Goal: Task Accomplishment & Management: Complete application form

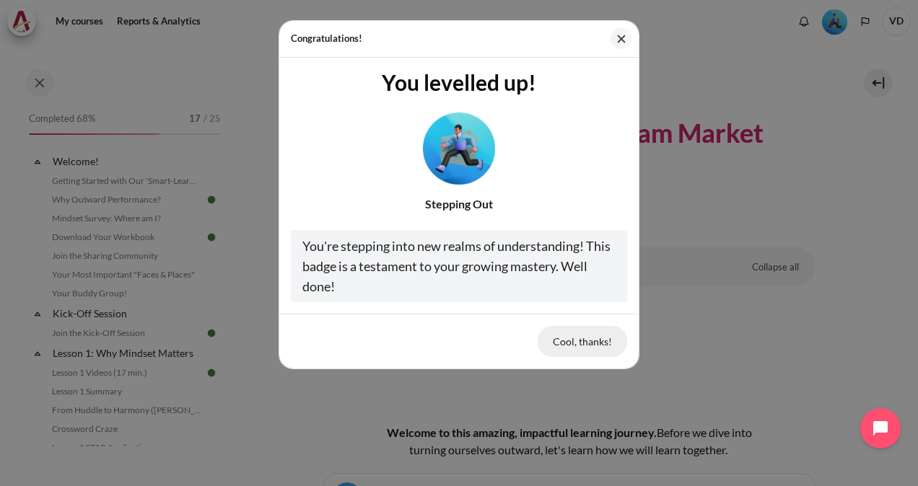
click at [581, 339] on button "Cool, thanks!" at bounding box center [581, 341] width 89 height 30
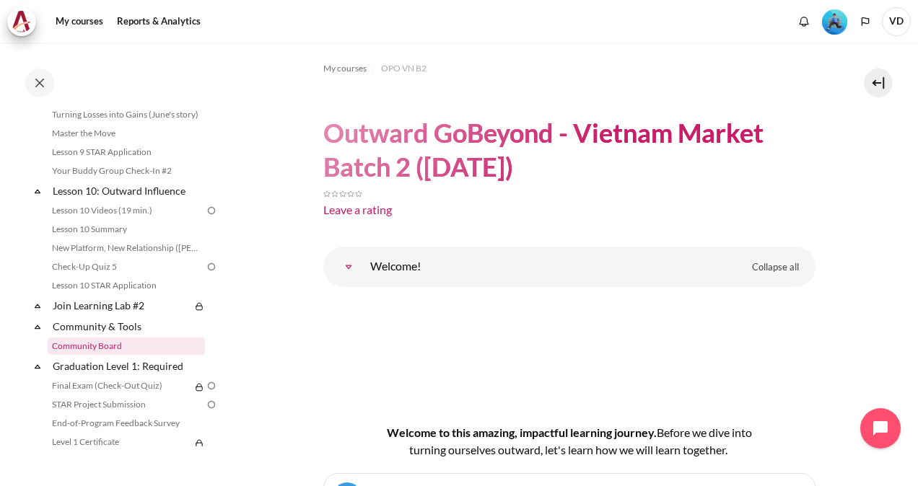
scroll to position [1154, 0]
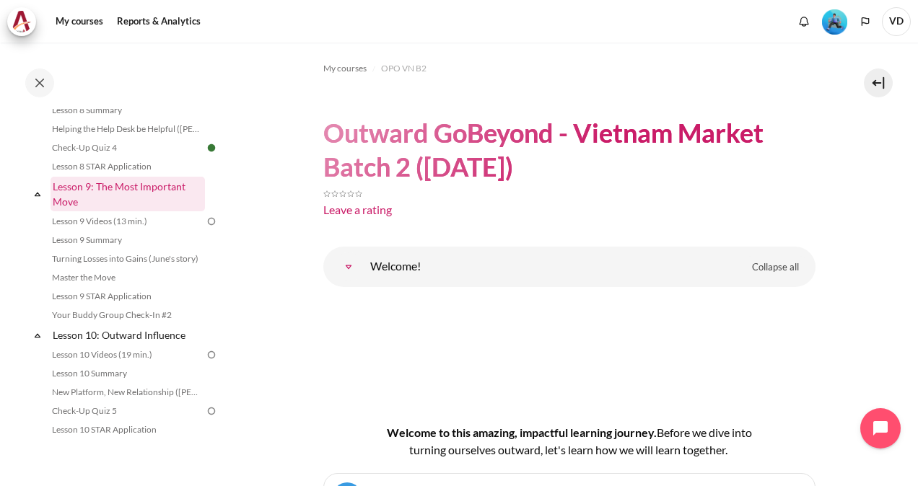
click at [165, 208] on link "Lesson 9: The Most Important Move" at bounding box center [127, 194] width 154 height 35
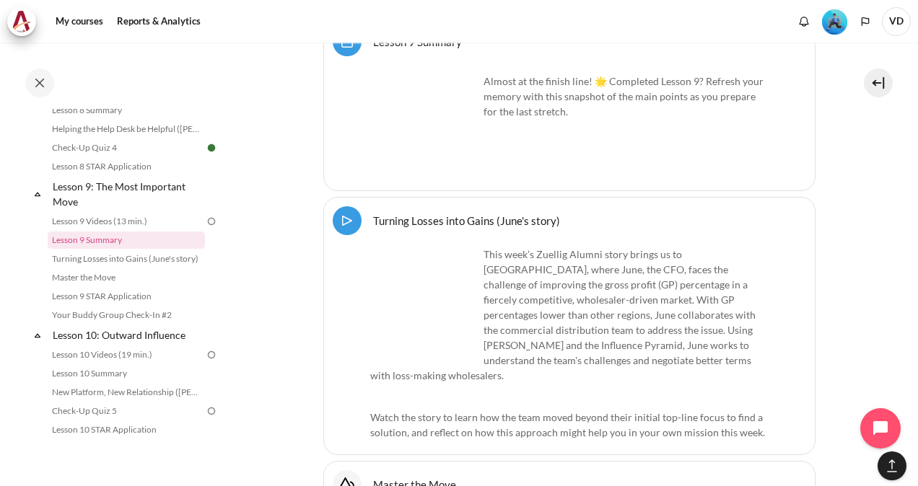
scroll to position [14501, 0]
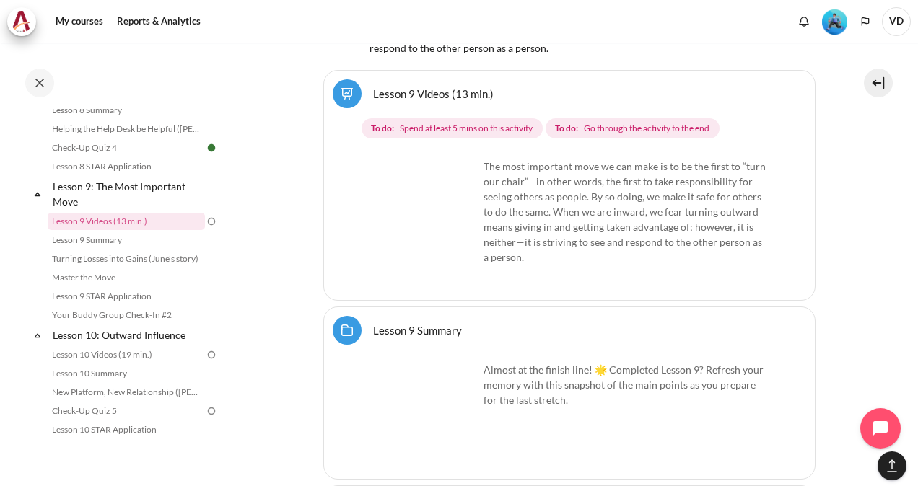
click at [414, 226] on img "Content" at bounding box center [424, 213] width 108 height 108
click at [463, 255] on img "Content" at bounding box center [424, 213] width 108 height 108
click at [182, 230] on link "Lesson 9 Videos (13 min.)" at bounding box center [126, 221] width 157 height 17
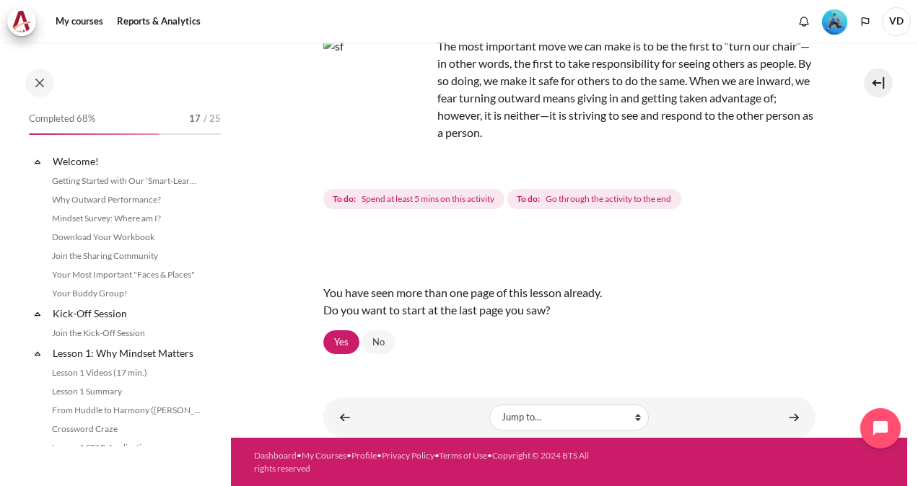
scroll to position [1113, 0]
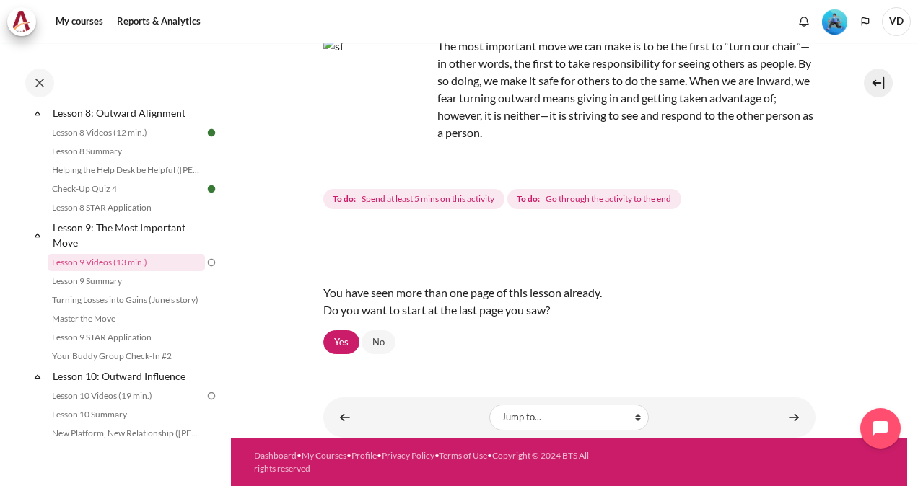
click at [415, 119] on img "Content" at bounding box center [377, 92] width 108 height 108
click at [382, 124] on img "Content" at bounding box center [377, 92] width 108 height 108
click at [358, 85] on img "Content" at bounding box center [377, 92] width 108 height 108
click at [370, 339] on link "No" at bounding box center [378, 342] width 34 height 25
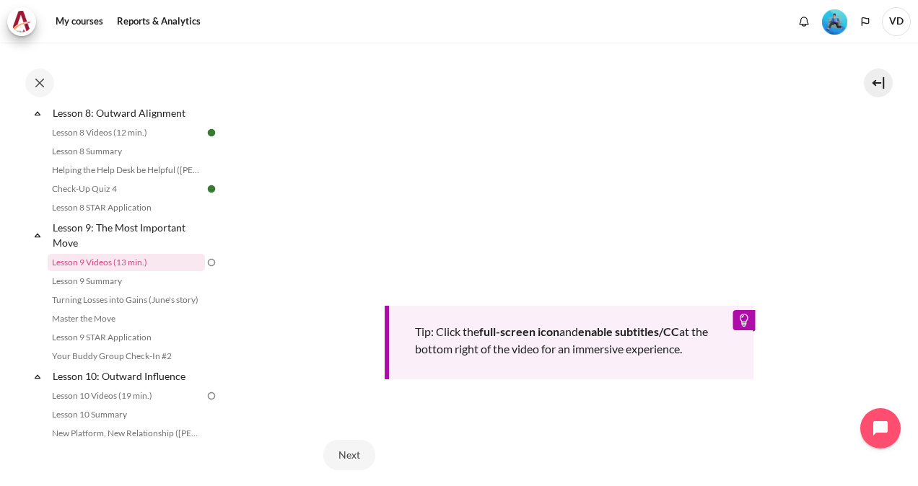
scroll to position [358, 0]
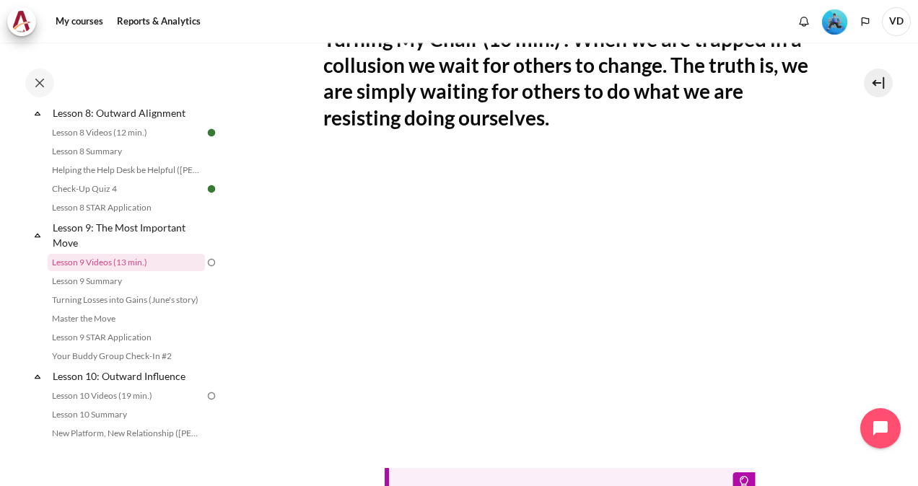
click at [297, 317] on section "My courses OPO VN B2 Lesson 9: The Most Important Move Lesson 9 Videos (13 min.…" at bounding box center [569, 208] width 676 height 1046
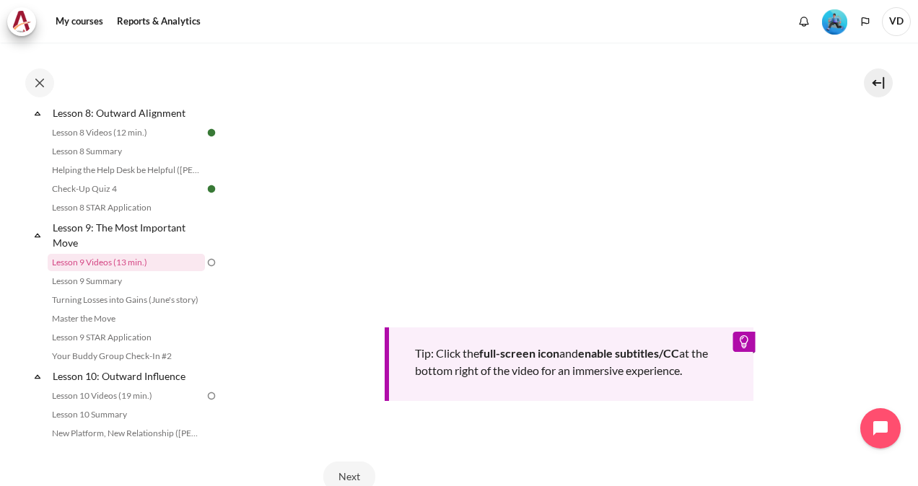
scroll to position [502, 0]
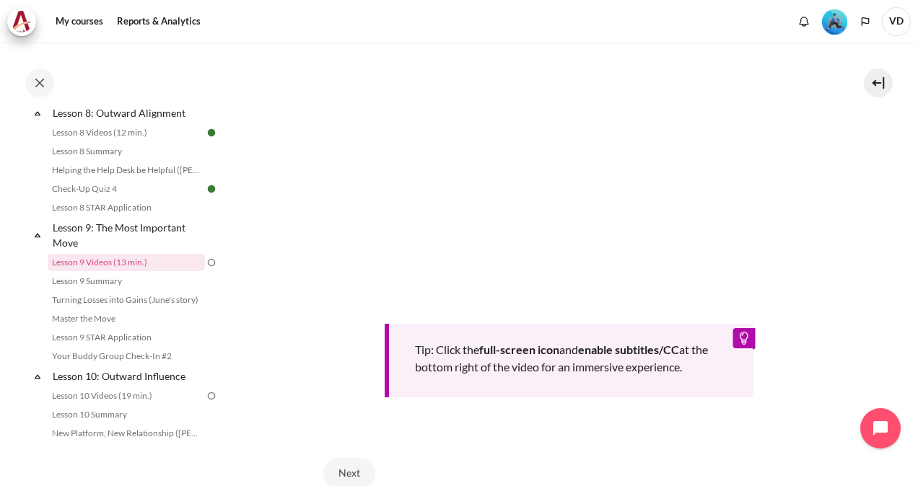
click at [315, 320] on section "My courses OPO VN B2 Lesson 9: The Most Important Move Lesson 9 Videos (13 min.…" at bounding box center [569, 64] width 676 height 1046
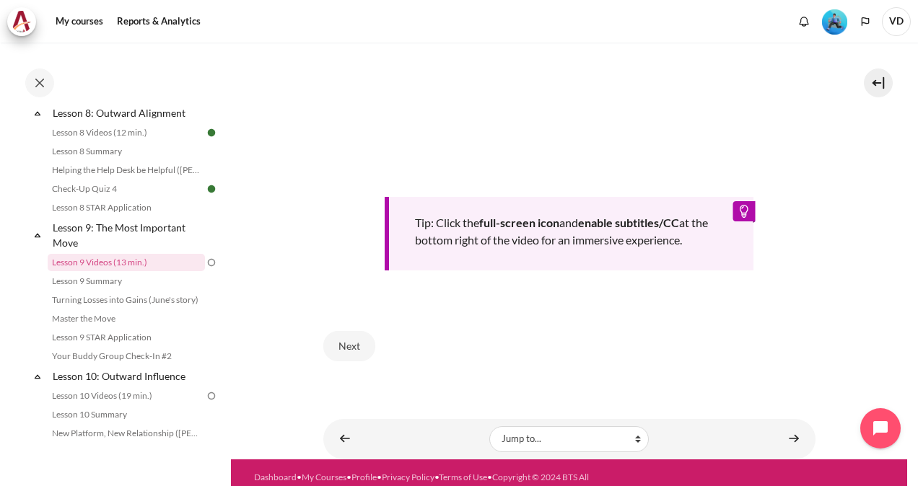
scroll to position [646, 0]
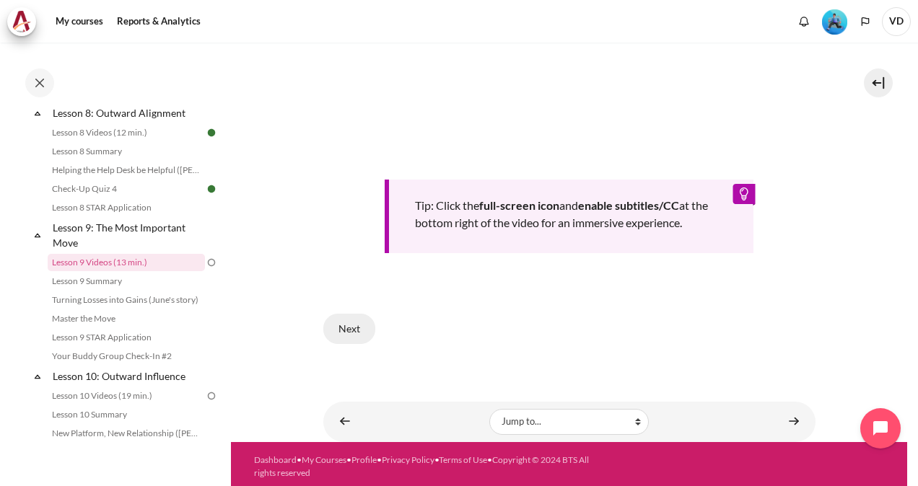
click at [356, 324] on button "Next" at bounding box center [349, 329] width 52 height 30
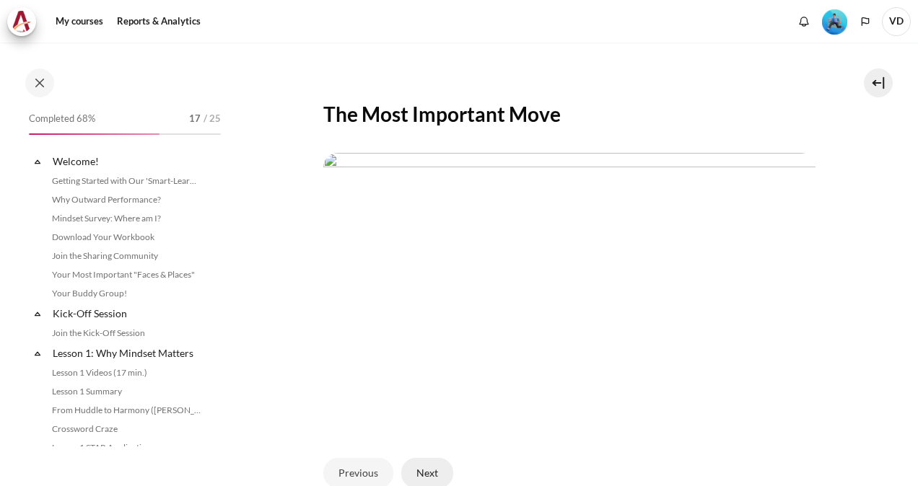
scroll to position [1113, 0]
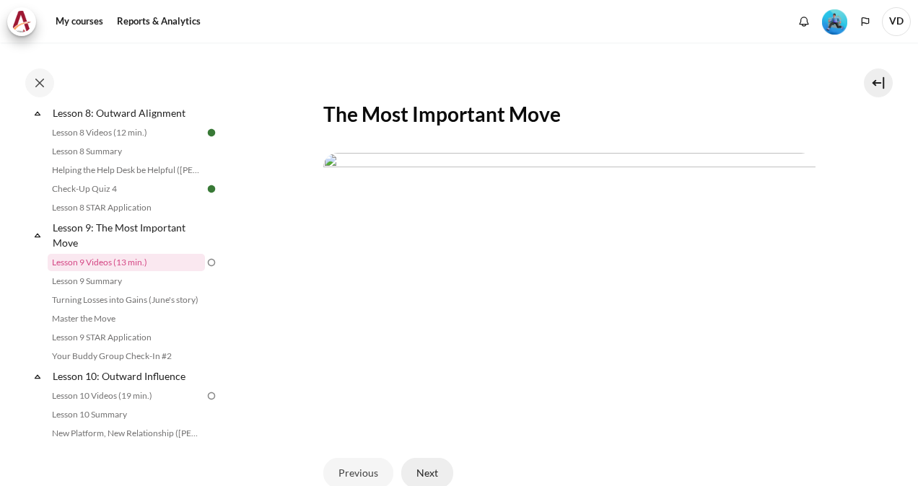
click at [419, 470] on button "Next" at bounding box center [427, 473] width 52 height 30
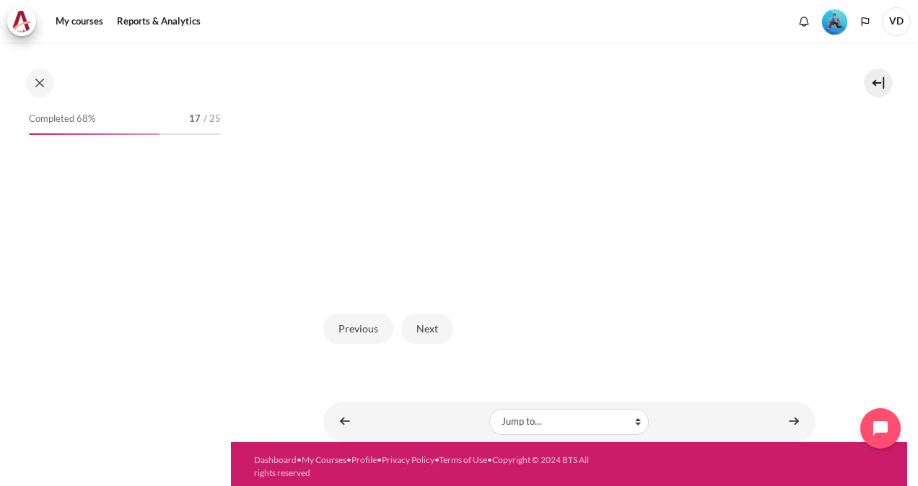
scroll to position [1113, 0]
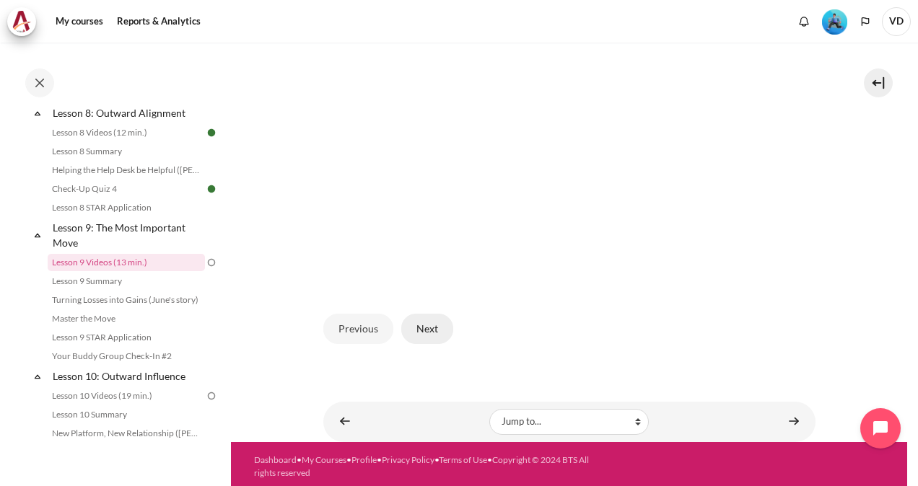
click at [418, 323] on button "Next" at bounding box center [427, 329] width 52 height 30
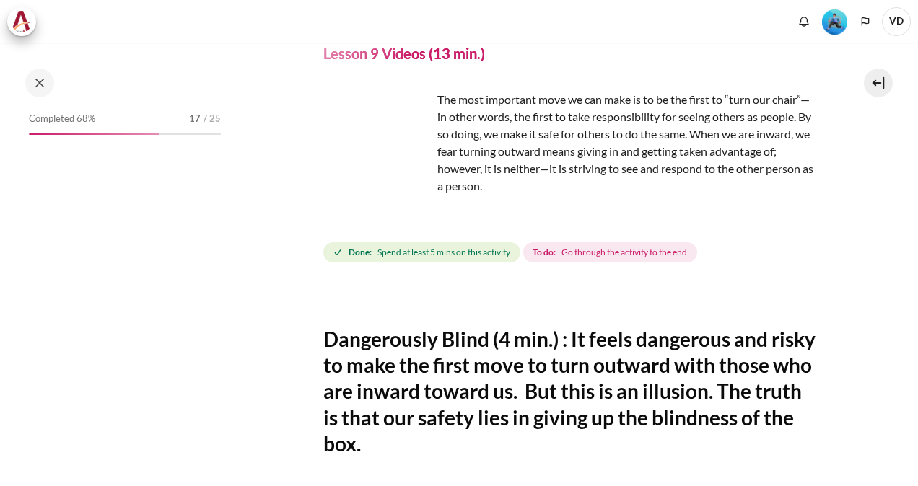
scroll to position [144, 0]
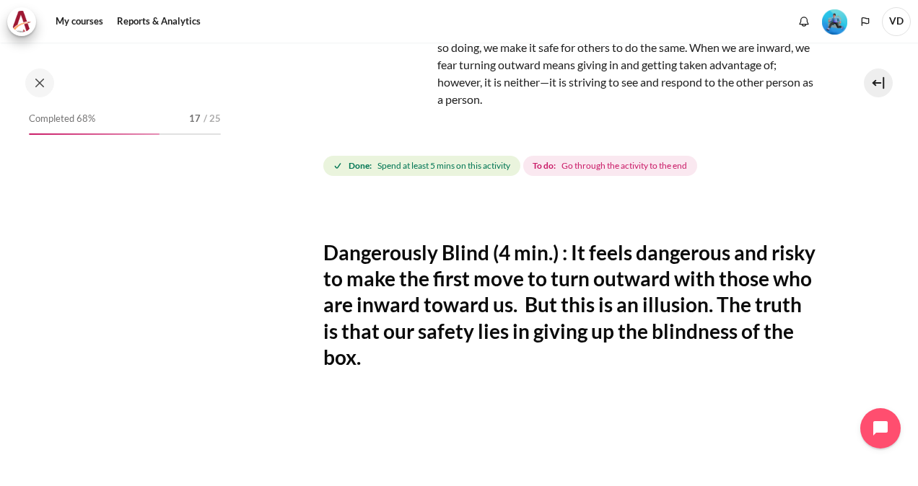
click at [601, 169] on span "Go through the activity to the end" at bounding box center [624, 165] width 126 height 13
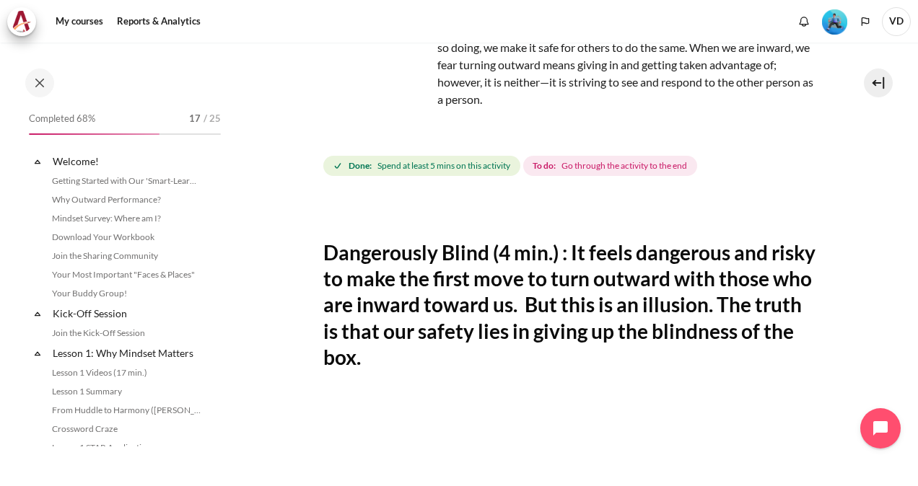
scroll to position [1113, 0]
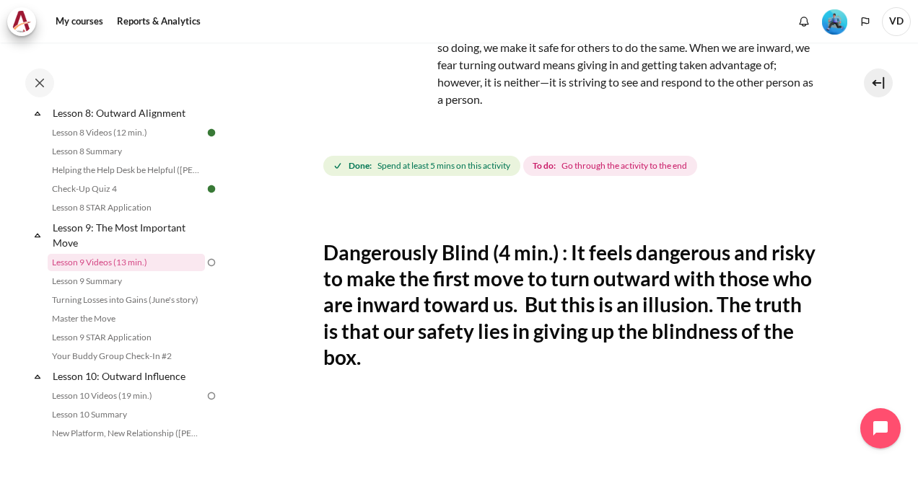
click at [549, 164] on strong "To do:" at bounding box center [543, 165] width 23 height 13
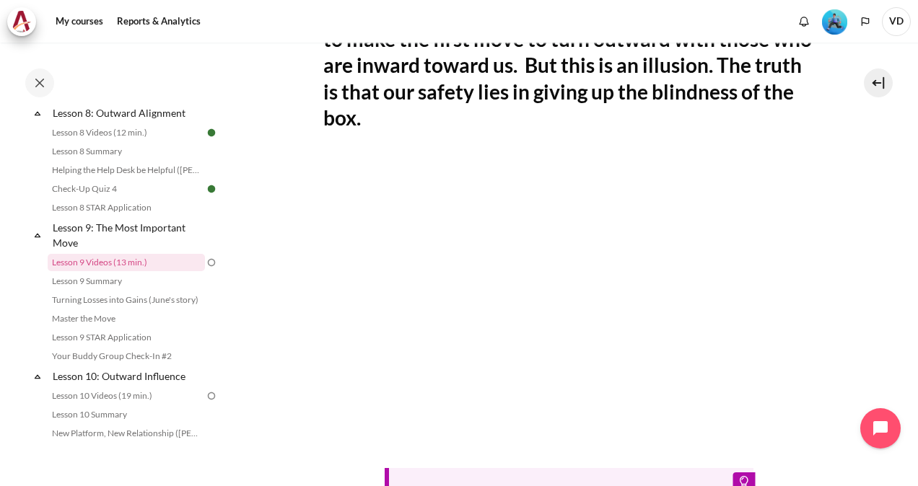
scroll to position [528, 0]
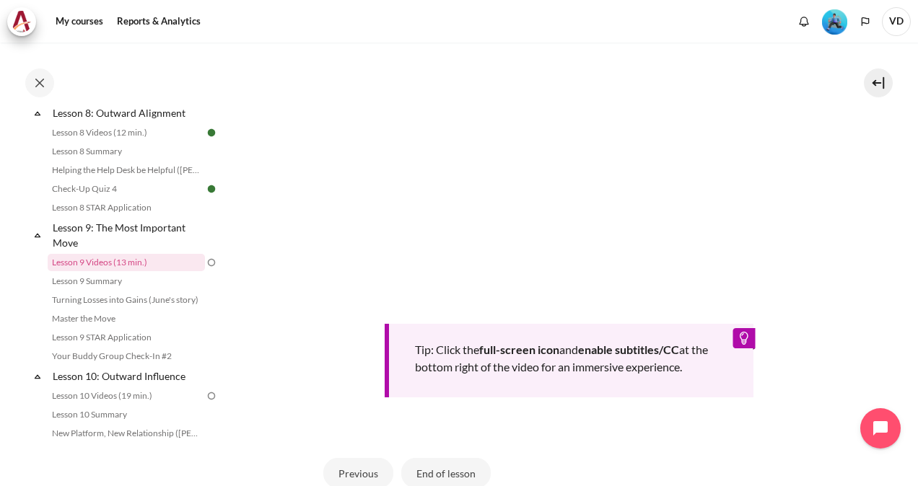
click at [843, 304] on section "My courses OPO VN B2 Lesson 9: The Most Important Move Lesson 9 Videos (13 min.…" at bounding box center [569, 51] width 676 height 1072
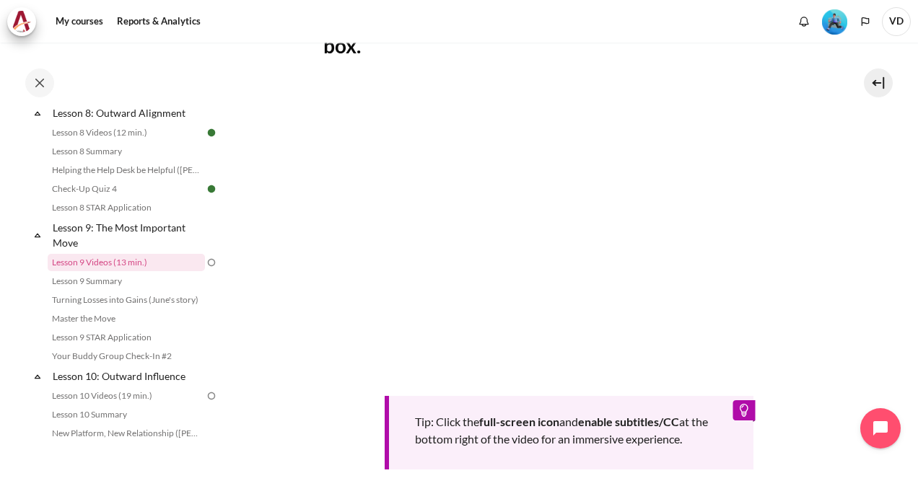
scroll to position [672, 0]
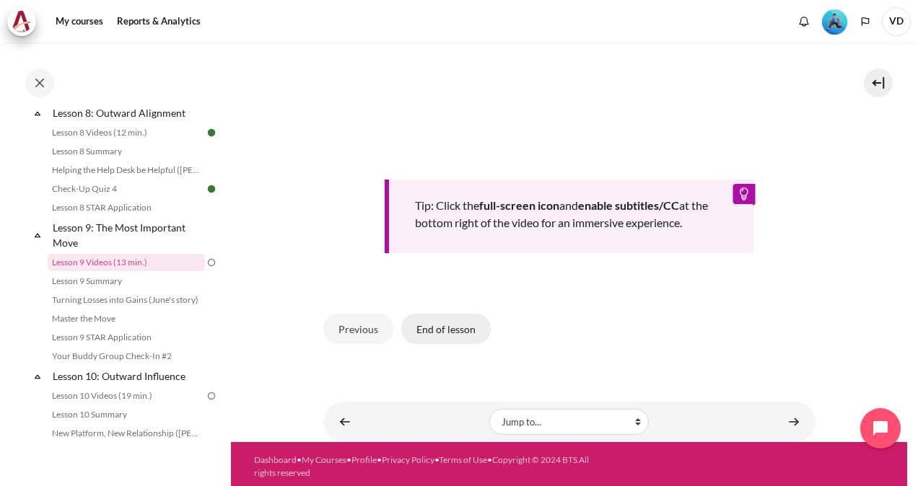
click at [453, 319] on button "End of lesson" at bounding box center [445, 329] width 89 height 30
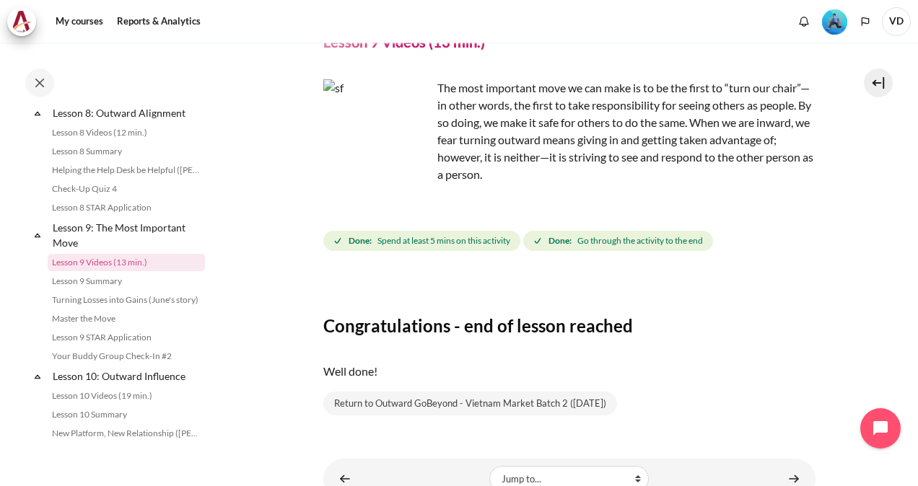
scroll to position [131, 0]
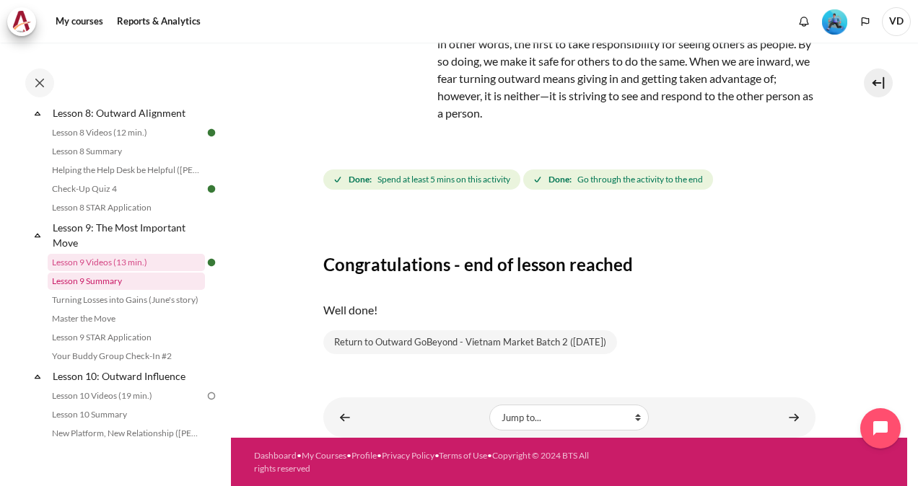
click at [111, 290] on link "Lesson 9 Summary" at bounding box center [126, 281] width 157 height 17
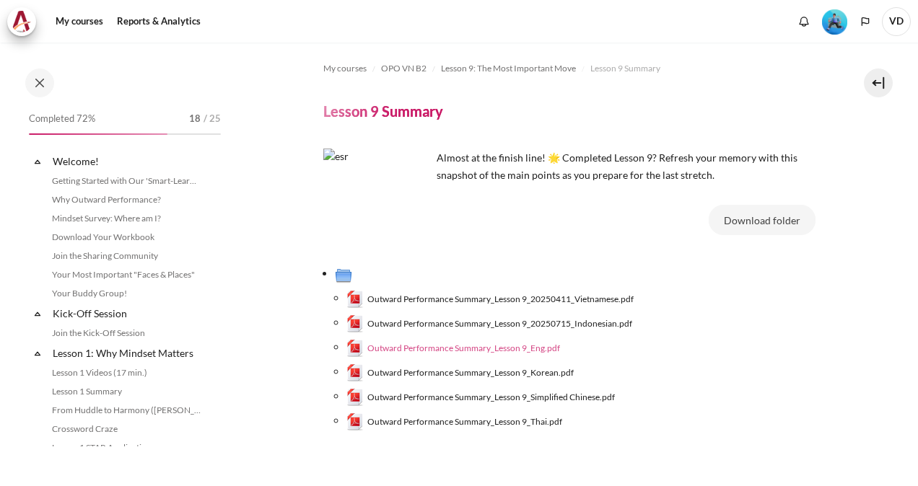
scroll to position [1132, 0]
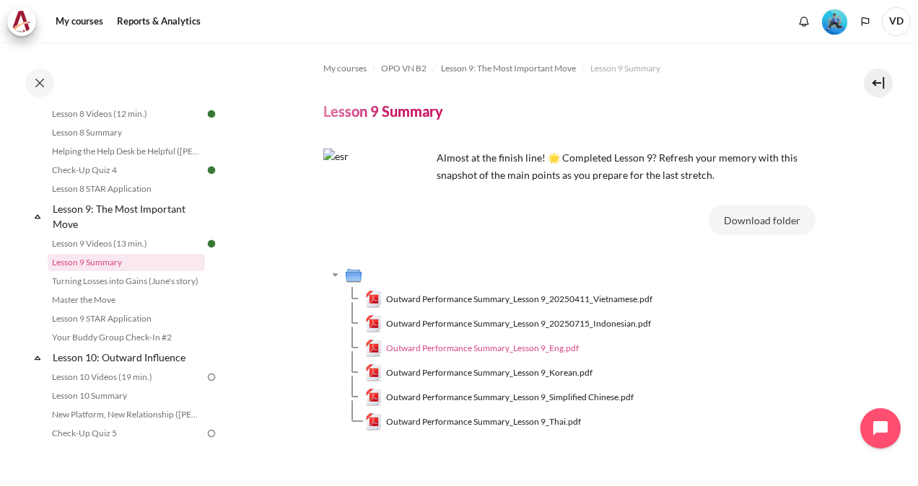
click at [535, 348] on span "Outward Performance Summary_Lesson 9_Eng.pdf" at bounding box center [482, 348] width 193 height 13
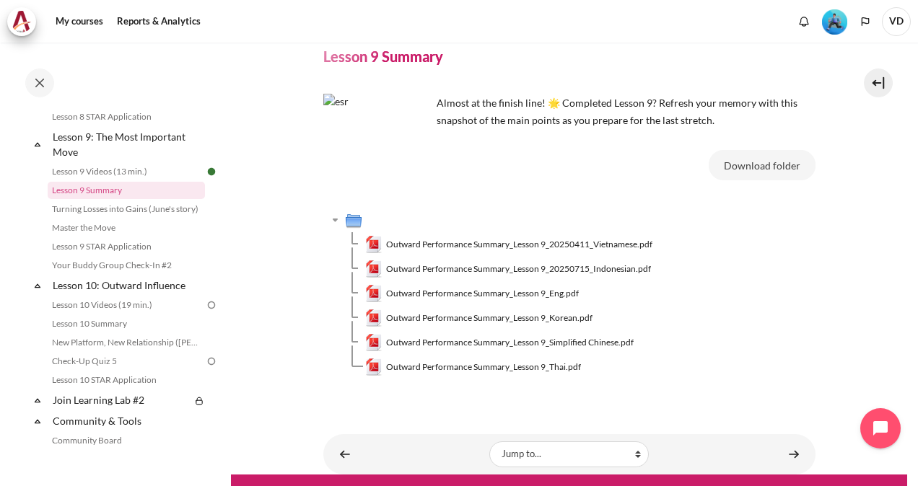
scroll to position [92, 0]
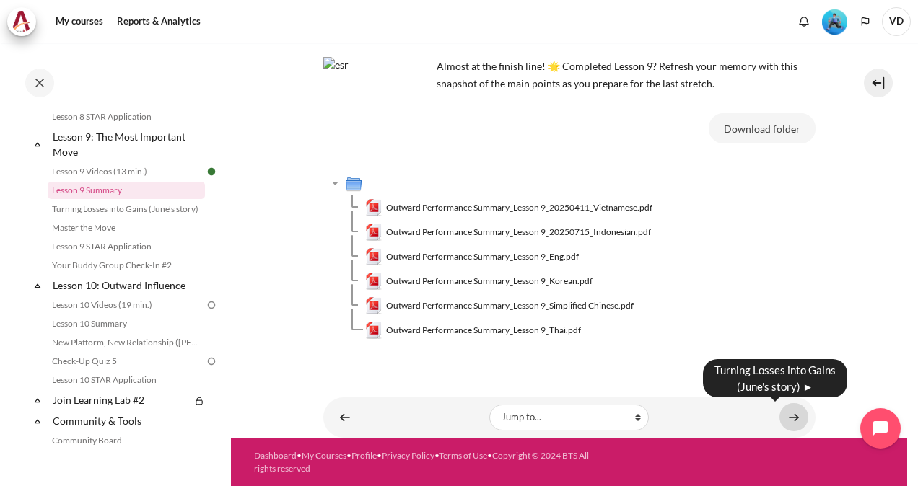
click at [779, 418] on link "Content" at bounding box center [793, 417] width 29 height 28
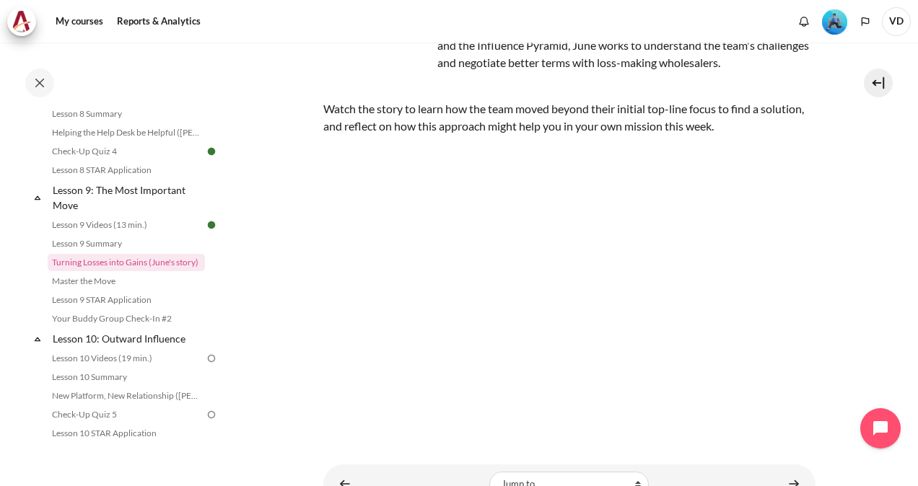
scroll to position [216, 0]
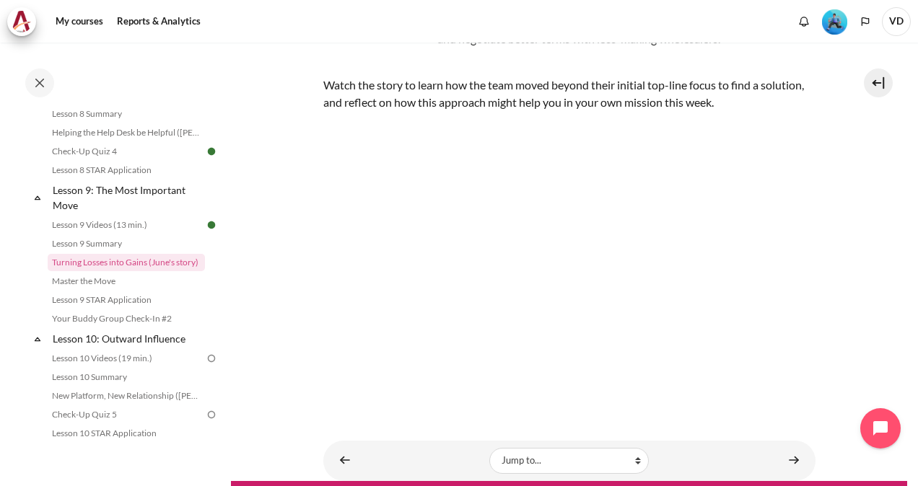
click at [857, 287] on section "My courses OPO VN B2 Lesson 9: The Most Important Move Turning Losses into Gain…" at bounding box center [569, 153] width 676 height 655
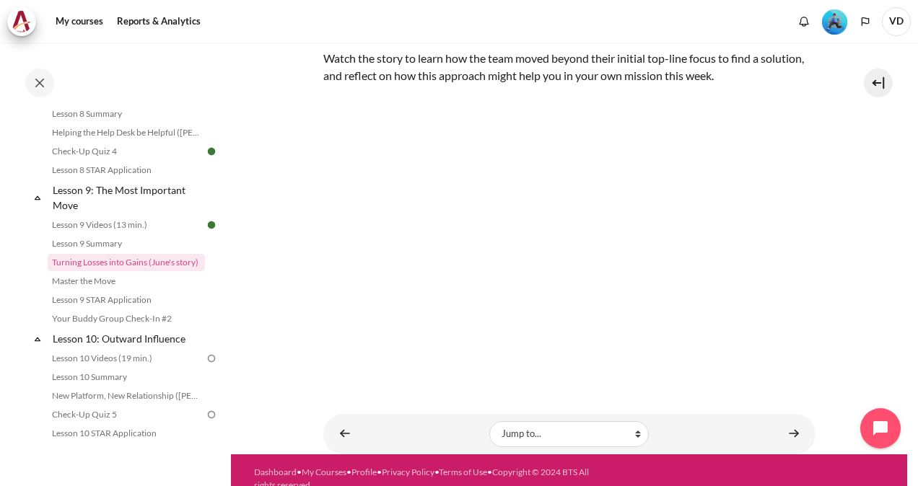
scroll to position [255, 0]
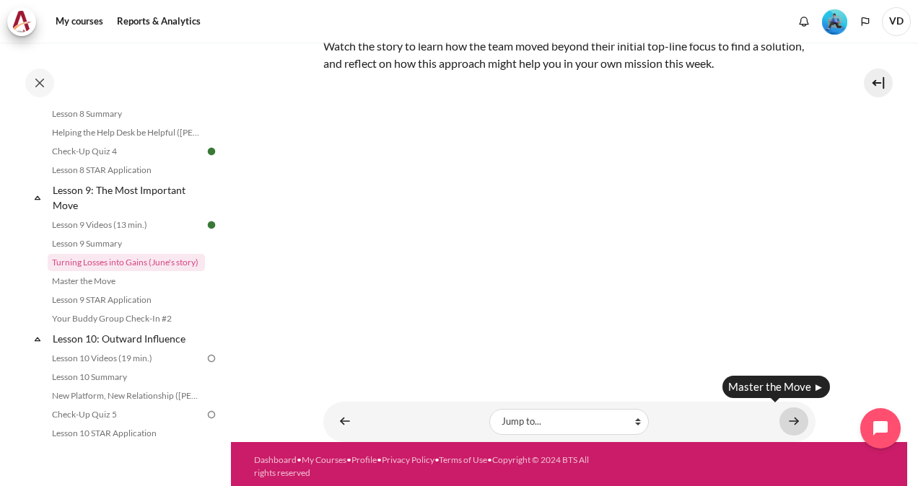
click at [786, 417] on link "Content" at bounding box center [793, 422] width 29 height 28
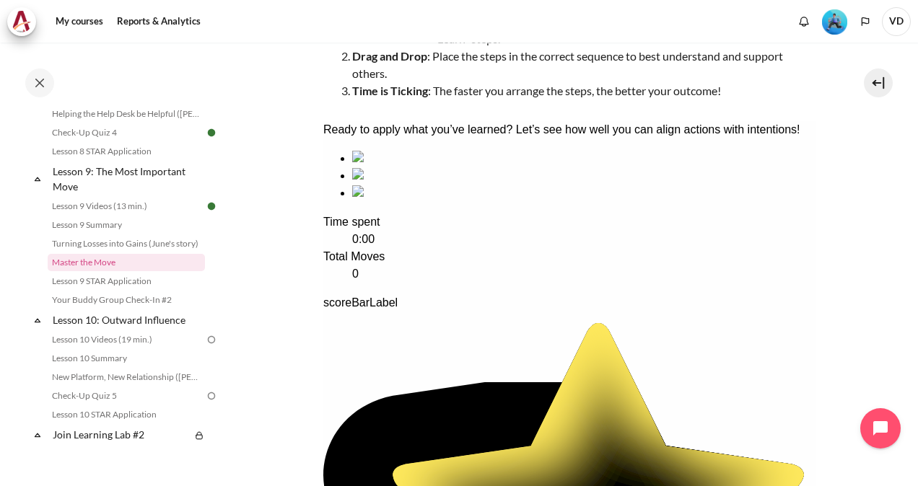
scroll to position [144, 0]
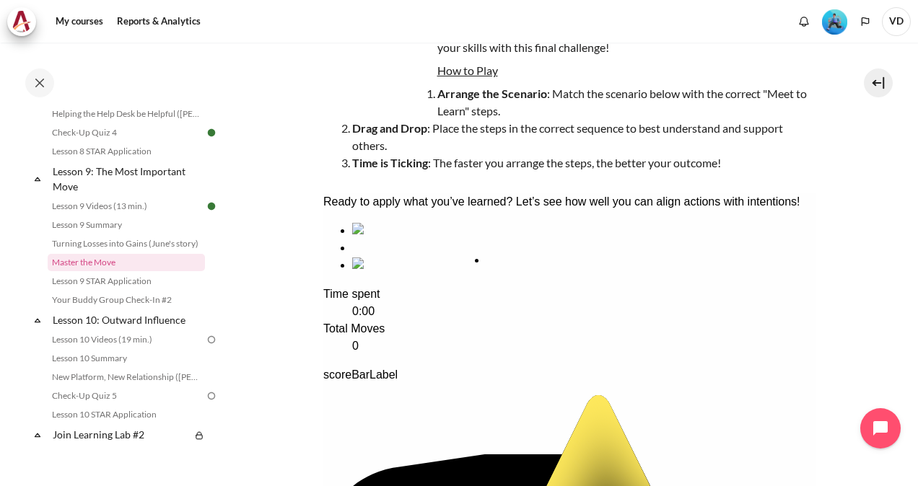
drag, startPoint x: 669, startPoint y: 329, endPoint x: 537, endPoint y: 322, distance: 132.2
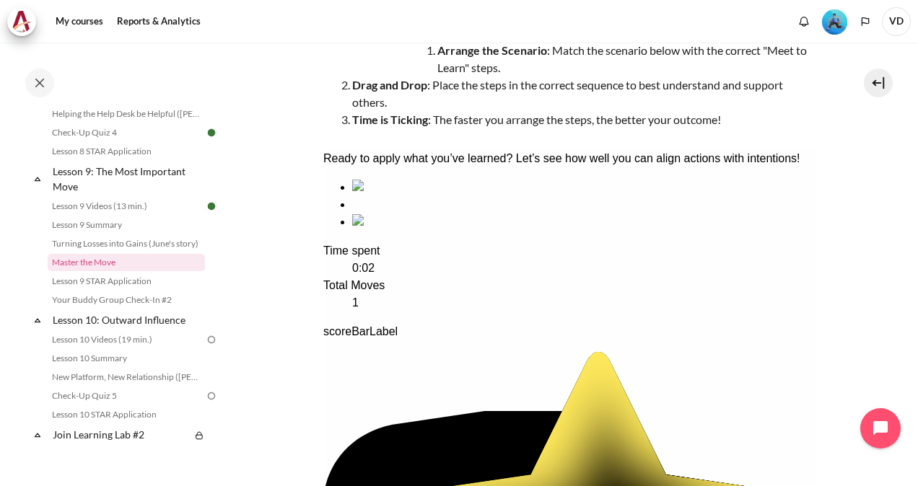
scroll to position [216, 0]
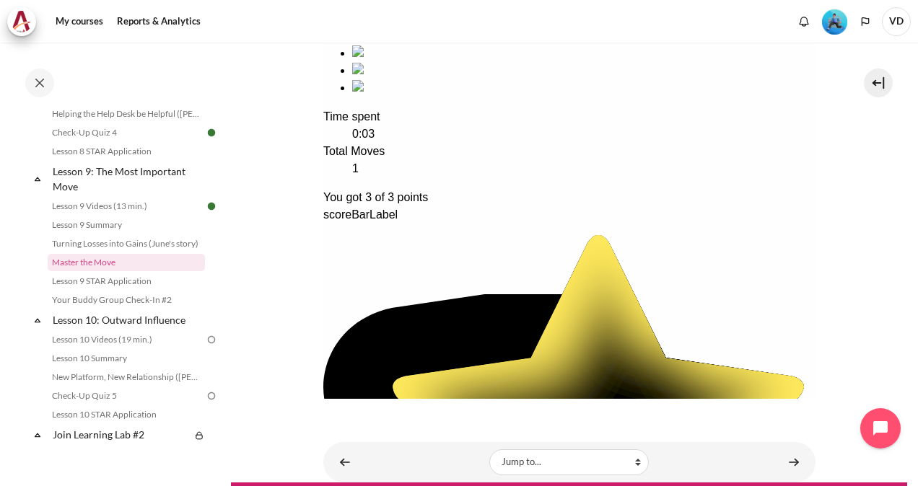
scroll to position [361, 0]
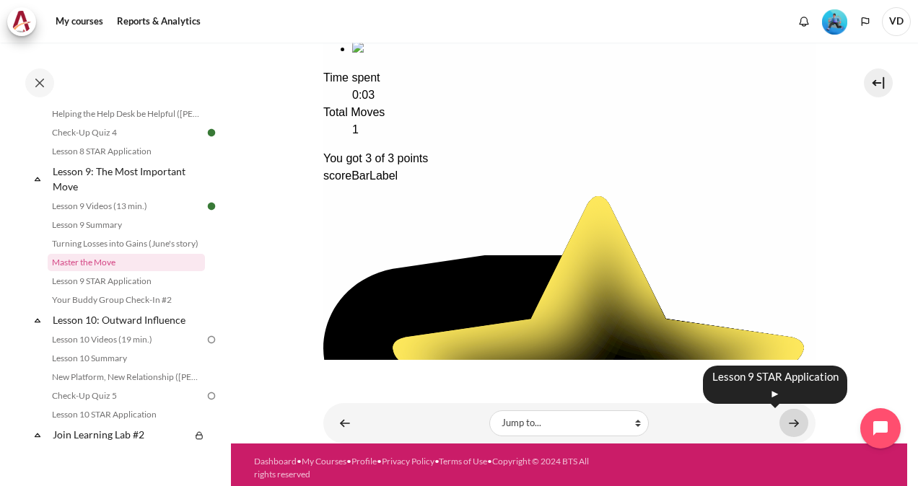
click at [786, 422] on link "Content" at bounding box center [793, 423] width 29 height 28
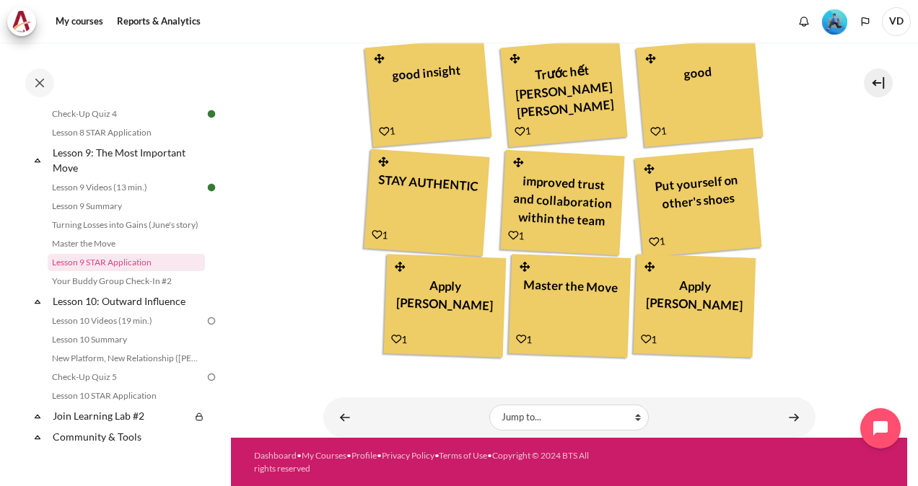
scroll to position [617, 0]
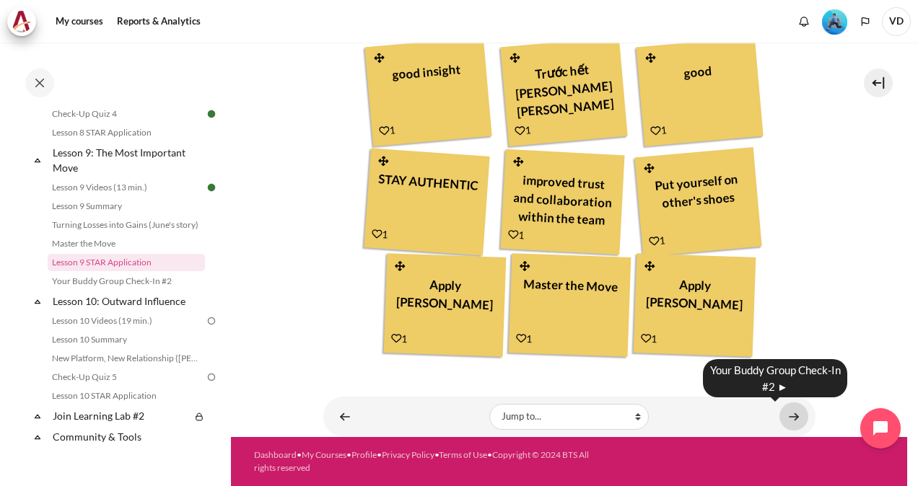
click at [783, 418] on link "Content" at bounding box center [793, 417] width 29 height 28
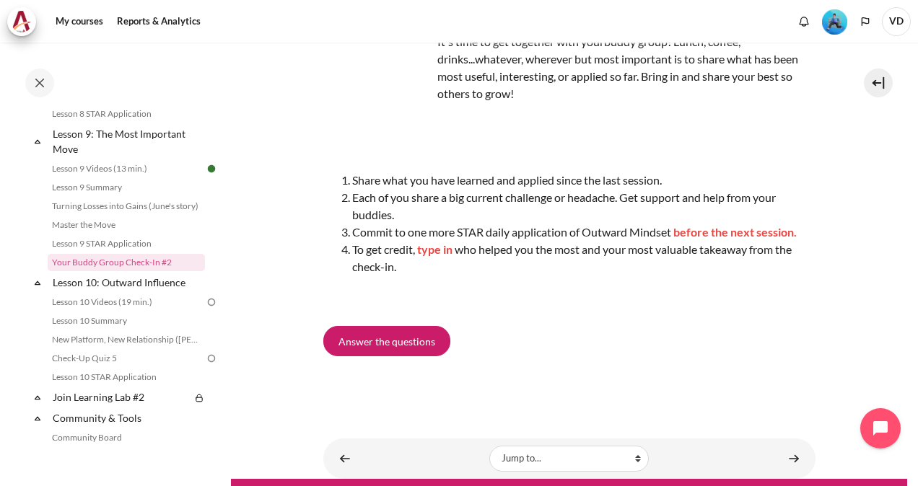
scroll to position [72, 0]
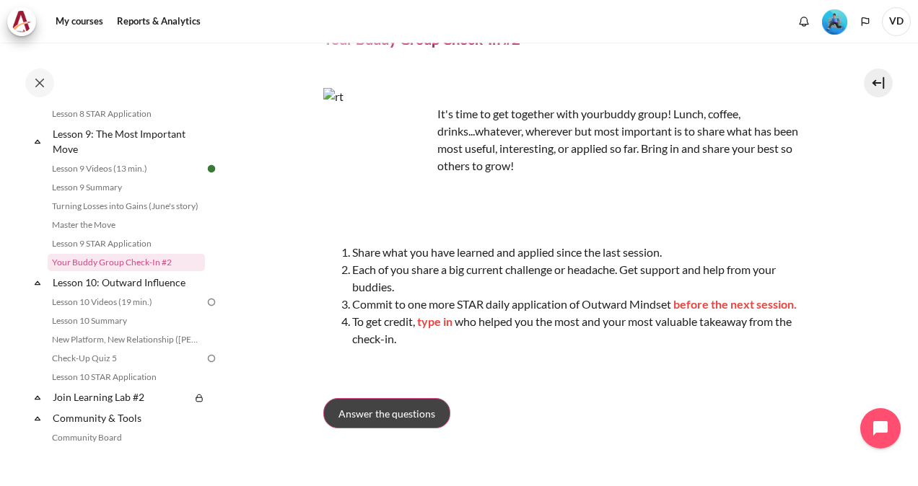
click at [402, 408] on span "Answer the questions" at bounding box center [386, 413] width 97 height 15
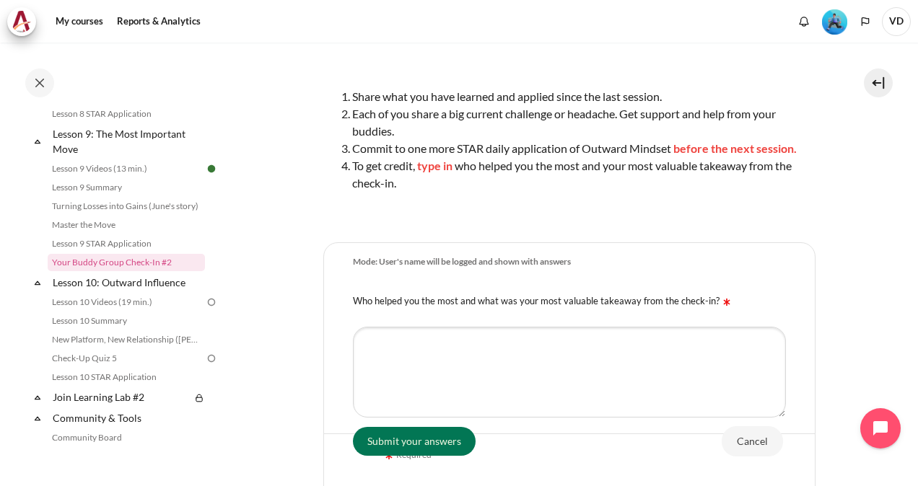
scroll to position [407, 0]
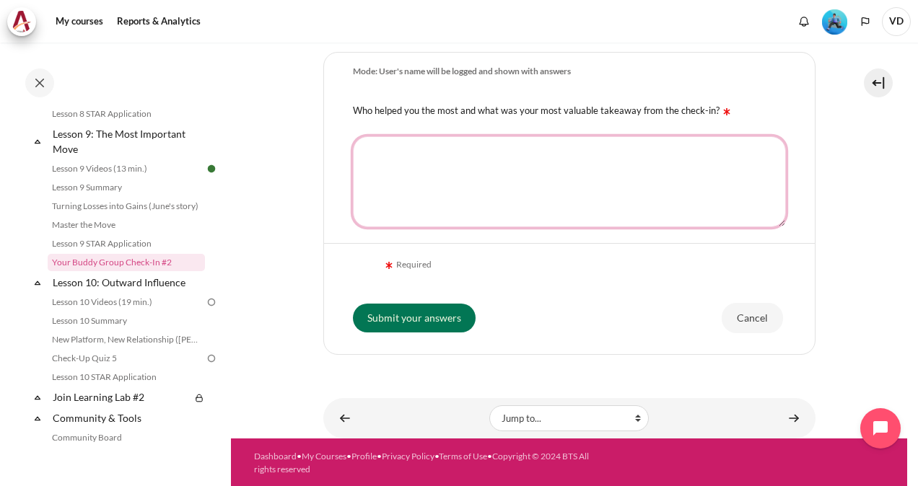
click at [495, 154] on textarea "Who helped you the most and what was your most valuable takeaway from the check…" at bounding box center [569, 181] width 433 height 91
click at [401, 153] on textarea "My colledges" at bounding box center [569, 181] width 433 height 91
click at [410, 152] on textarea "My colledges" at bounding box center [569, 181] width 433 height 91
click at [537, 183] on textarea "My Colleges" at bounding box center [569, 181] width 433 height 91
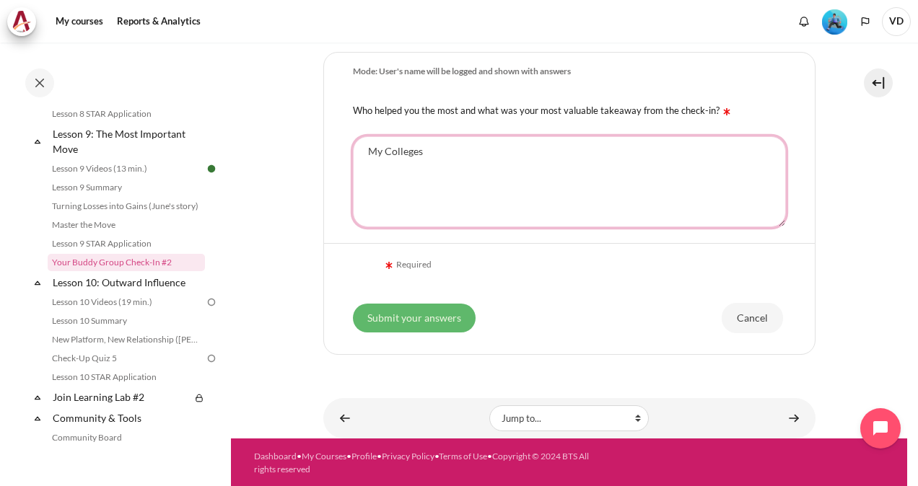
type textarea "My Colleges"
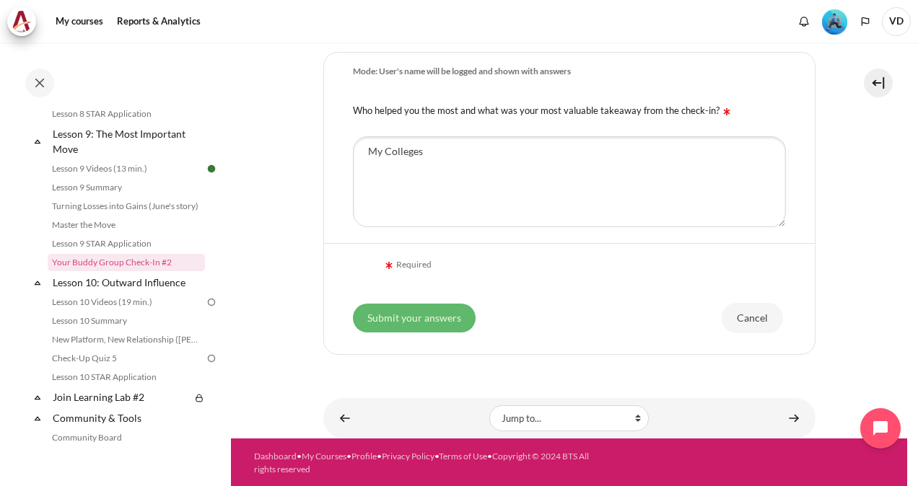
click at [447, 317] on input "Submit your answers" at bounding box center [414, 318] width 123 height 29
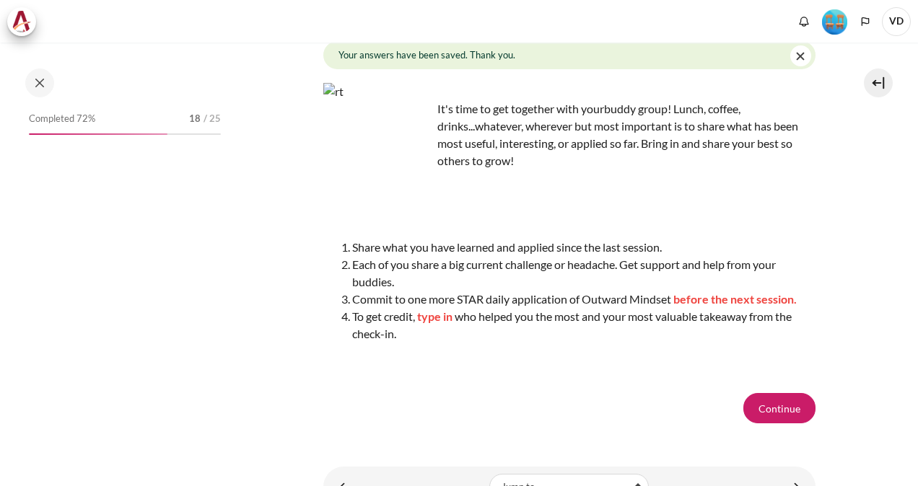
scroll to position [170, 0]
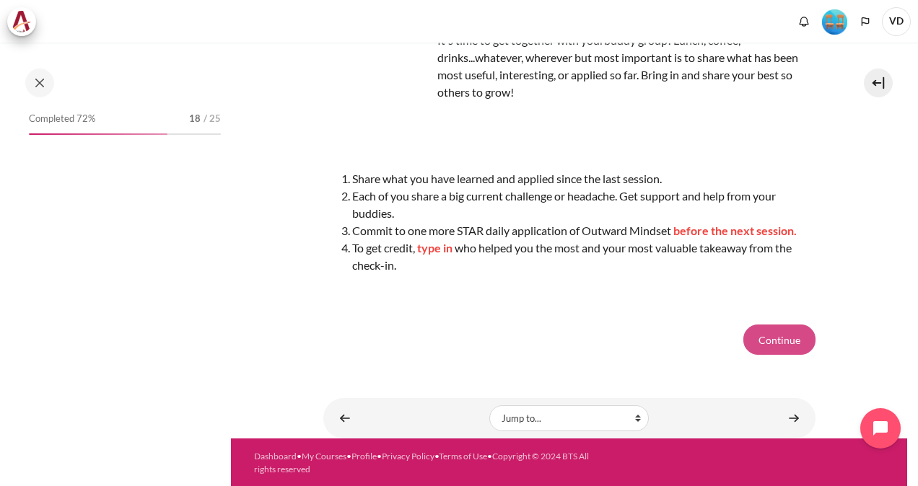
click at [768, 335] on button "Continue" at bounding box center [779, 340] width 72 height 30
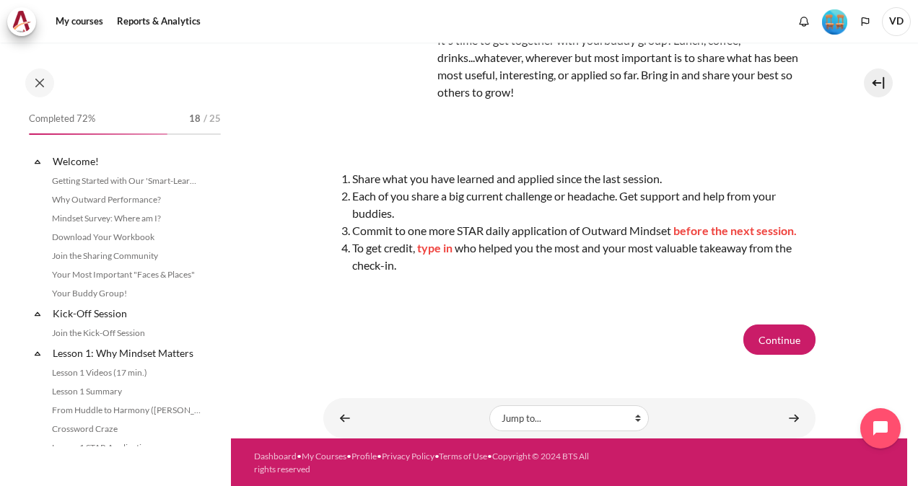
scroll to position [1207, 0]
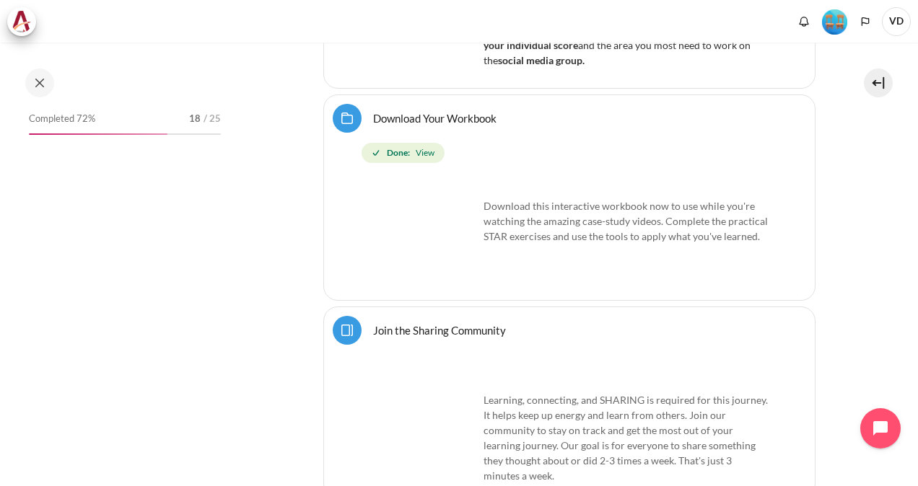
scroll to position [1082, 0]
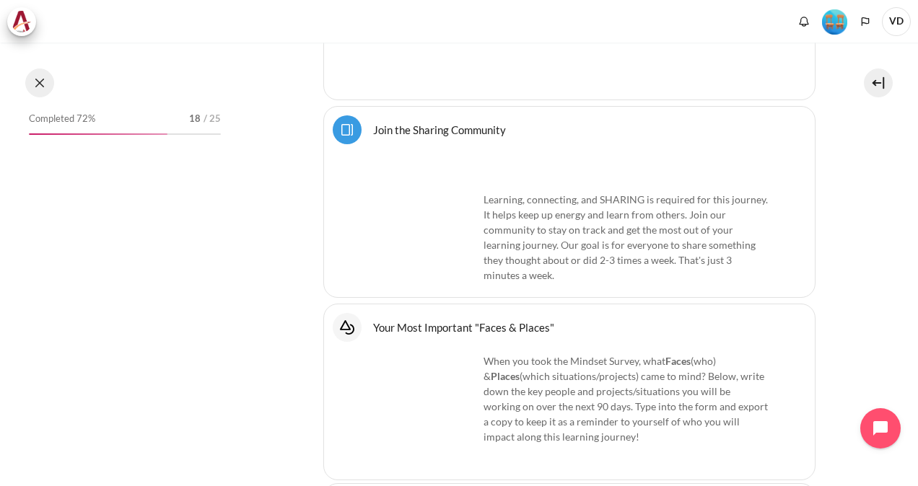
click at [32, 82] on button at bounding box center [39, 83] width 29 height 29
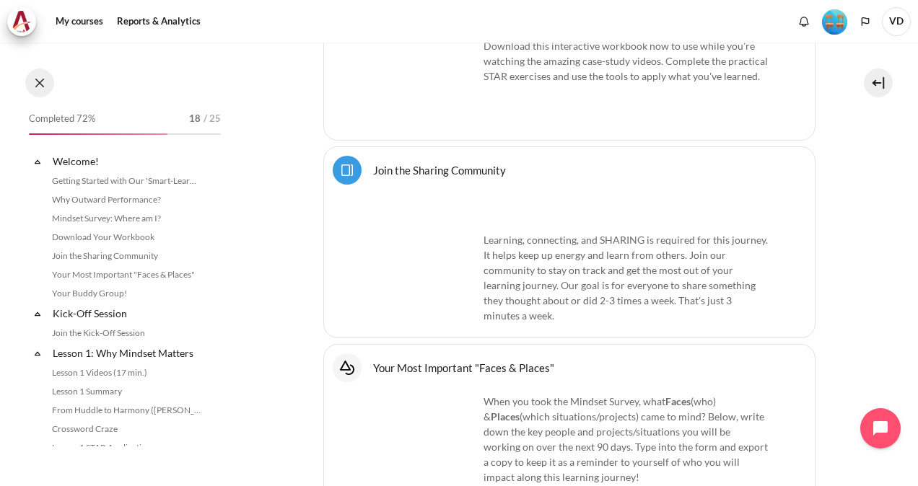
scroll to position [1122, 0]
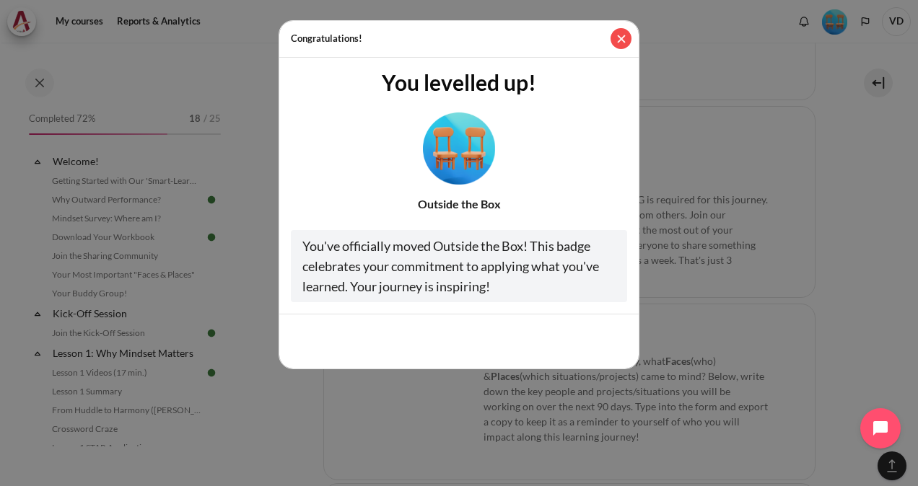
click at [621, 43] on button "Close" at bounding box center [620, 38] width 21 height 21
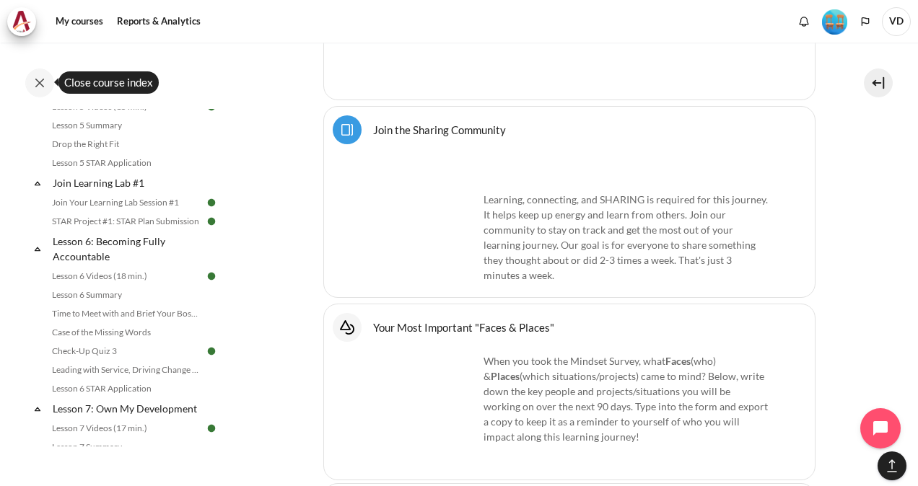
scroll to position [1154, 0]
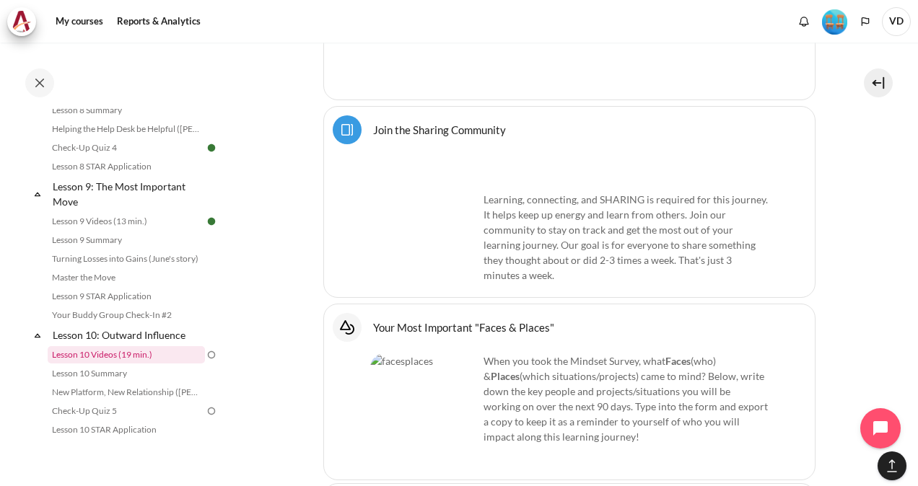
click at [138, 364] on link "Lesson 10 Videos (19 min.)" at bounding box center [126, 354] width 157 height 17
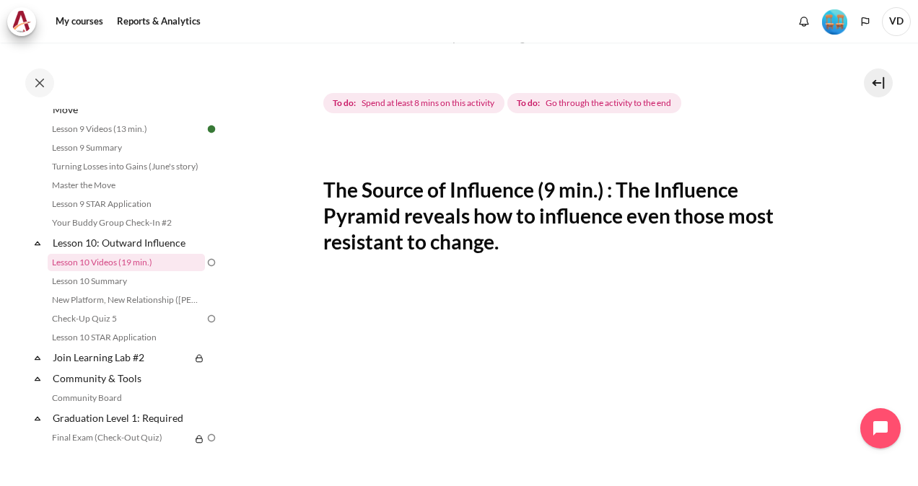
scroll to position [289, 0]
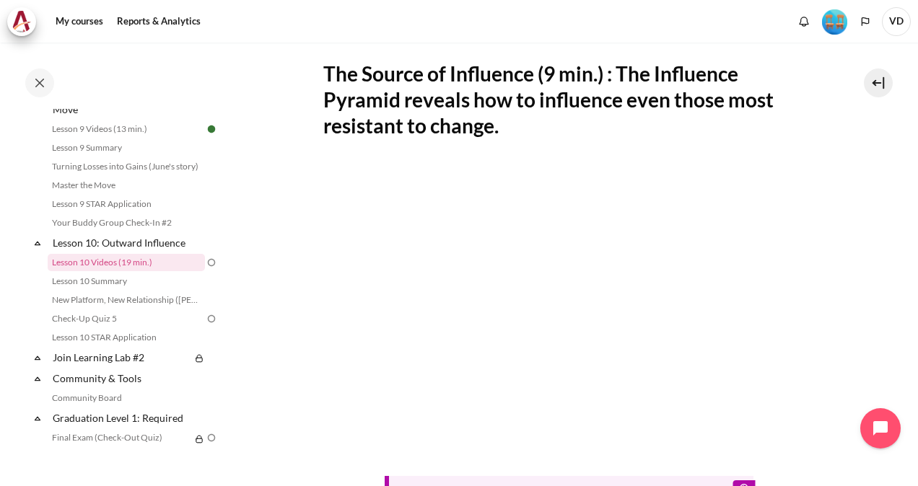
click at [289, 229] on section "My courses OPO VN B2 Lesson 10: Outward Influence Lesson 10 Videos (19 min.) Le…" at bounding box center [569, 246] width 676 height 985
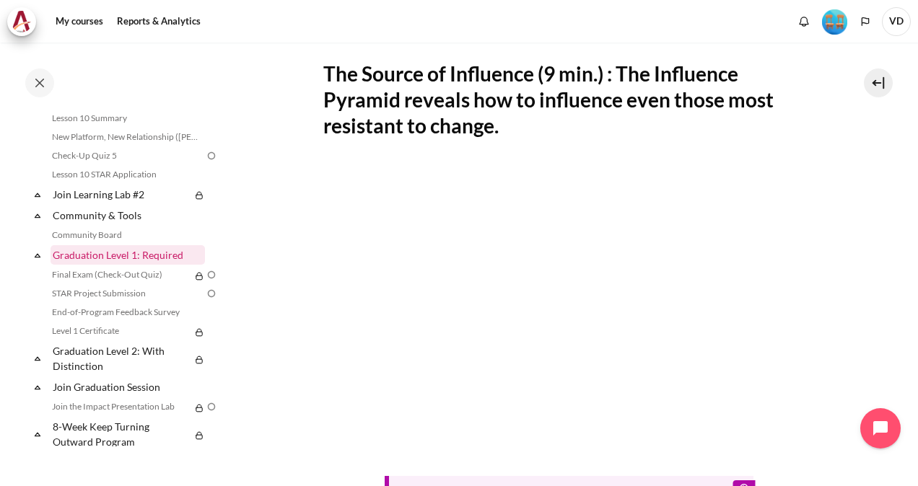
scroll to position [1431, 0]
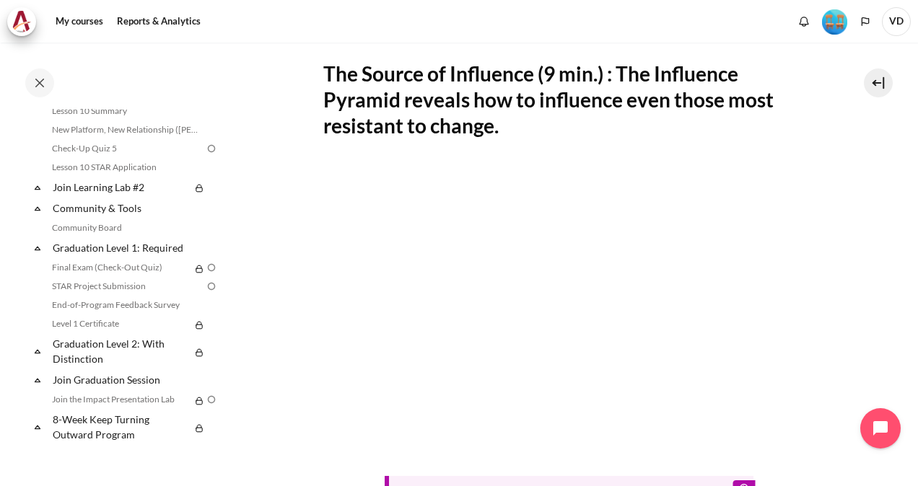
click at [824, 229] on section "My courses OPO VN B2 Lesson 10: Outward Influence Lesson 10 Videos (19 min.) Le…" at bounding box center [569, 246] width 676 height 985
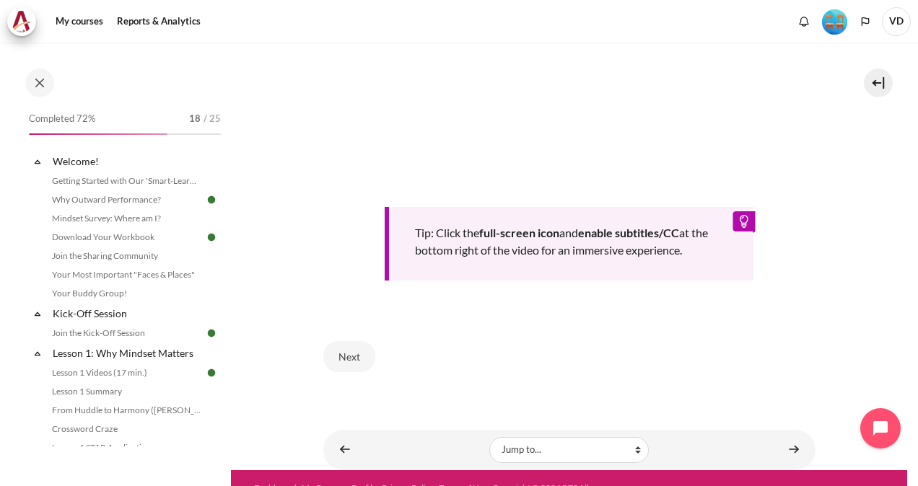
scroll to position [586, 0]
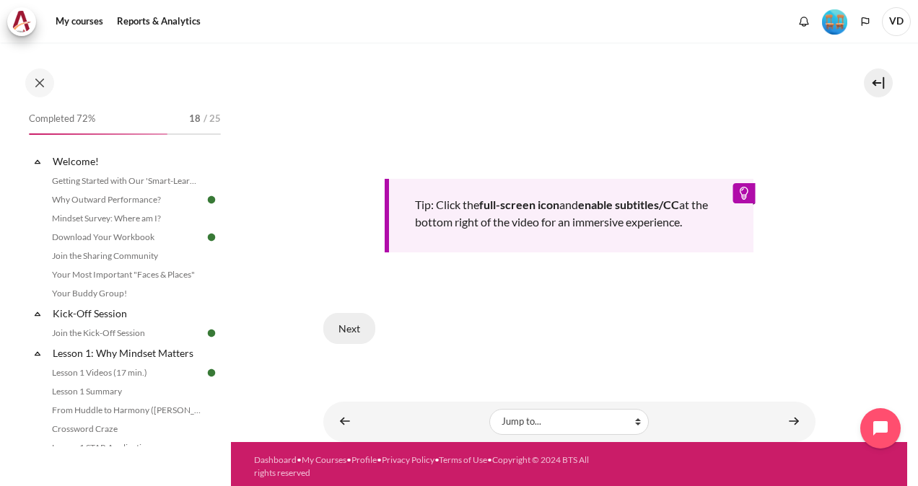
click at [357, 321] on button "Next" at bounding box center [349, 328] width 52 height 30
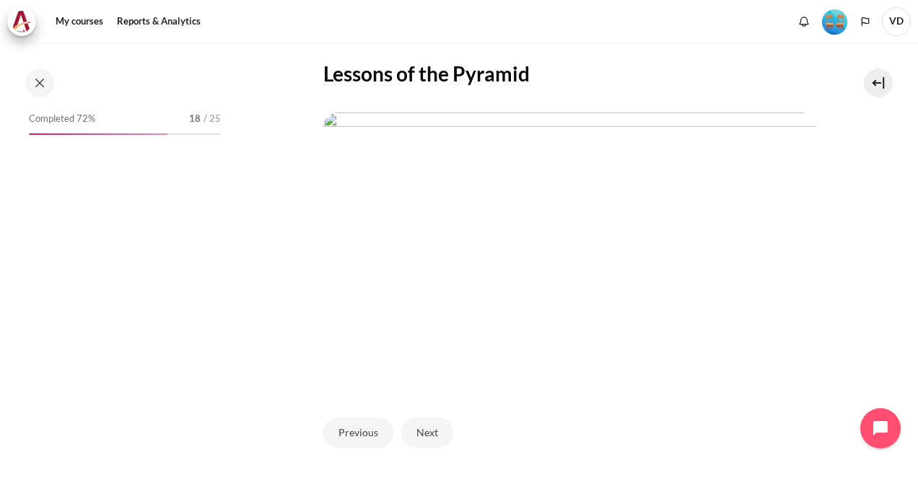
scroll to position [1246, 0]
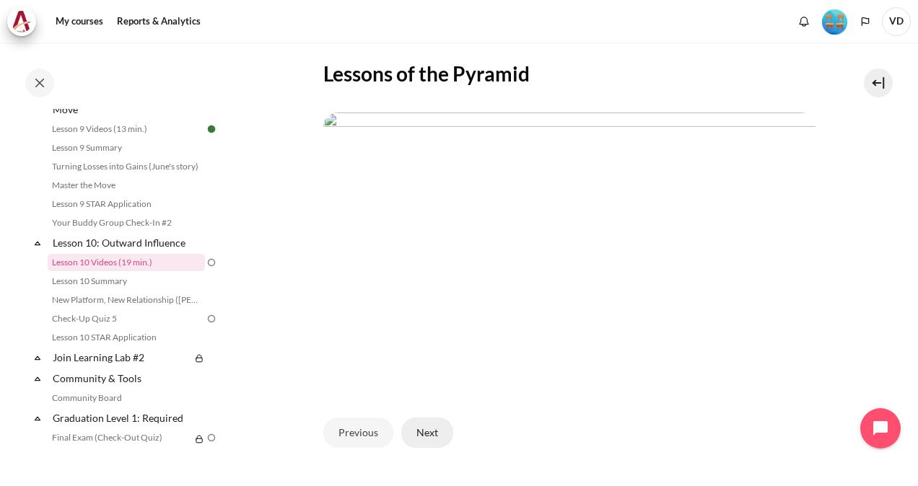
click at [426, 425] on button "Next" at bounding box center [427, 433] width 52 height 30
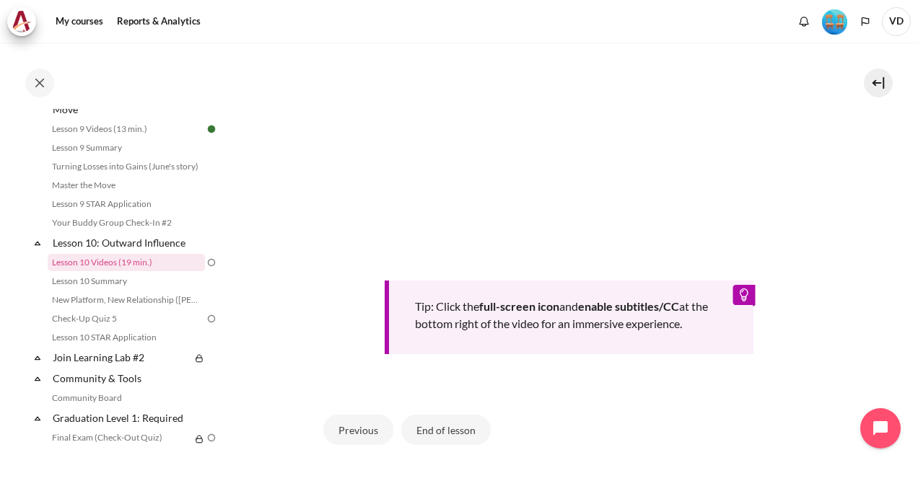
scroll to position [638, 0]
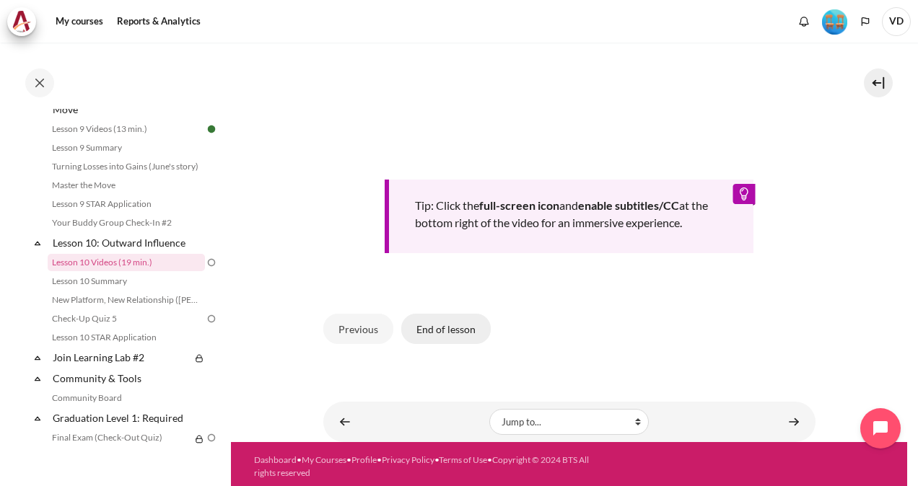
click at [437, 327] on button "End of lesson" at bounding box center [445, 329] width 89 height 30
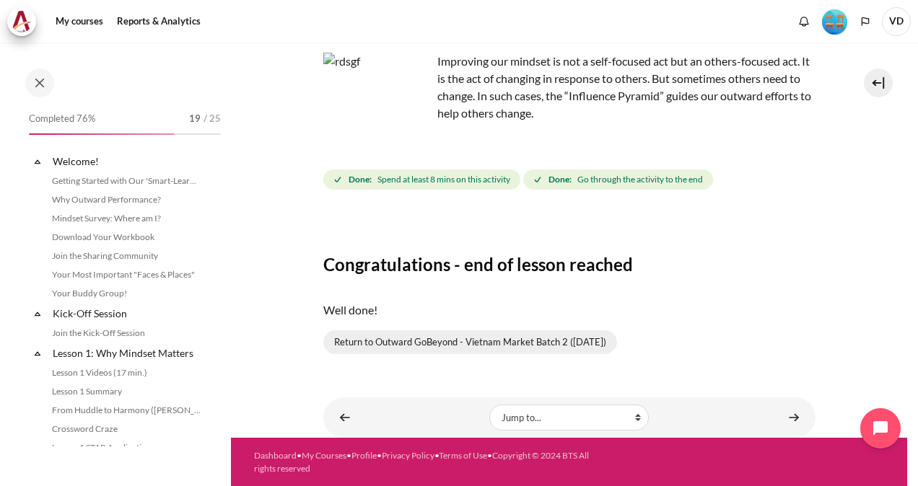
scroll to position [1246, 0]
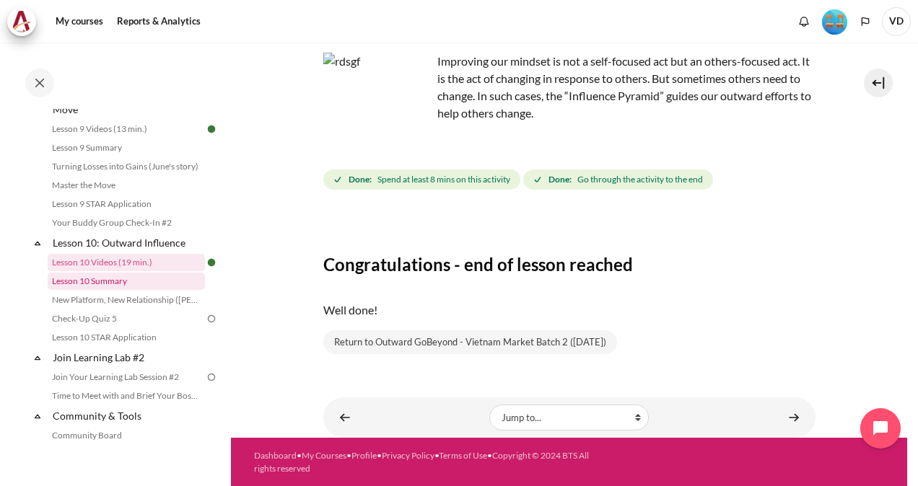
click at [107, 290] on link "Lesson 10 Summary" at bounding box center [126, 281] width 157 height 17
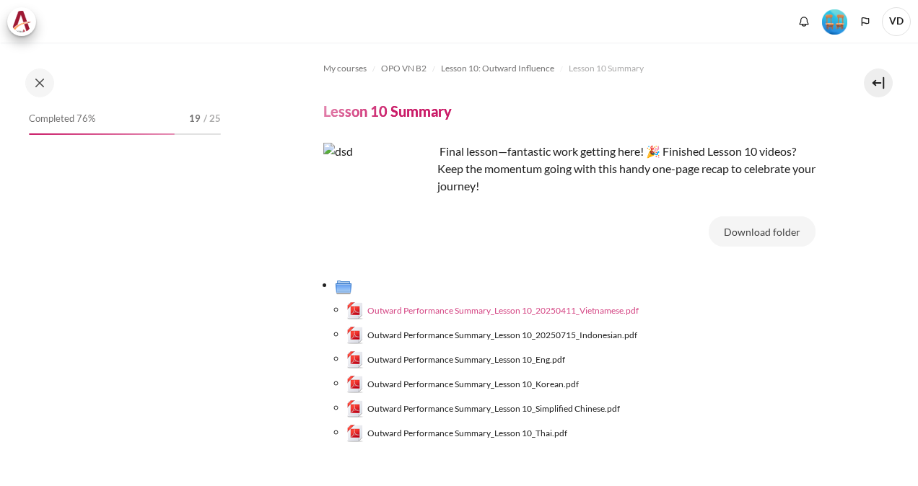
click at [612, 307] on span "Outward Performance Summary_Lesson 10_20250411_Vietnamese.pdf" at bounding box center [502, 310] width 271 height 13
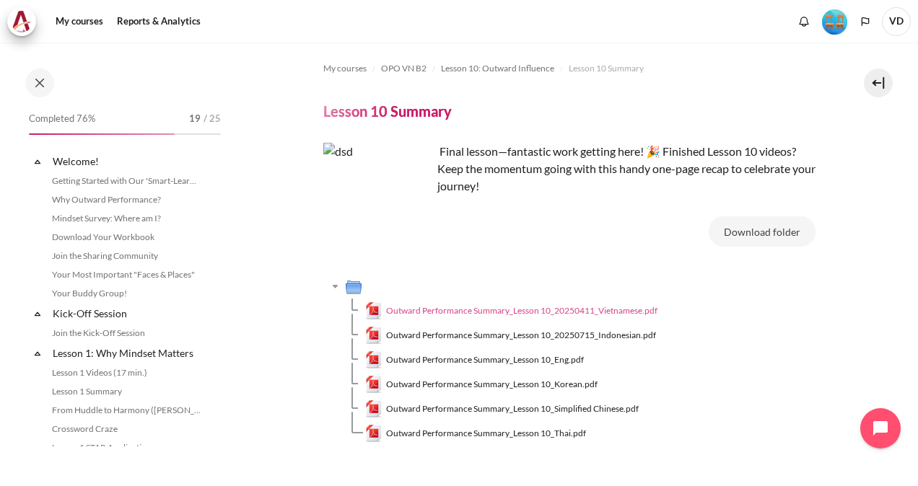
scroll to position [1265, 0]
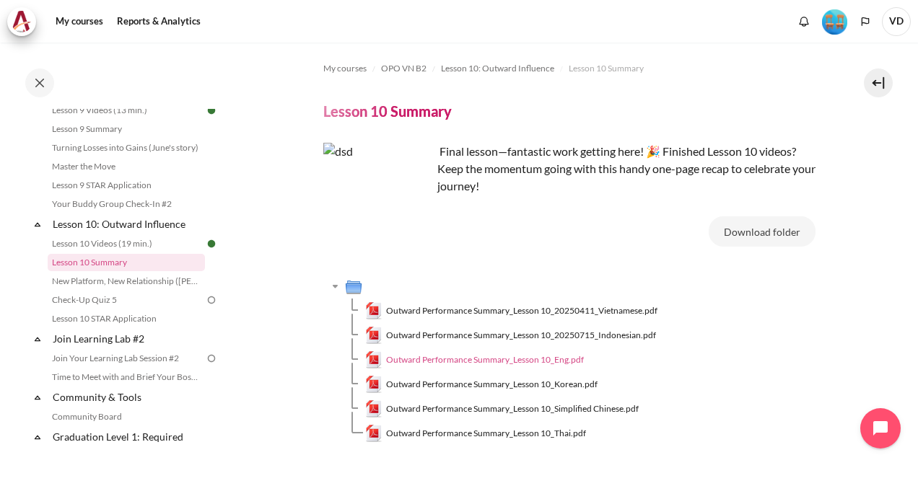
click at [548, 359] on span "Outward Performance Summary_Lesson 10_Eng.pdf" at bounding box center [485, 359] width 198 height 13
click at [836, 319] on section "My courses OPO VN B2 Lesson 10: Outward Influence Lesson 10 Summary Lesson 10 S…" at bounding box center [569, 292] width 676 height 498
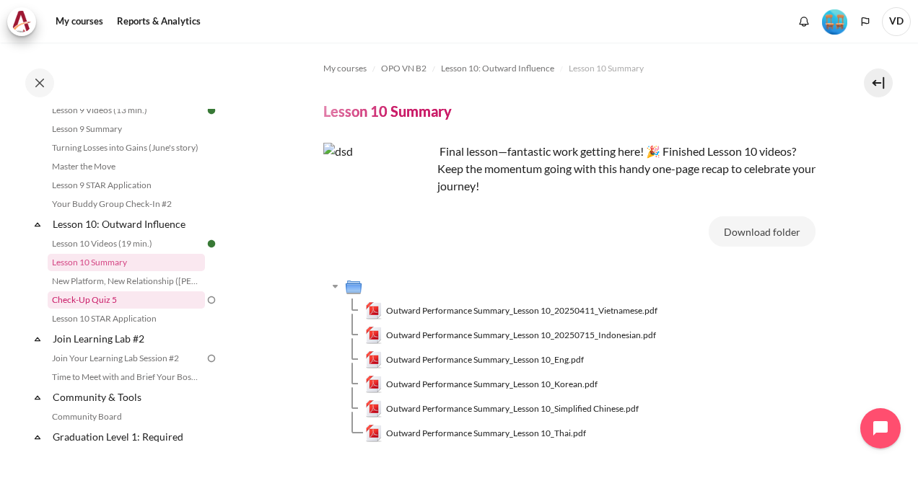
click at [124, 309] on link "Check-Up Quiz 5" at bounding box center [126, 299] width 157 height 17
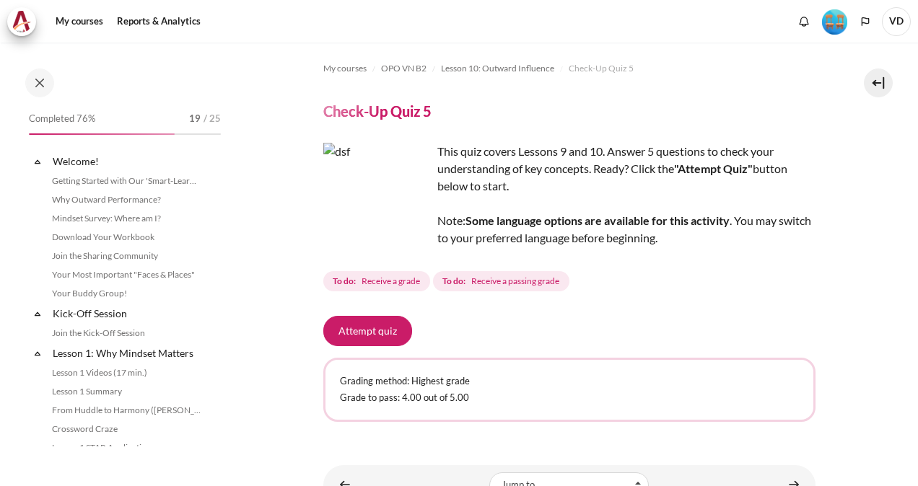
scroll to position [1303, 0]
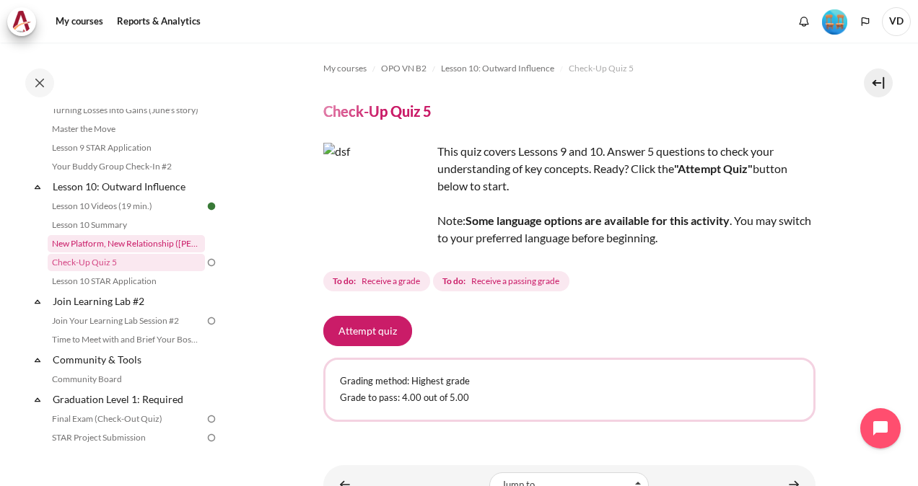
click at [112, 252] on link "New Platform, New Relationship ([PERSON_NAME]'s Story)" at bounding box center [126, 243] width 157 height 17
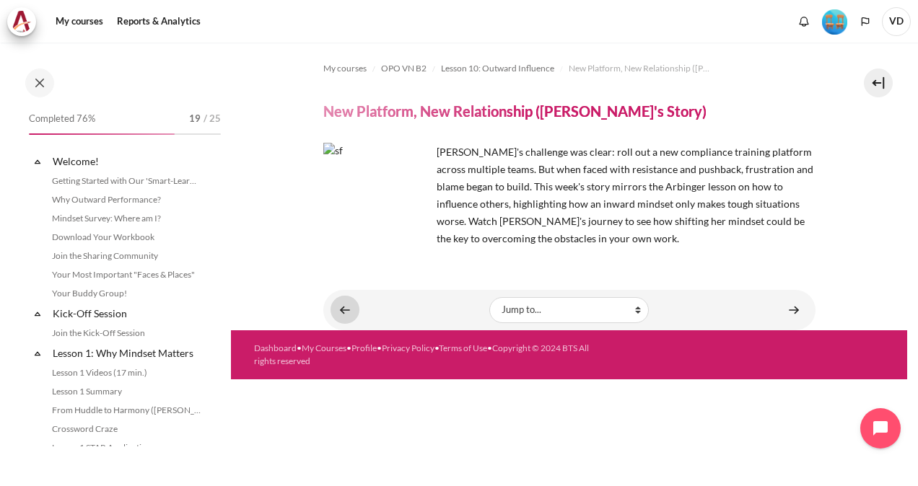
scroll to position [1284, 0]
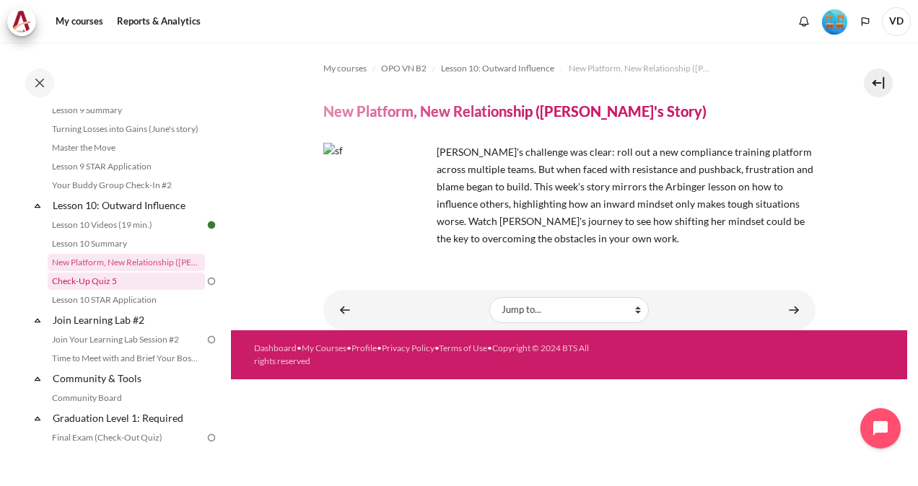
click at [92, 290] on link "Check-Up Quiz 5" at bounding box center [126, 281] width 157 height 17
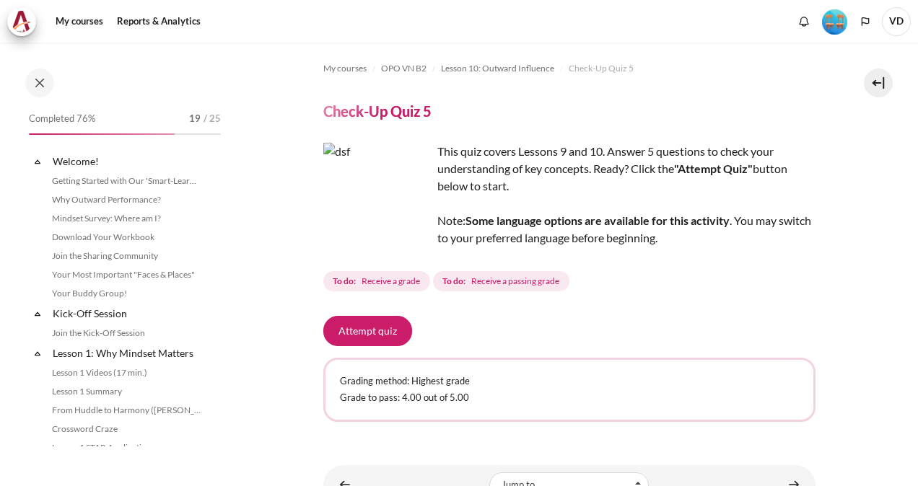
scroll to position [1303, 0]
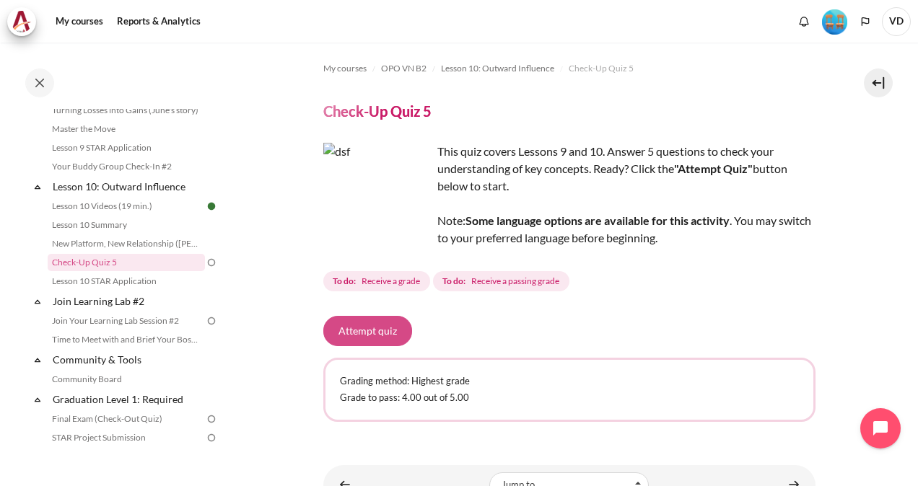
click at [379, 331] on button "Attempt quiz" at bounding box center [367, 331] width 89 height 30
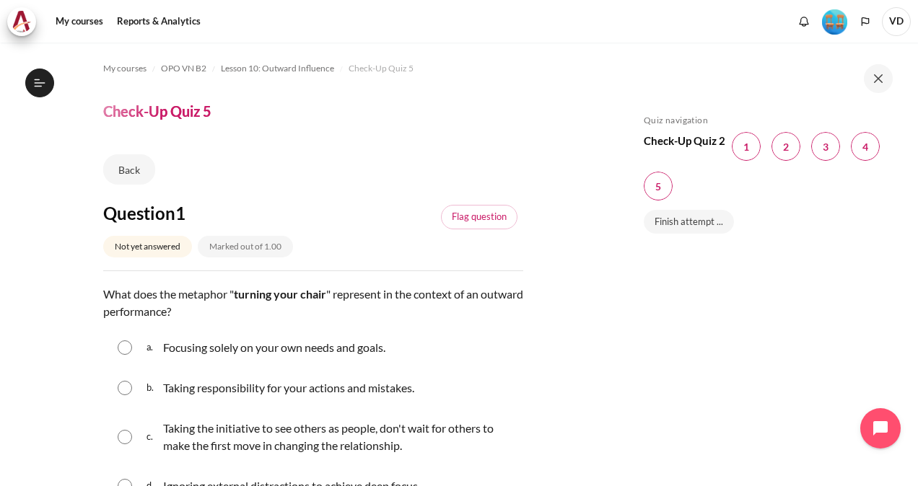
scroll to position [144, 0]
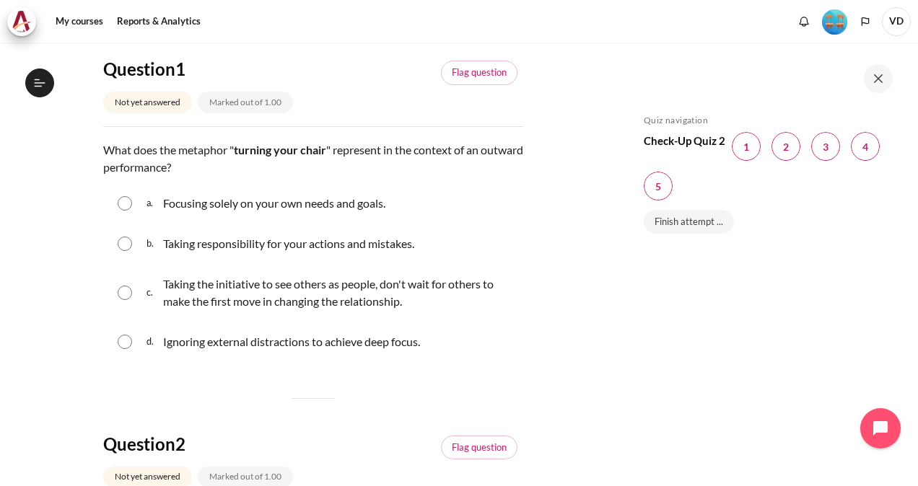
click at [124, 292] on input "Content" at bounding box center [125, 293] width 14 height 14
radio input "true"
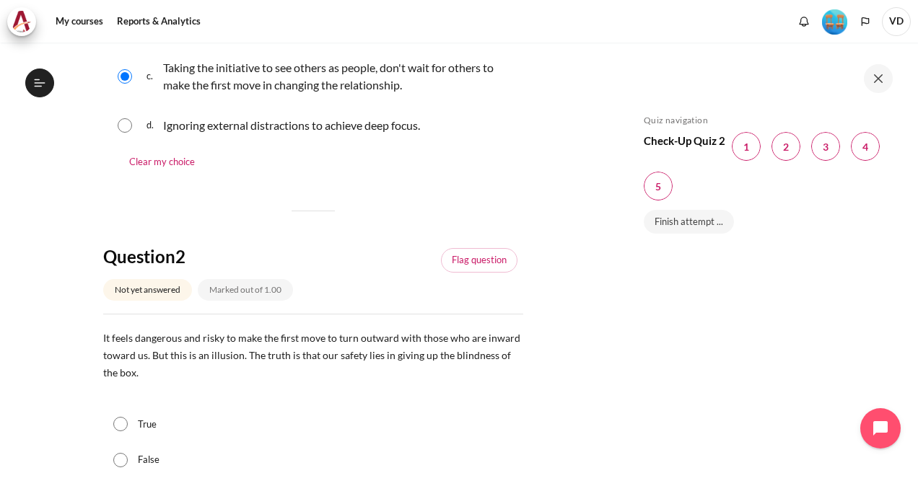
scroll to position [433, 0]
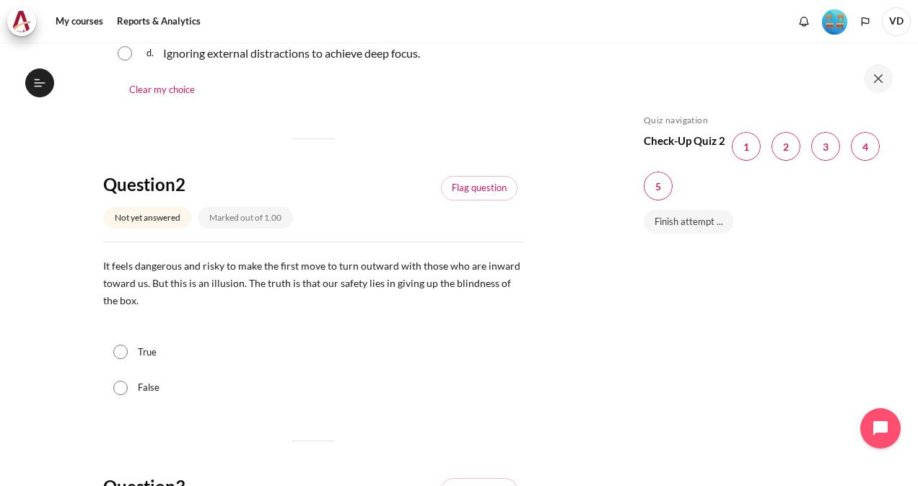
click at [120, 352] on input "True" at bounding box center [120, 352] width 14 height 14
radio input "true"
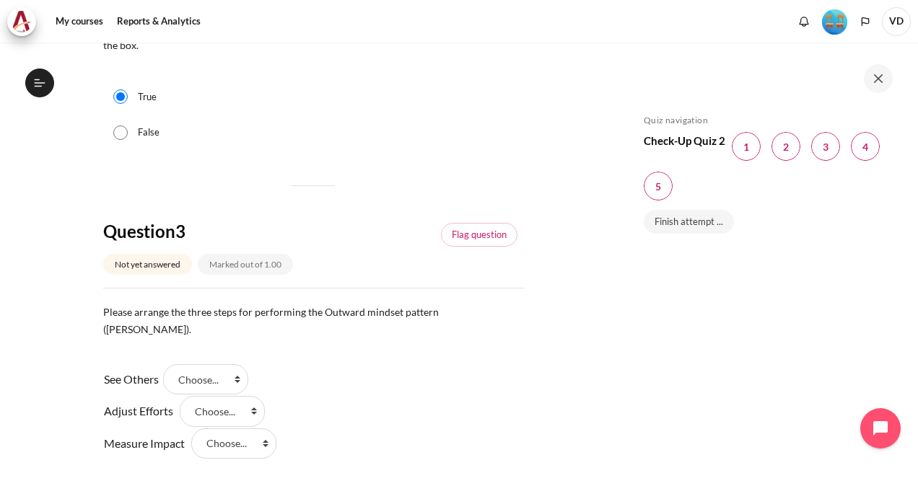
scroll to position [721, 0]
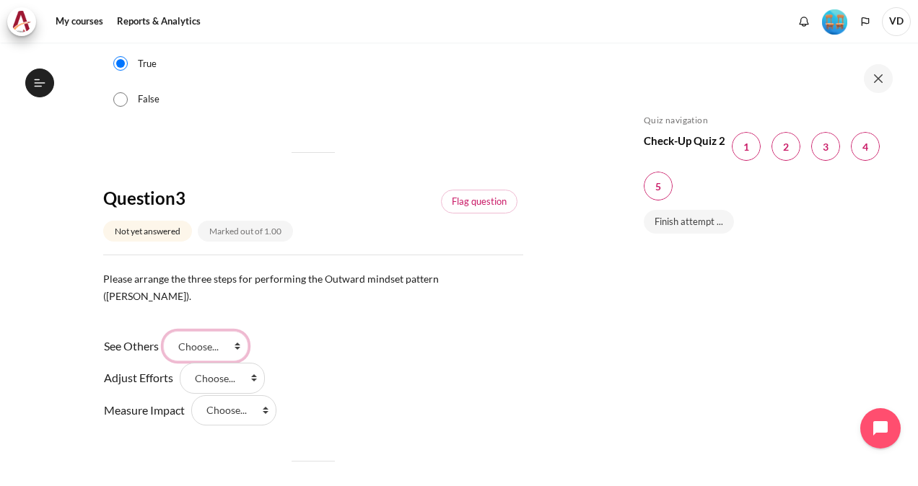
click at [239, 331] on select "Choose... Step 3 Step 2 Step 1" at bounding box center [205, 346] width 85 height 30
select select "3"
click at [168, 331] on select "Choose... Step 3 Step 2 Step 1" at bounding box center [205, 346] width 85 height 30
click at [234, 363] on select "Choose... Step 3 Step 2 Step 1" at bounding box center [222, 378] width 85 height 30
select select "2"
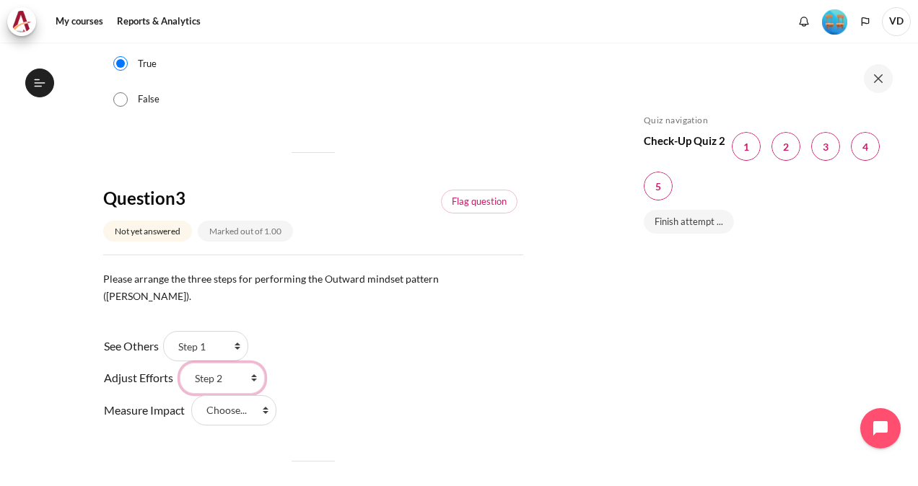
click at [180, 363] on select "Choose... Step 3 Step 2 Step 1" at bounding box center [222, 378] width 85 height 30
click at [242, 395] on select "Choose... Step 3 Step 2 Step 1" at bounding box center [233, 410] width 85 height 30
select select "1"
click at [191, 395] on select "Choose... Step 3 Step 2 Step 1" at bounding box center [233, 410] width 85 height 30
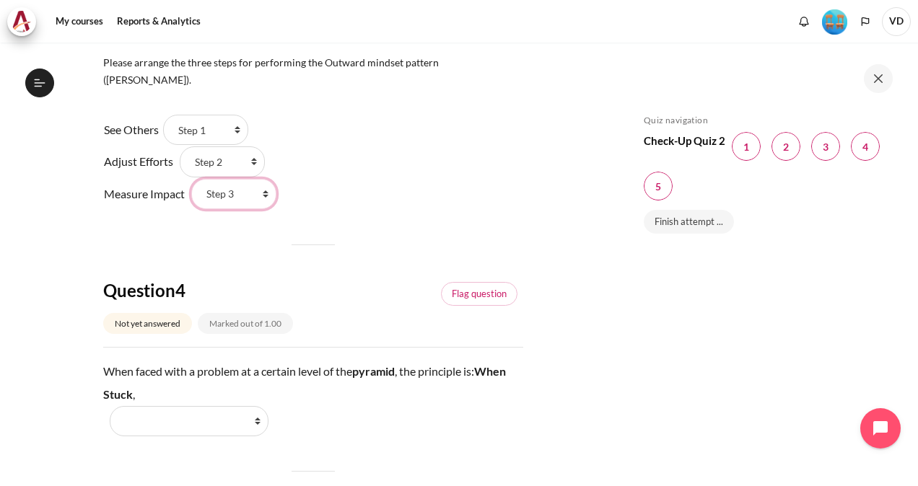
scroll to position [1082, 0]
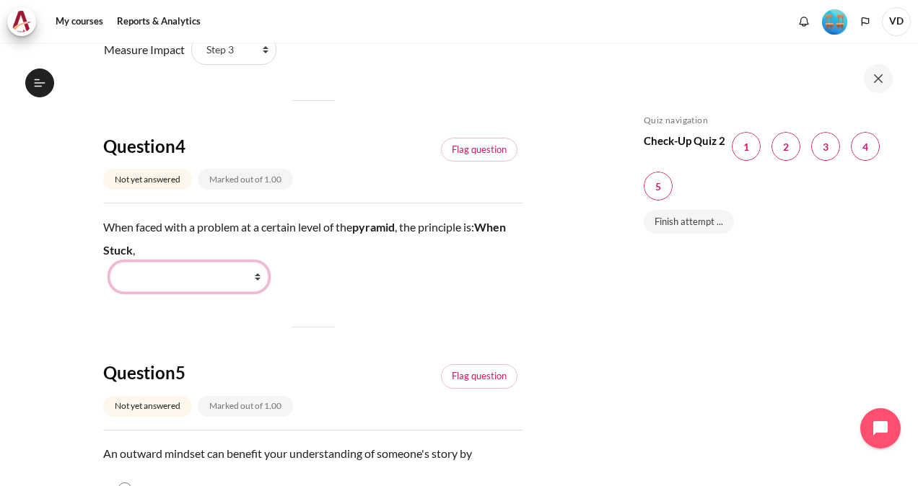
click at [202, 262] on select "Work Harder Go Higher Go Lower Stay Put" at bounding box center [189, 277] width 159 height 30
select select "3"
click at [110, 262] on select "Work Harder Go Higher Go Lower Stay Put" at bounding box center [189, 277] width 159 height 30
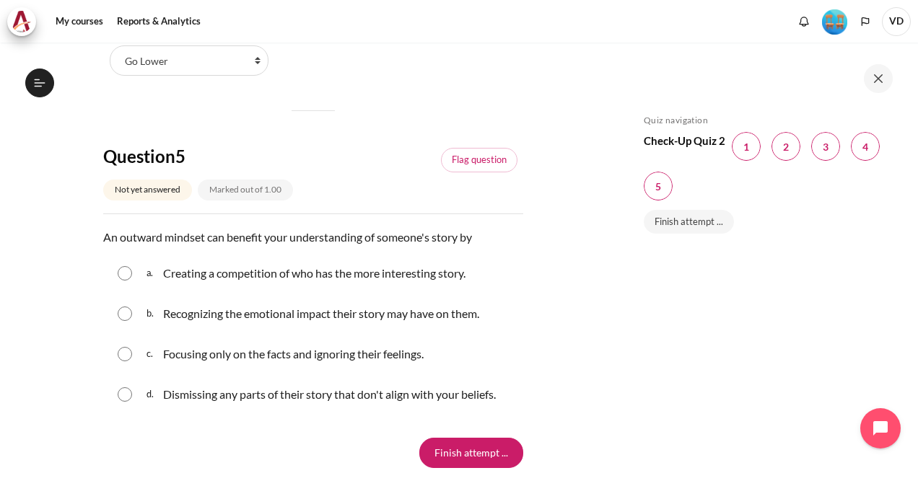
click at [128, 307] on input "Content" at bounding box center [125, 314] width 14 height 14
radio input "true"
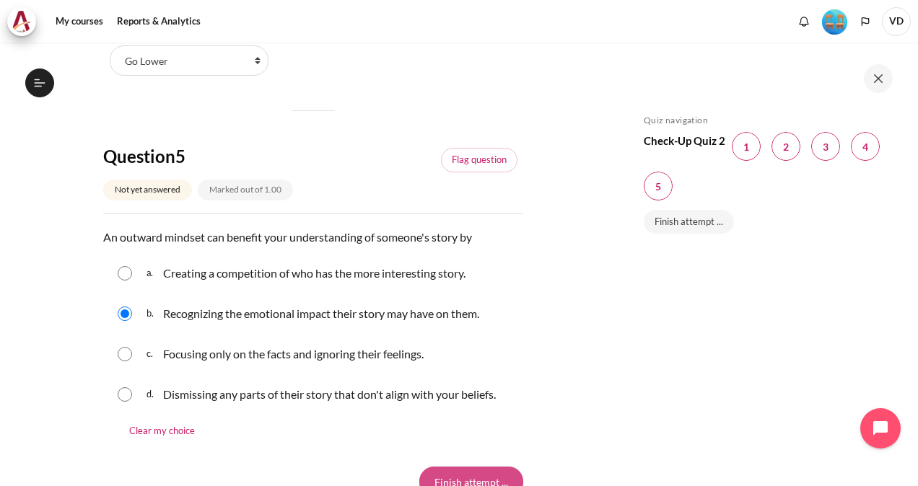
click at [465, 467] on input "Finish attempt ..." at bounding box center [471, 482] width 104 height 30
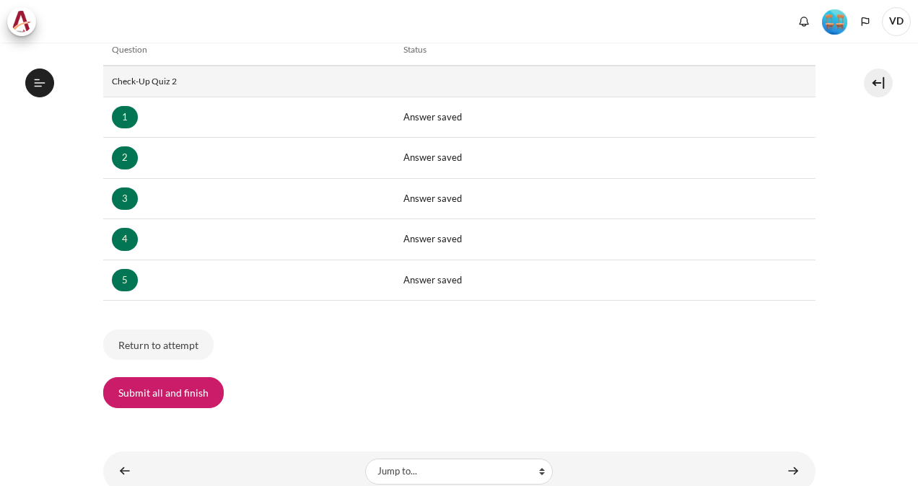
scroll to position [283, 0]
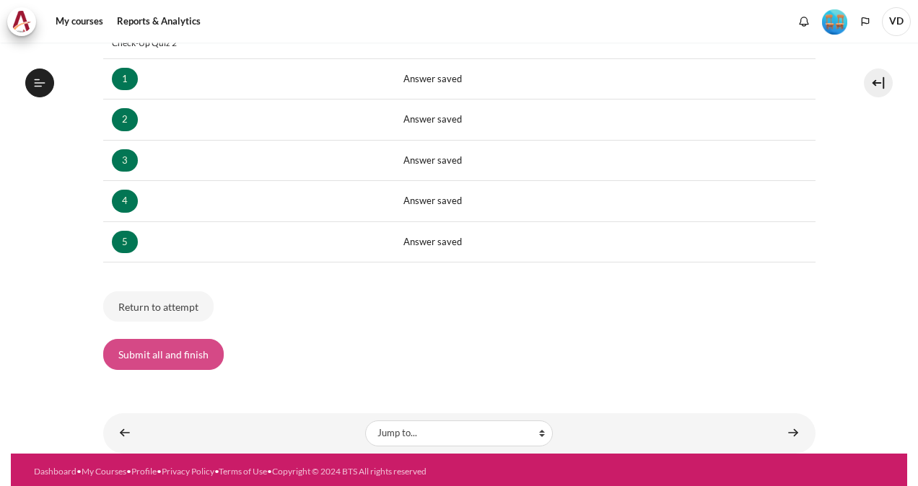
click at [179, 356] on button "Submit all and finish" at bounding box center [163, 354] width 120 height 30
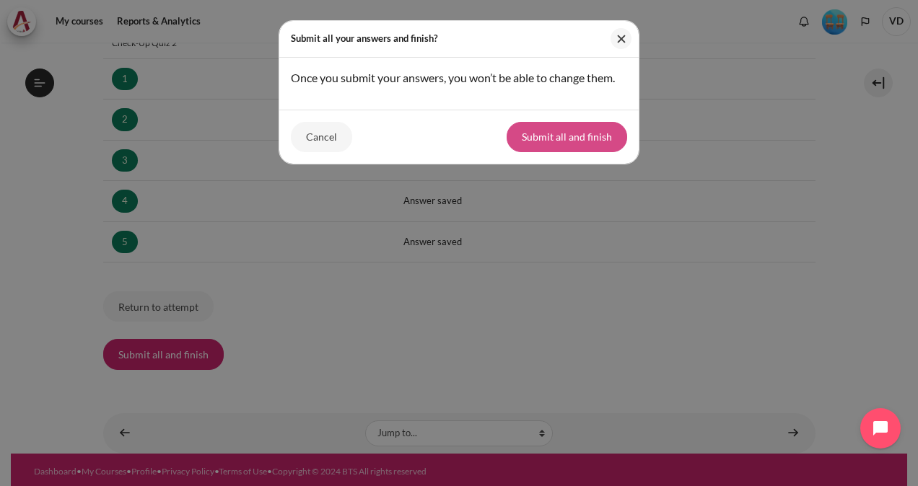
click at [564, 138] on button "Submit all and finish" at bounding box center [566, 137] width 120 height 30
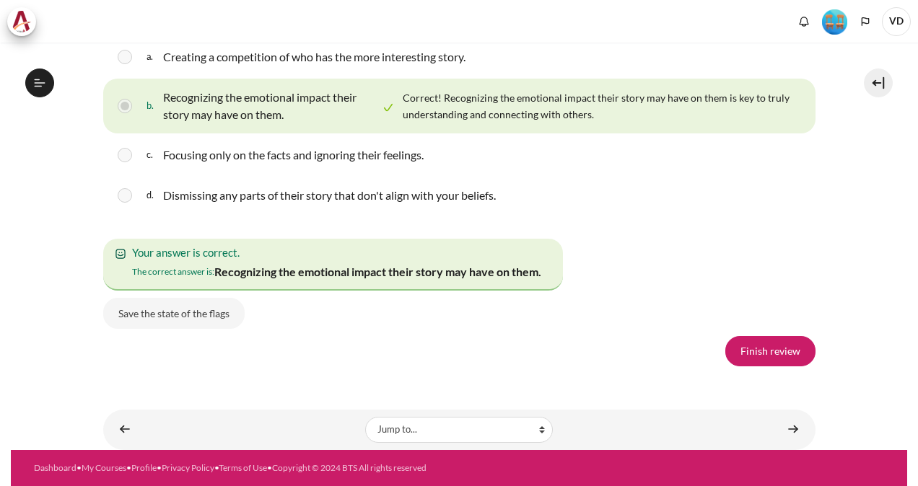
scroll to position [2651, 0]
click at [750, 356] on link "Finish review" at bounding box center [770, 351] width 90 height 30
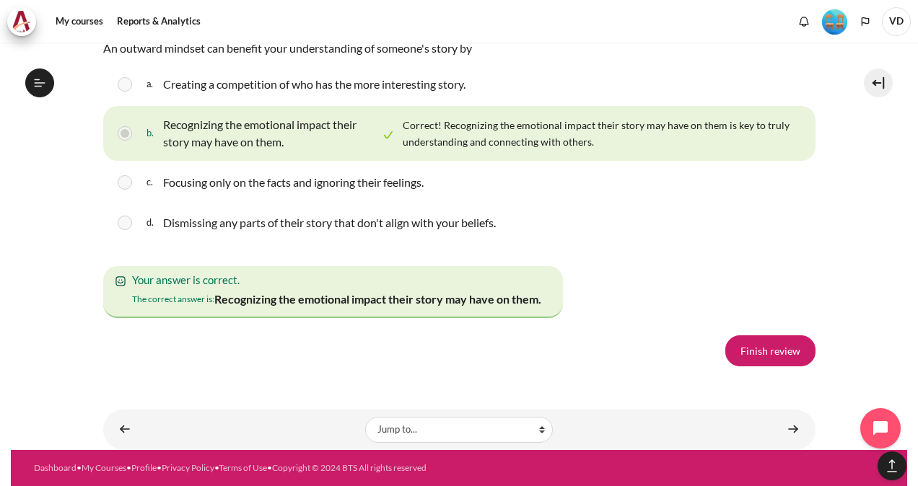
scroll to position [2624, 0]
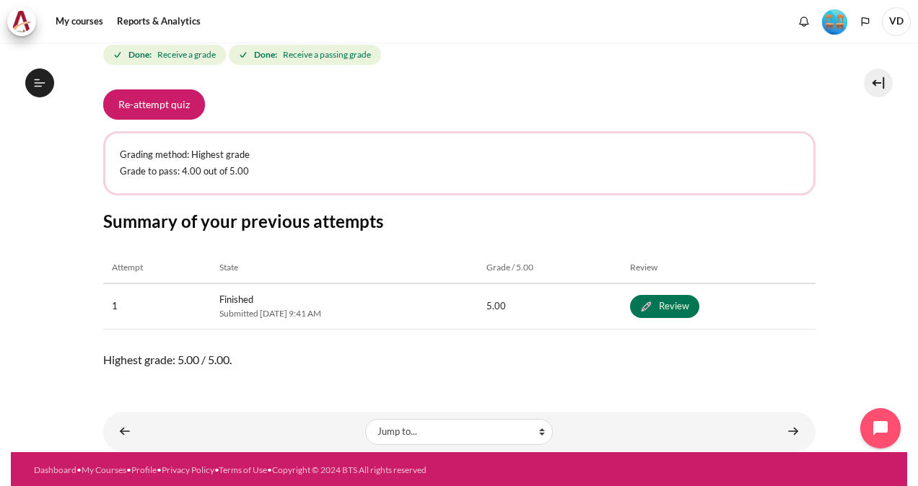
scroll to position [1303, 0]
click at [43, 89] on icon at bounding box center [39, 82] width 13 height 13
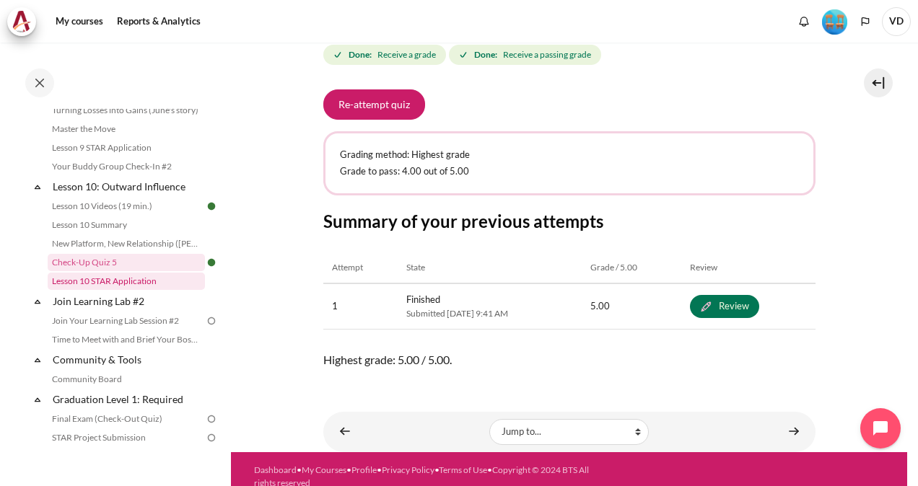
click at [134, 290] on link "Lesson 10 STAR Application" at bounding box center [126, 281] width 157 height 17
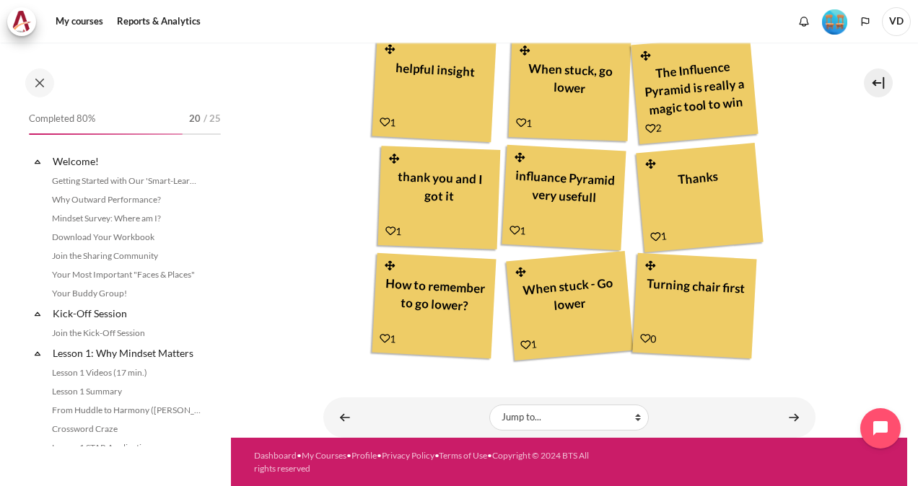
scroll to position [1322, 0]
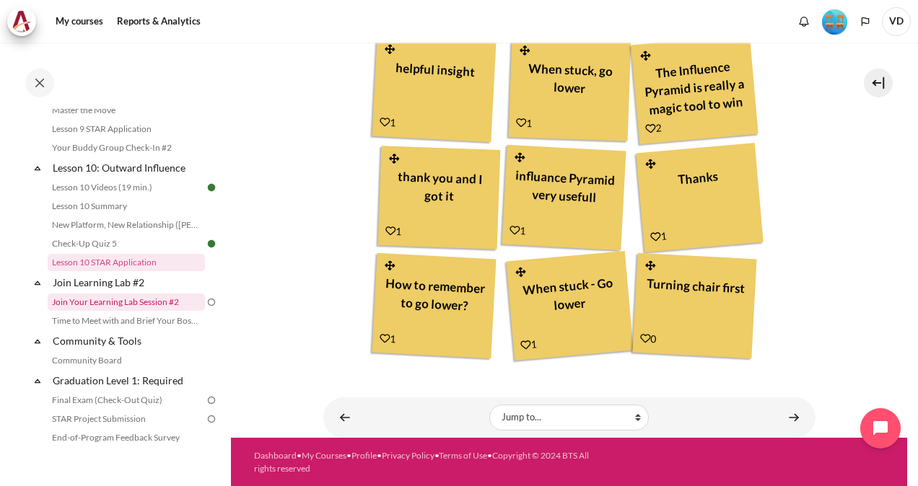
click at [146, 311] on link "Join Your Learning Lab Session #2" at bounding box center [126, 302] width 157 height 17
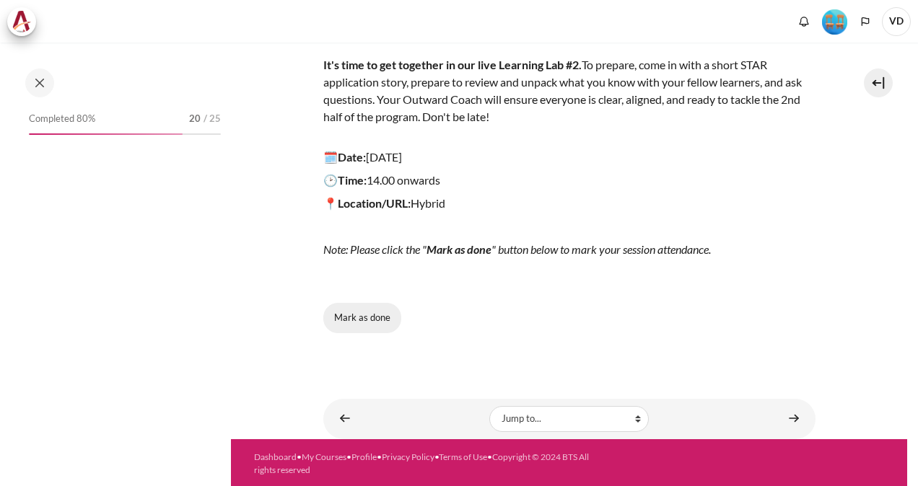
click at [377, 320] on button "Mark as done" at bounding box center [362, 318] width 78 height 30
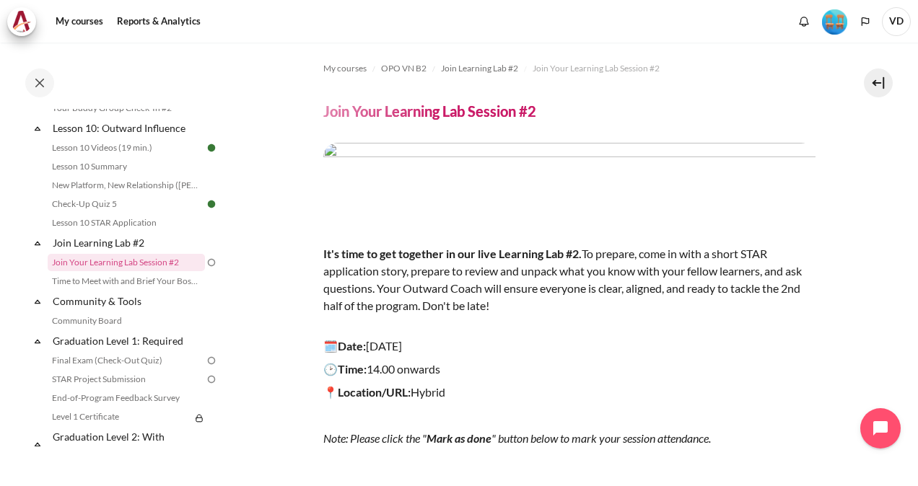
scroll to position [189, 0]
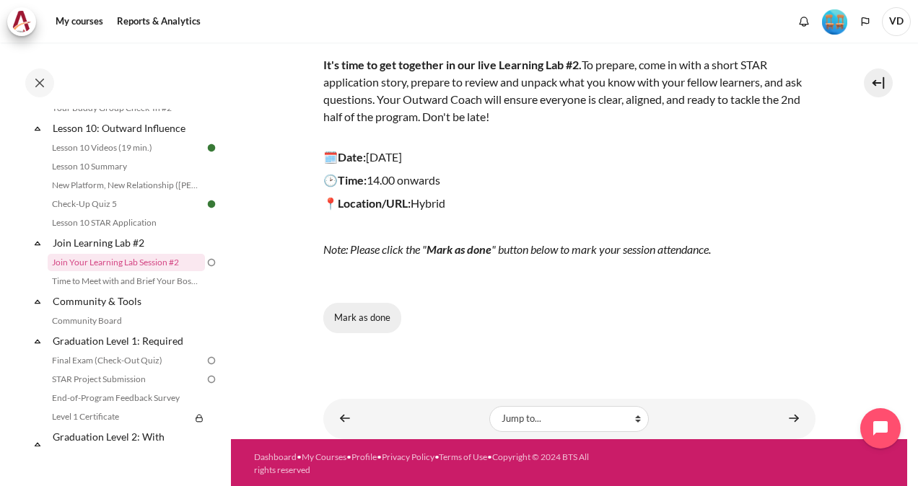
click at [348, 310] on button "Mark as done" at bounding box center [362, 318] width 78 height 30
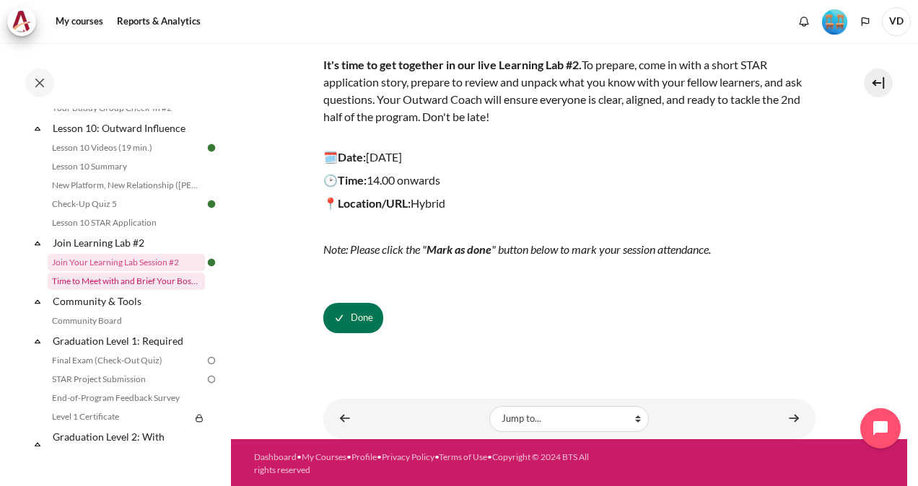
click at [131, 290] on link "Time to Meet with and Brief Your Boss #2" at bounding box center [126, 281] width 157 height 17
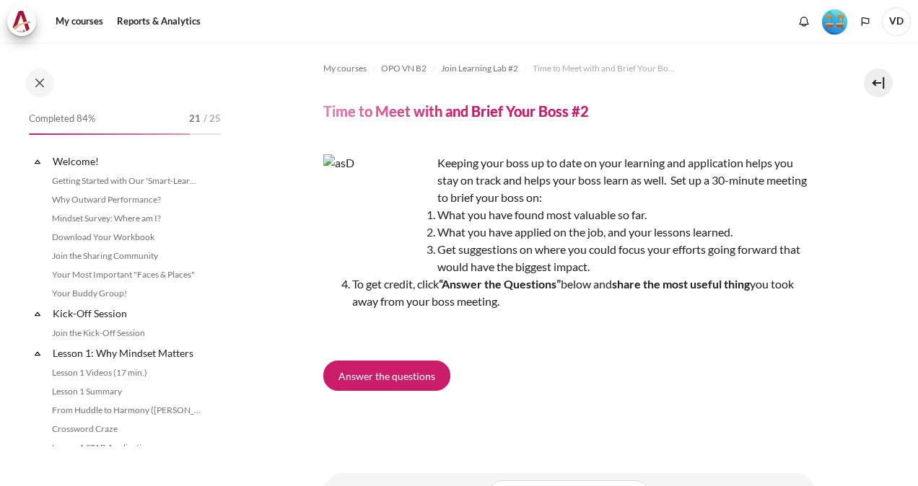
scroll to position [1380, 0]
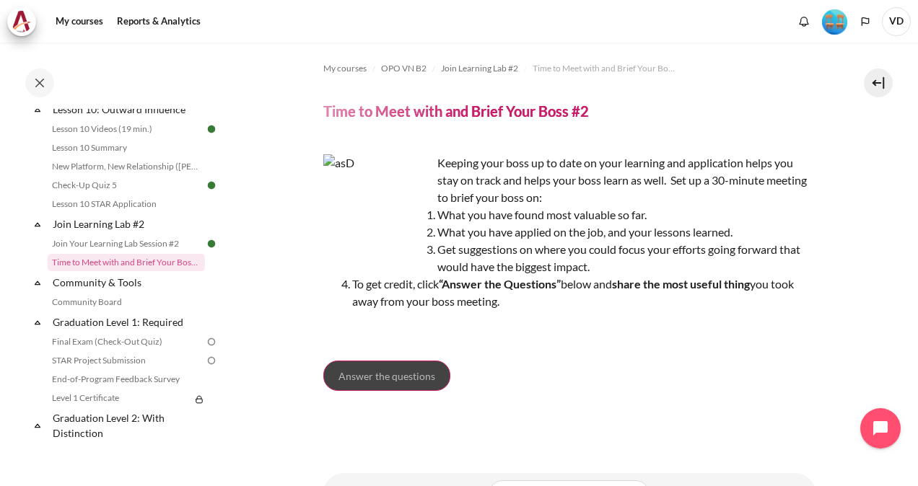
click at [392, 372] on span "Answer the questions" at bounding box center [386, 376] width 97 height 15
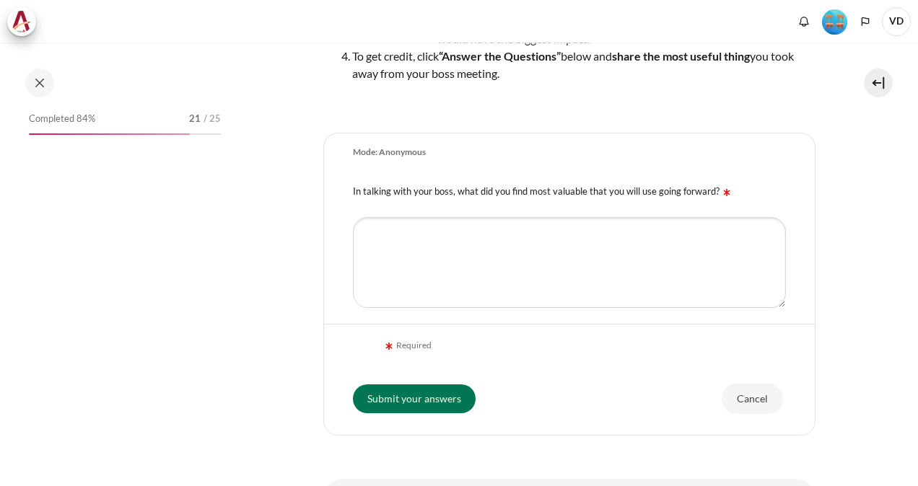
scroll to position [1380, 0]
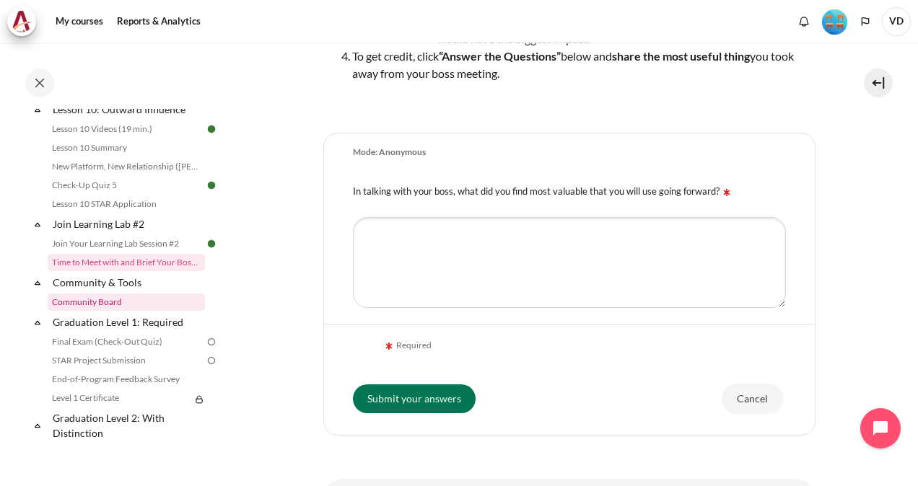
click at [92, 311] on link "Community Board" at bounding box center [126, 302] width 157 height 17
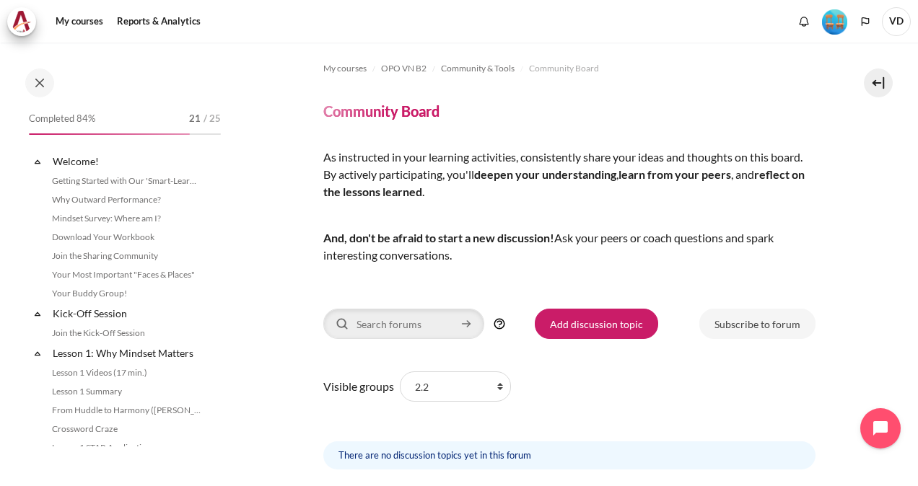
scroll to position [1420, 0]
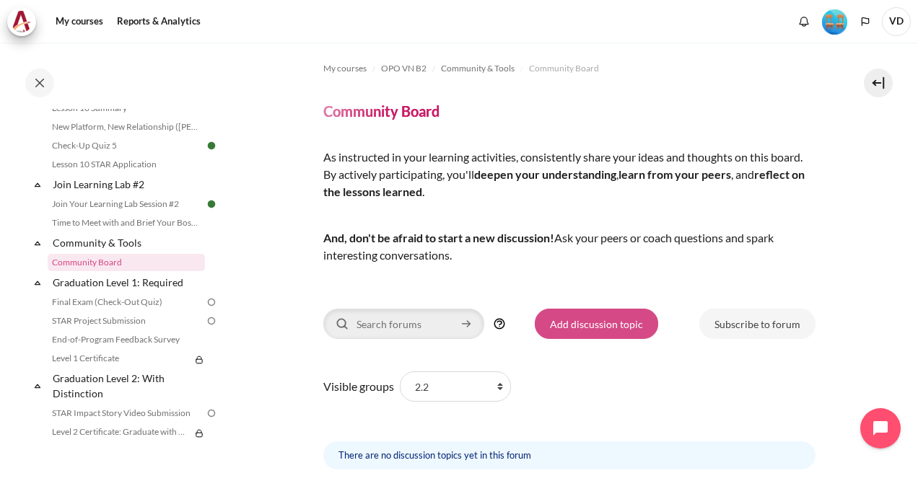
click at [594, 327] on link "Add discussion topic" at bounding box center [596, 324] width 123 height 30
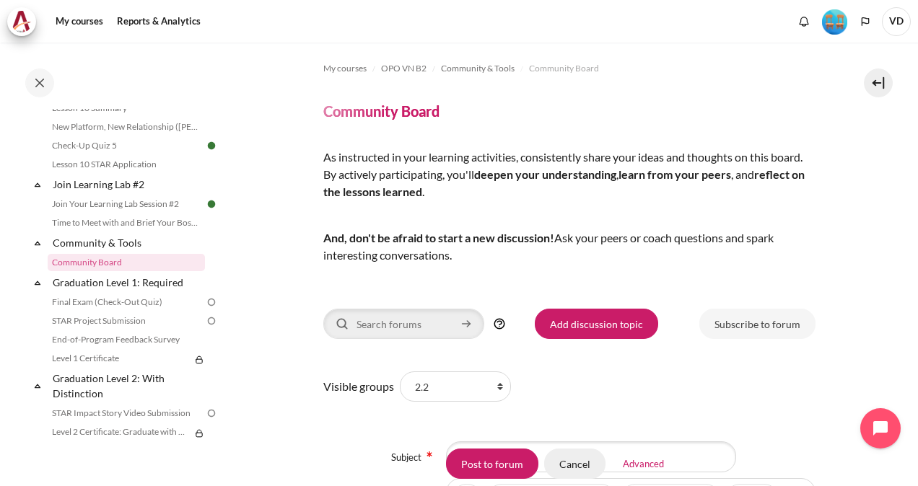
click at [586, 457] on button "Cancel" at bounding box center [574, 464] width 61 height 30
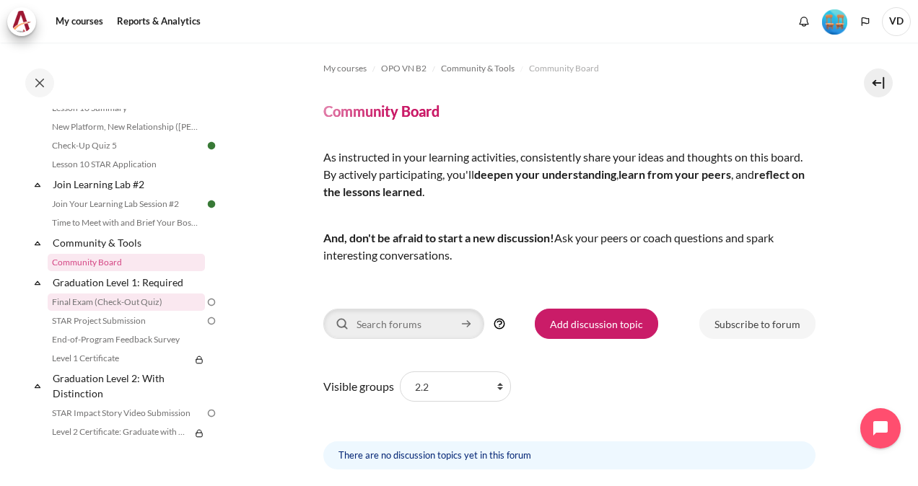
click at [85, 311] on link "Final Exam (Check-Out Quiz)" at bounding box center [126, 302] width 157 height 17
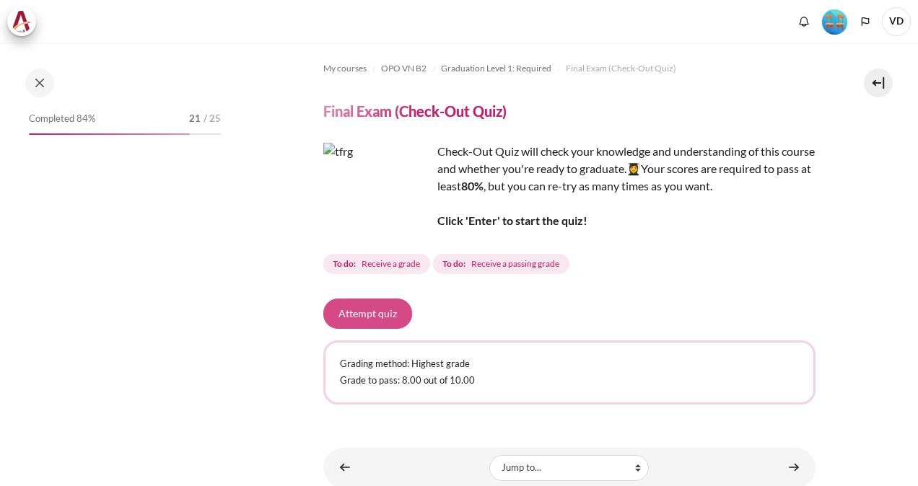
click at [371, 316] on button "Attempt quiz" at bounding box center [367, 314] width 89 height 30
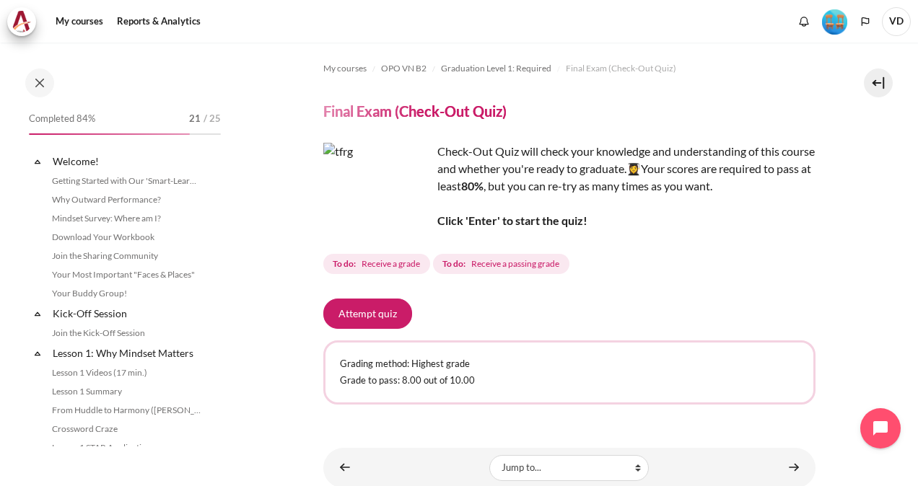
scroll to position [1459, 0]
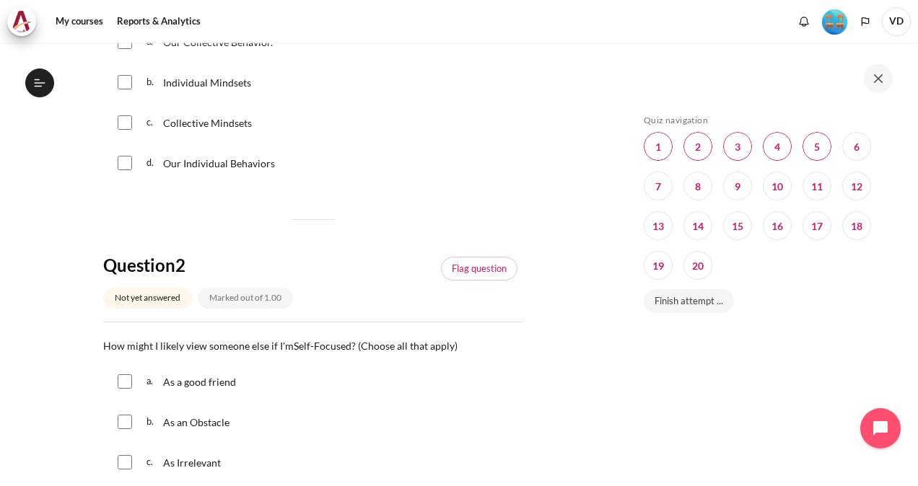
scroll to position [144, 0]
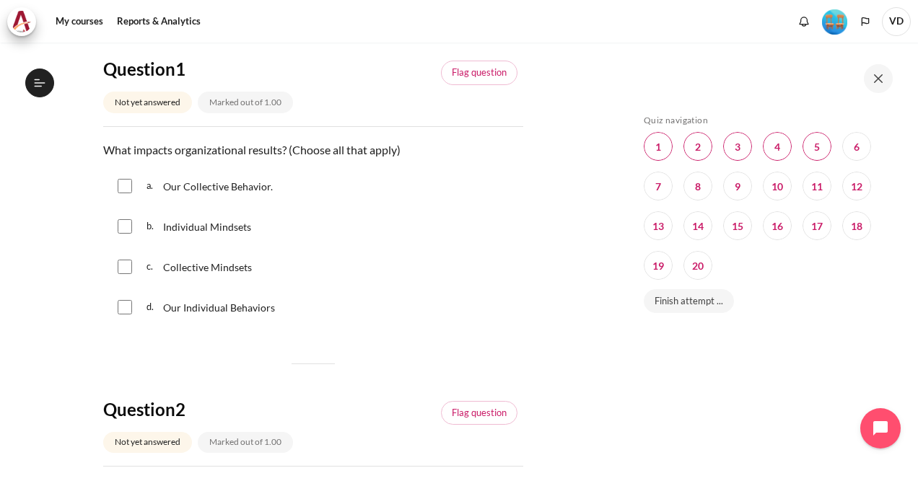
click at [126, 226] on input "Content" at bounding box center [125, 226] width 14 height 14
checkbox input "true"
click at [126, 309] on input "Content" at bounding box center [125, 307] width 14 height 14
checkbox input "true"
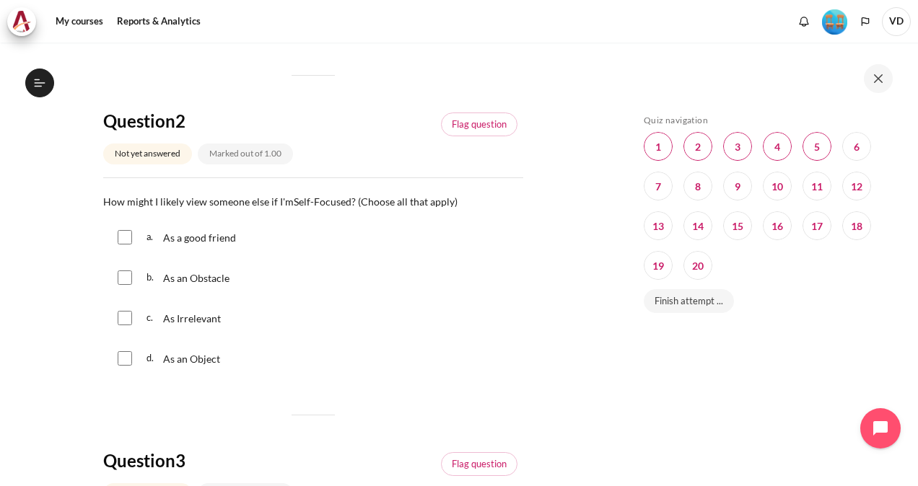
click at [121, 276] on input "Content" at bounding box center [125, 278] width 14 height 14
checkbox input "true"
click at [132, 316] on div "c. As Irrelevant" at bounding box center [313, 318] width 420 height 38
click at [128, 317] on input "Content" at bounding box center [125, 318] width 14 height 14
checkbox input "true"
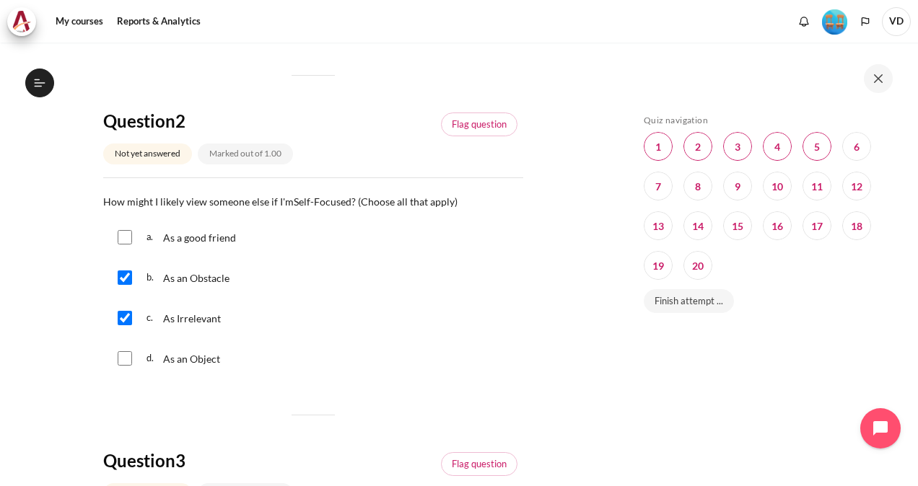
click at [127, 358] on input "Content" at bounding box center [125, 358] width 14 height 14
checkbox input "true"
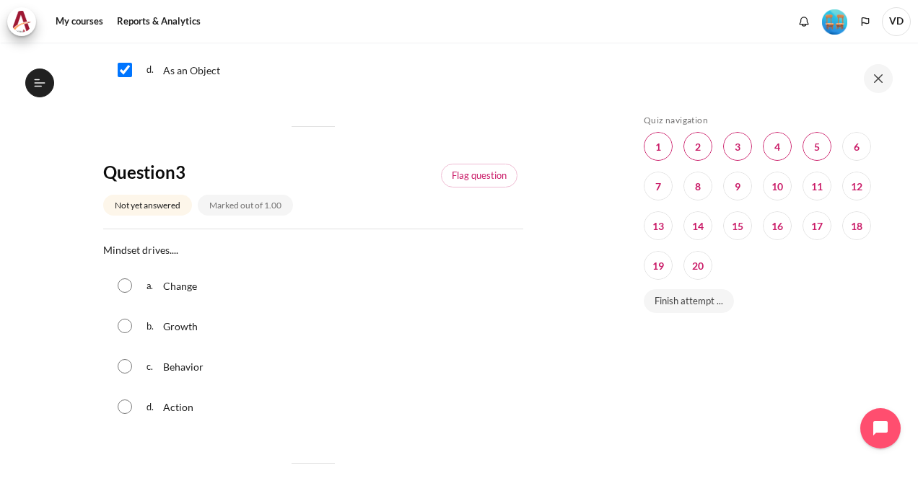
click at [125, 364] on input "Content" at bounding box center [125, 366] width 14 height 14
radio input "true"
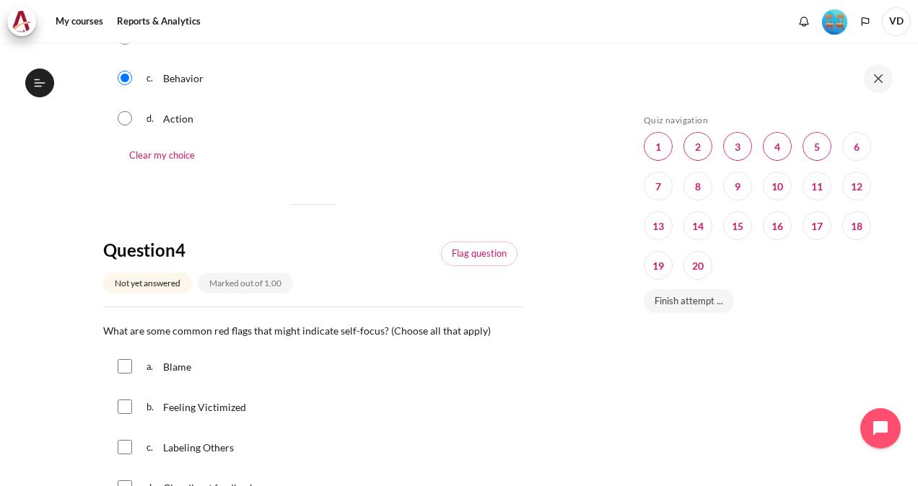
scroll to position [1082, 0]
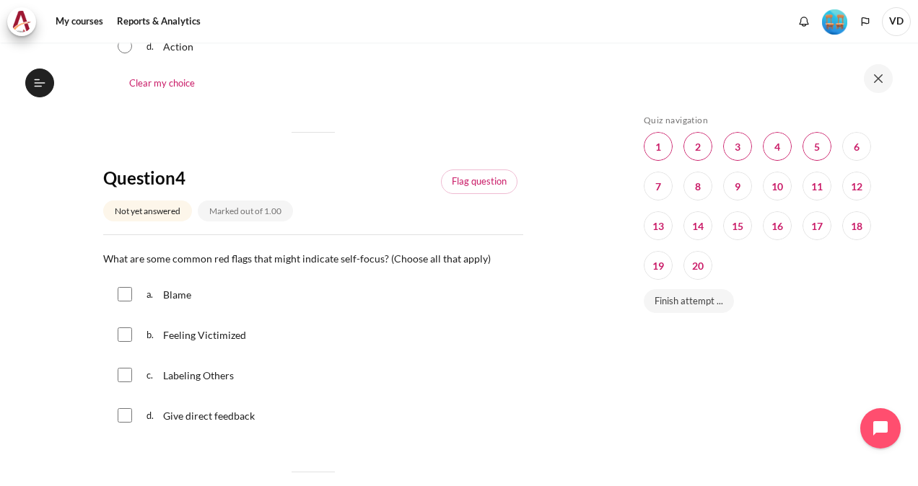
click at [125, 293] on input "Content" at bounding box center [125, 294] width 14 height 14
checkbox input "true"
click at [127, 327] on input "Content" at bounding box center [125, 334] width 14 height 14
checkbox input "true"
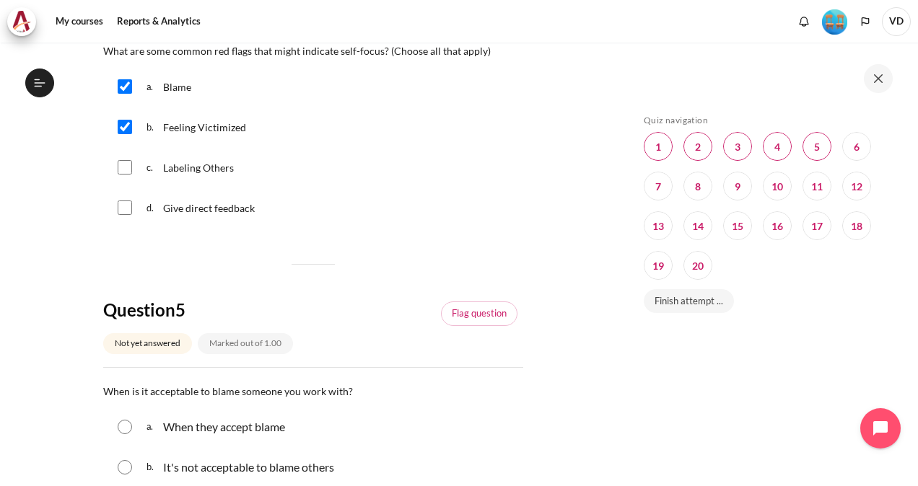
scroll to position [1371, 0]
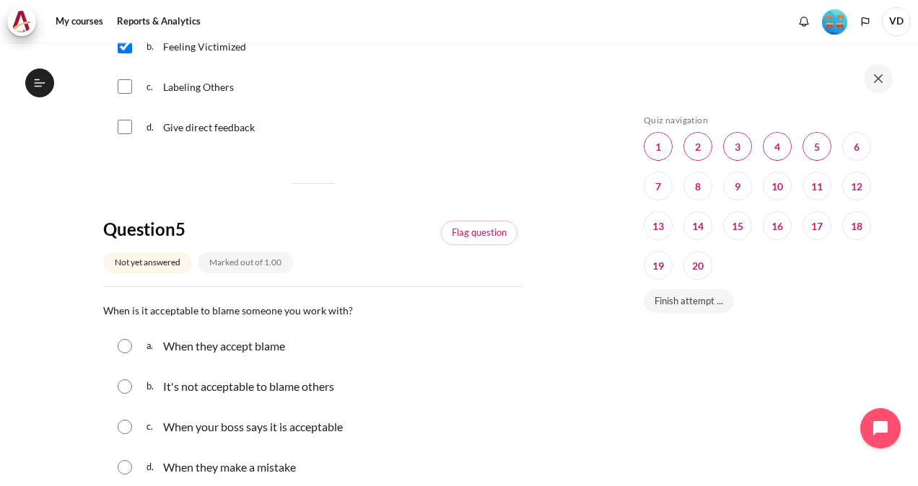
click at [130, 87] on input "Content" at bounding box center [125, 86] width 14 height 14
checkbox input "true"
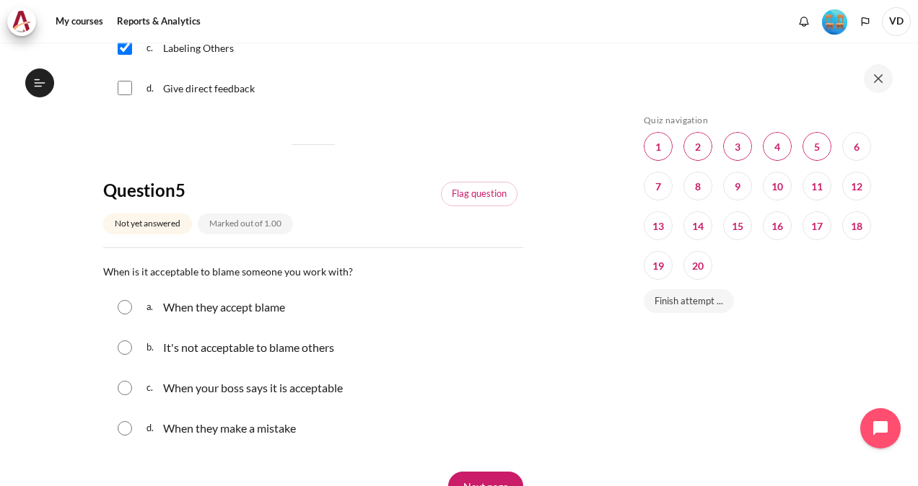
scroll to position [1443, 0]
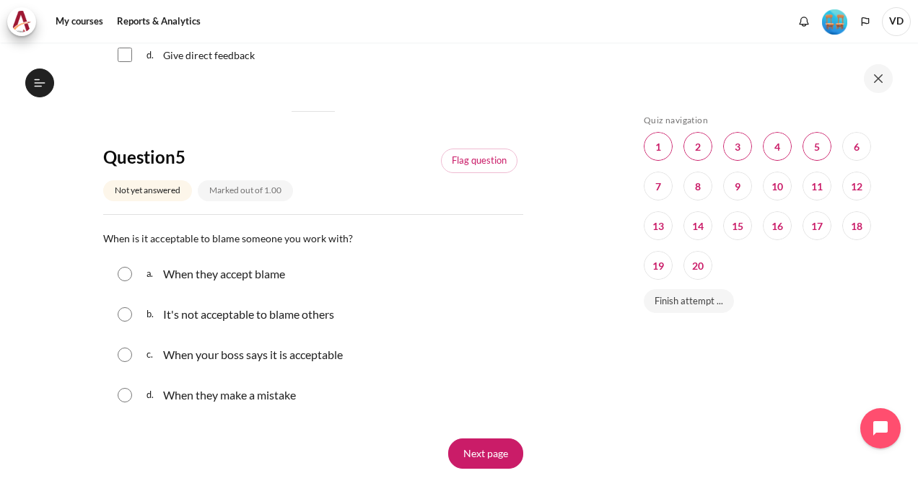
click at [126, 313] on input "Content" at bounding box center [125, 314] width 14 height 14
radio input "true"
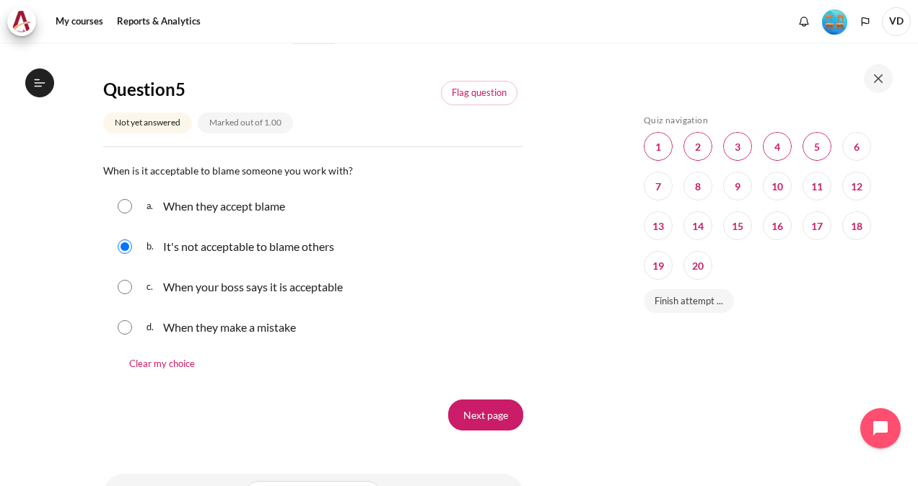
scroll to position [1585, 0]
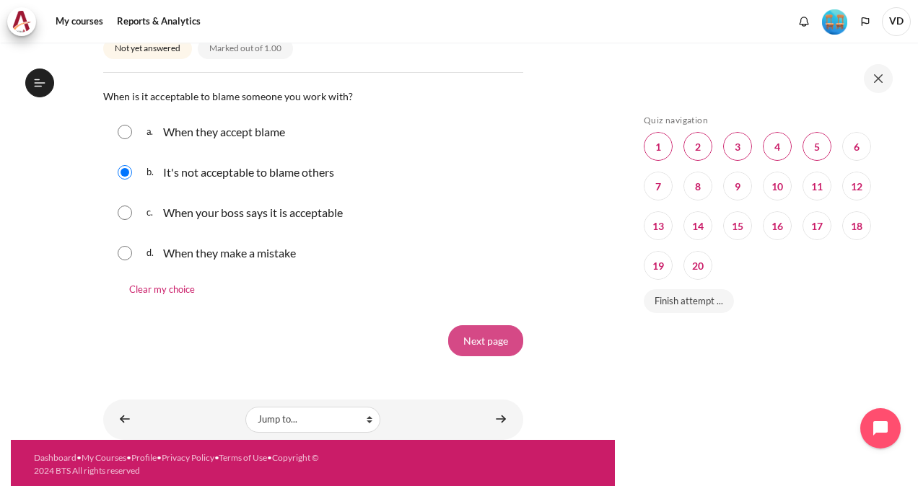
click at [491, 337] on input "Next page" at bounding box center [485, 340] width 75 height 30
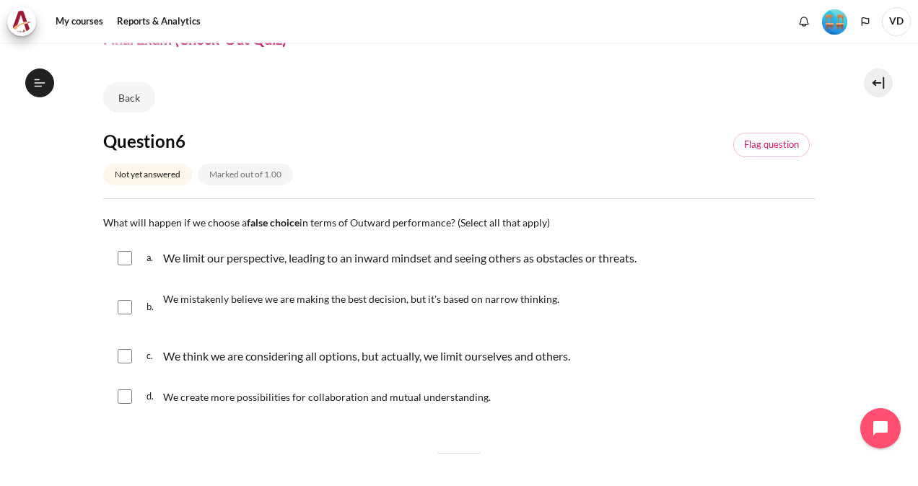
scroll to position [1459, 0]
click at [118, 259] on input "Content" at bounding box center [125, 258] width 14 height 14
checkbox input "true"
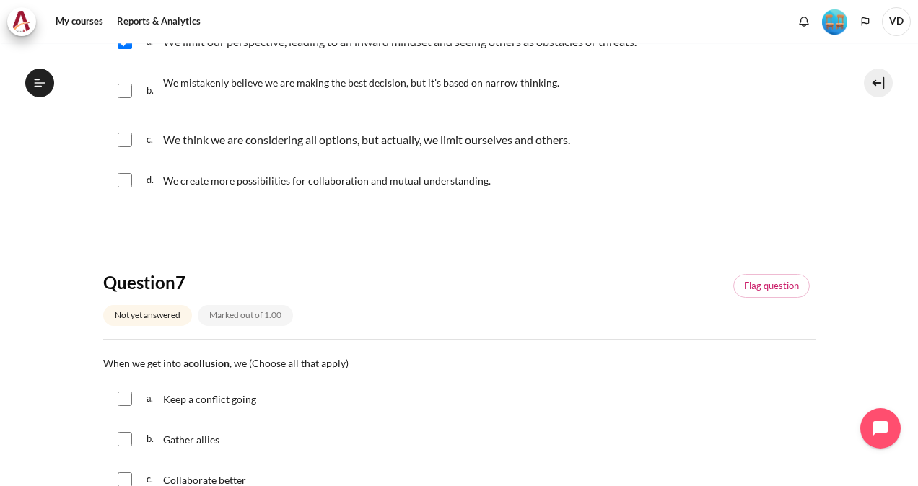
scroll to position [144, 0]
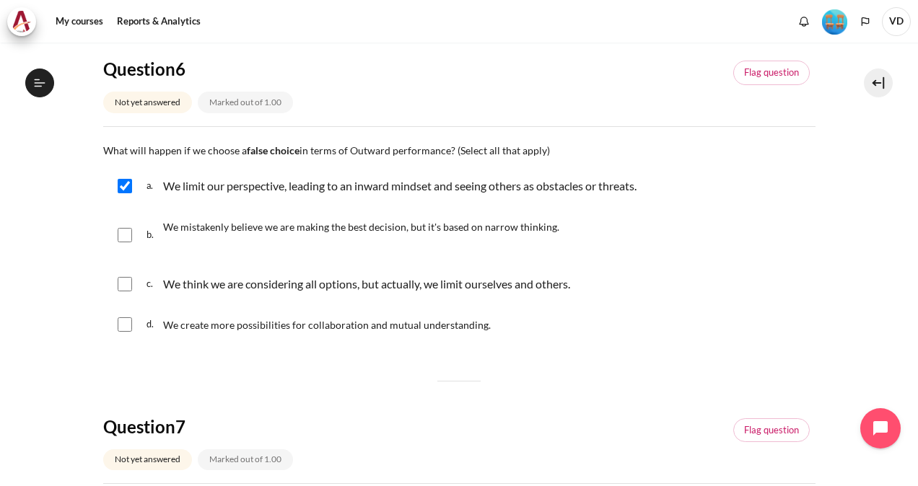
click at [125, 283] on input "Content" at bounding box center [125, 284] width 14 height 14
checkbox input "true"
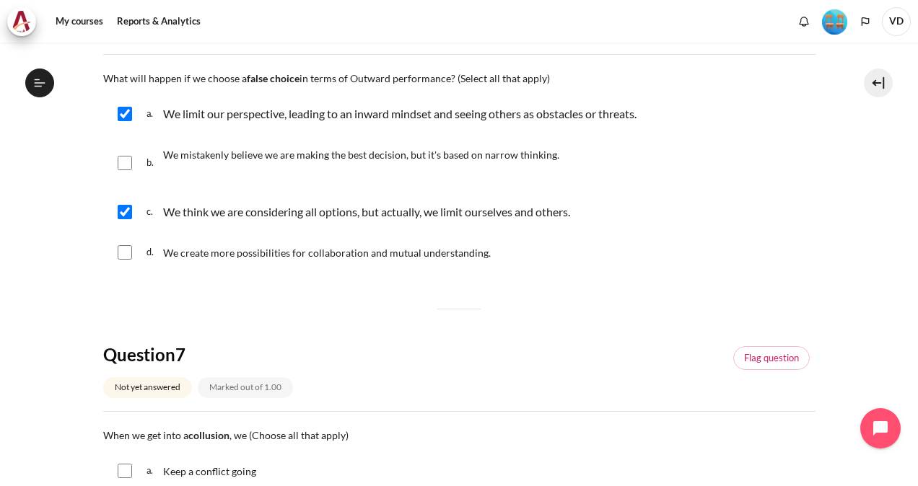
scroll to position [289, 0]
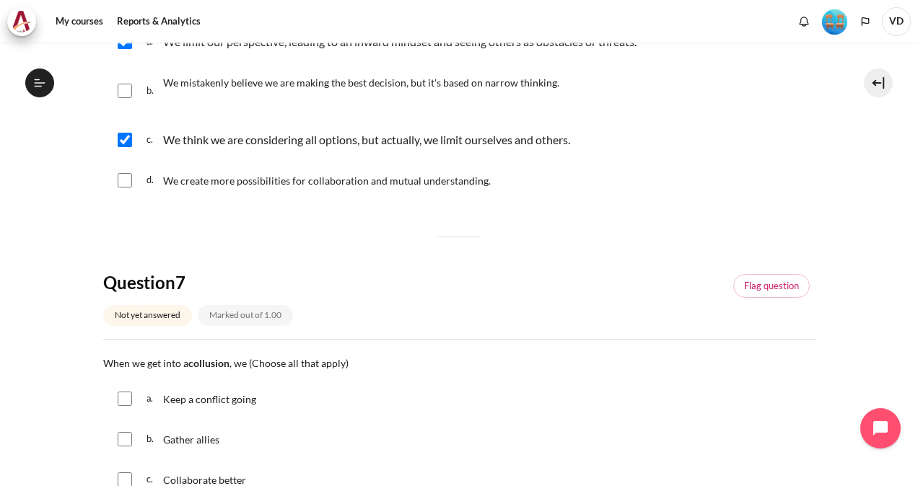
click at [120, 87] on input "Content" at bounding box center [125, 91] width 14 height 14
checkbox input "true"
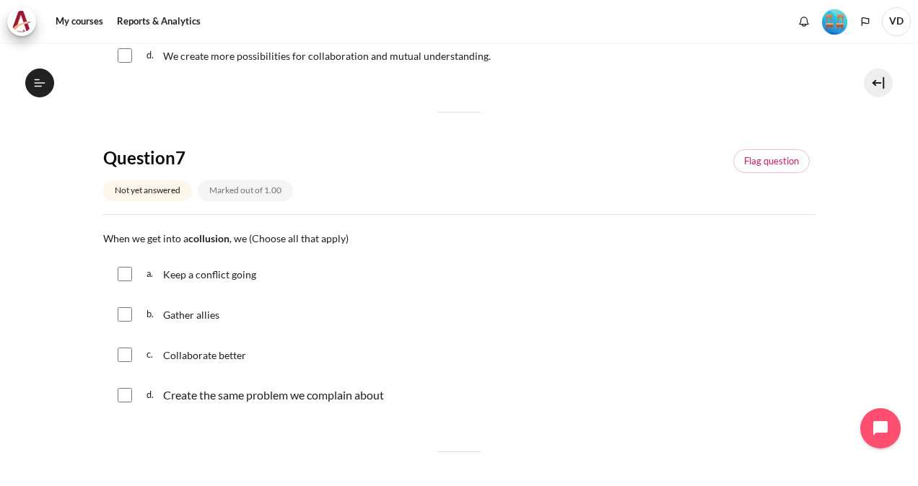
scroll to position [433, 0]
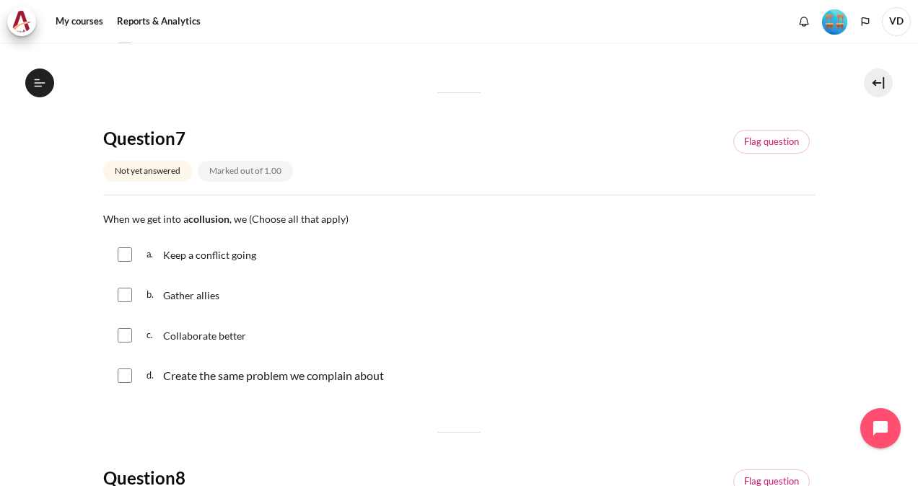
click at [125, 295] on input "Content" at bounding box center [125, 295] width 14 height 14
checkbox input "true"
click at [127, 256] on input "Content" at bounding box center [125, 254] width 14 height 14
checkbox input "true"
click at [123, 374] on input "Content" at bounding box center [125, 376] width 14 height 14
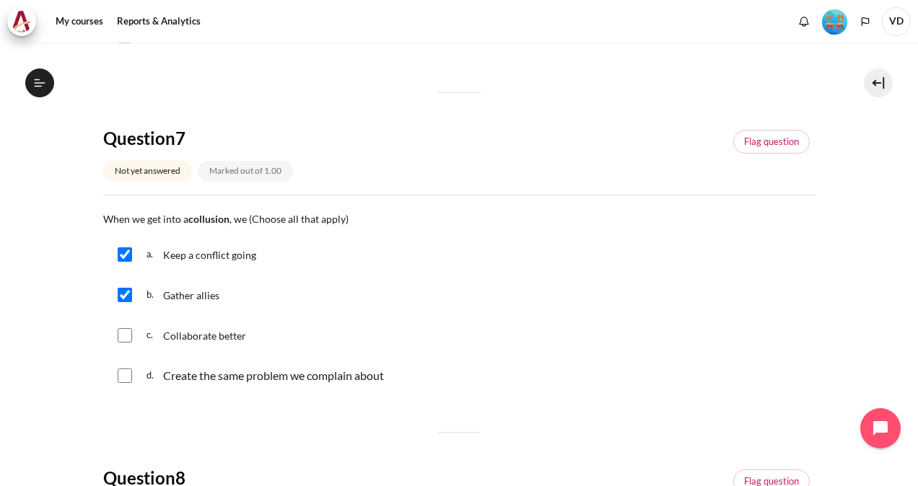
checkbox input "true"
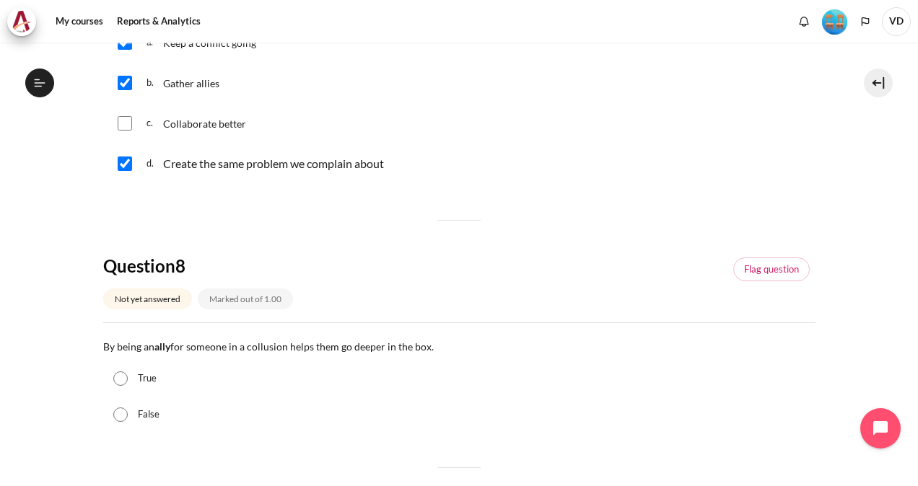
scroll to position [721, 0]
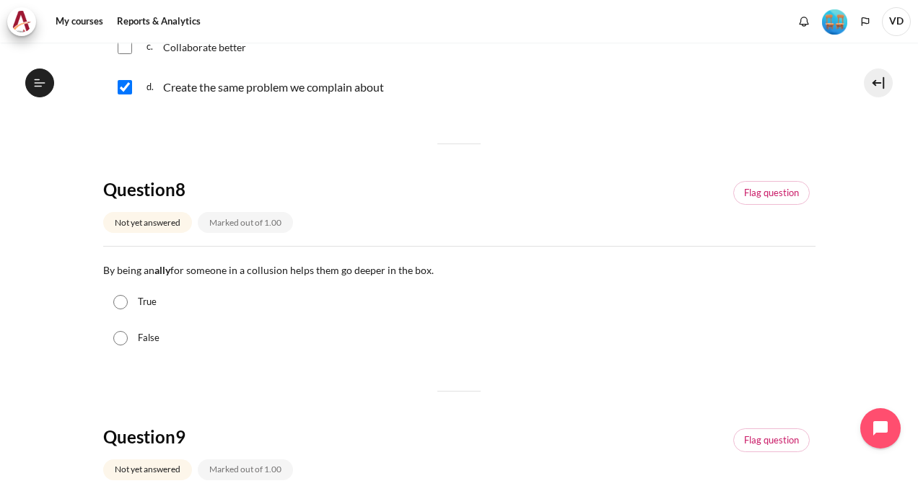
click at [127, 339] on input "False" at bounding box center [120, 338] width 14 height 14
radio input "true"
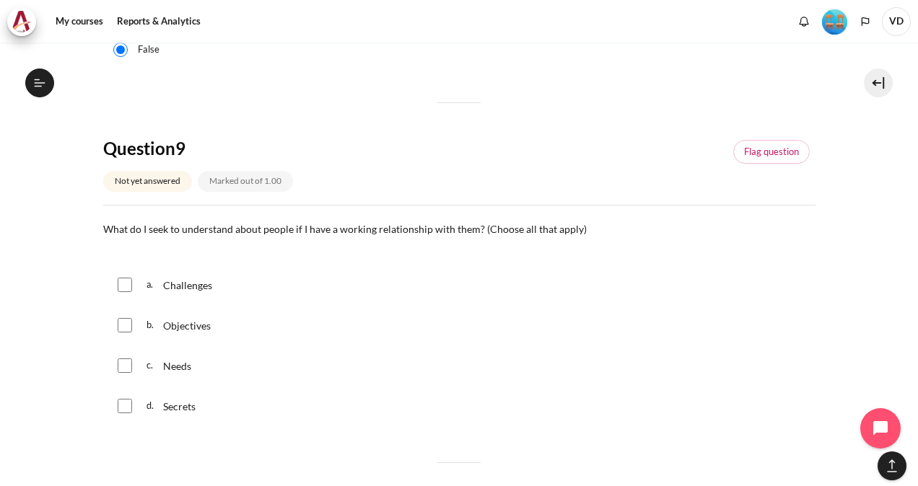
click at [128, 360] on input "Content" at bounding box center [125, 366] width 14 height 14
checkbox input "true"
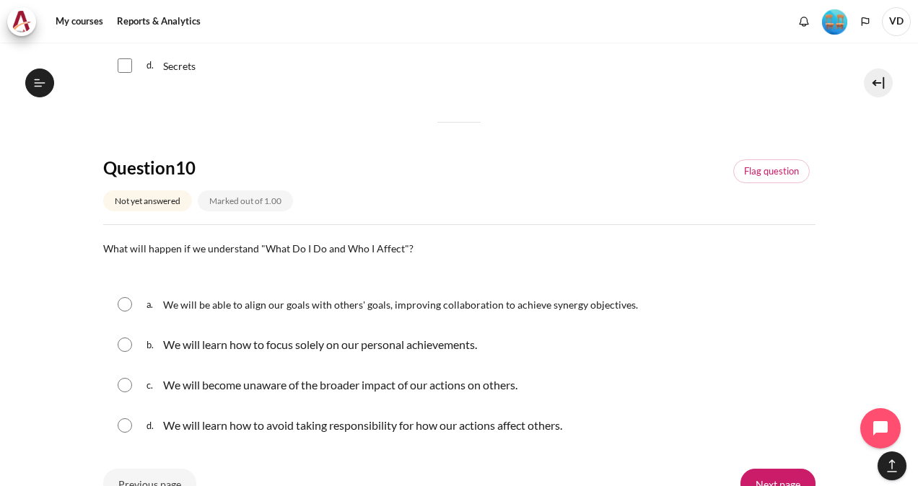
scroll to position [1371, 0]
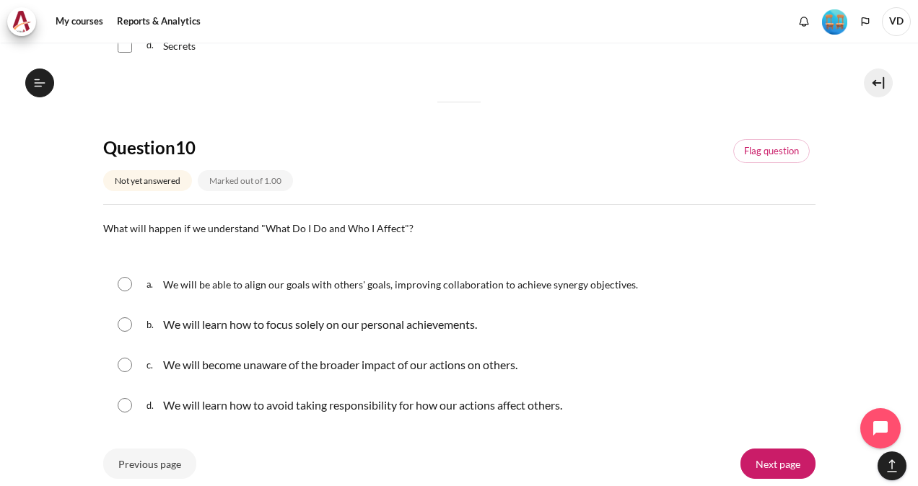
click at [123, 283] on input "Content" at bounding box center [125, 284] width 14 height 14
radio input "true"
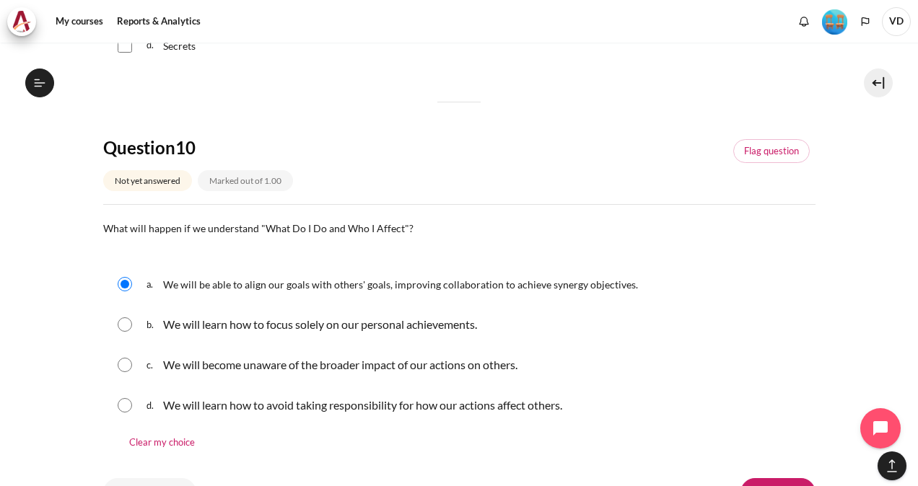
scroll to position [1510, 0]
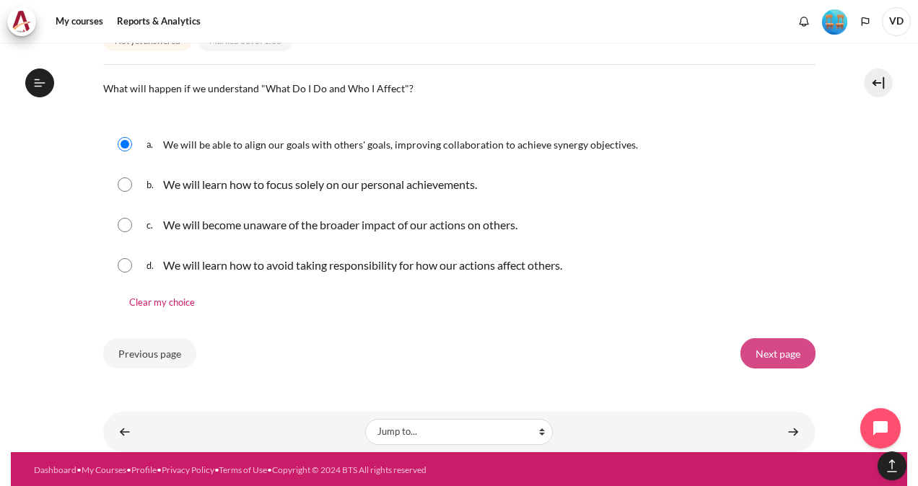
click at [766, 349] on input "Next page" at bounding box center [777, 353] width 75 height 30
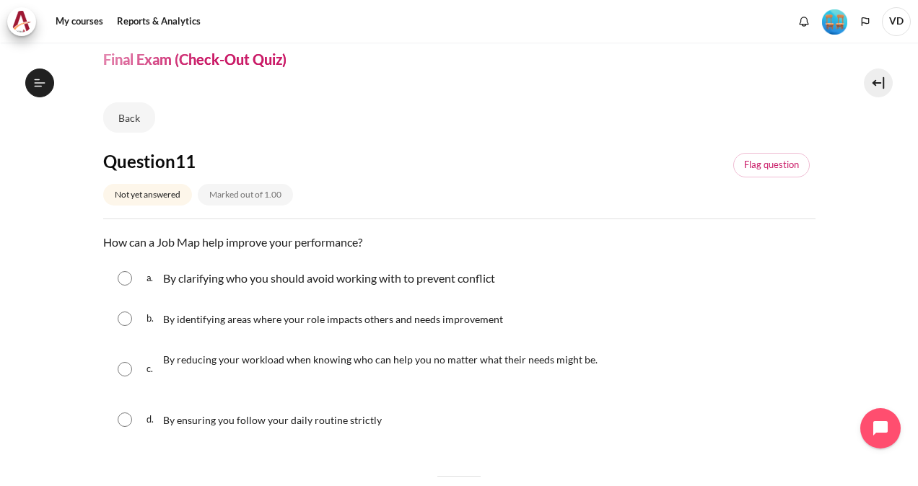
scroll to position [72, 0]
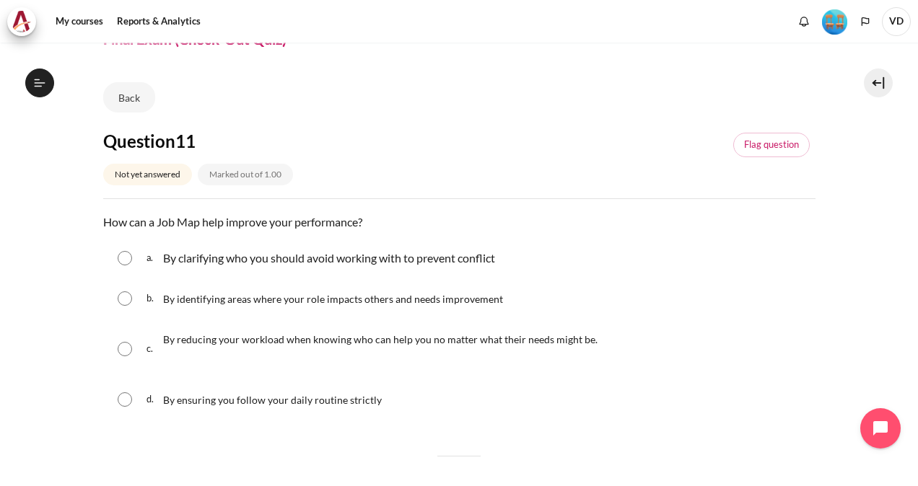
click at [124, 294] on input "Content" at bounding box center [125, 298] width 14 height 14
radio input "true"
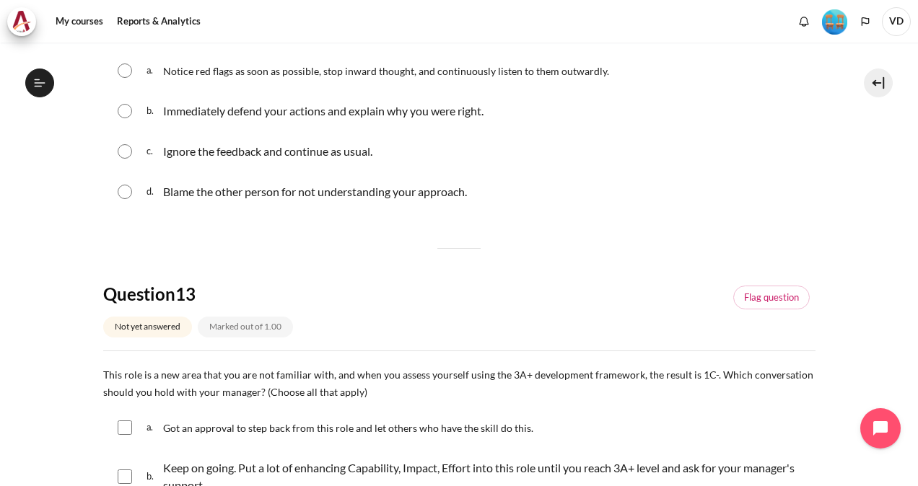
scroll to position [505, 0]
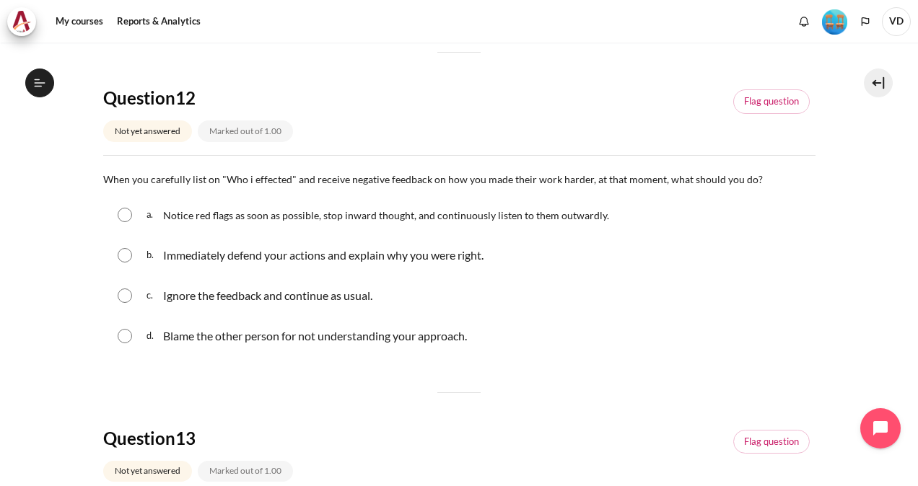
click at [121, 212] on input "Content" at bounding box center [125, 215] width 14 height 14
radio input "true"
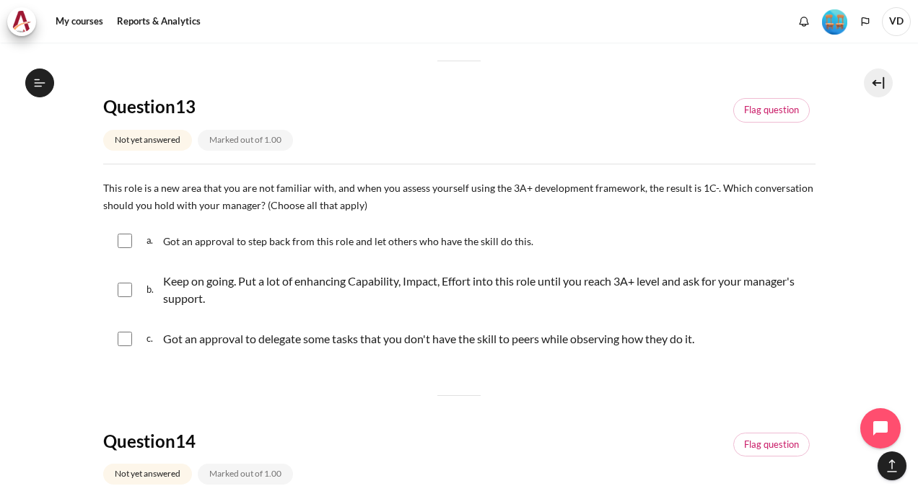
scroll to position [938, 0]
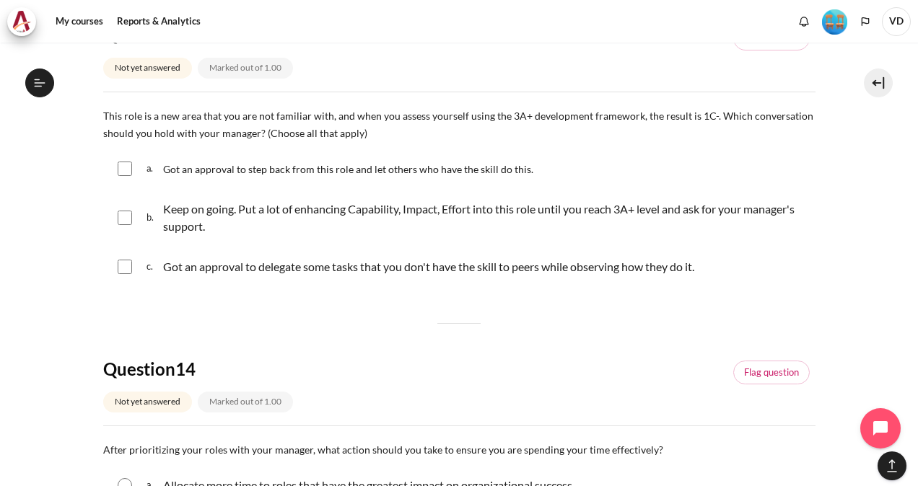
click at [105, 113] on span "This role is a new area that you are not familiar with, and when you assess you…" at bounding box center [458, 125] width 710 height 30
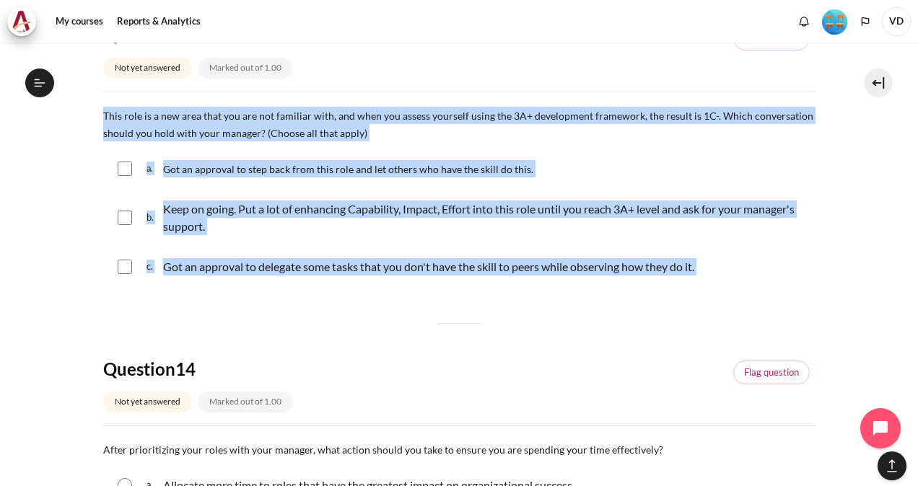
drag, startPoint x: 105, startPoint y: 114, endPoint x: 679, endPoint y: 294, distance: 601.6
click at [679, 294] on div "Question 11 Not yet answered Marked out of 1.00 Flag question Question text How…" at bounding box center [459, 142] width 712 height 1756
drag, startPoint x: 679, startPoint y: 294, endPoint x: 605, endPoint y: 283, distance: 74.3
click at [605, 283] on div "c. Got an approval to delegate some tasks that you don't have the skill to peer…" at bounding box center [459, 267] width 712 height 38
click at [542, 258] on p "Got an approval to delegate some tasks that you don't have the skill to peers w…" at bounding box center [428, 266] width 531 height 17
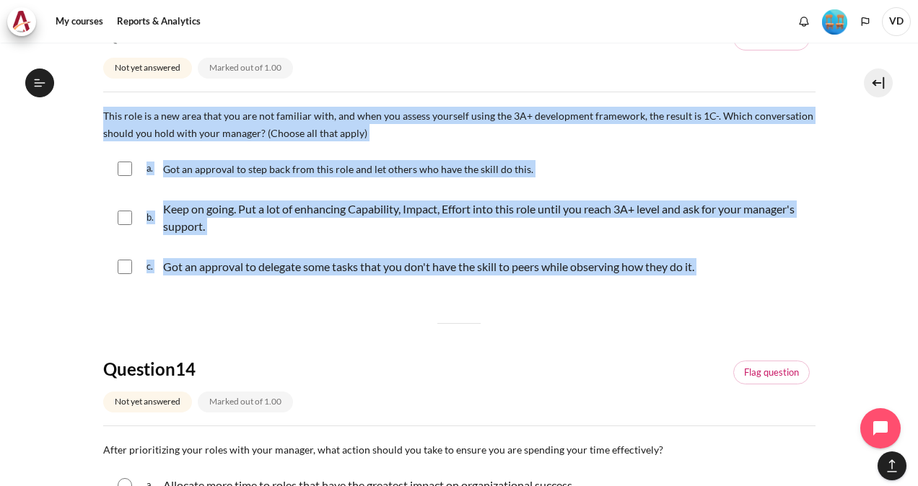
checkbox input "true"
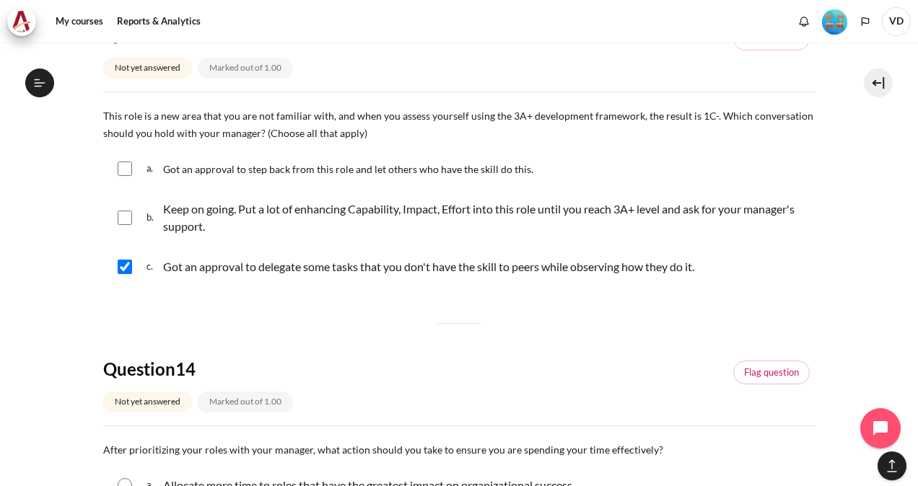
click at [372, 182] on div "a. Got an approval to step back from this role and let others who have the skil…" at bounding box center [459, 169] width 712 height 38
click at [121, 216] on input "Content" at bounding box center [125, 218] width 14 height 14
checkbox input "true"
click at [118, 262] on input "Content" at bounding box center [125, 267] width 14 height 14
click at [245, 317] on div "Question 11 Not yet answered Marked out of 1.00 Flag question Question text How…" at bounding box center [459, 142] width 712 height 1756
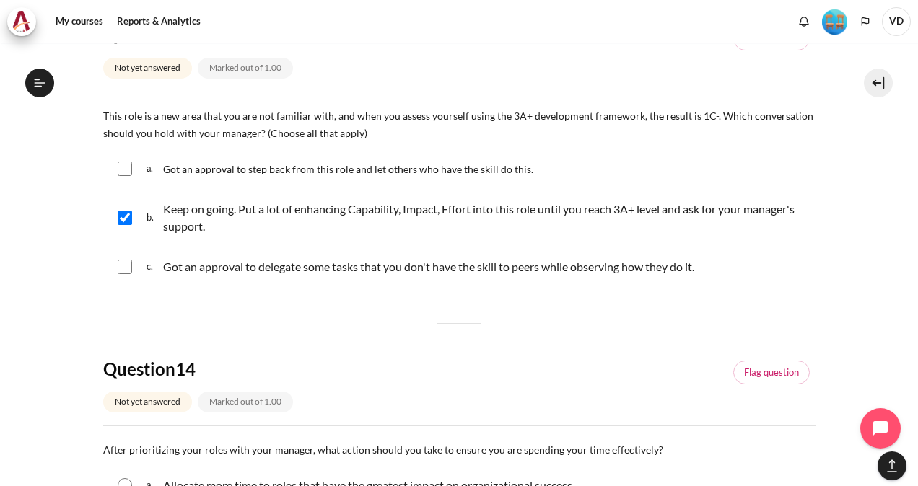
click at [126, 268] on input "Content" at bounding box center [125, 267] width 14 height 14
checkbox input "true"
click at [250, 300] on div "Question 11 Not yet answered Marked out of 1.00 Flag question Question text How…" at bounding box center [459, 142] width 712 height 1756
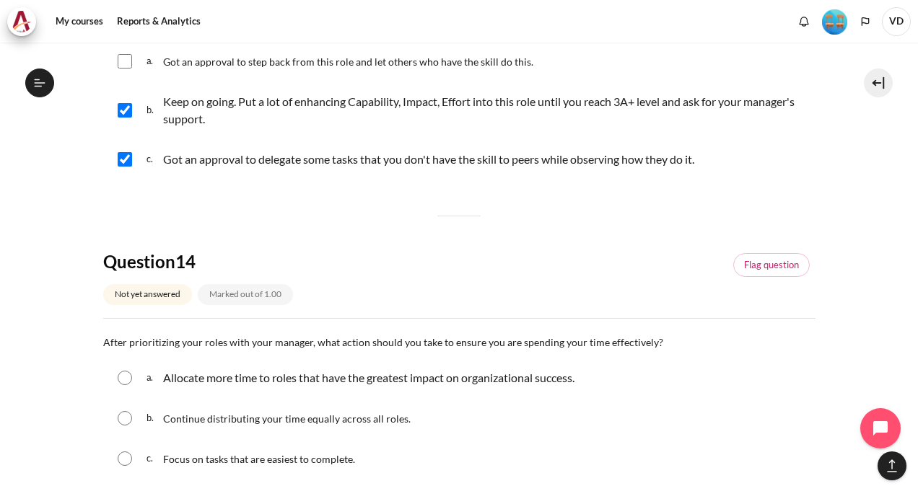
scroll to position [1154, 0]
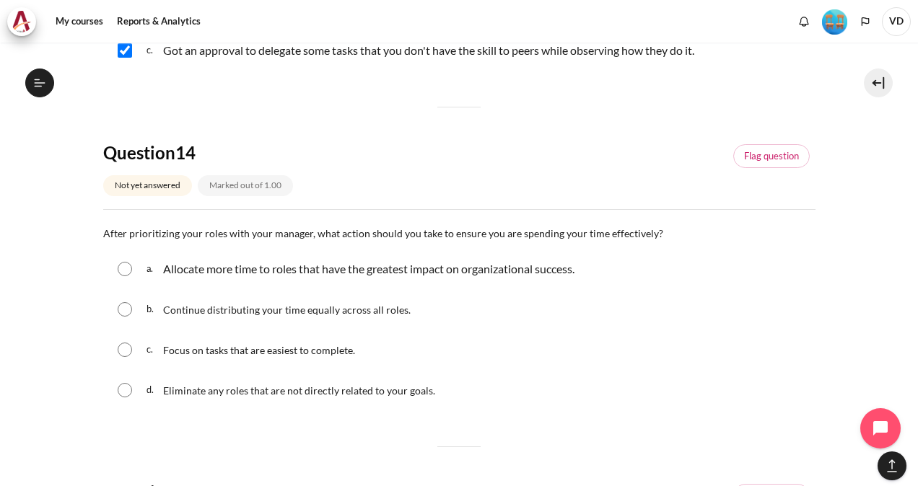
click at [131, 269] on input "Content" at bounding box center [125, 269] width 14 height 14
radio input "true"
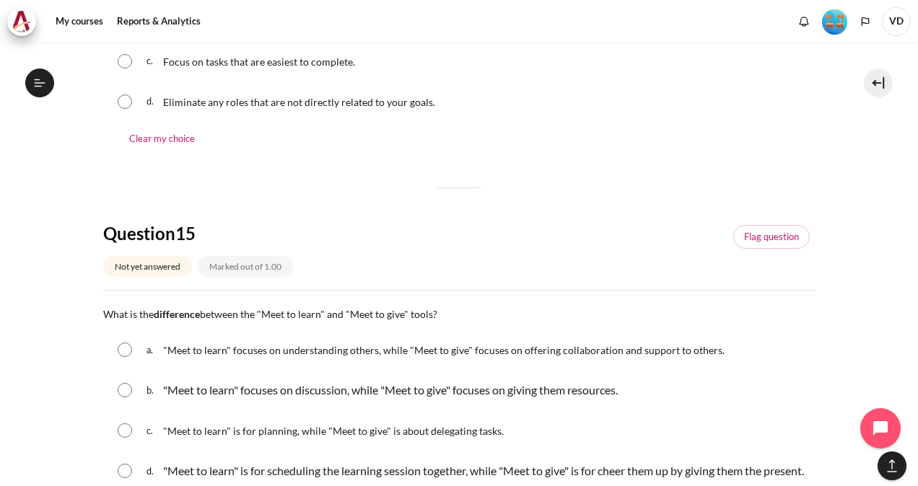
scroll to position [1587, 0]
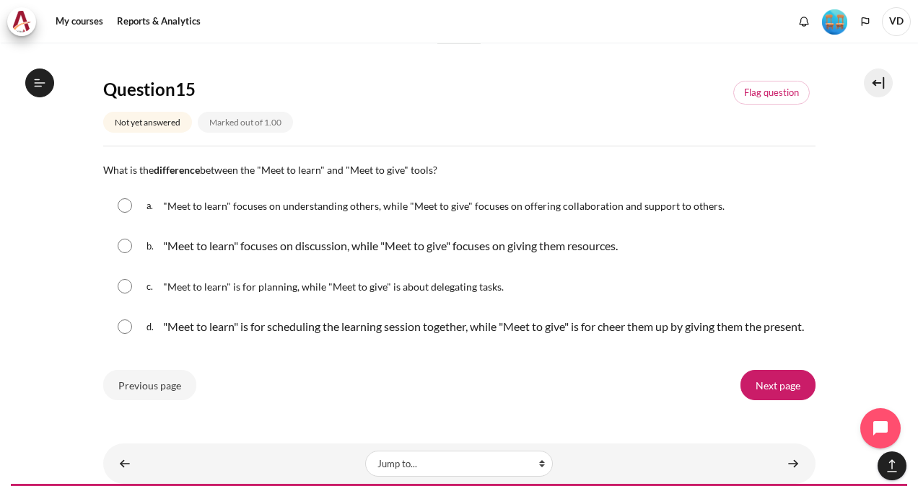
click at [125, 202] on input "Content" at bounding box center [125, 205] width 14 height 14
radio input "true"
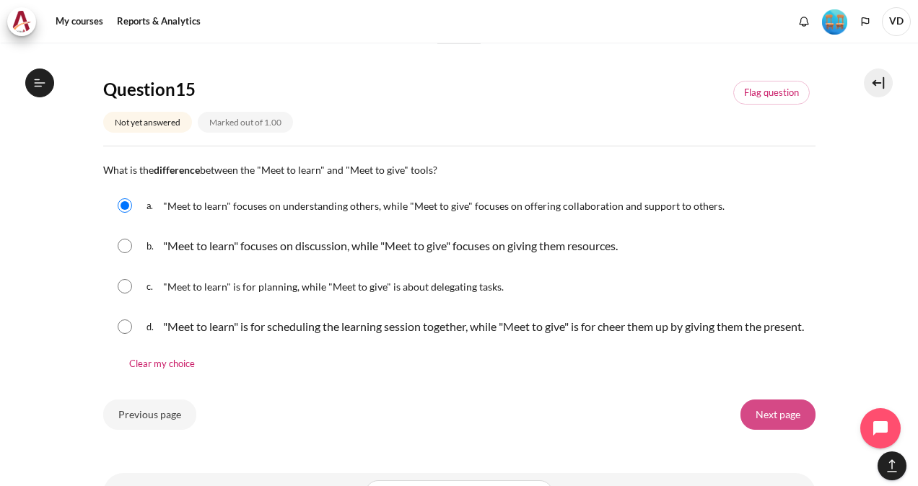
click at [778, 430] on input "Next page" at bounding box center [777, 415] width 75 height 30
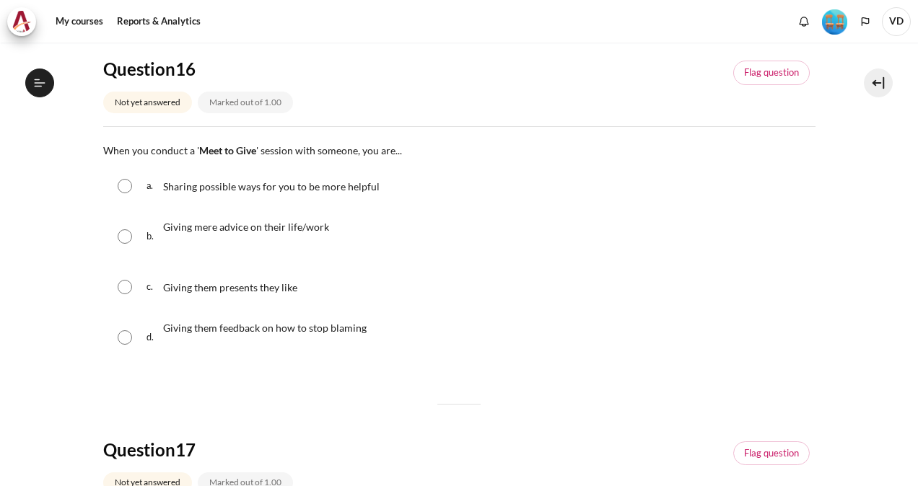
scroll to position [1459, 0]
click at [119, 186] on input "Content" at bounding box center [125, 186] width 14 height 14
radio input "true"
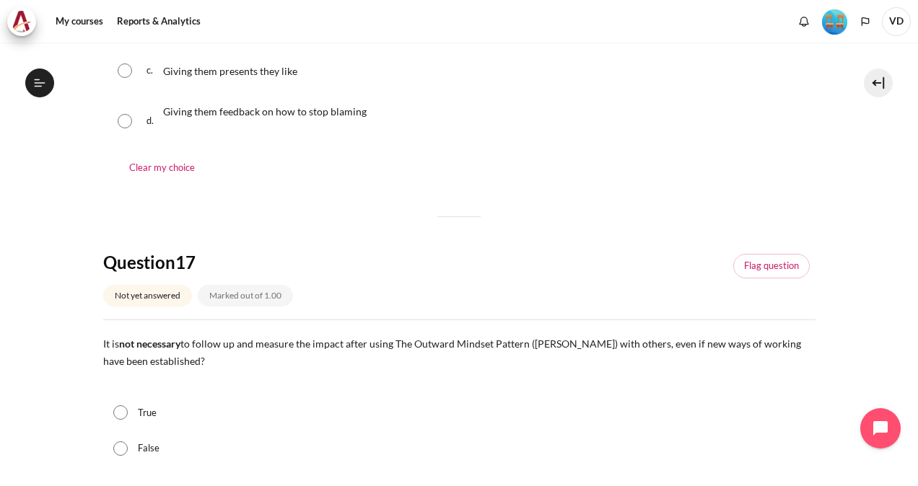
scroll to position [433, 0]
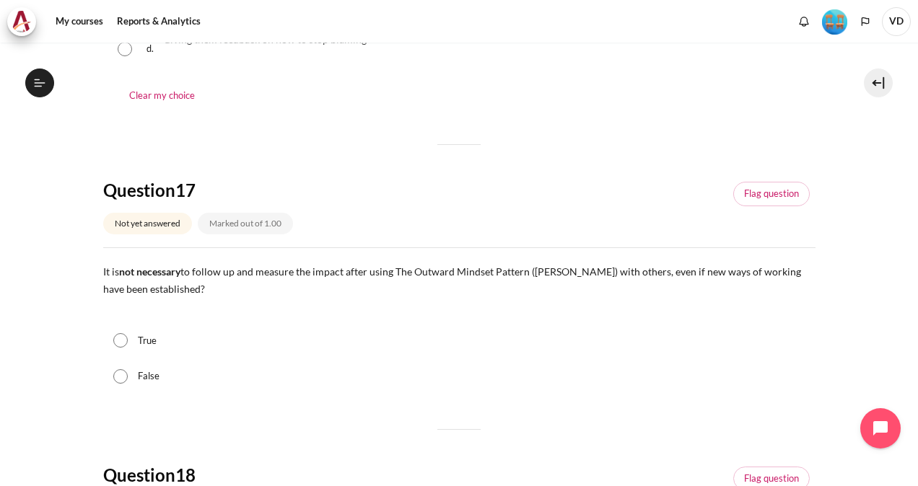
click at [115, 385] on div "False" at bounding box center [459, 377] width 712 height 36
click at [118, 377] on input "False" at bounding box center [120, 376] width 14 height 14
radio input "true"
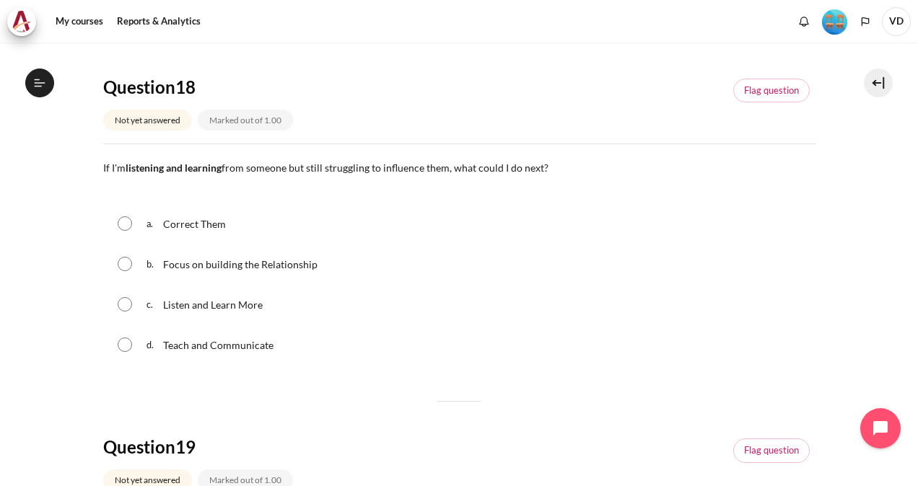
scroll to position [866, 0]
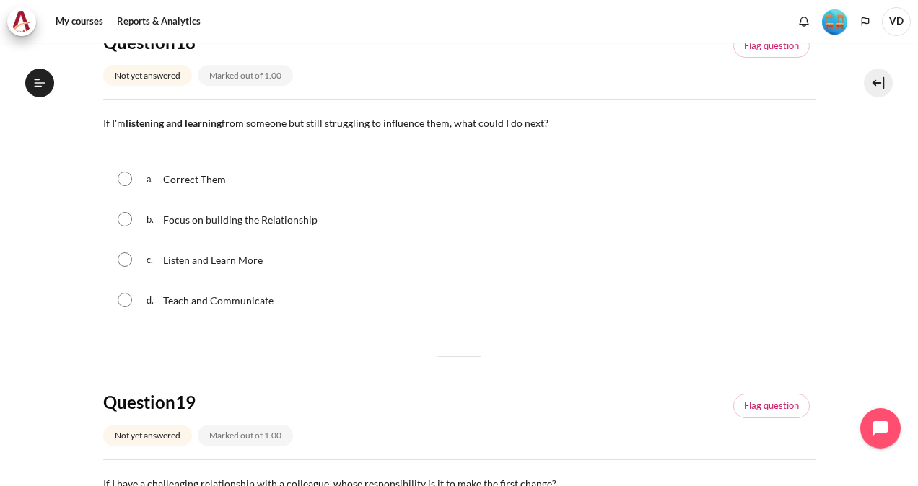
click at [239, 218] on span "Focus on building the Relationship" at bounding box center [240, 220] width 154 height 12
radio input "true"
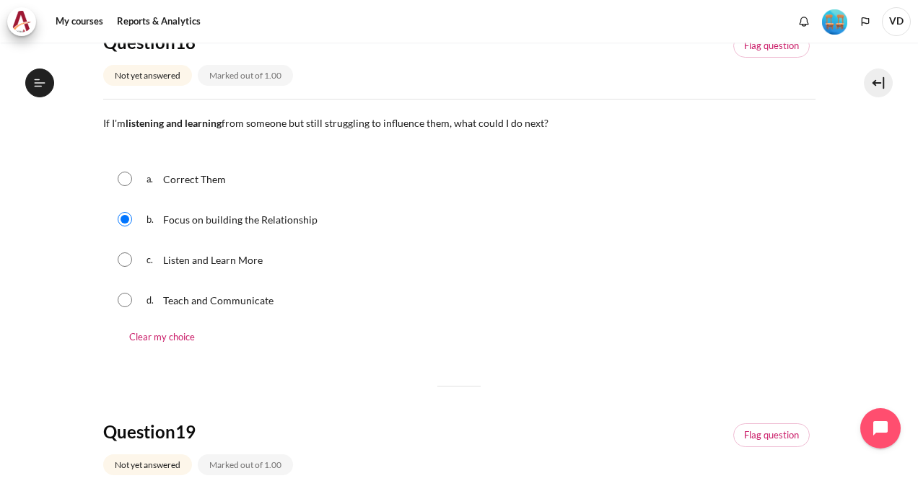
click at [128, 260] on input "Content" at bounding box center [125, 259] width 14 height 14
radio input "true"
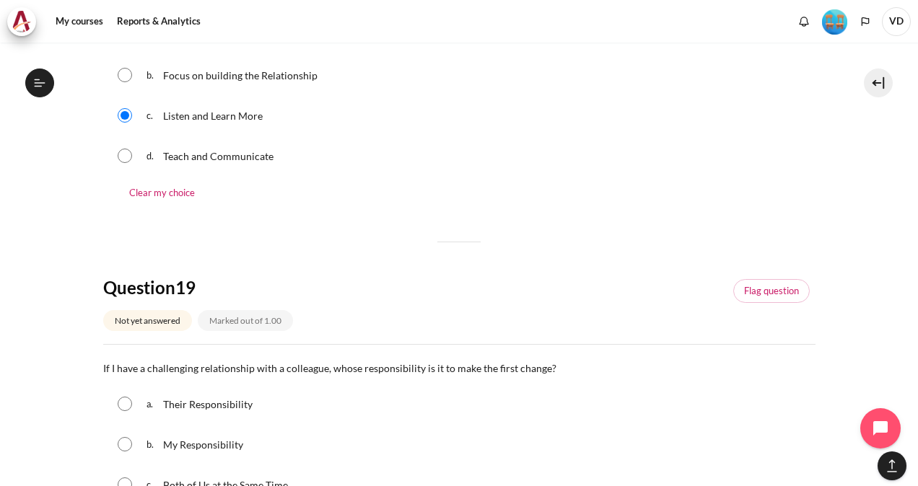
click at [127, 71] on input "Content" at bounding box center [125, 75] width 14 height 14
radio input "true"
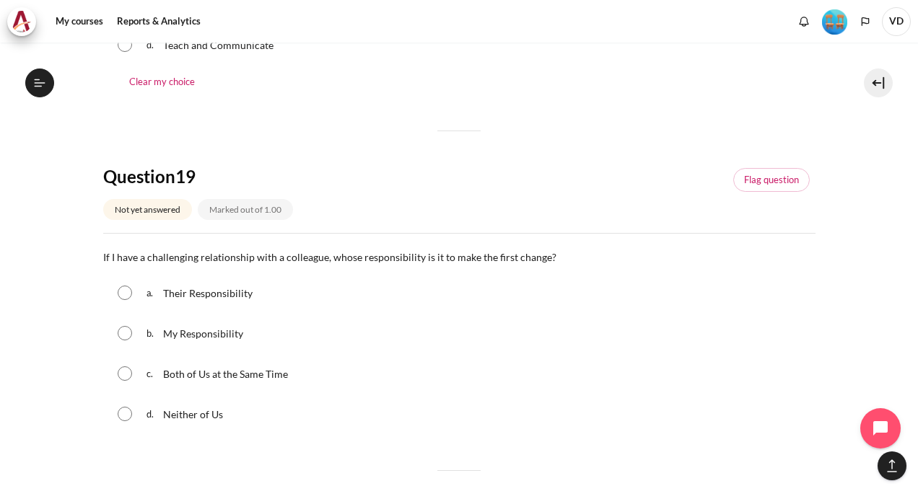
scroll to position [1154, 0]
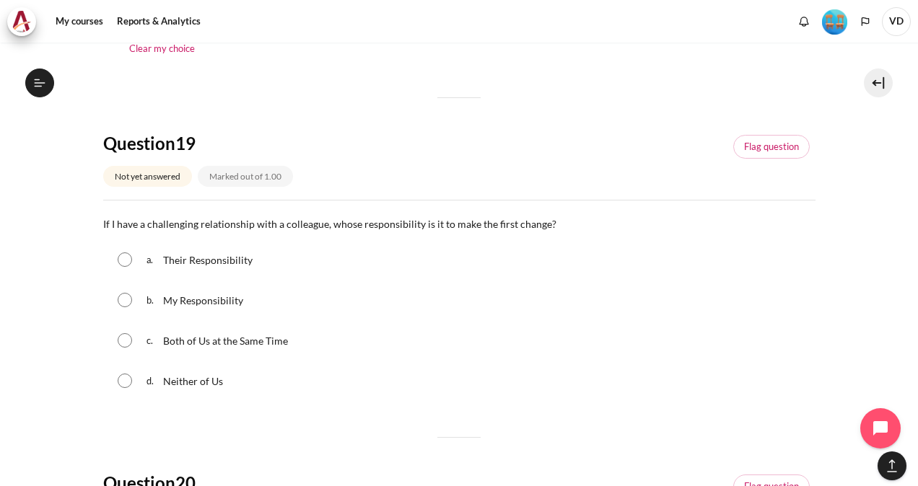
click at [227, 301] on span "My Responsibility" at bounding box center [203, 300] width 80 height 12
radio input "true"
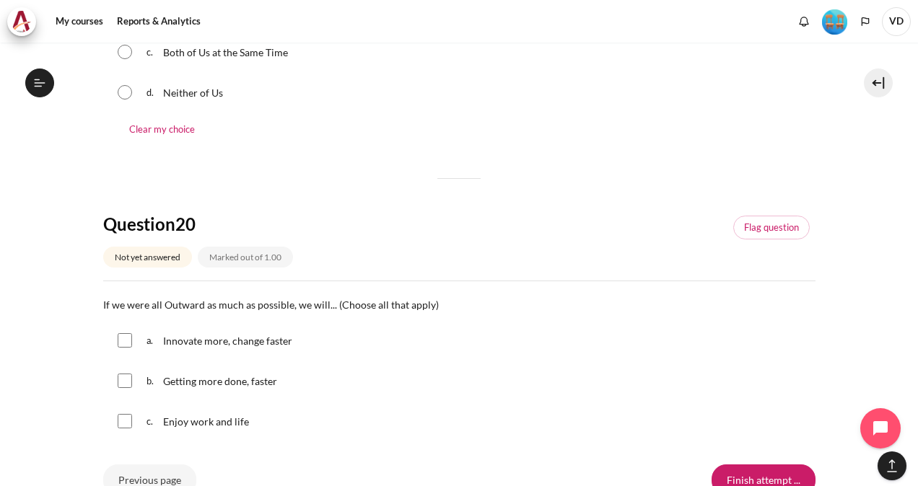
scroll to position [1515, 0]
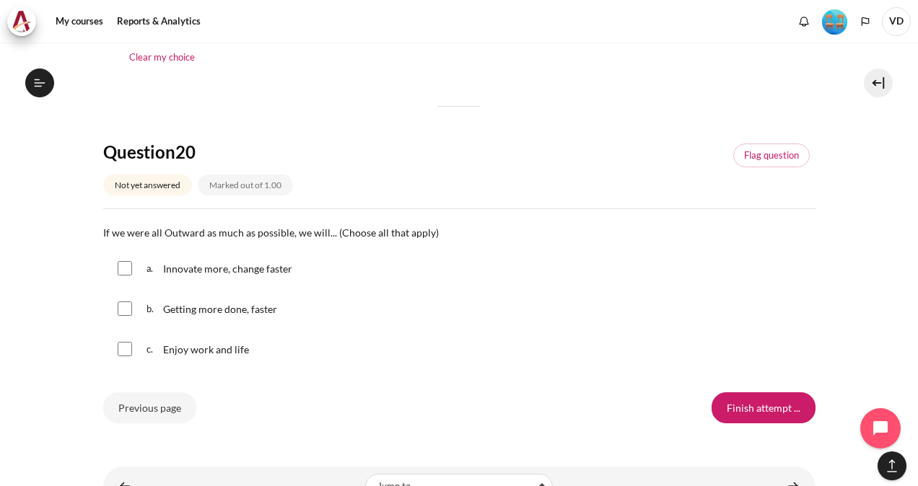
click at [126, 270] on input "Content" at bounding box center [125, 268] width 14 height 14
checkbox input "true"
click at [124, 349] on input "Content" at bounding box center [125, 349] width 14 height 14
checkbox input "true"
click at [122, 304] on input "Content" at bounding box center [125, 309] width 14 height 14
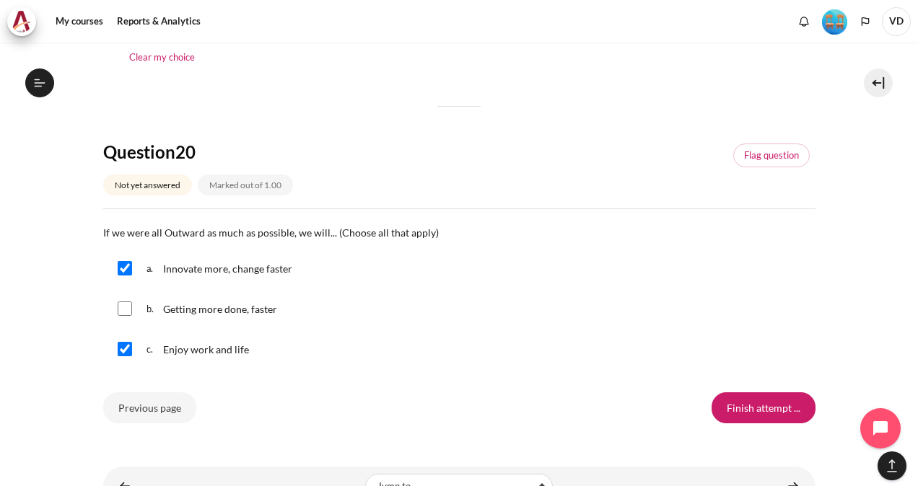
checkbox input "true"
click at [756, 401] on input "Finish attempt ..." at bounding box center [763, 407] width 104 height 30
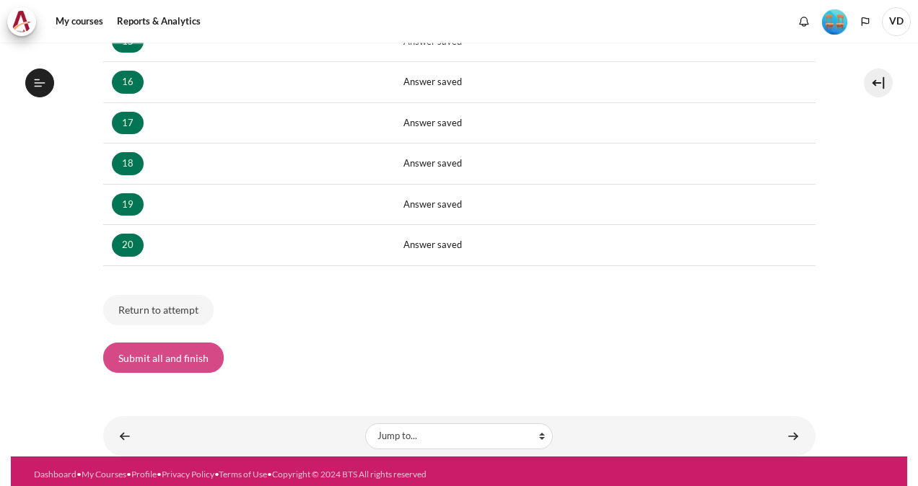
scroll to position [1459, 0]
click at [161, 355] on button "Submit all and finish" at bounding box center [163, 358] width 120 height 30
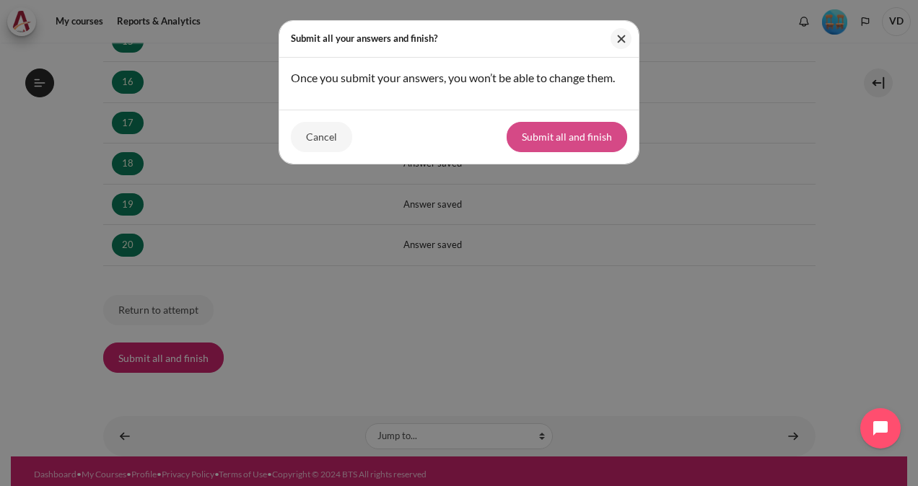
click at [577, 131] on button "Submit all and finish" at bounding box center [566, 137] width 120 height 30
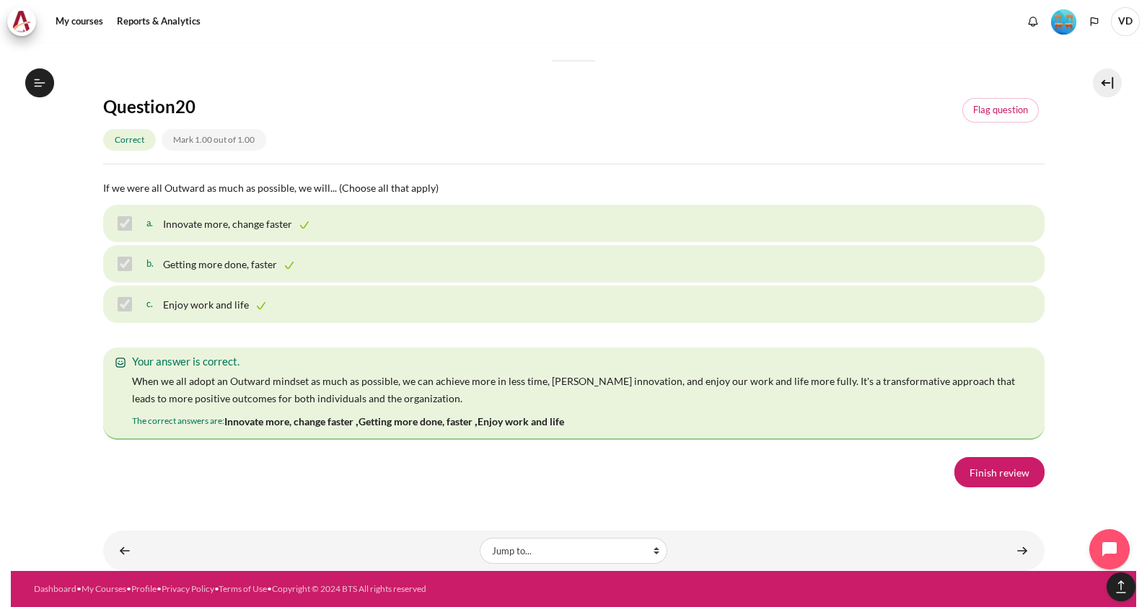
scroll to position [9954, 0]
click at [917, 485] on link "Finish review" at bounding box center [999, 472] width 90 height 30
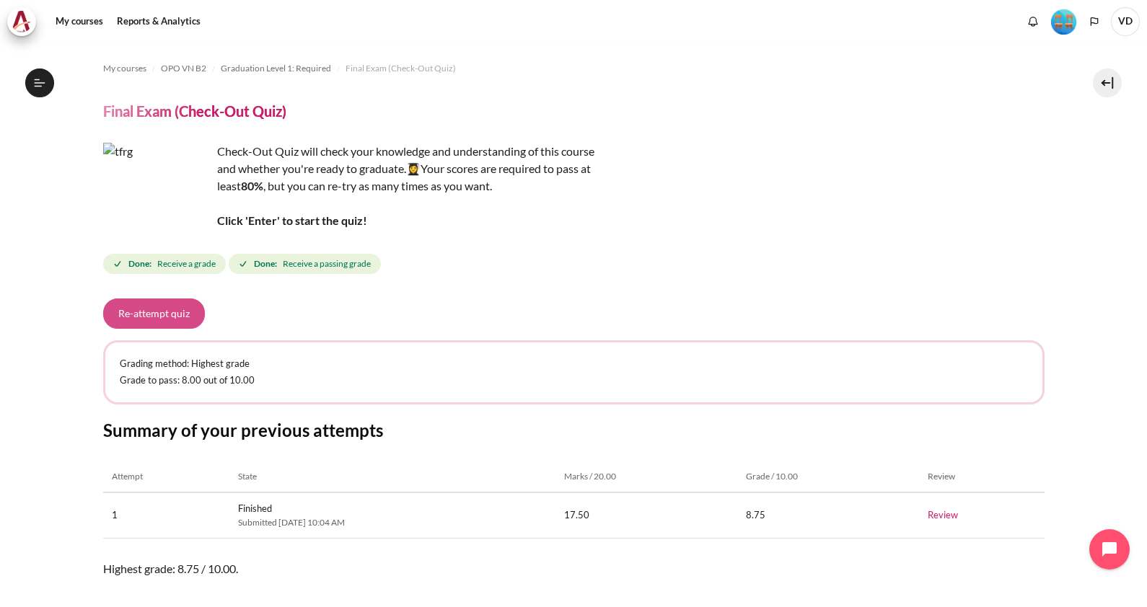
scroll to position [87, 0]
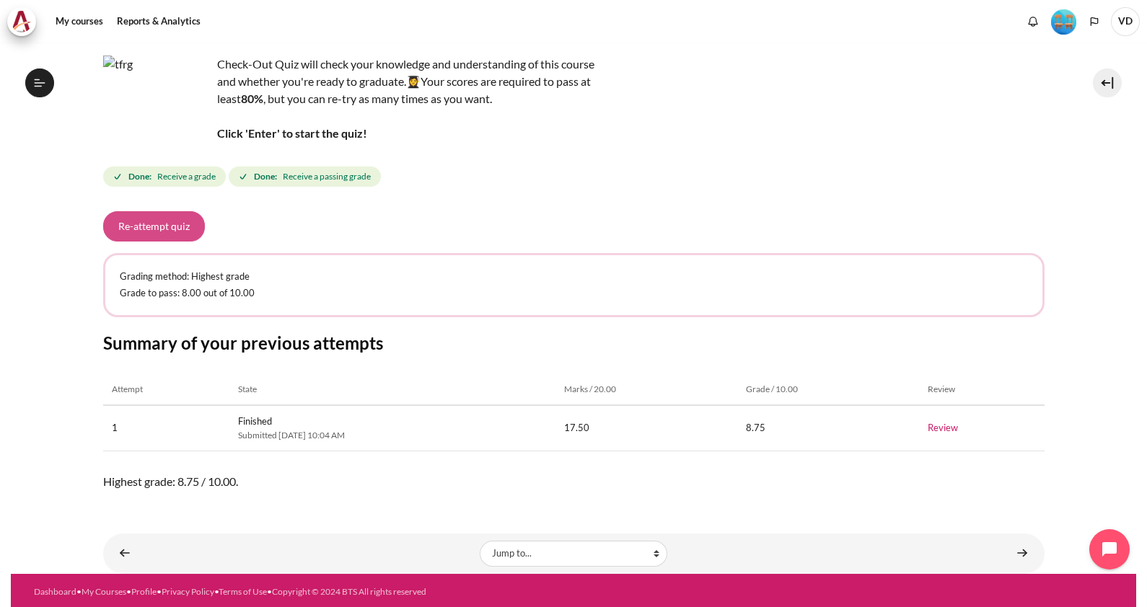
click at [144, 223] on button "Re-attempt quiz" at bounding box center [154, 226] width 102 height 30
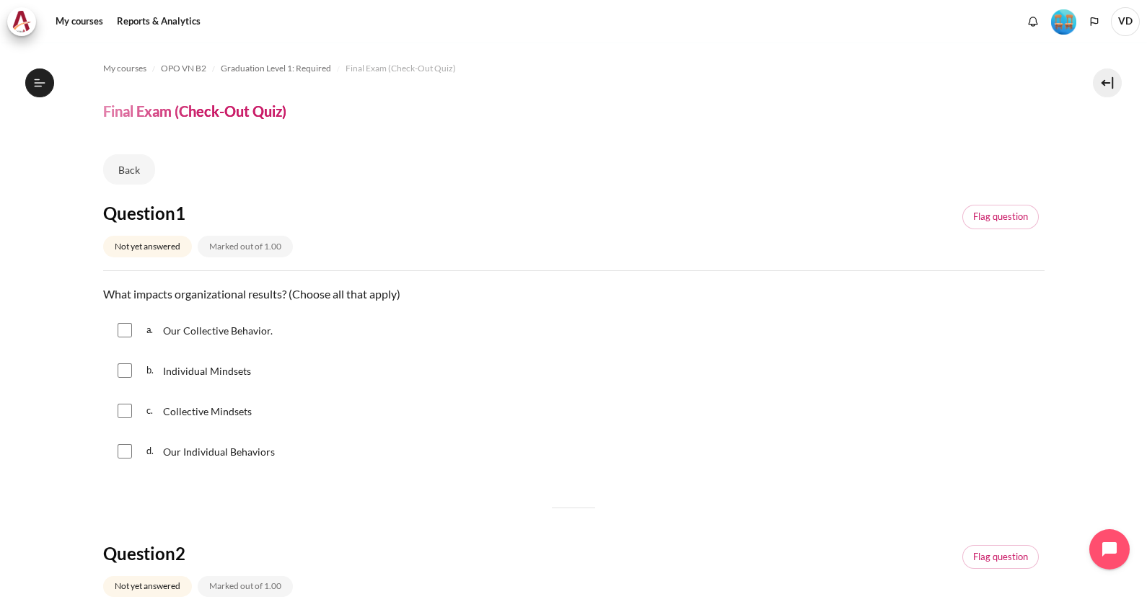
scroll to position [1399, 0]
click at [122, 334] on input "Content" at bounding box center [125, 330] width 14 height 14
checkbox input "true"
click at [127, 367] on input "Content" at bounding box center [125, 371] width 14 height 14
checkbox input "true"
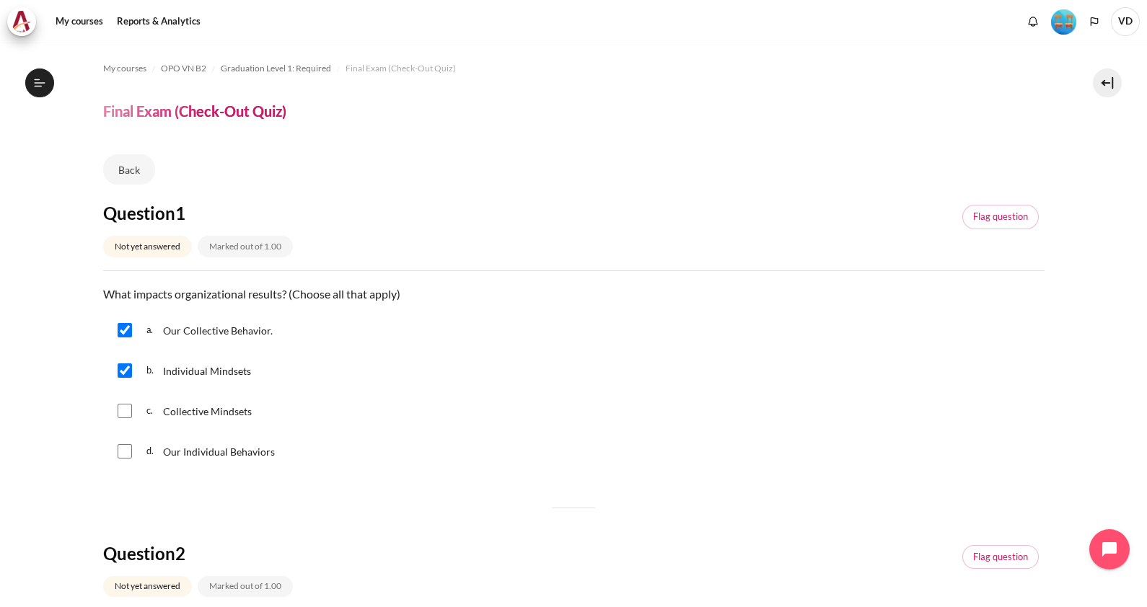
click at [121, 414] on input "Content" at bounding box center [125, 411] width 14 height 14
checkbox input "true"
click at [122, 444] on input "Content" at bounding box center [125, 451] width 14 height 14
checkbox input "true"
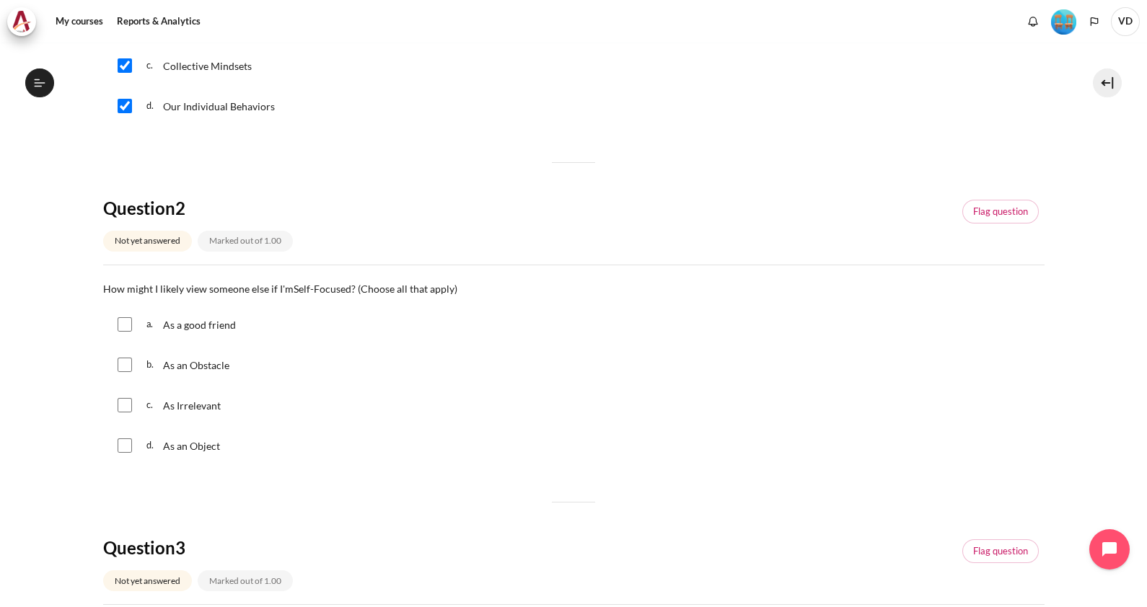
scroll to position [360, 0]
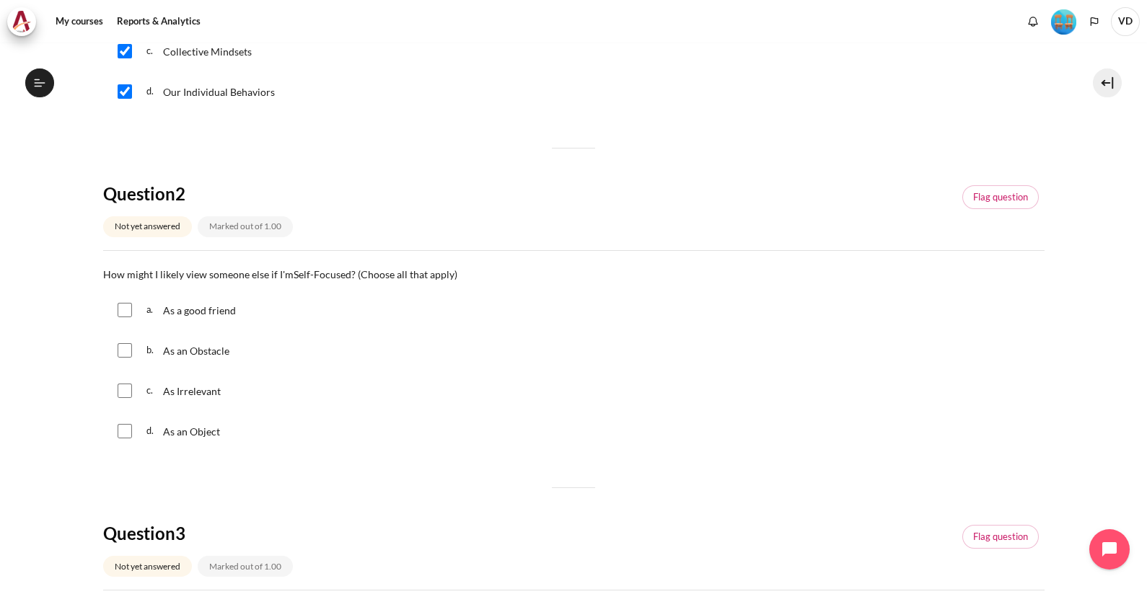
click at [123, 350] on input "Content" at bounding box center [125, 350] width 14 height 14
checkbox input "true"
click at [126, 390] on input "Content" at bounding box center [125, 391] width 14 height 14
checkbox input "true"
click at [123, 431] on input "Content" at bounding box center [125, 431] width 14 height 14
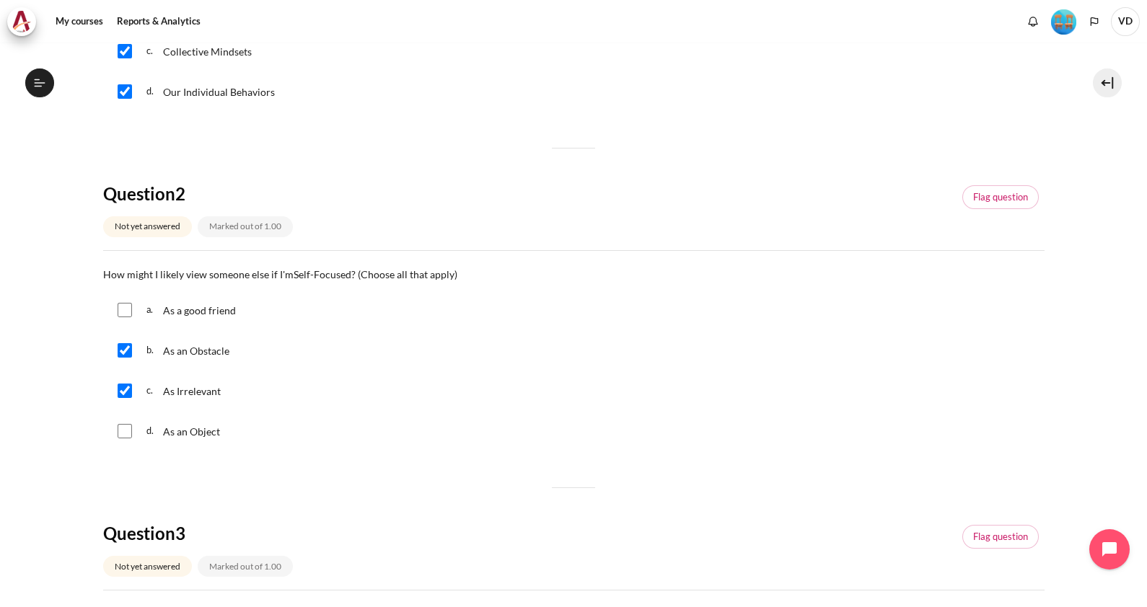
checkbox input "true"
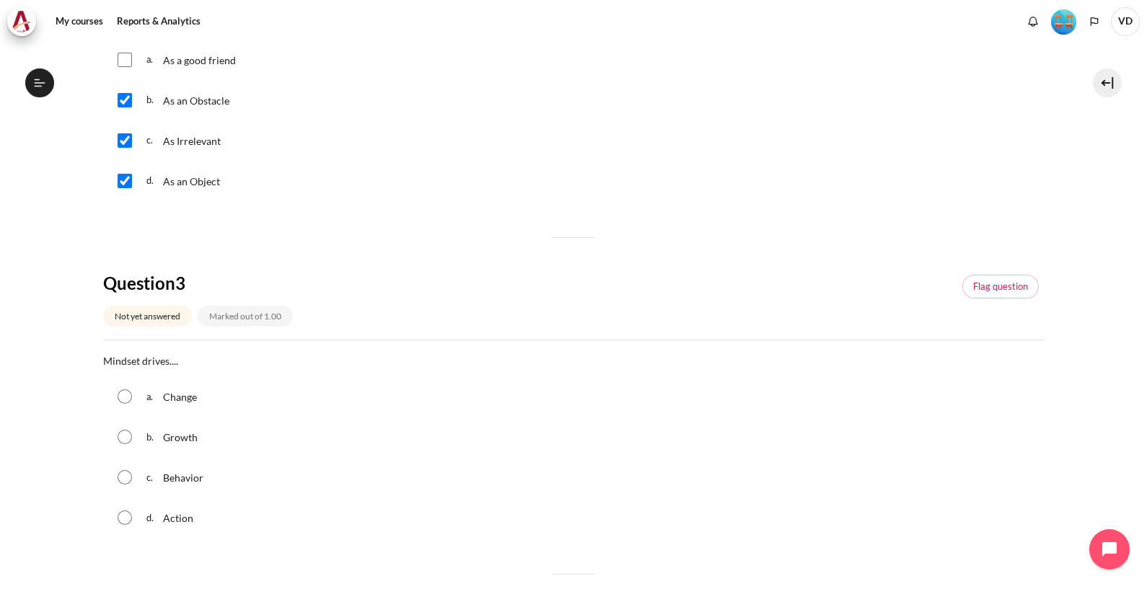
scroll to position [630, 0]
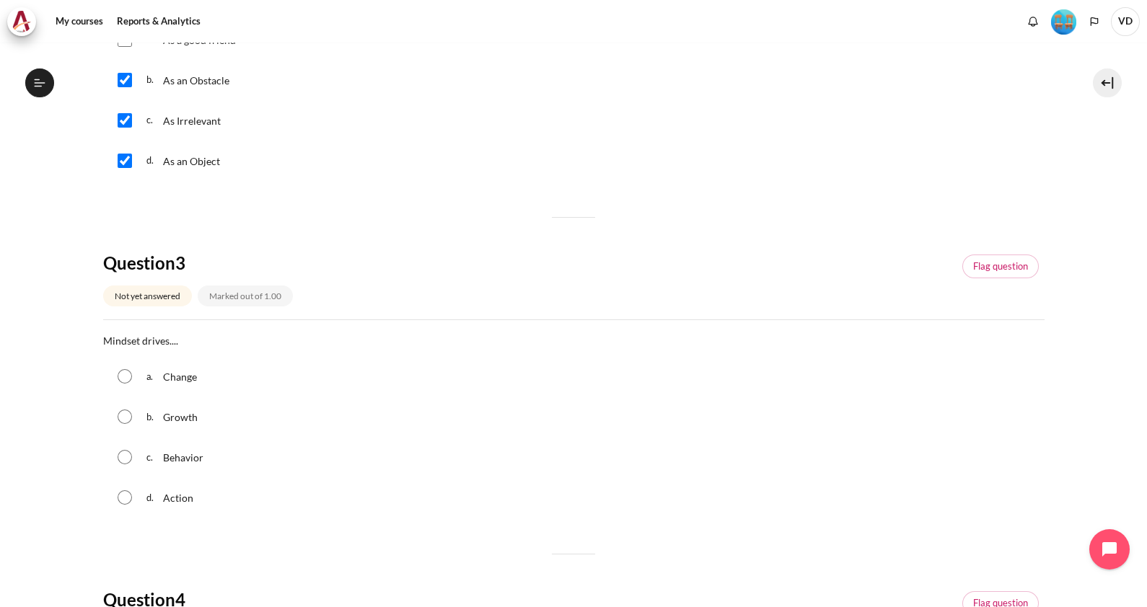
click at [126, 454] on input "Content" at bounding box center [125, 457] width 14 height 14
radio input "true"
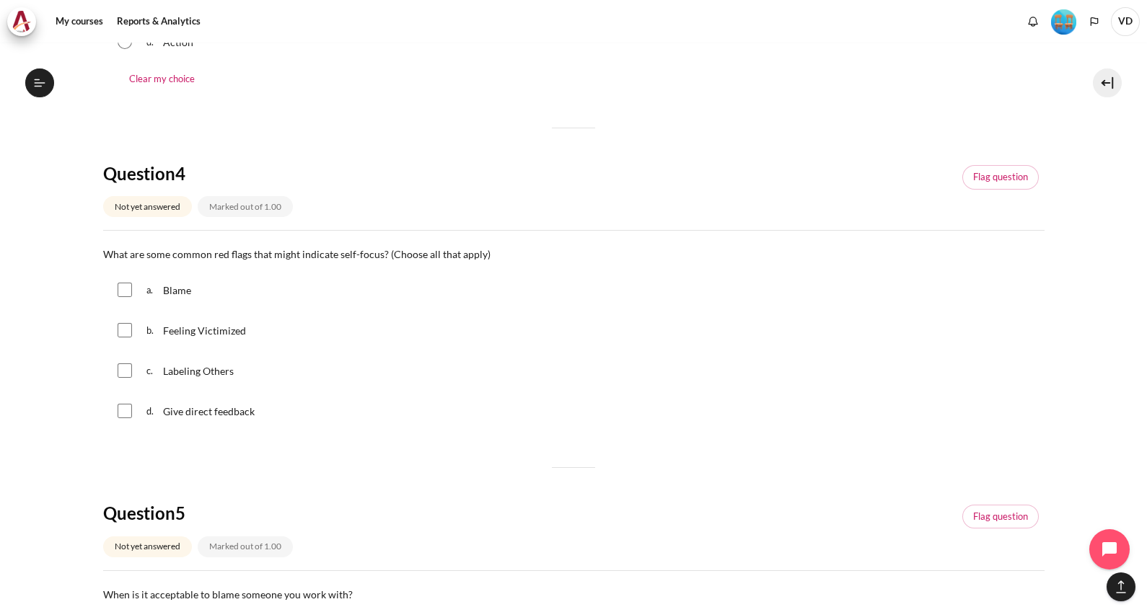
scroll to position [1171, 0]
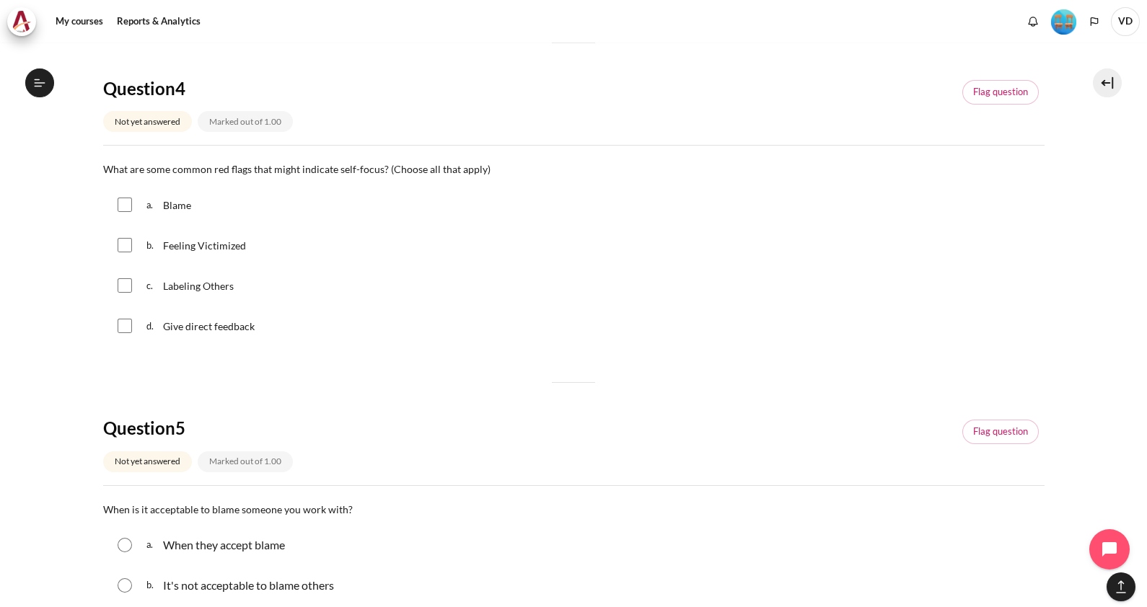
click at [129, 200] on input "Content" at bounding box center [125, 205] width 14 height 14
checkbox input "true"
click at [125, 246] on input "Content" at bounding box center [125, 245] width 14 height 14
checkbox input "true"
click at [126, 289] on input "Content" at bounding box center [125, 285] width 14 height 14
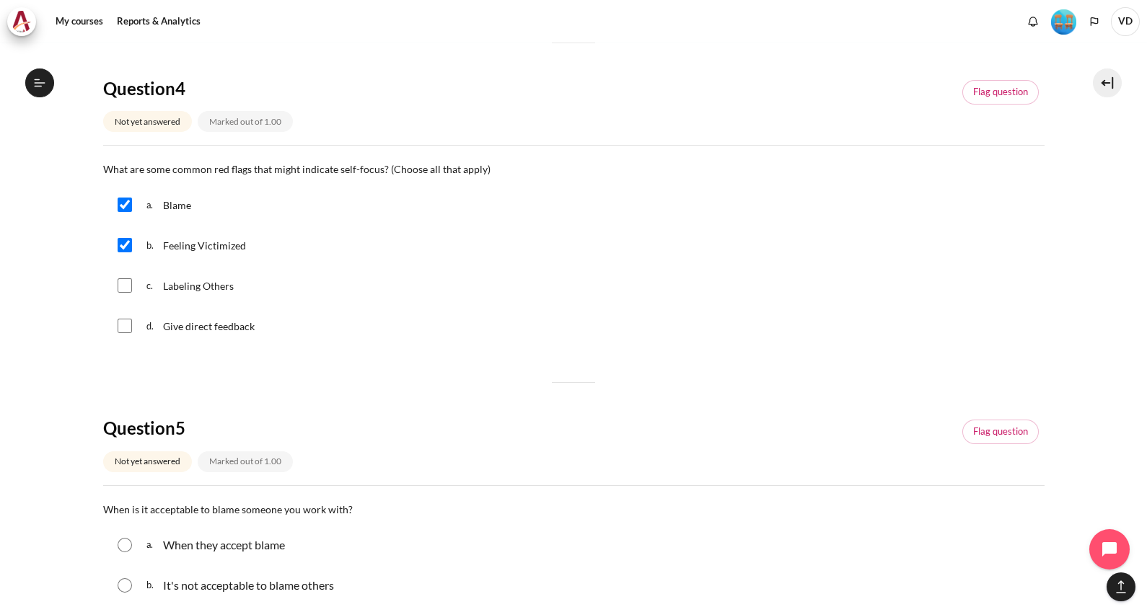
checkbox input "true"
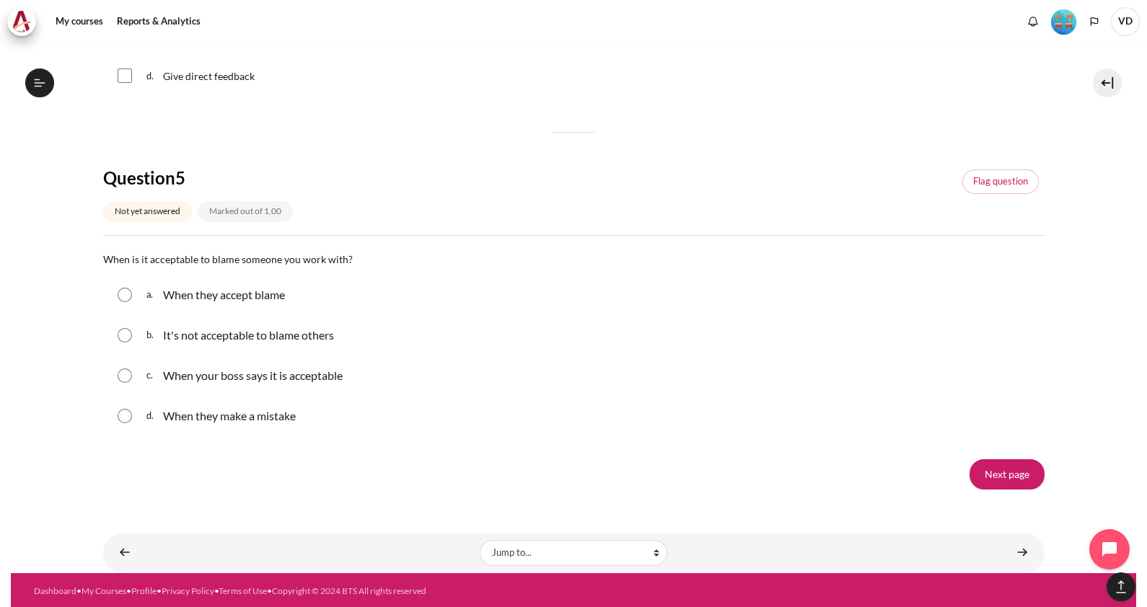
click at [123, 338] on input "Content" at bounding box center [125, 335] width 14 height 14
radio input "true"
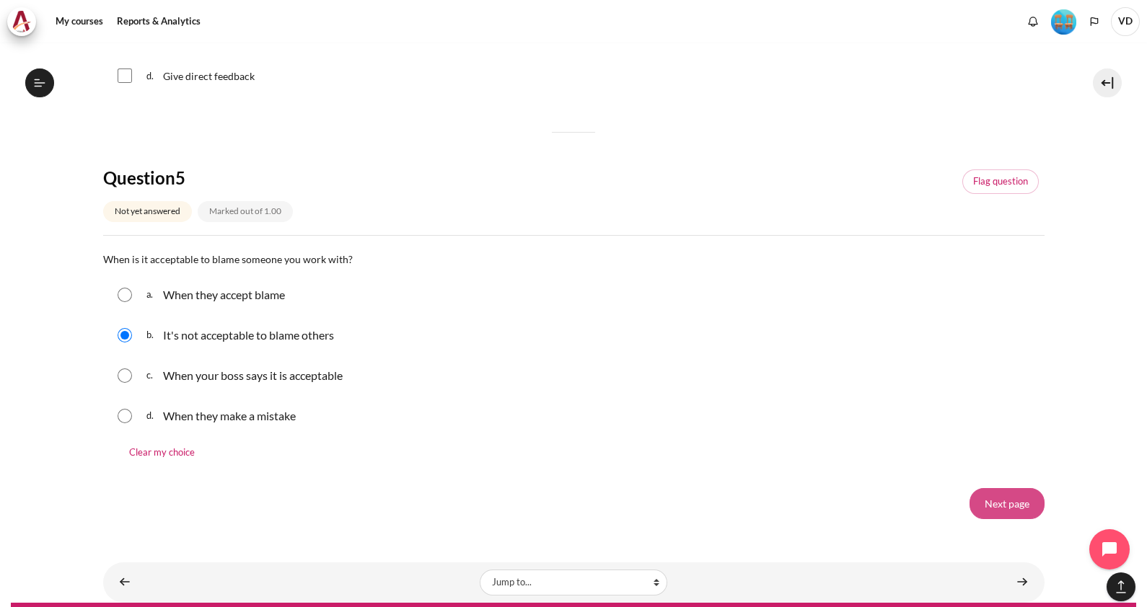
click at [1003, 495] on input "Next page" at bounding box center [1006, 503] width 75 height 30
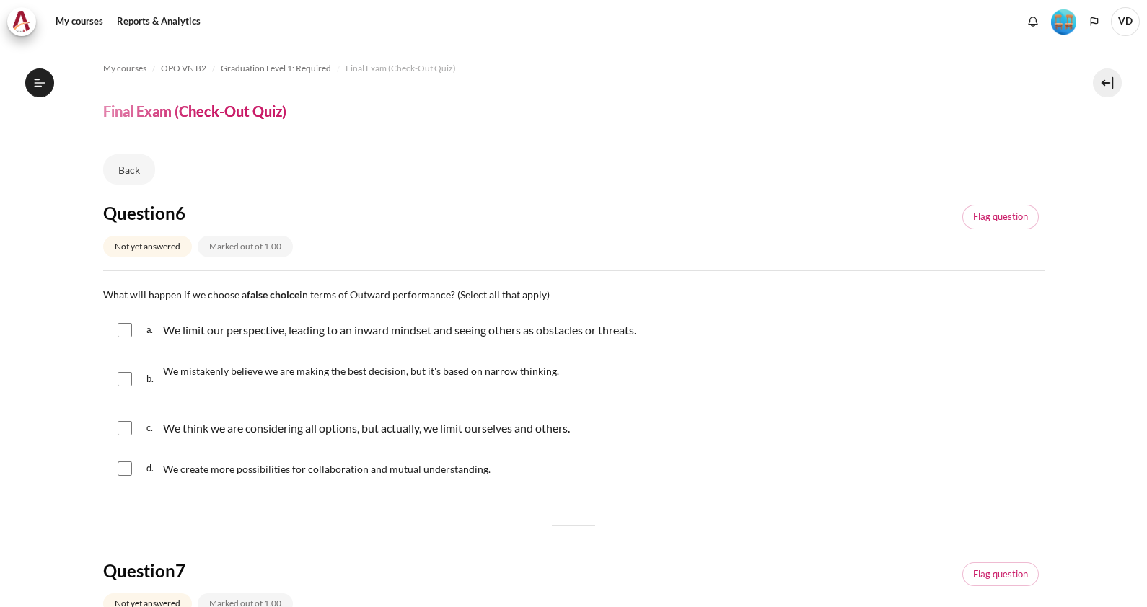
scroll to position [1399, 0]
click at [126, 329] on input "Content" at bounding box center [125, 330] width 14 height 14
checkbox input "true"
click at [123, 369] on div "b. We mistakenly believe we are making the best decision, but it's based on nar…" at bounding box center [573, 379] width 941 height 55
drag, startPoint x: 131, startPoint y: 375, endPoint x: 128, endPoint y: 389, distance: 13.9
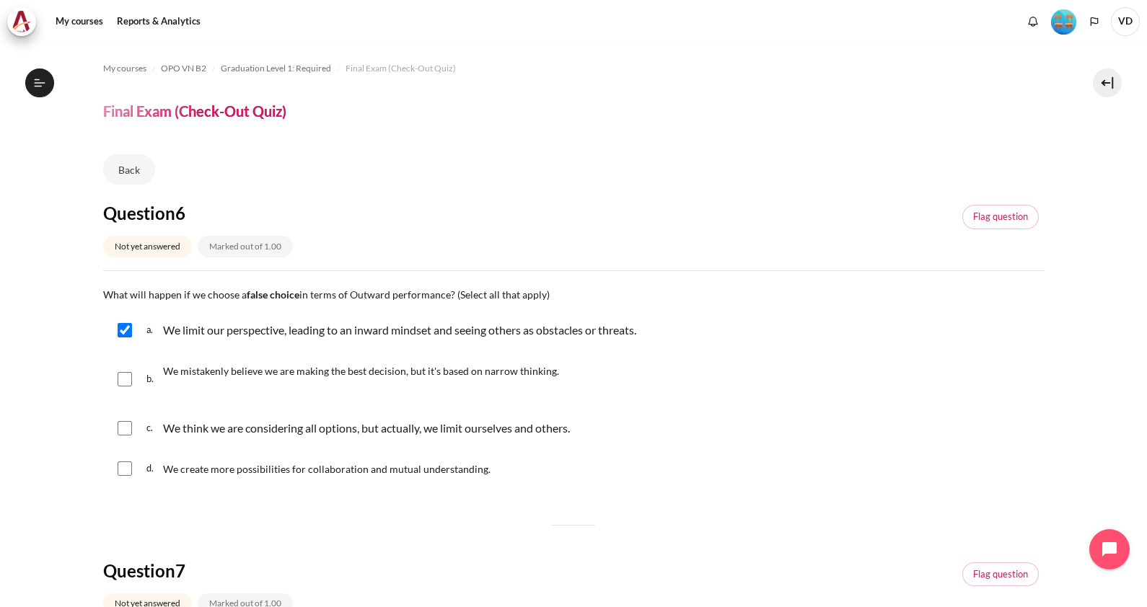
click at [131, 377] on input "Content" at bounding box center [125, 379] width 14 height 14
checkbox input "true"
click at [126, 434] on input "Content" at bounding box center [125, 428] width 14 height 14
checkbox input "true"
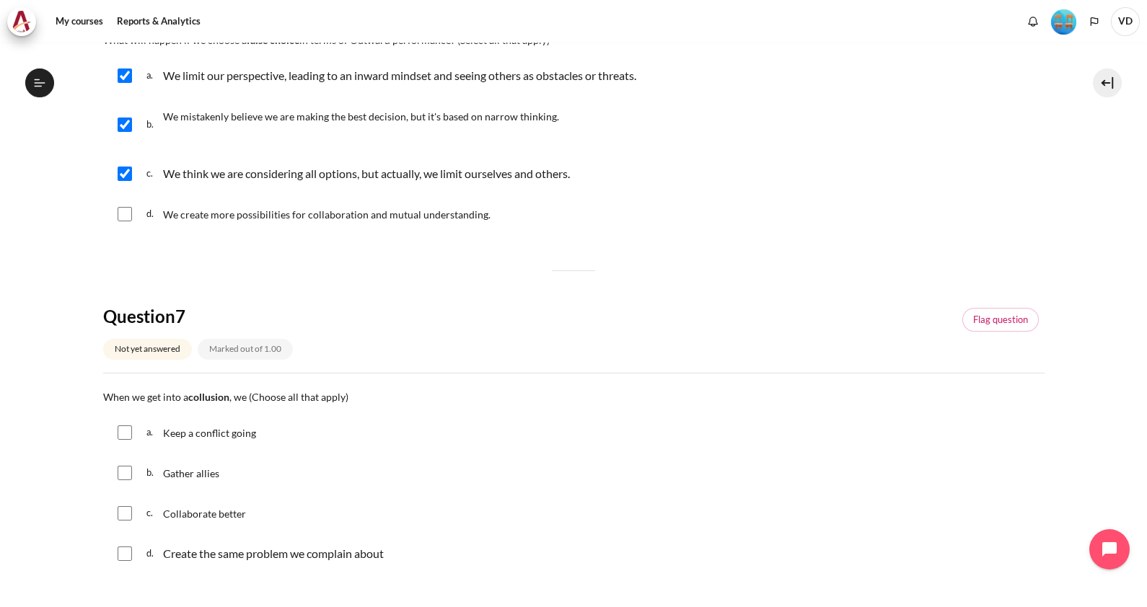
scroll to position [360, 0]
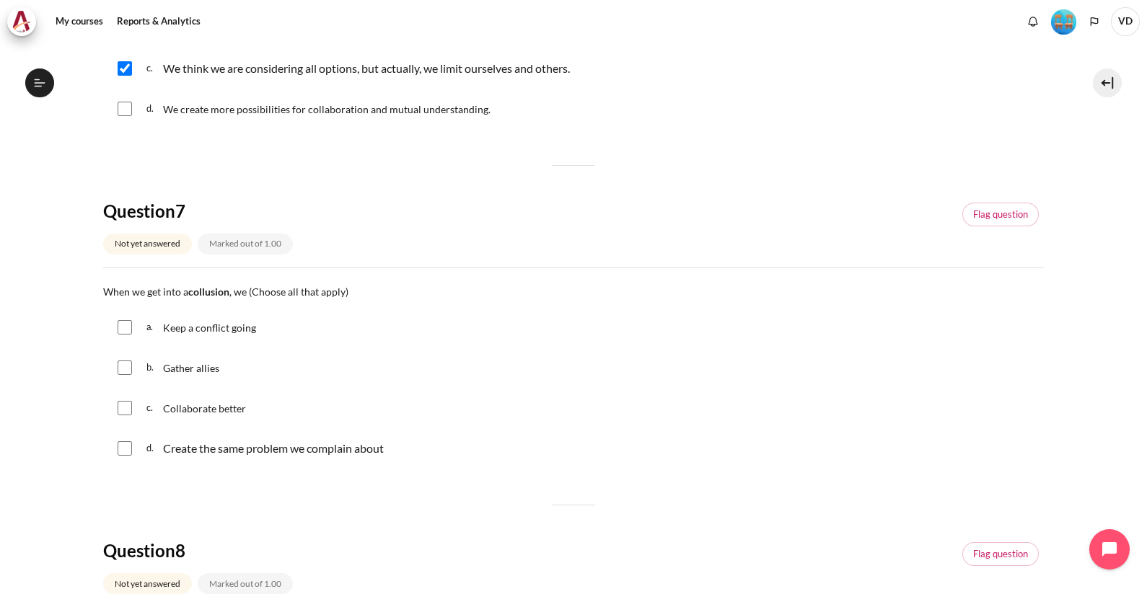
click at [126, 335] on div "a. Keep a conflict going" at bounding box center [573, 328] width 941 height 38
click at [127, 330] on input "Content" at bounding box center [125, 327] width 14 height 14
checkbox input "true"
click at [126, 361] on input "Content" at bounding box center [125, 368] width 14 height 14
checkbox input "true"
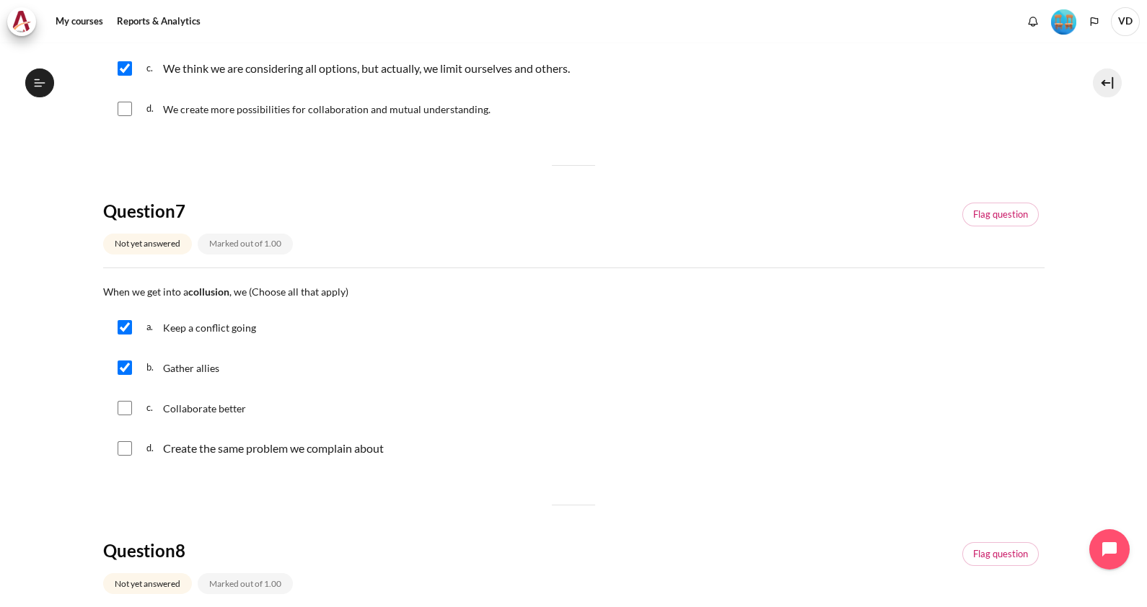
click at [126, 443] on input "Content" at bounding box center [125, 448] width 14 height 14
checkbox input "true"
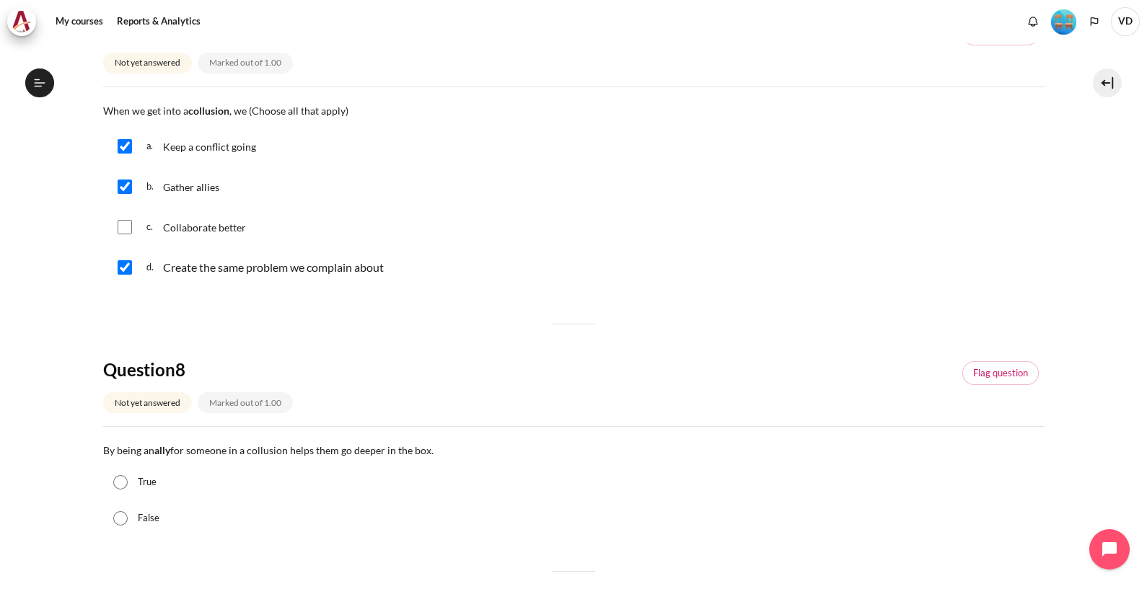
click at [117, 479] on input "True" at bounding box center [120, 482] width 14 height 14
radio input "true"
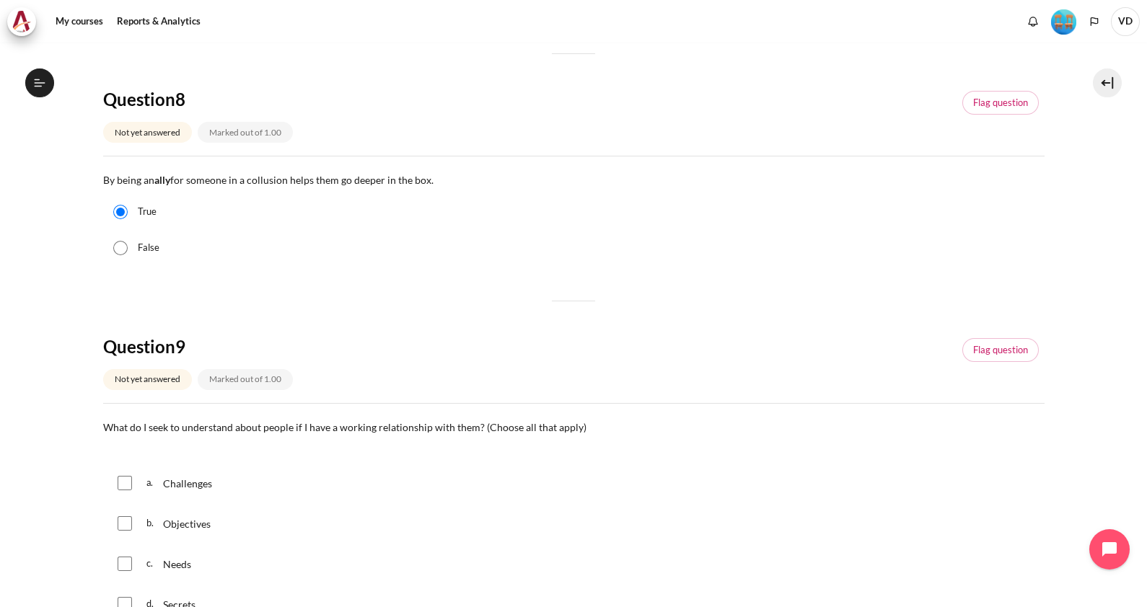
scroll to position [902, 0]
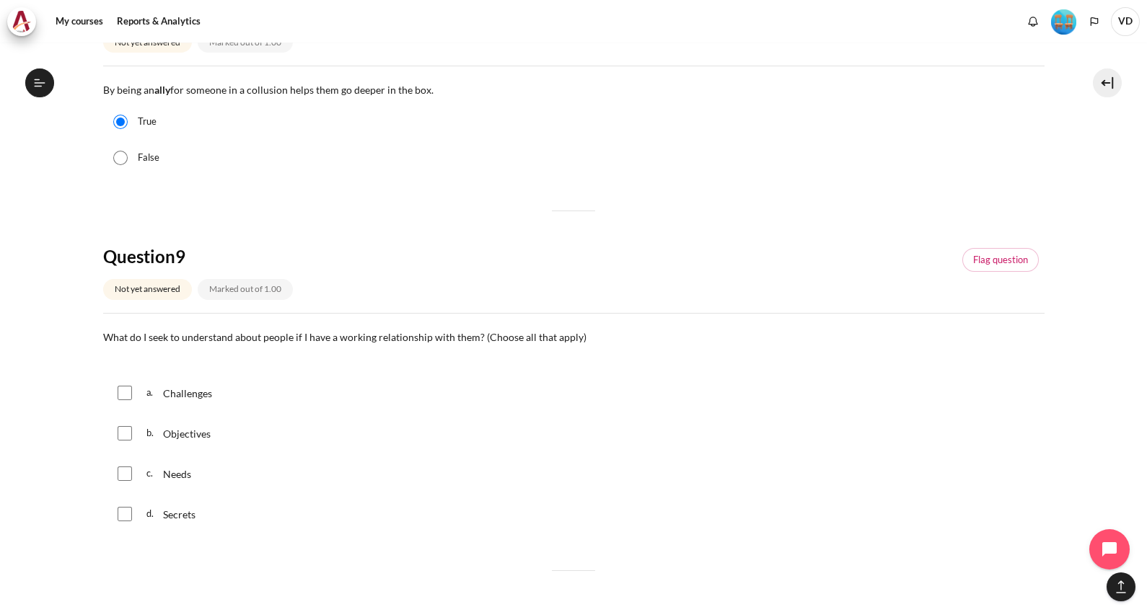
click at [125, 476] on input "Content" at bounding box center [125, 474] width 14 height 14
checkbox input "true"
click at [118, 392] on input "Content" at bounding box center [125, 393] width 14 height 14
checkbox input "true"
click at [126, 426] on input "Content" at bounding box center [125, 433] width 14 height 14
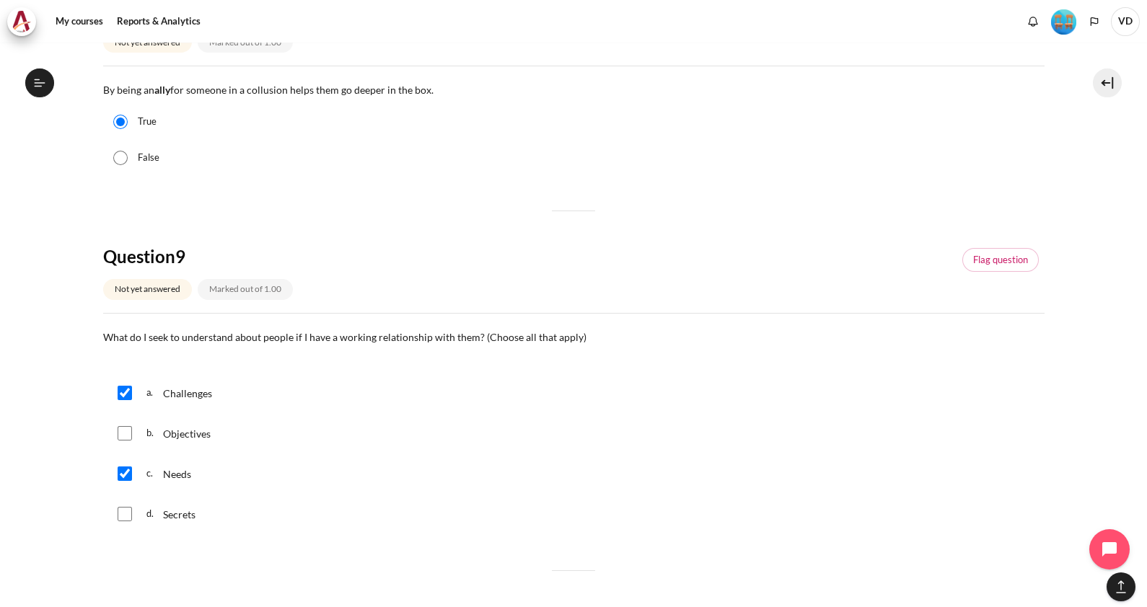
checkbox input "true"
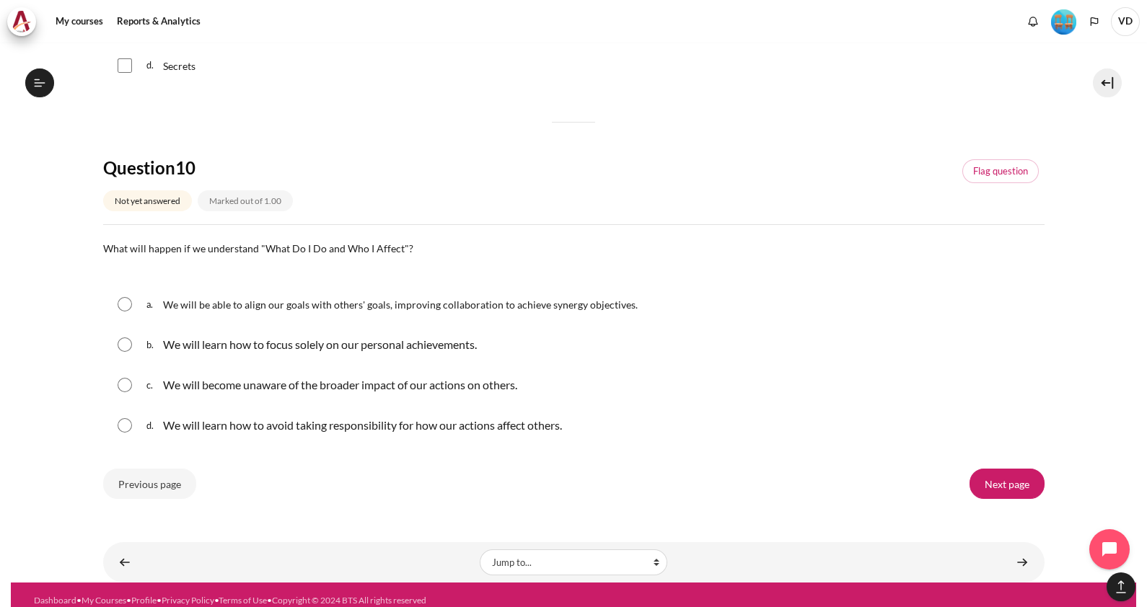
scroll to position [1352, 0]
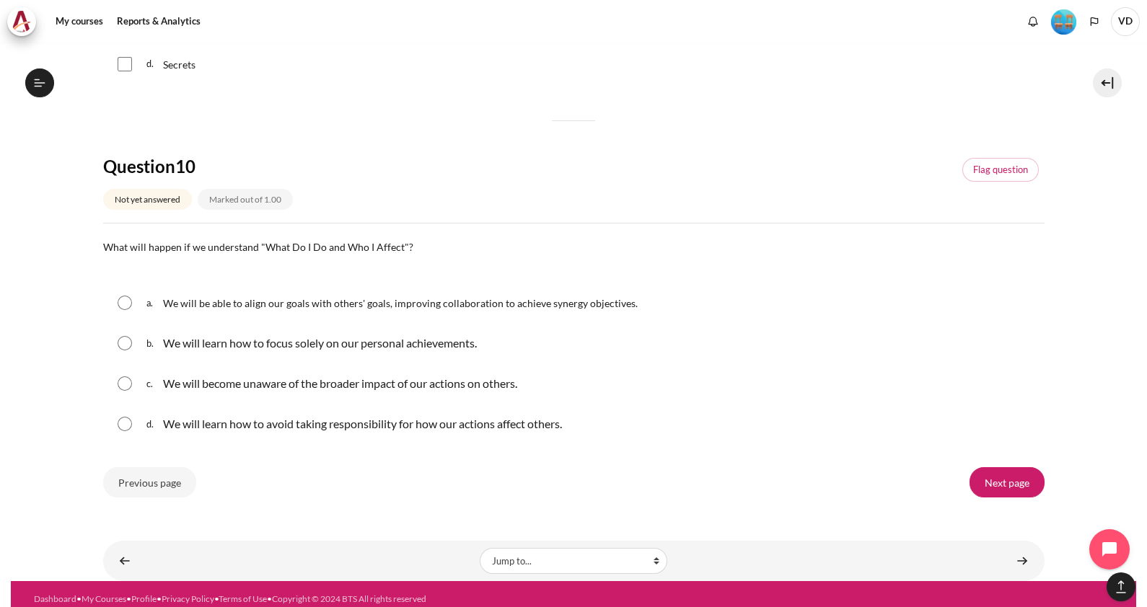
click at [125, 299] on input "Content" at bounding box center [125, 303] width 14 height 14
radio input "true"
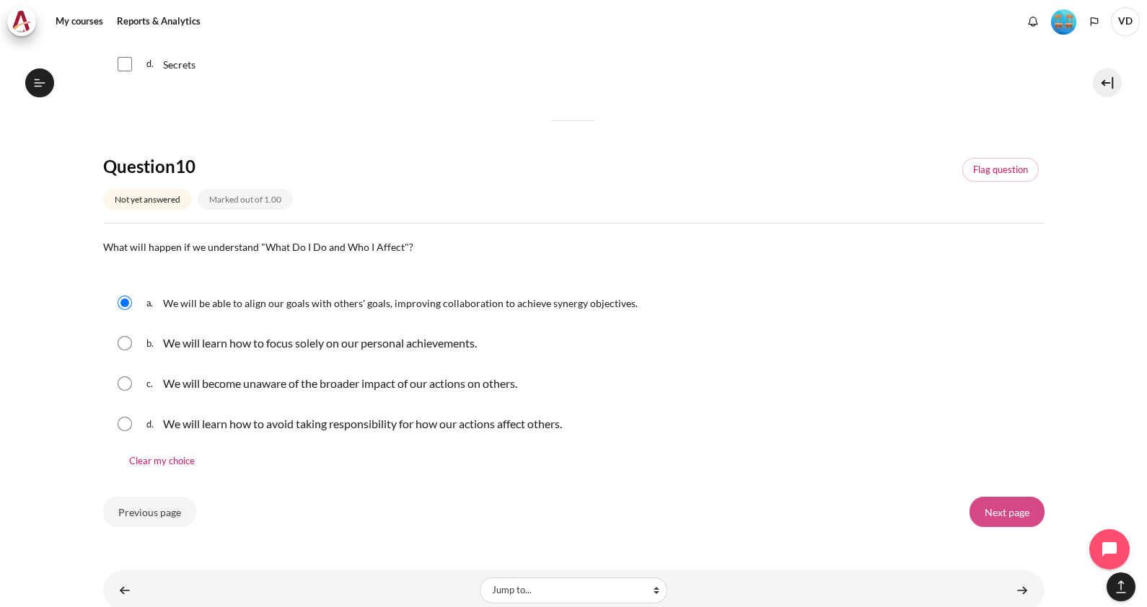
click at [993, 520] on input "Next page" at bounding box center [1006, 512] width 75 height 30
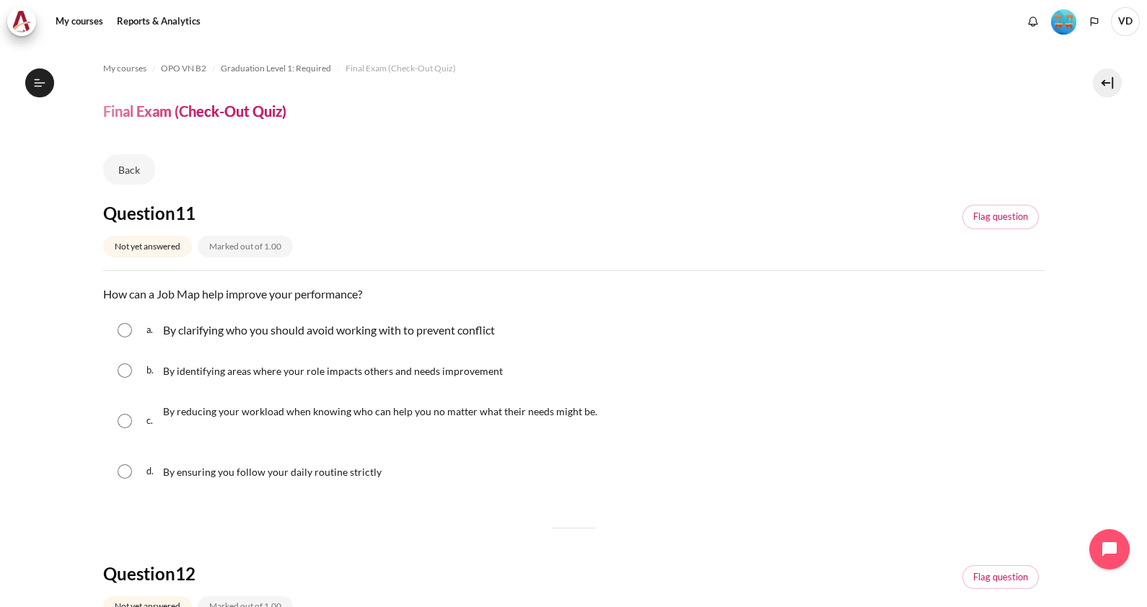
scroll to position [1399, 0]
click at [128, 373] on input "Content" at bounding box center [125, 371] width 14 height 14
radio input "true"
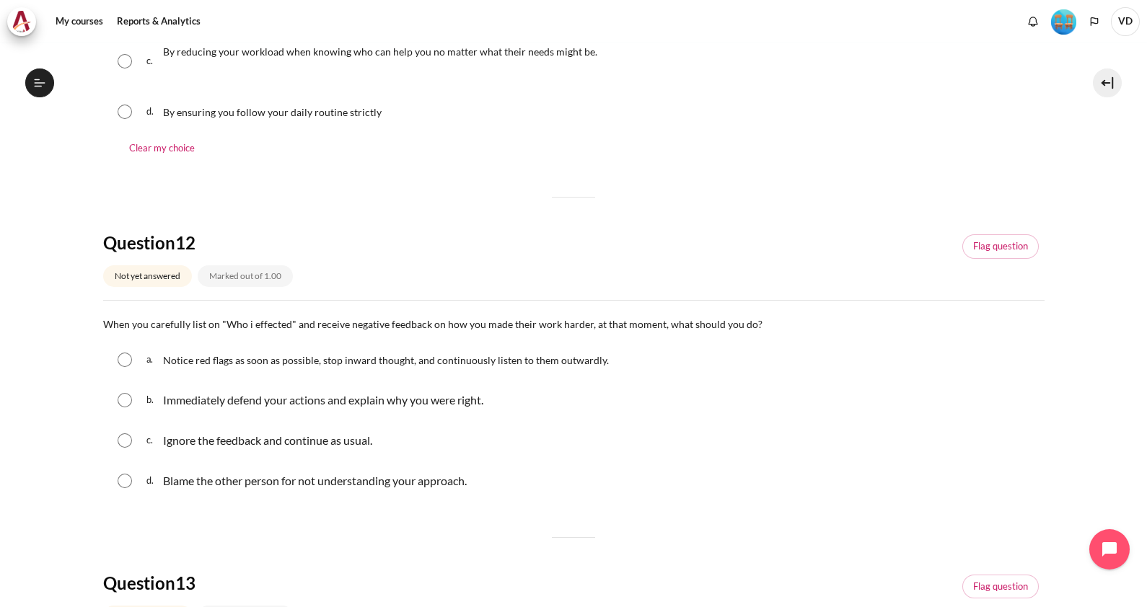
click at [120, 360] on input "Content" at bounding box center [125, 360] width 14 height 14
radio input "true"
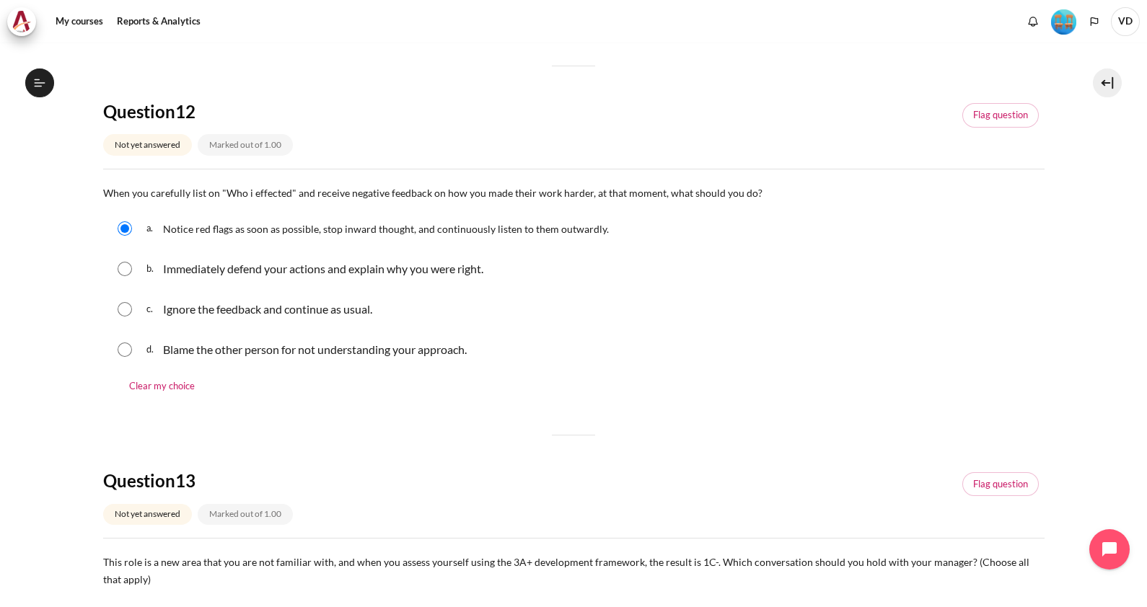
scroll to position [721, 0]
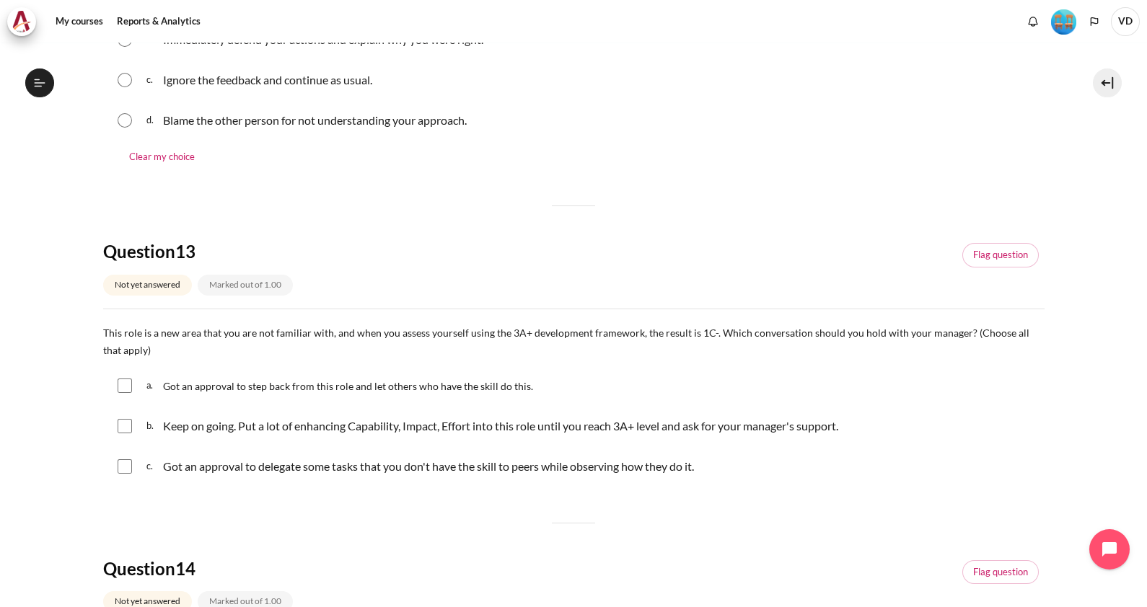
click at [128, 424] on input "Content" at bounding box center [125, 426] width 14 height 14
checkbox input "true"
click at [126, 383] on input "Content" at bounding box center [125, 386] width 14 height 14
click at [123, 392] on div "a. Got an approval to step back from this role and let others who have the skil…" at bounding box center [573, 386] width 941 height 38
click at [129, 388] on input "Content" at bounding box center [125, 386] width 14 height 14
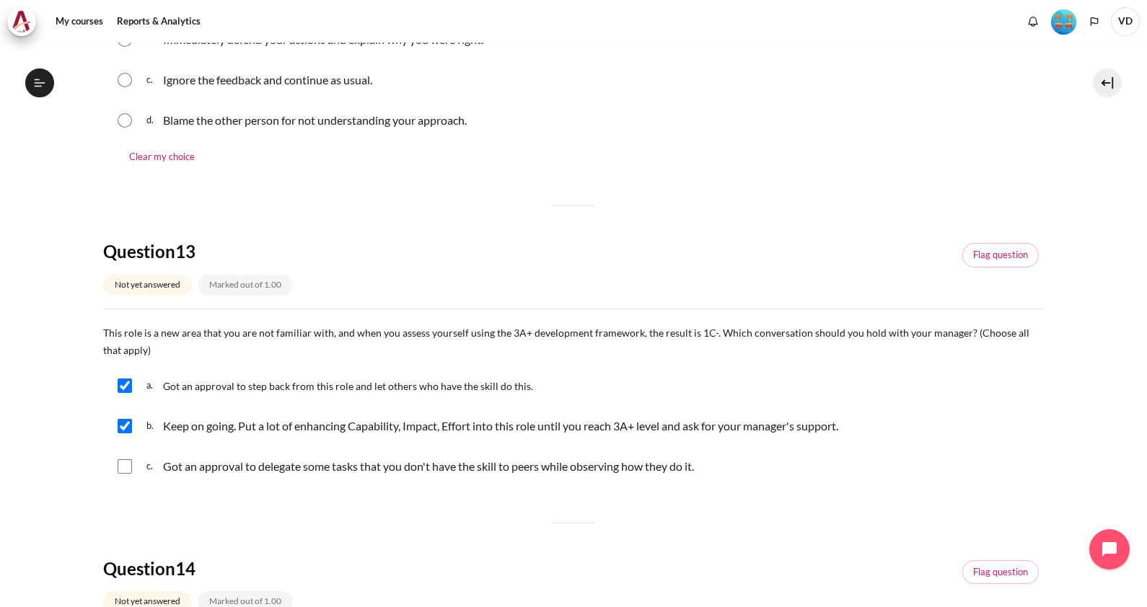
checkbox input "false"
click at [128, 465] on input "Content" at bounding box center [125, 466] width 14 height 14
checkbox input "true"
click at [128, 388] on input "Content" at bounding box center [125, 386] width 14 height 14
checkbox input "true"
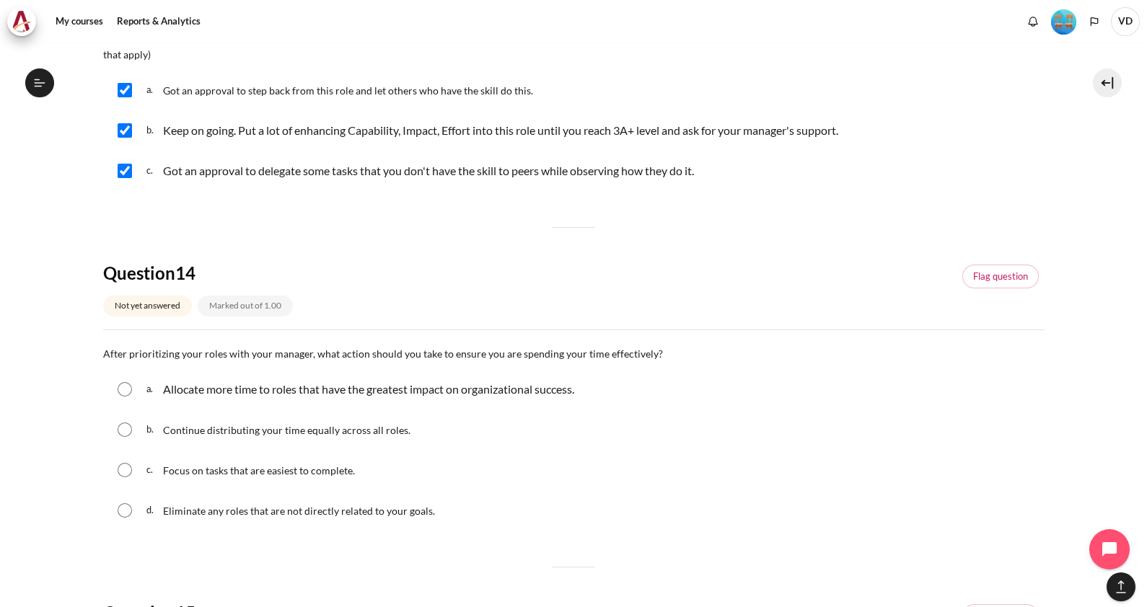
scroll to position [1082, 0]
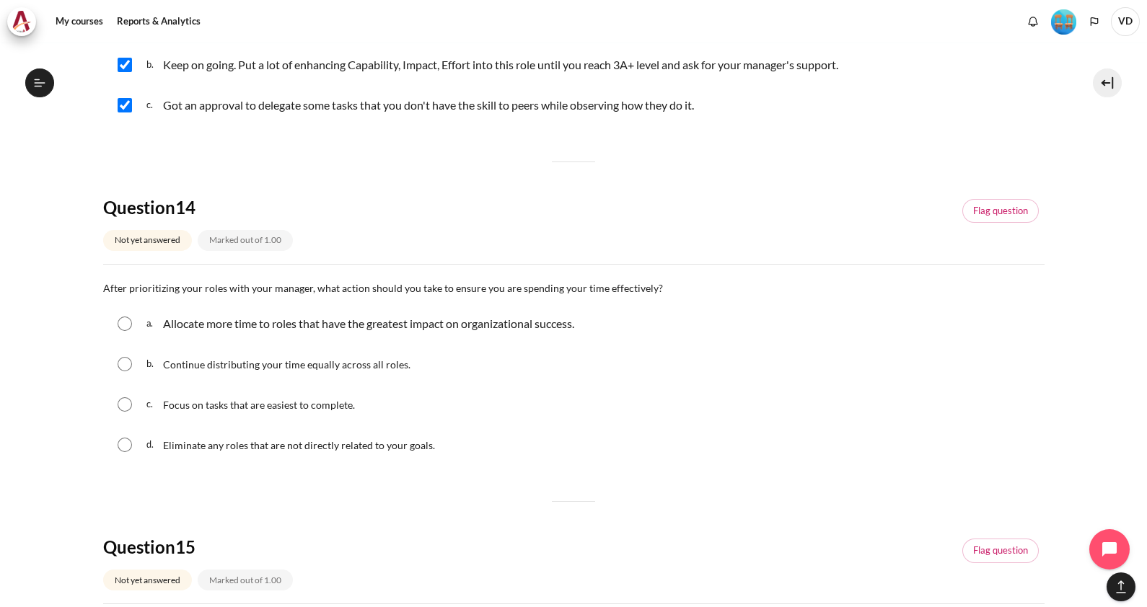
click at [128, 326] on input "Content" at bounding box center [125, 324] width 14 height 14
radio input "true"
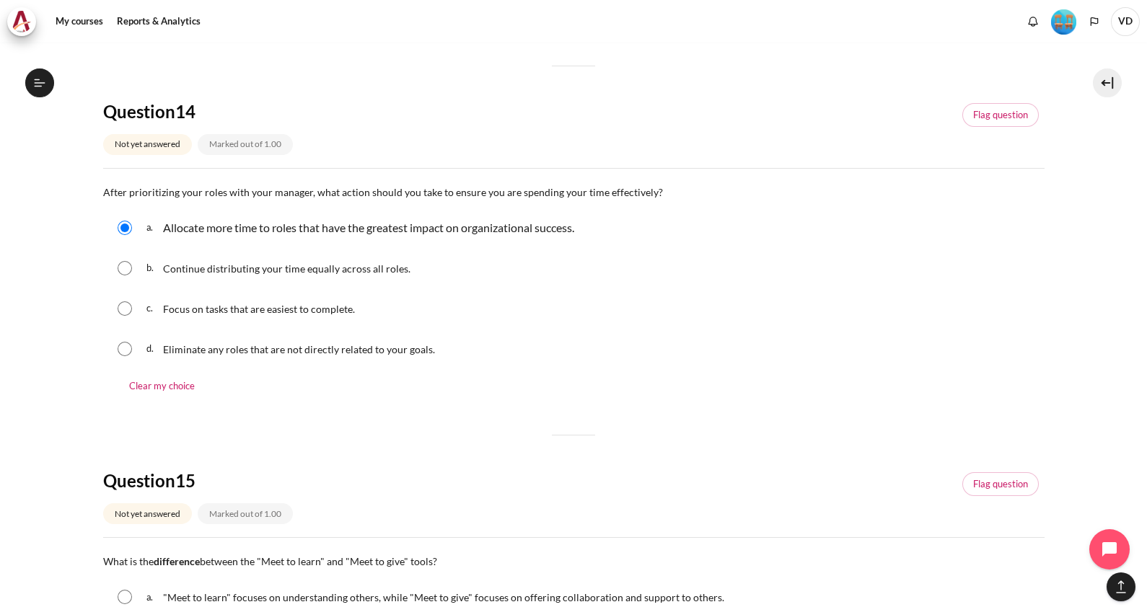
scroll to position [1262, 0]
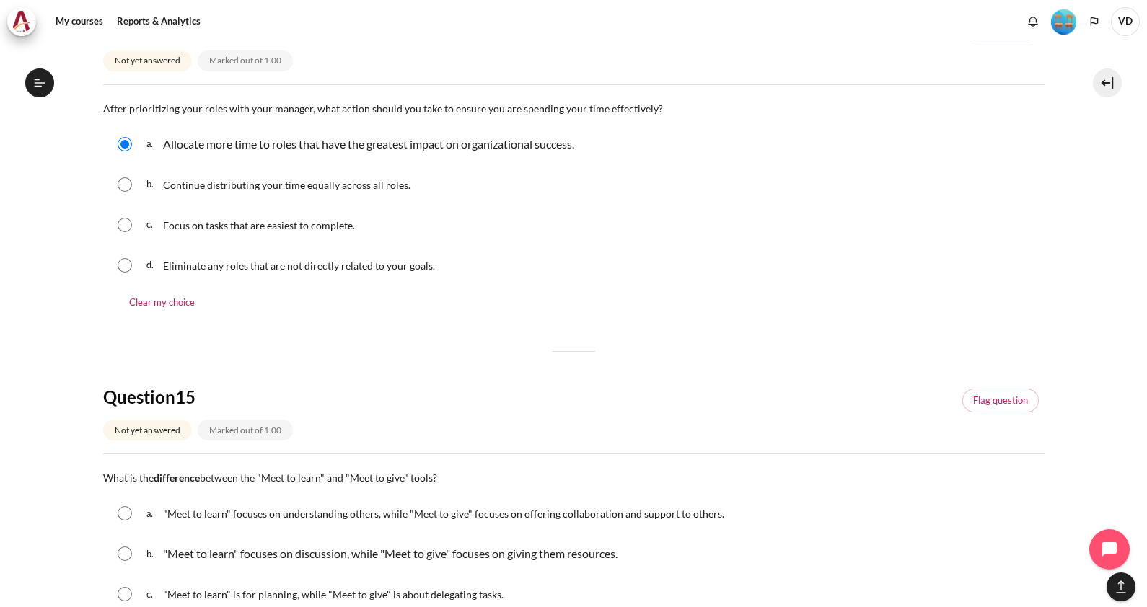
click at [122, 510] on input "Content" at bounding box center [125, 513] width 14 height 14
radio input "true"
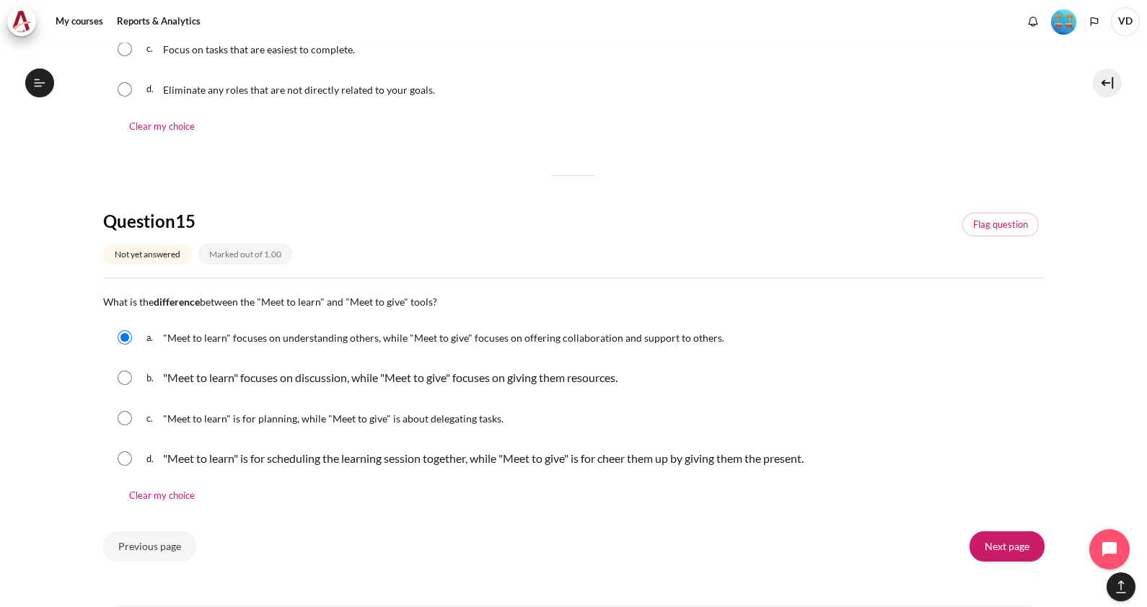
scroll to position [1510, 0]
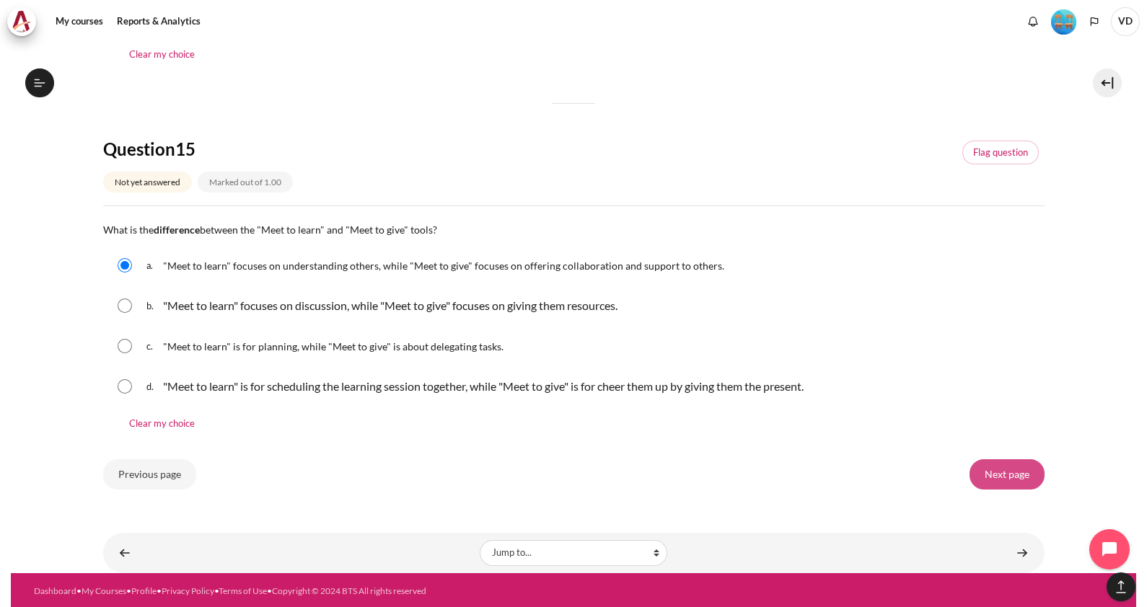
click at [985, 472] on input "Next page" at bounding box center [1006, 474] width 75 height 30
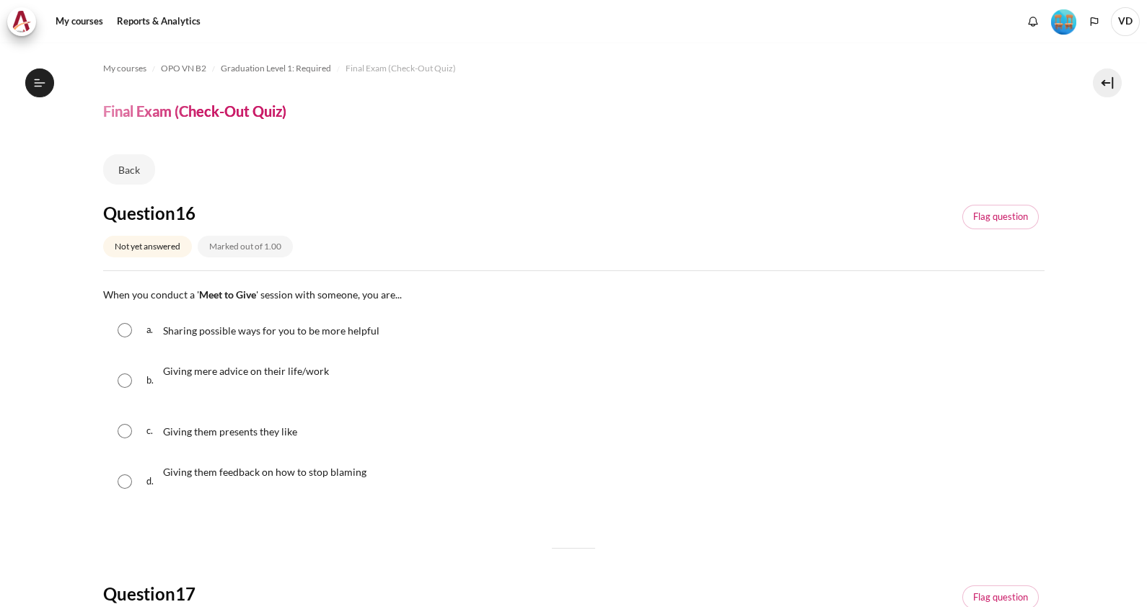
scroll to position [1399, 0]
click at [126, 331] on input "Content" at bounding box center [125, 330] width 14 height 14
radio input "true"
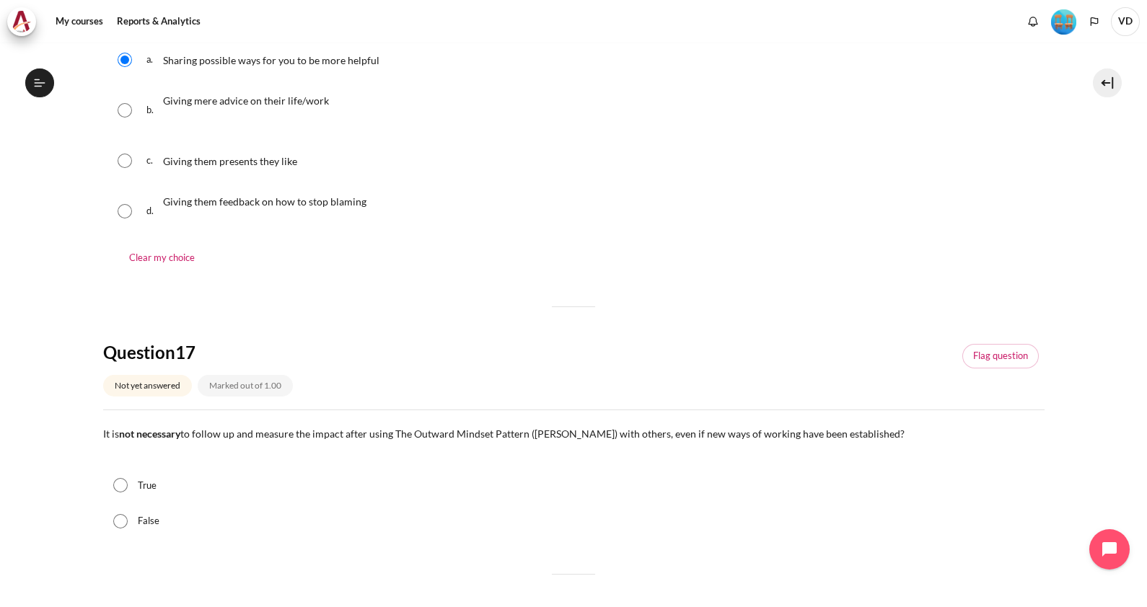
scroll to position [360, 0]
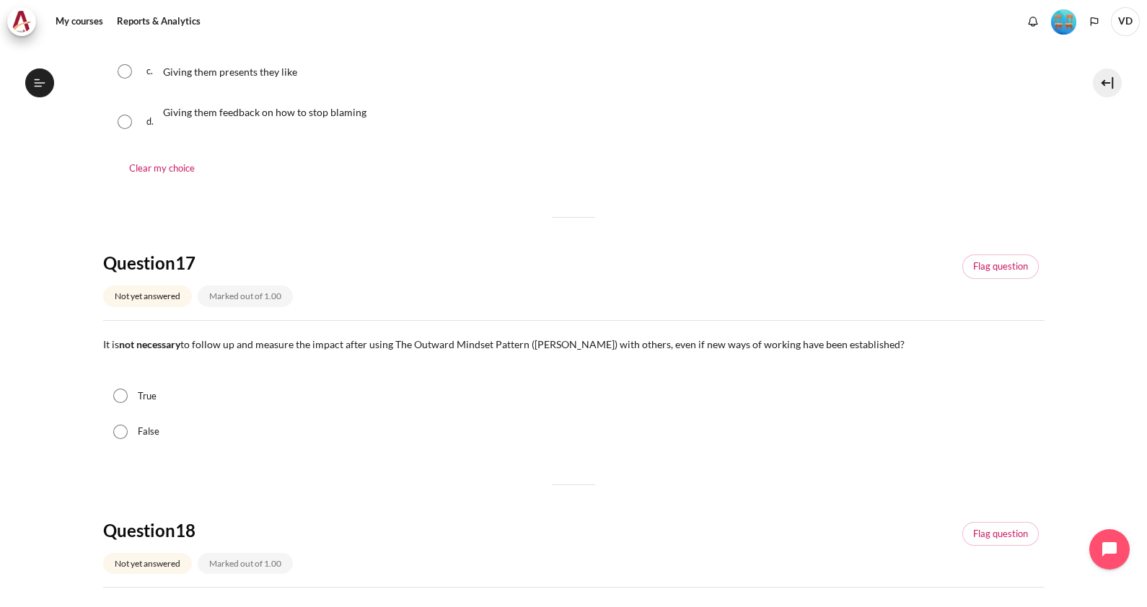
click at [123, 434] on input "False" at bounding box center [120, 432] width 14 height 14
radio input "true"
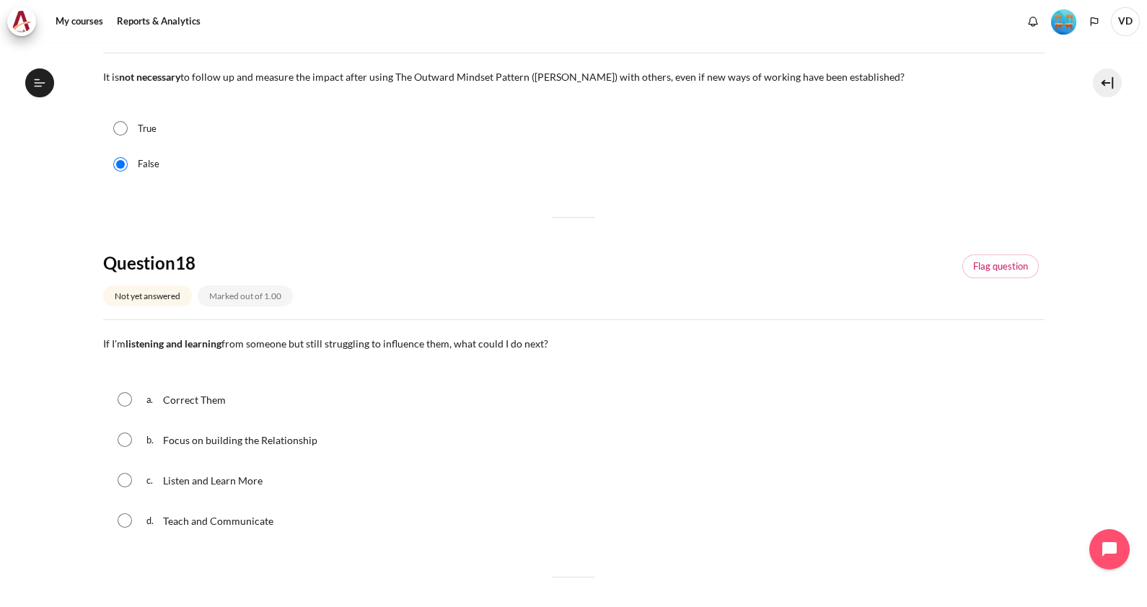
scroll to position [630, 0]
click at [128, 436] on input "Content" at bounding box center [125, 437] width 14 height 14
radio input "true"
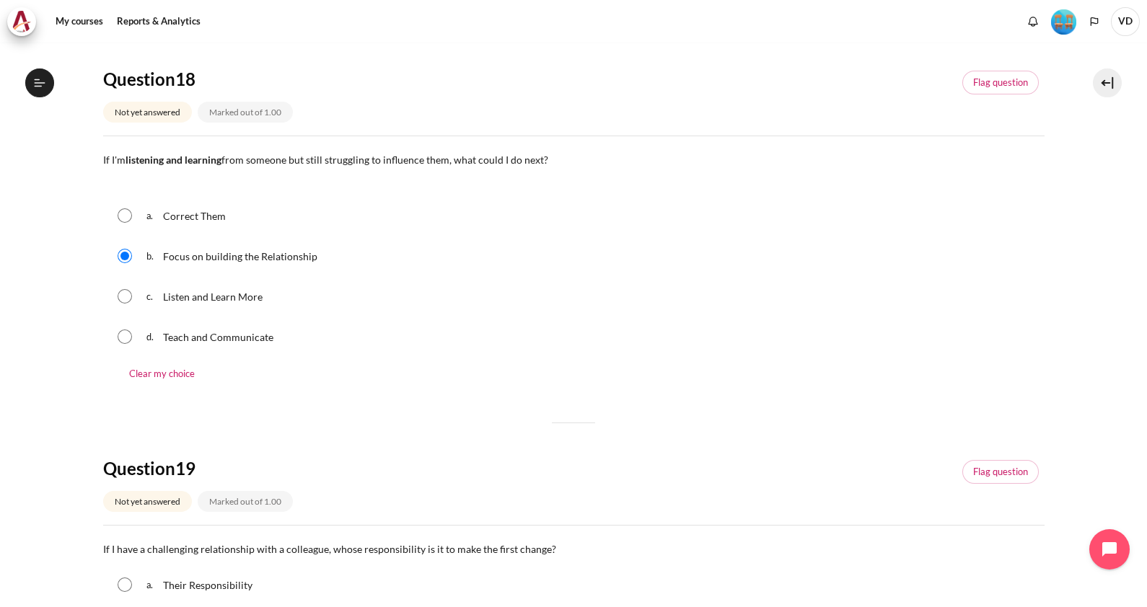
scroll to position [992, 0]
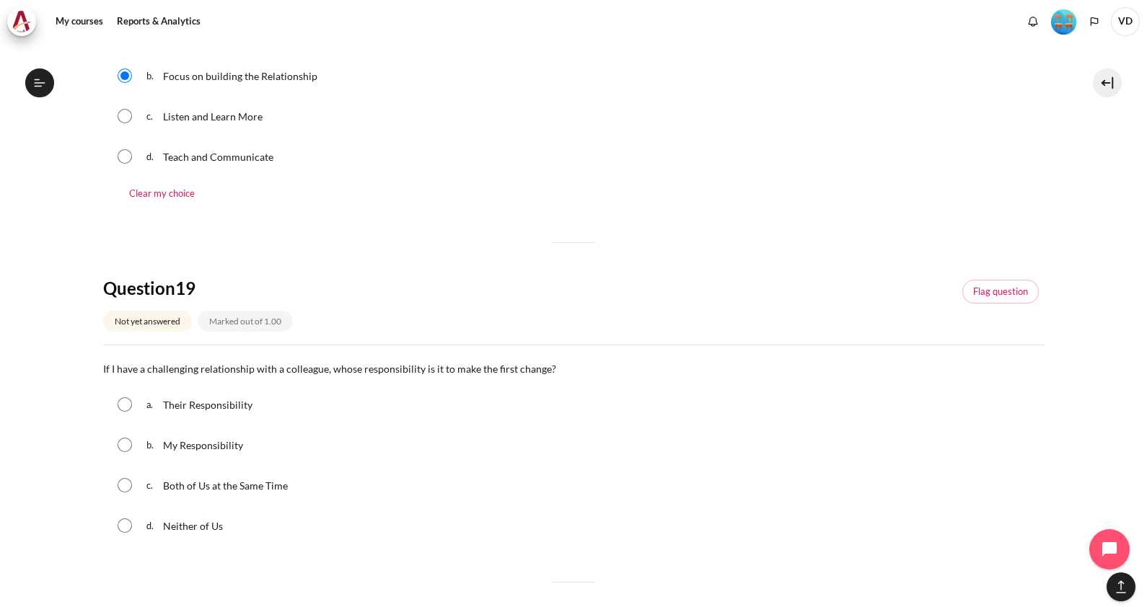
click at [127, 441] on input "Content" at bounding box center [125, 445] width 14 height 14
radio input "true"
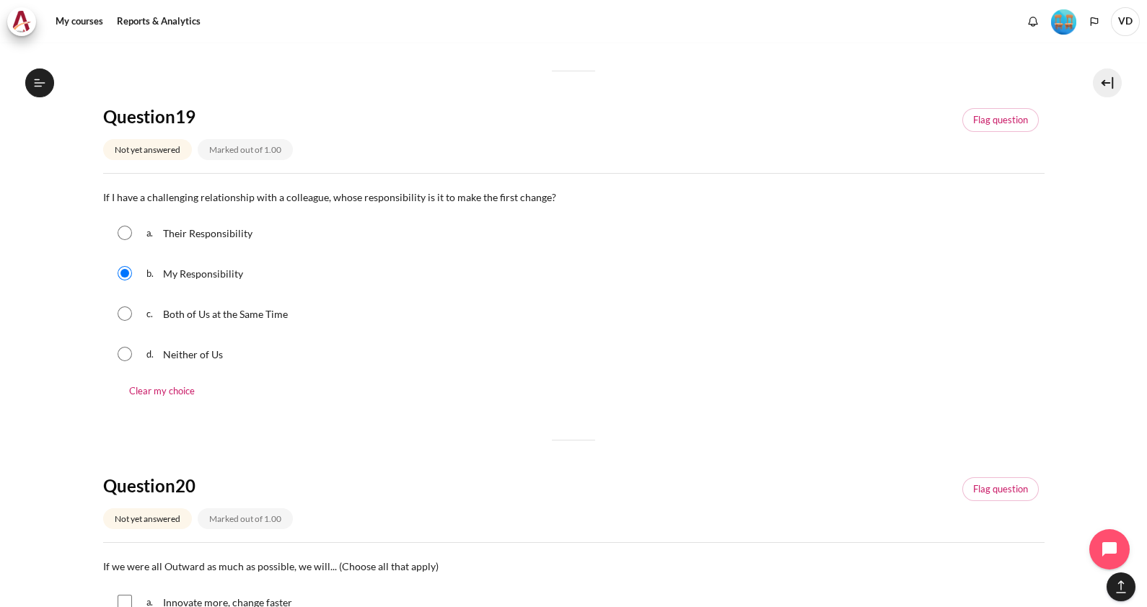
scroll to position [1262, 0]
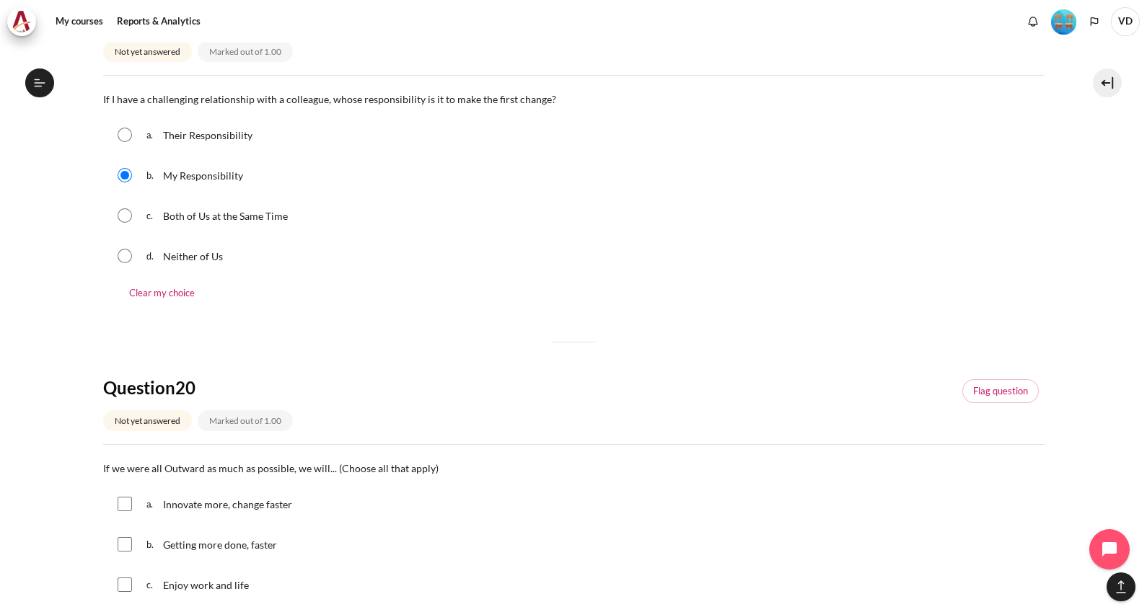
click at [123, 506] on input "Content" at bounding box center [125, 504] width 14 height 14
checkbox input "true"
click at [125, 534] on div "b. Getting more done, faster" at bounding box center [573, 545] width 941 height 38
click at [125, 545] on input "Content" at bounding box center [125, 544] width 14 height 14
checkbox input "true"
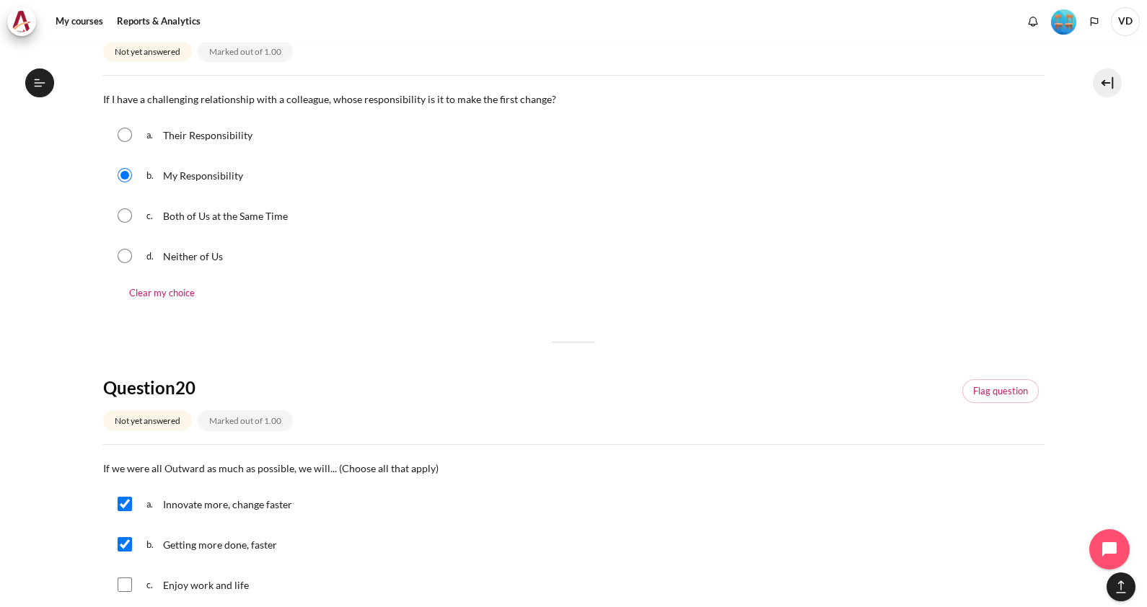
click at [125, 579] on input "Content" at bounding box center [125, 585] width 14 height 14
checkbox input "true"
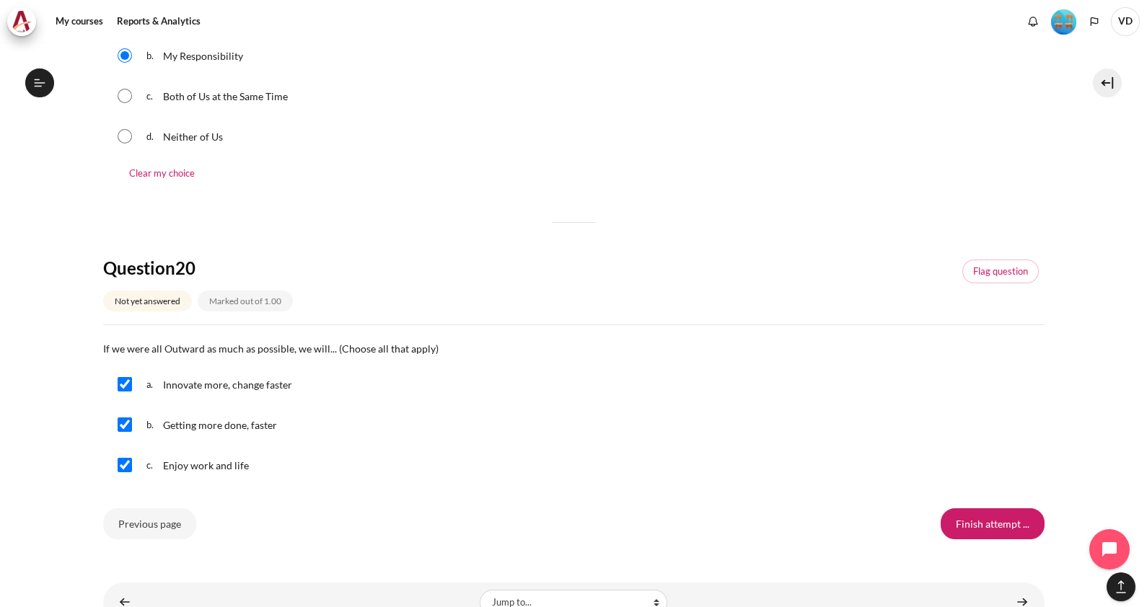
scroll to position [1431, 0]
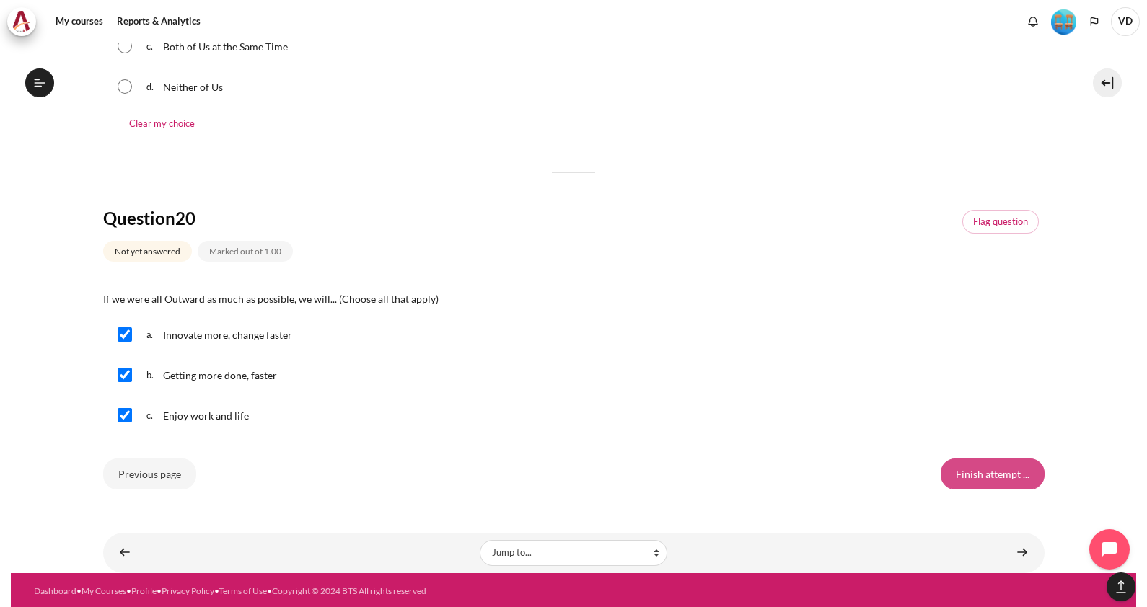
click at [989, 478] on input "Finish attempt ..." at bounding box center [993, 474] width 104 height 30
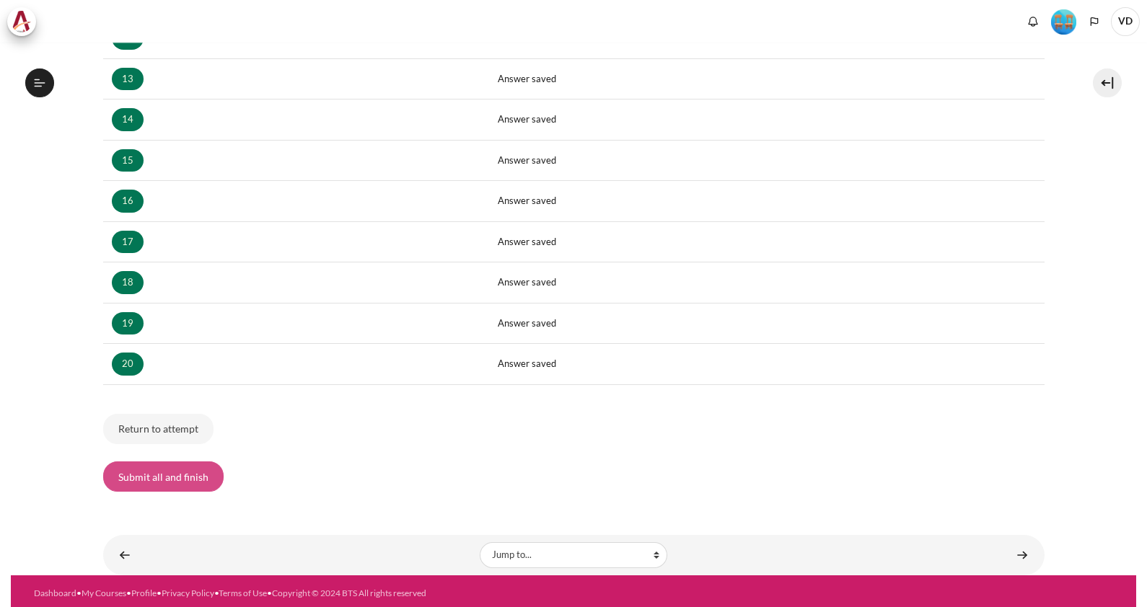
scroll to position [1399, 0]
click at [151, 478] on button "Submit all and finish" at bounding box center [163, 477] width 120 height 30
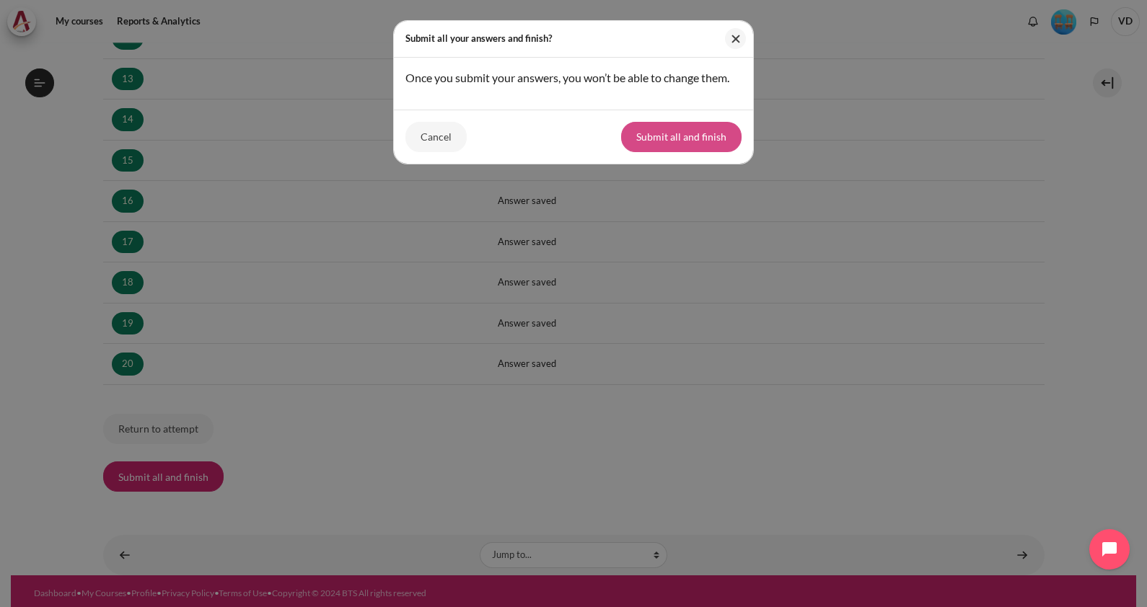
click at [680, 152] on button "Submit all and finish" at bounding box center [681, 137] width 120 height 30
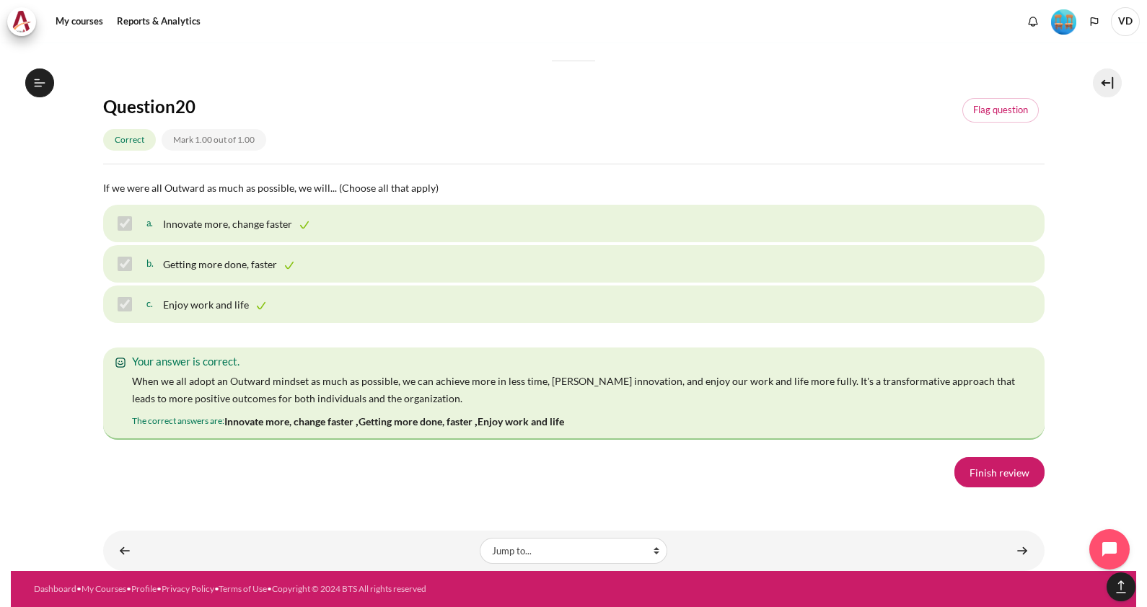
scroll to position [9918, 0]
click at [967, 488] on link "Finish review" at bounding box center [999, 472] width 90 height 30
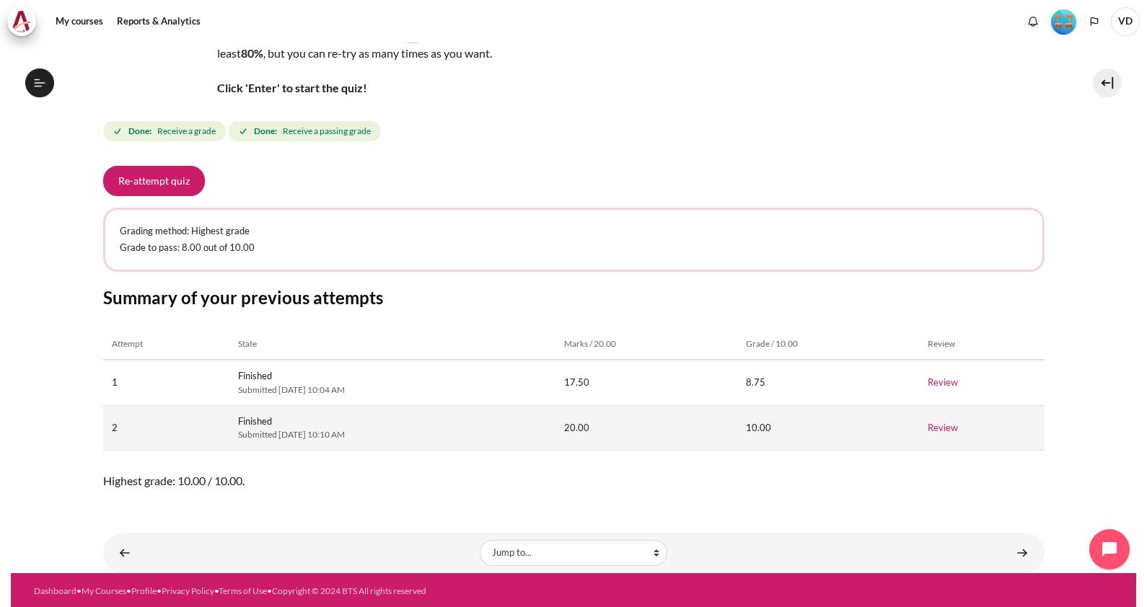
scroll to position [1399, 0]
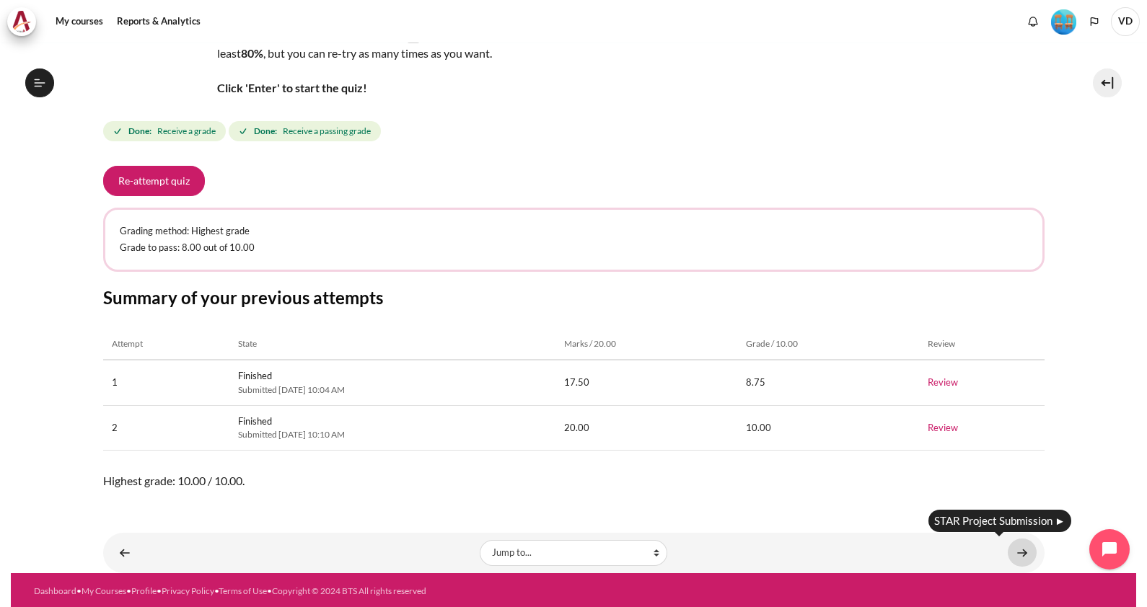
click at [1008, 553] on link "Content" at bounding box center [1022, 553] width 29 height 28
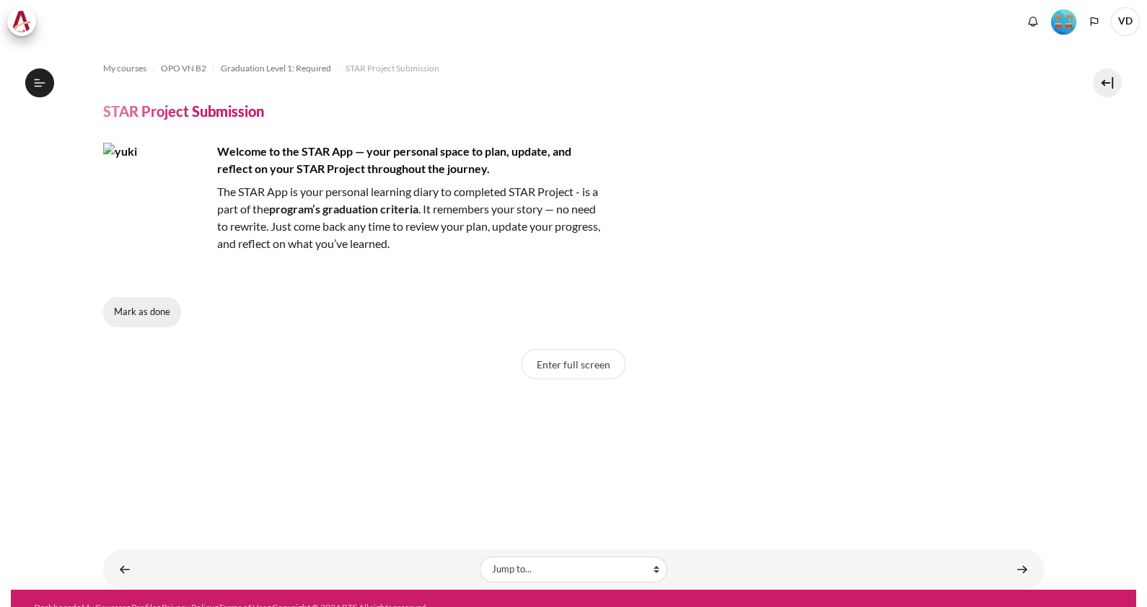
click at [142, 316] on button "Mark as done" at bounding box center [142, 312] width 78 height 30
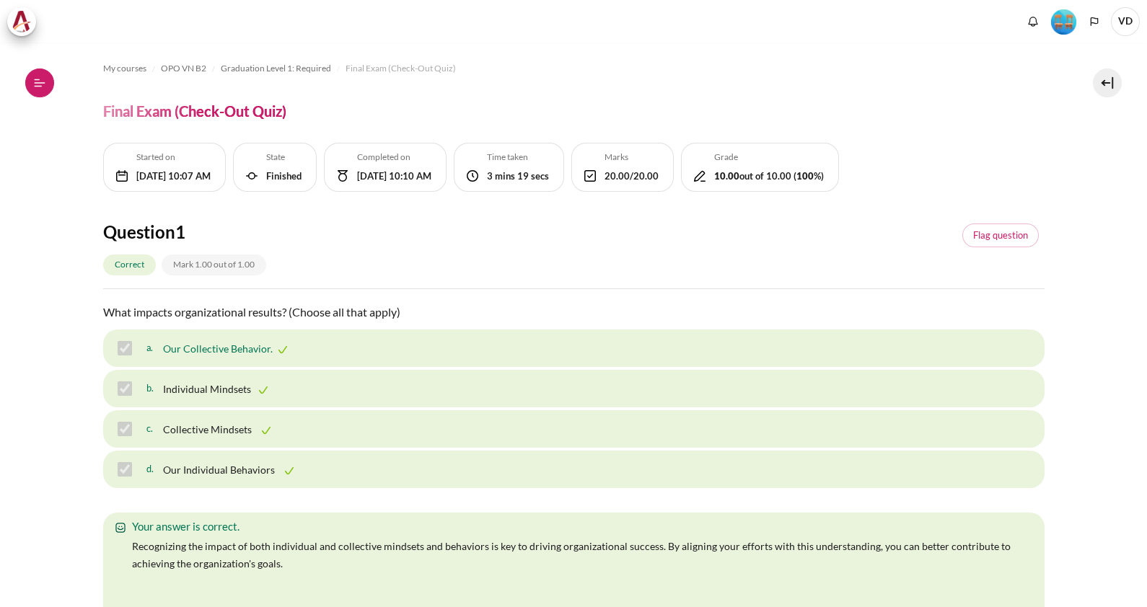
click at [38, 82] on icon at bounding box center [39, 82] width 13 height 13
click at [41, 84] on icon at bounding box center [39, 82] width 13 height 13
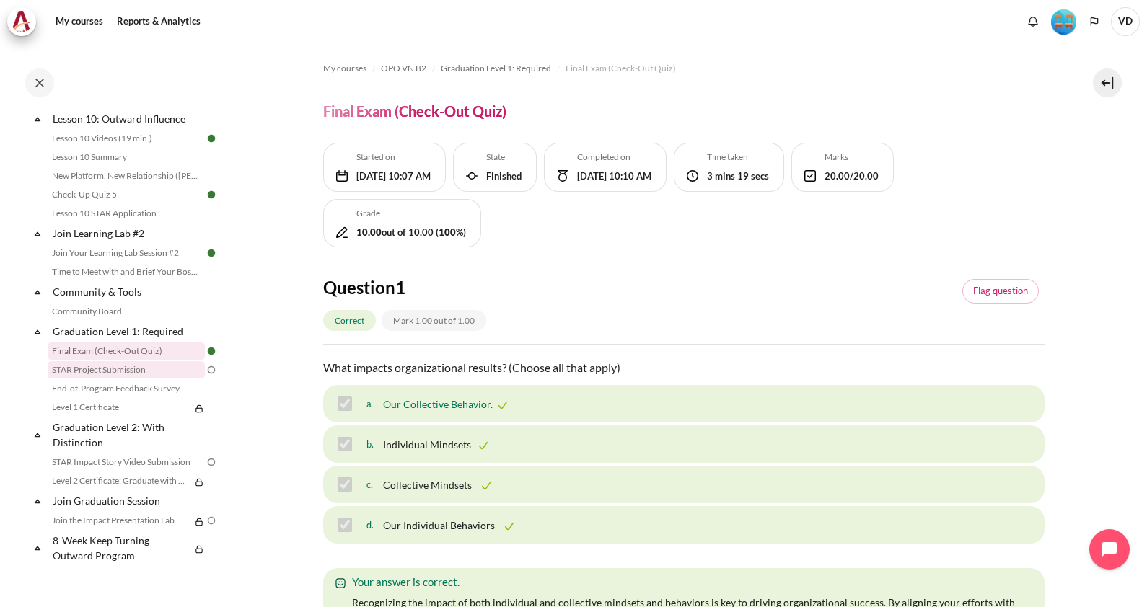
click at [112, 366] on link "STAR Project Submission" at bounding box center [126, 369] width 157 height 17
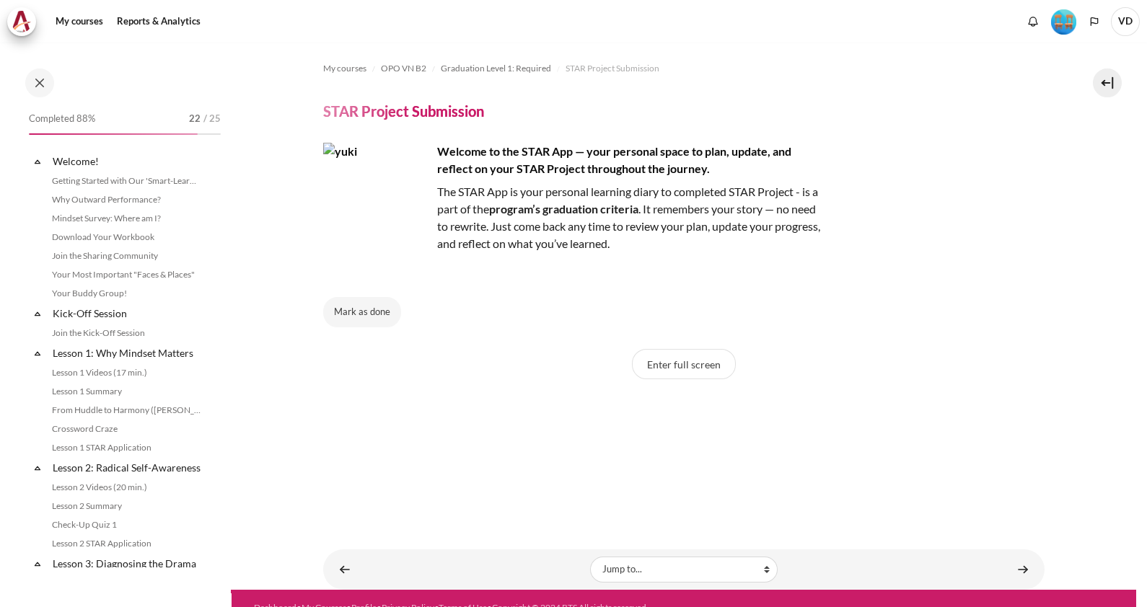
scroll to position [1399, 0]
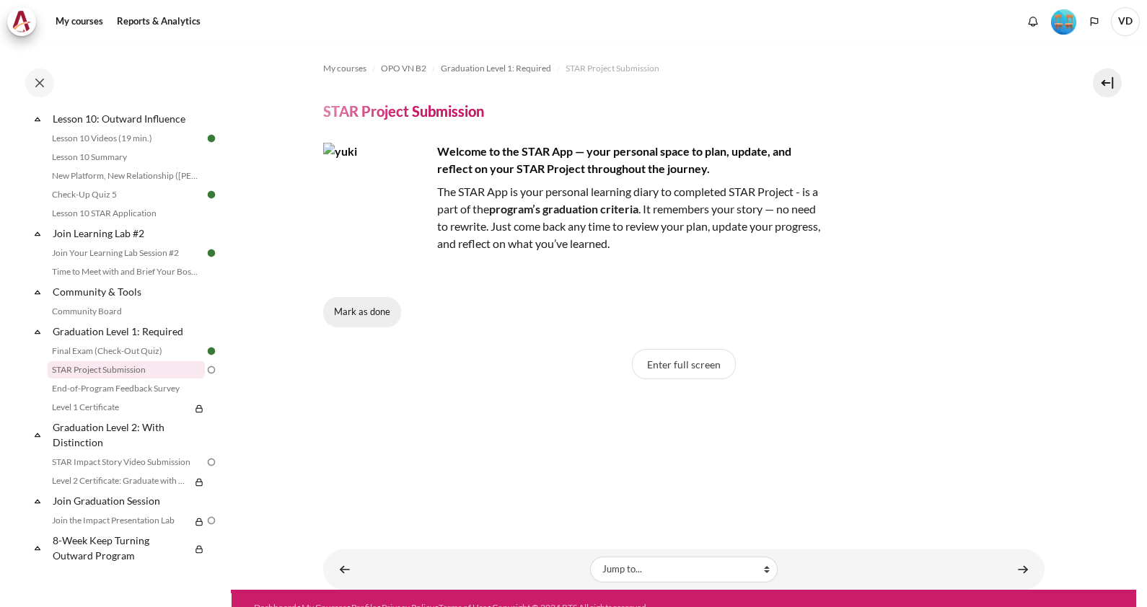
click at [359, 314] on button "Mark as done" at bounding box center [362, 312] width 78 height 30
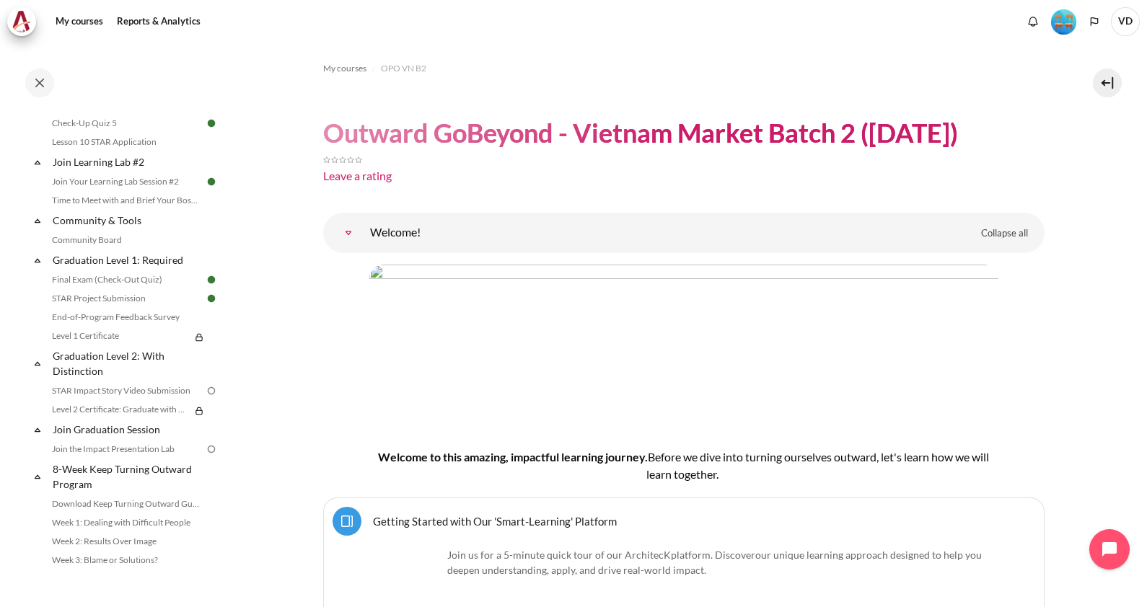
scroll to position [1604, 0]
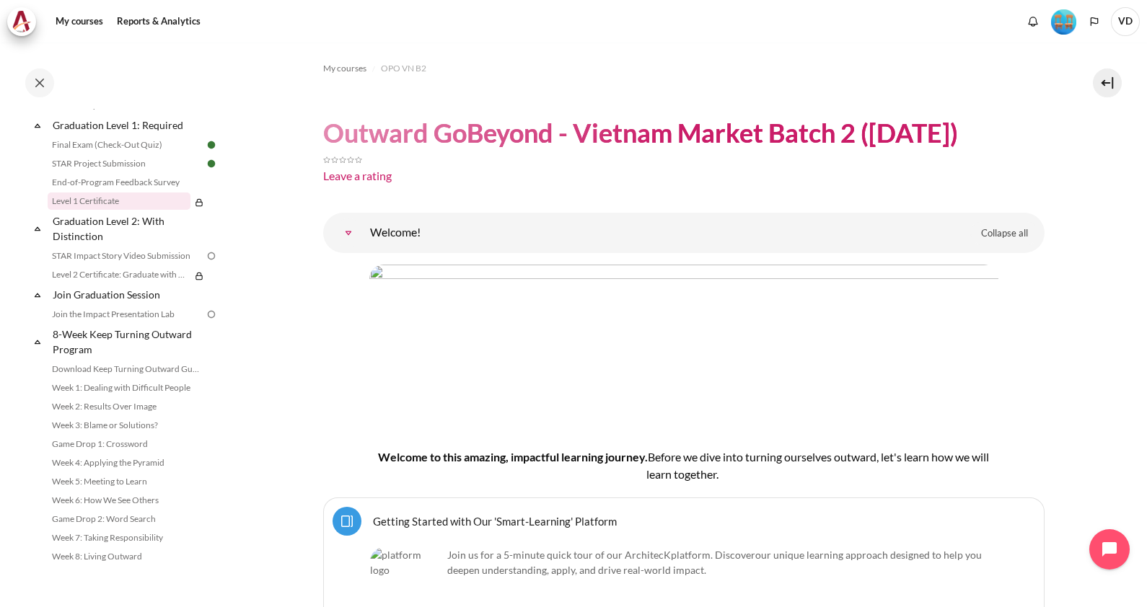
click at [119, 205] on link "Level 1 Certificate" at bounding box center [119, 201] width 143 height 17
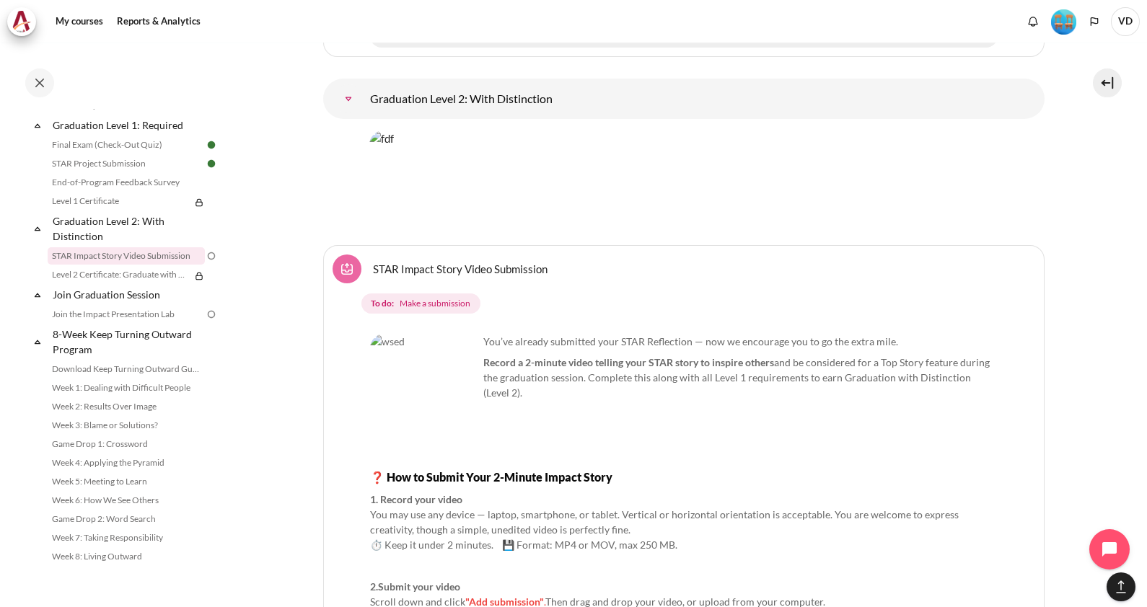
scroll to position [19238, 0]
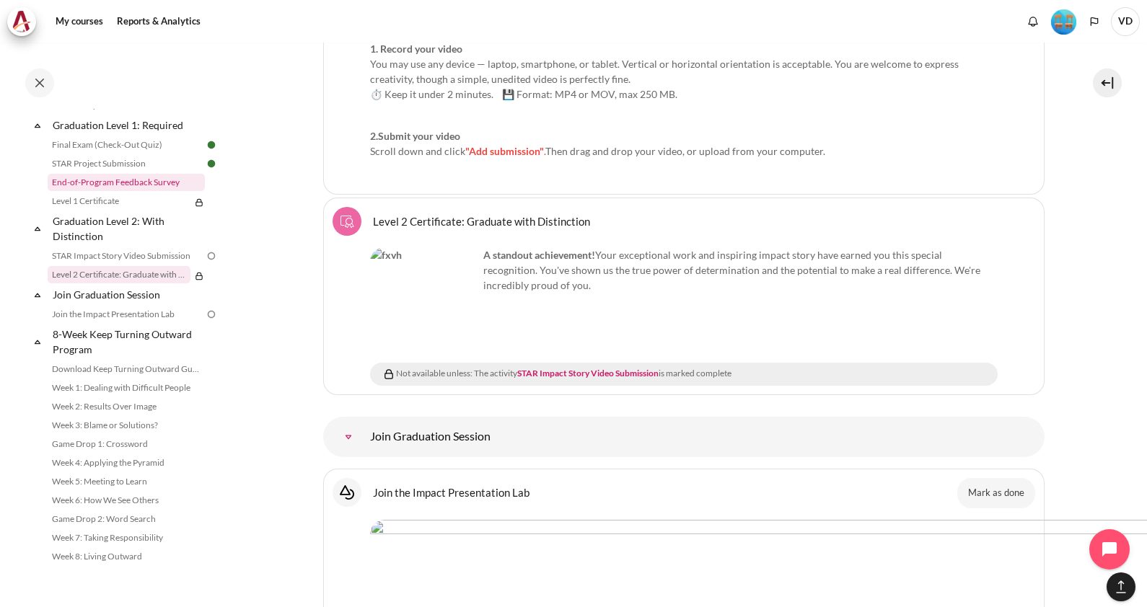
click at [120, 184] on link "End-of-Program Feedback Survey" at bounding box center [126, 182] width 157 height 17
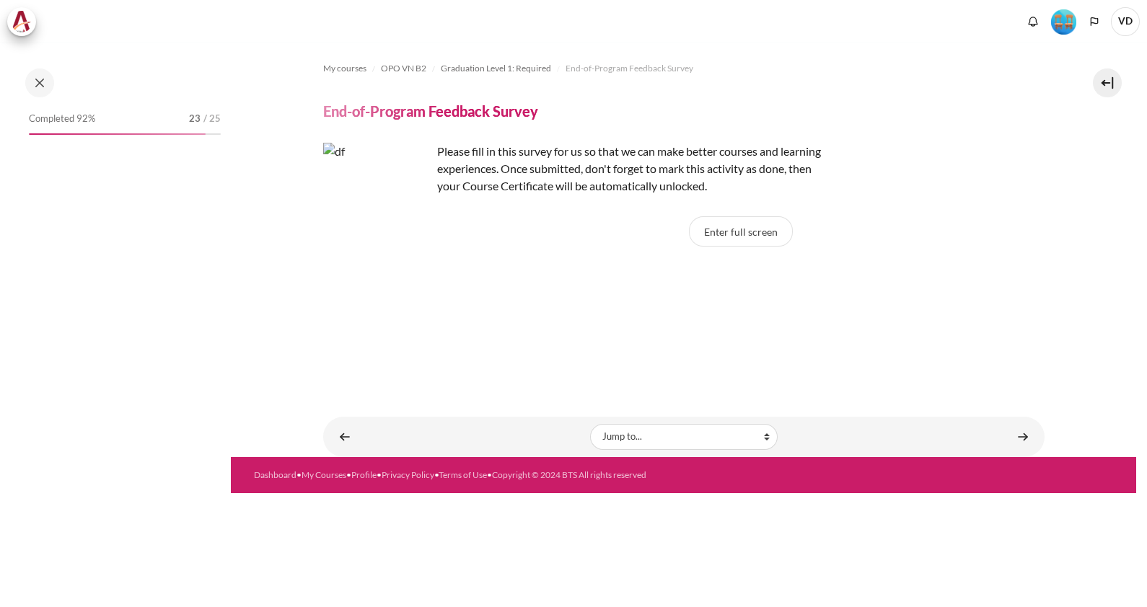
click at [733, 231] on button "Enter full screen" at bounding box center [741, 231] width 104 height 30
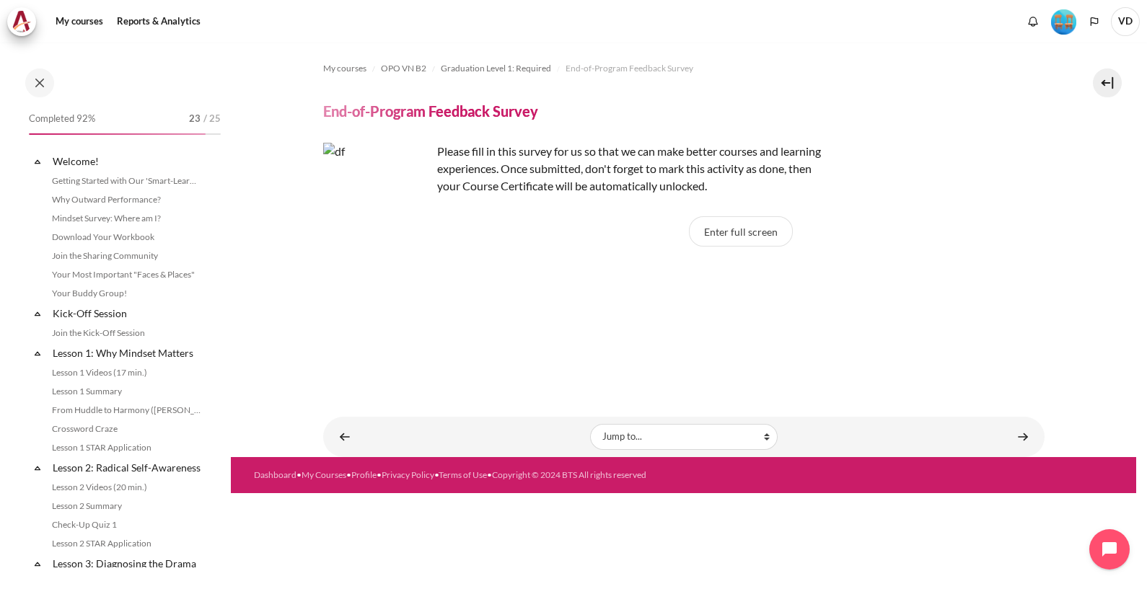
scroll to position [1449, 0]
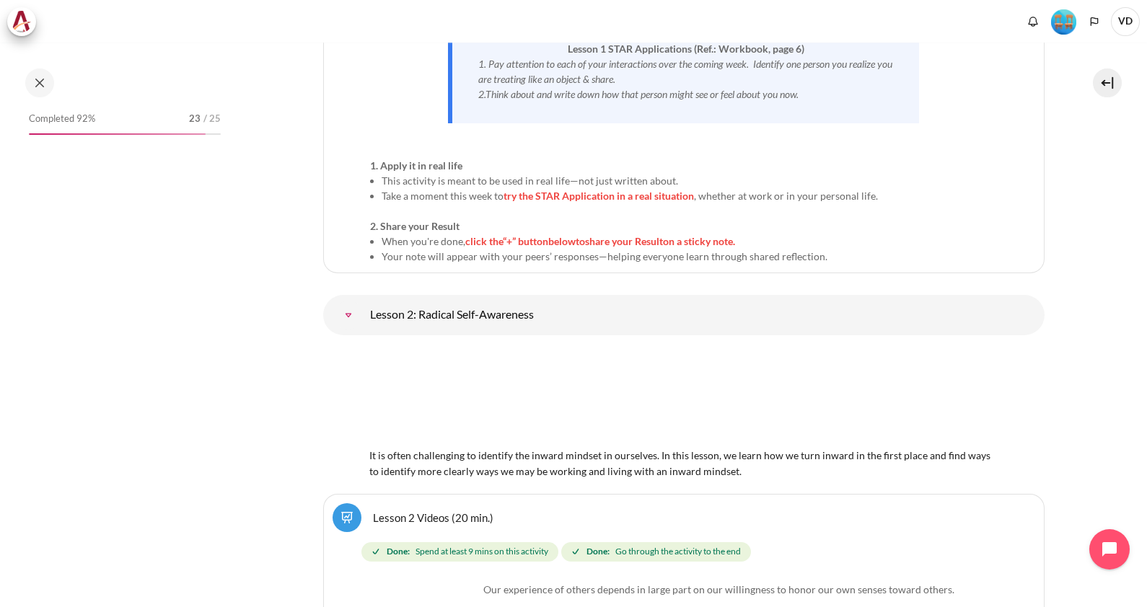
scroll to position [3426, 0]
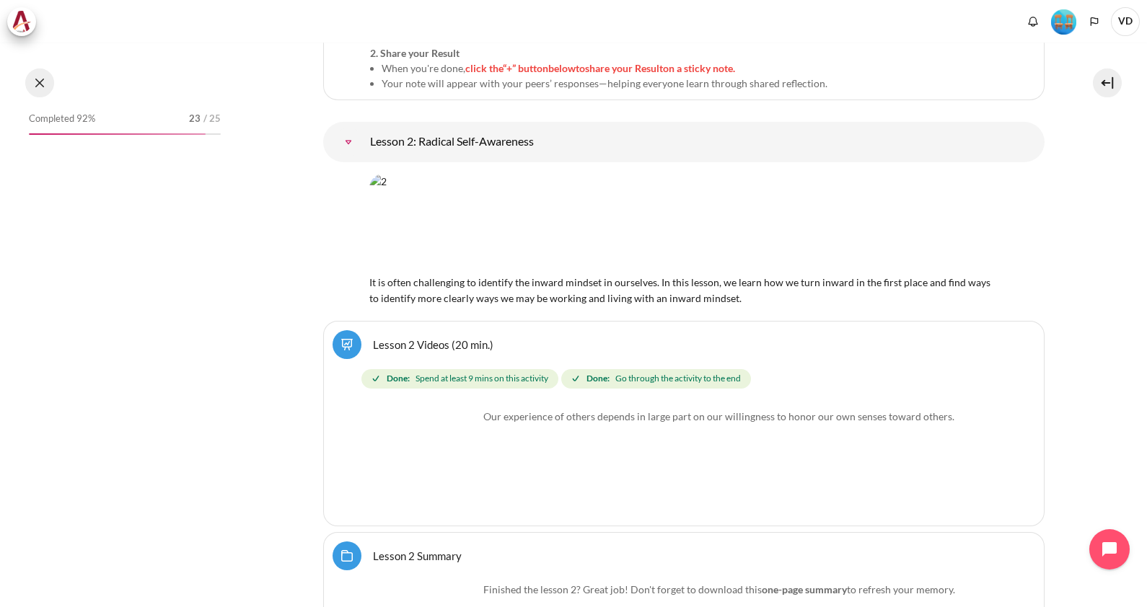
click at [40, 84] on button at bounding box center [39, 83] width 29 height 29
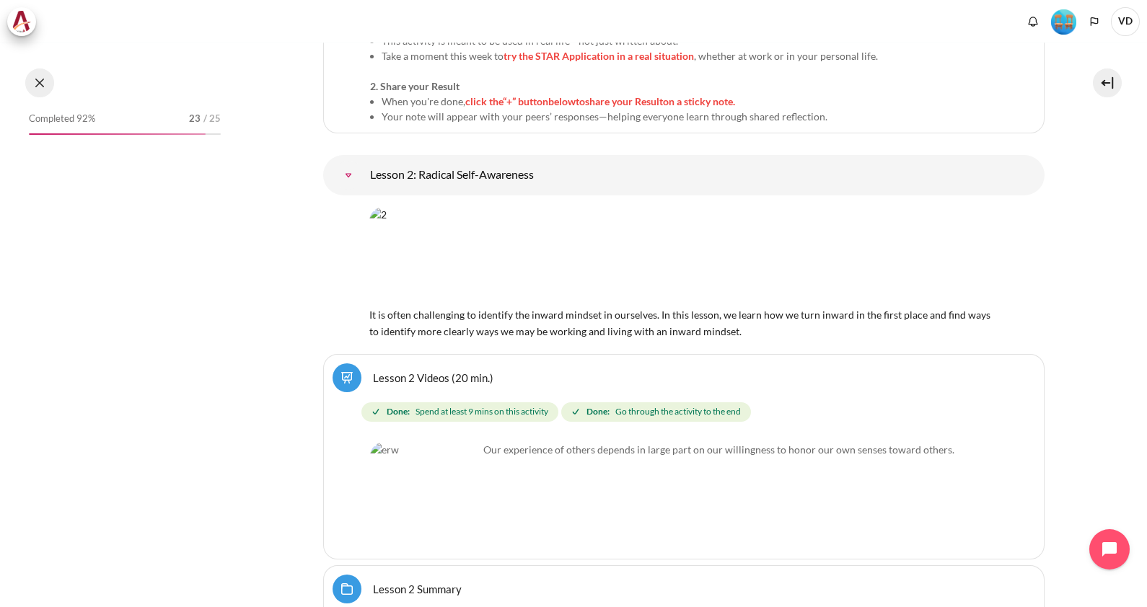
click at [36, 77] on button at bounding box center [39, 83] width 29 height 29
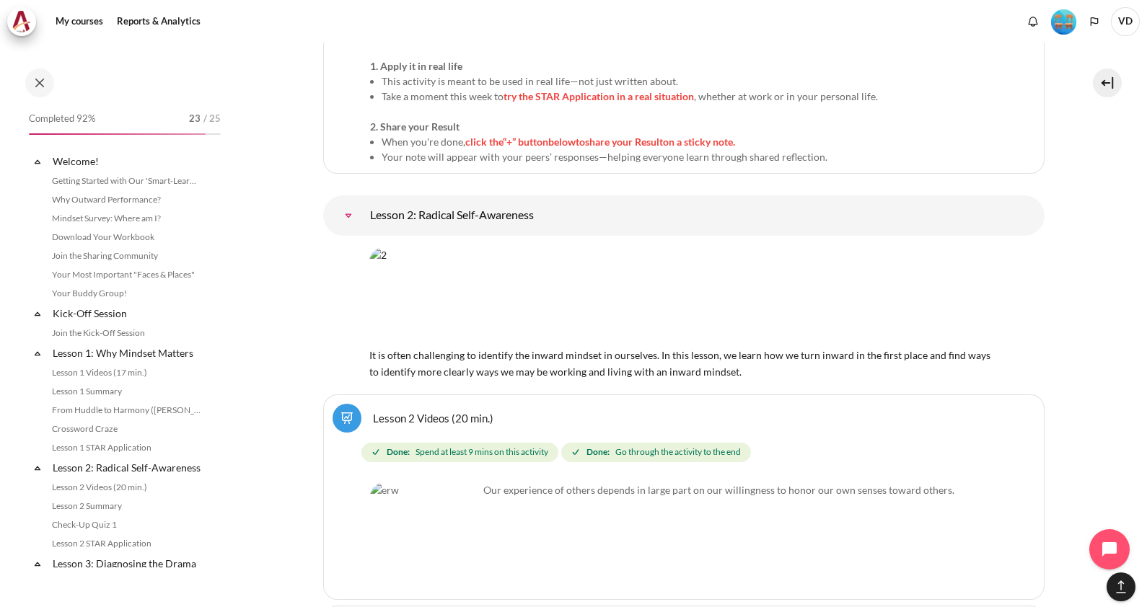
scroll to position [1468, 0]
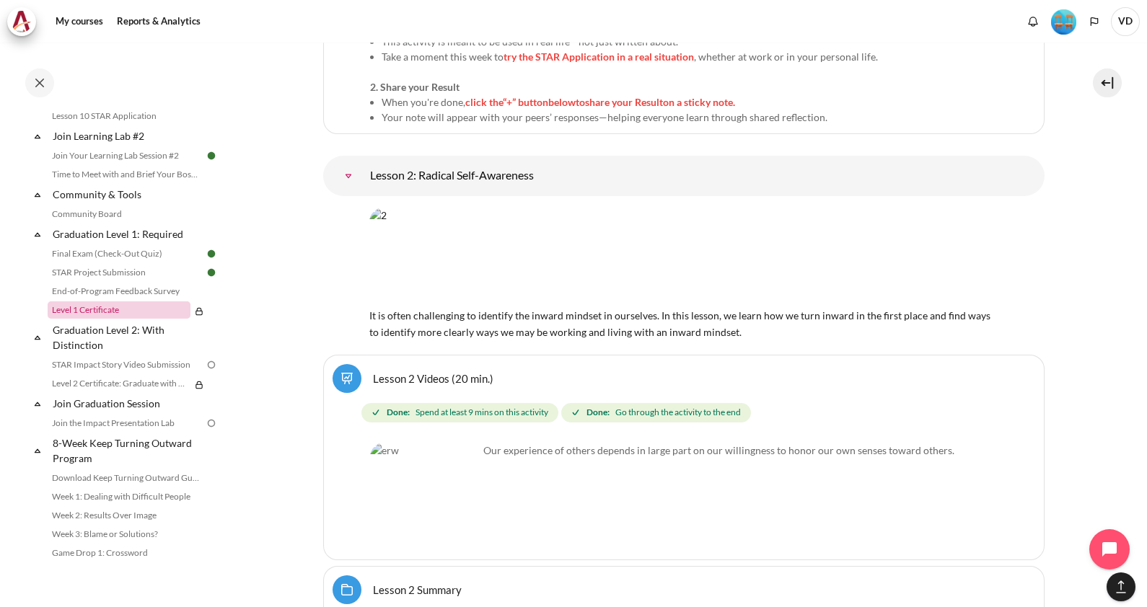
click at [89, 319] on link "Level 1 Certificate" at bounding box center [119, 310] width 143 height 17
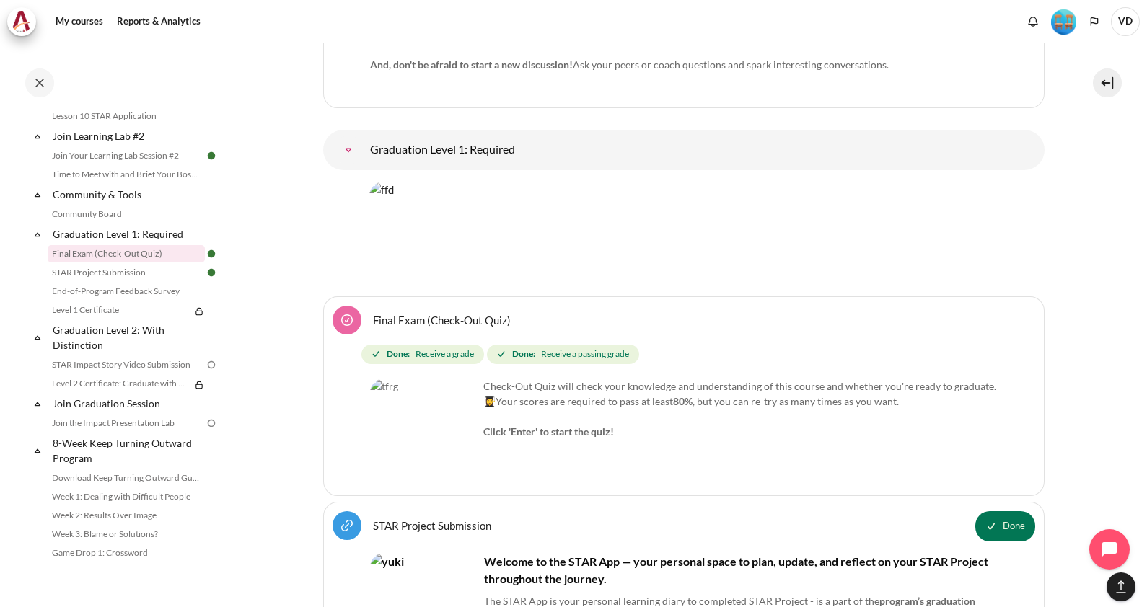
scroll to position [18246, 0]
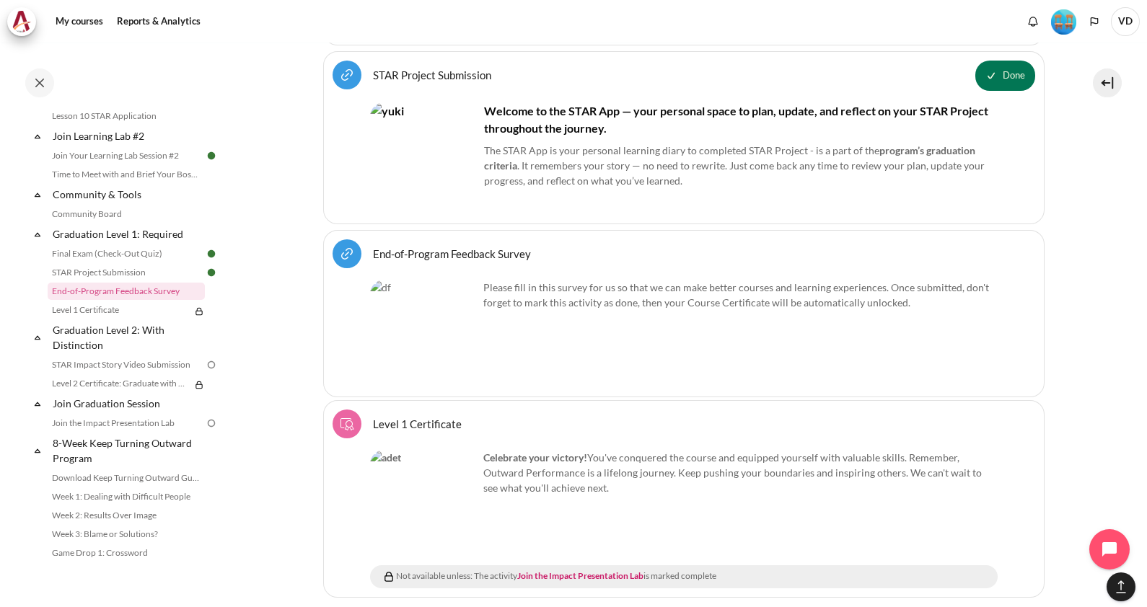
click at [515, 450] on div "Celebrate your victory! You've conquered the course and equipped yourself with …" at bounding box center [684, 472] width 628 height 45
click at [431, 450] on img "Content" at bounding box center [424, 504] width 108 height 108
drag, startPoint x: 322, startPoint y: 274, endPoint x: 339, endPoint y: 289, distance: 22.0
click at [323, 400] on li "Select activity Level 1 Certificate" at bounding box center [683, 499] width 721 height 198
click at [345, 415] on img "Content" at bounding box center [346, 423] width 17 height 17
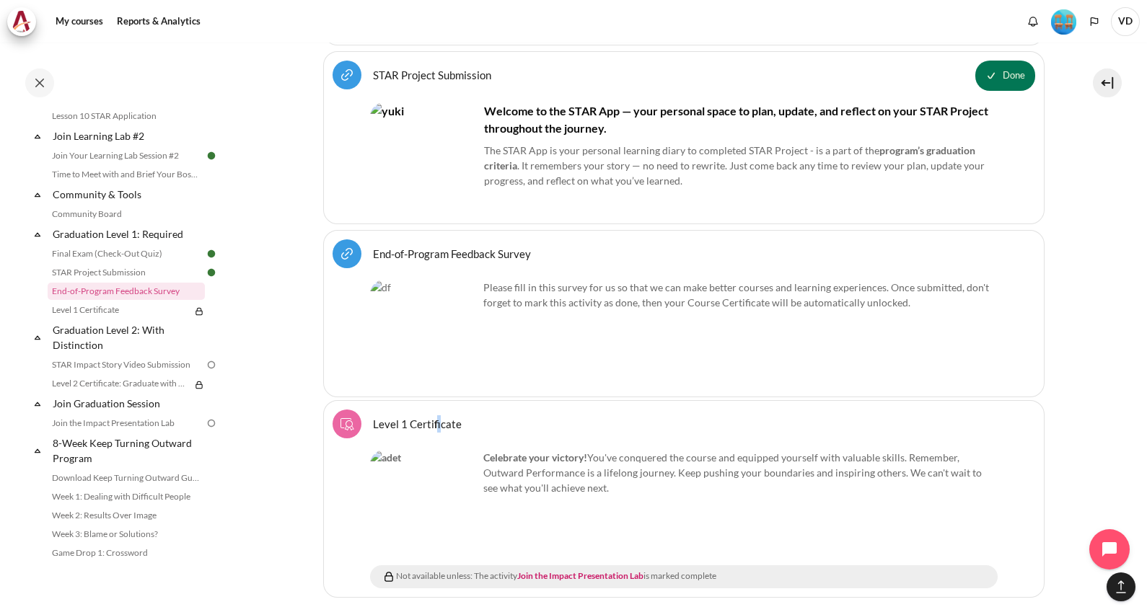
click at [403, 418] on span "Level 1 Certificate Course certificate" at bounding box center [417, 424] width 89 height 13
drag, startPoint x: 403, startPoint y: 289, endPoint x: 507, endPoint y: 299, distance: 105.1
click at [505, 410] on div "Level 1 Certificate Course certificate" at bounding box center [684, 424] width 703 height 29
click at [564, 450] on div "Celebrate your victory! You've conquered the course and equipped yourself with …" at bounding box center [684, 472] width 628 height 45
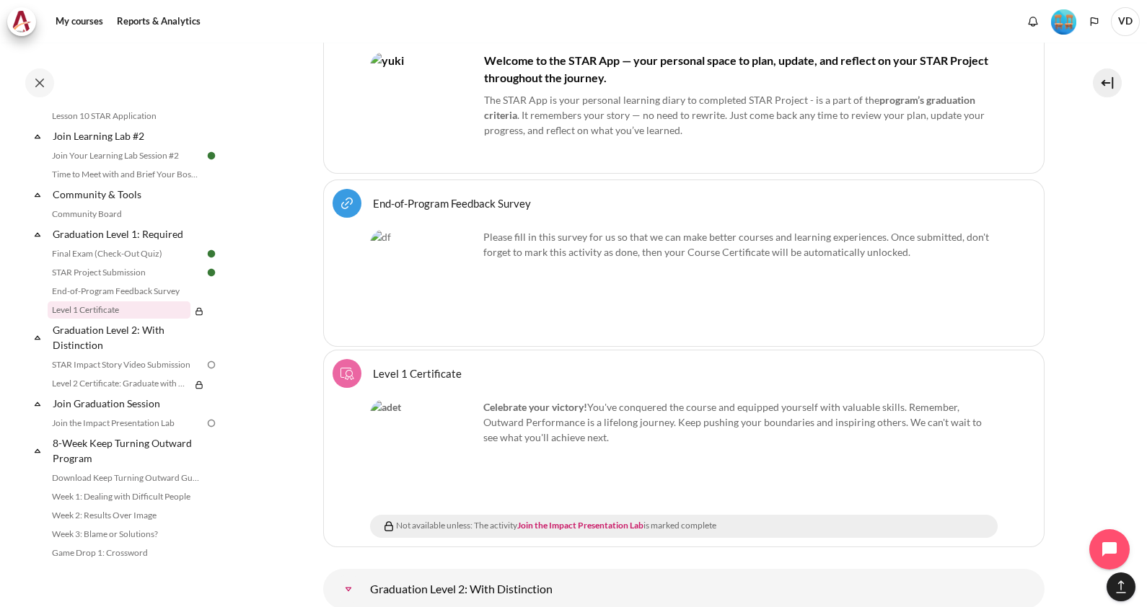
scroll to position [18336, 0]
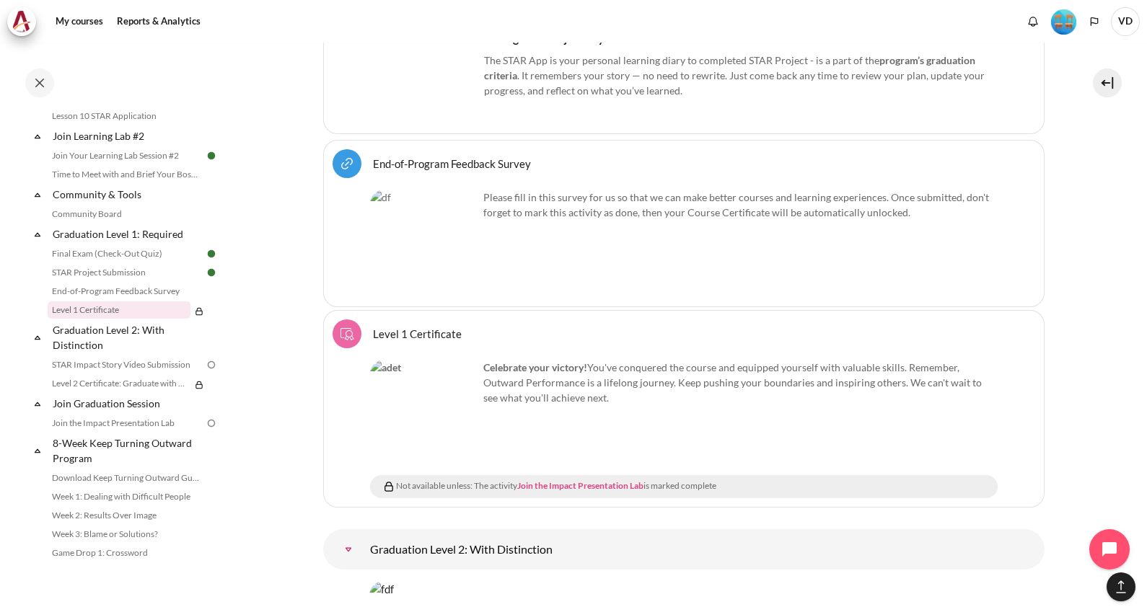
click at [607, 480] on link "Join the Impact Presentation Lab" at bounding box center [580, 485] width 126 height 11
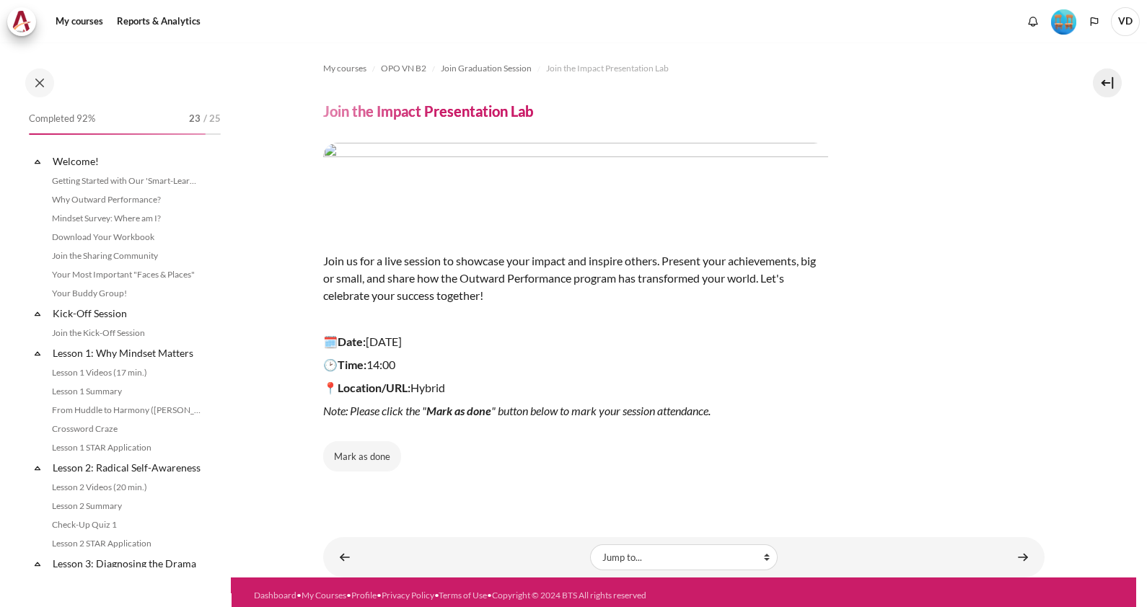
scroll to position [1581, 0]
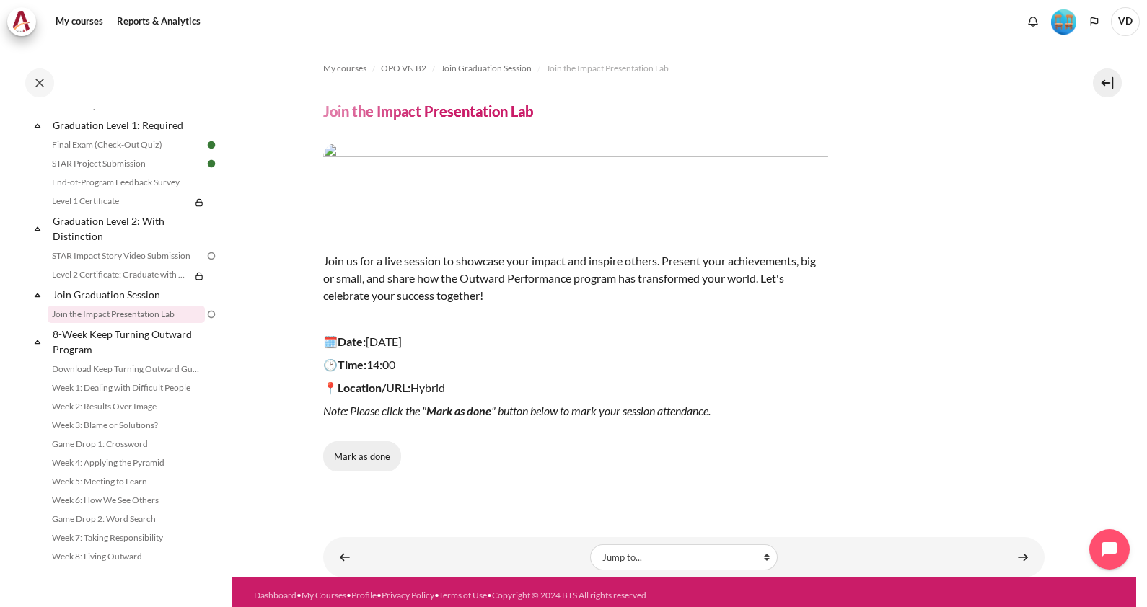
click at [353, 459] on button "Mark as done" at bounding box center [362, 456] width 78 height 30
click at [136, 200] on link "Level 1 Certificate" at bounding box center [119, 201] width 143 height 17
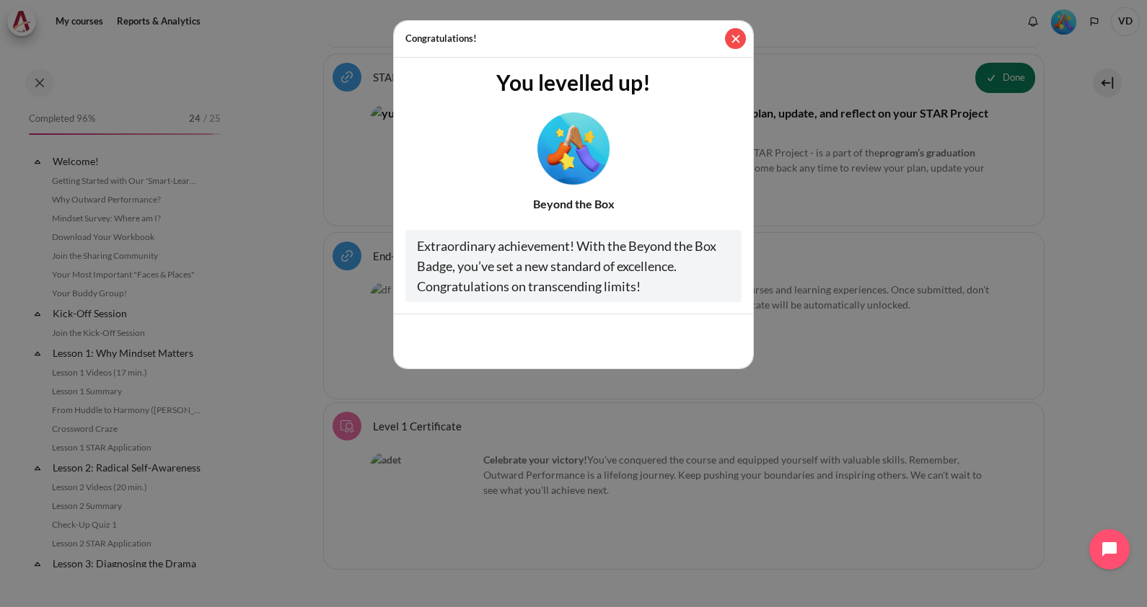
scroll to position [1468, 0]
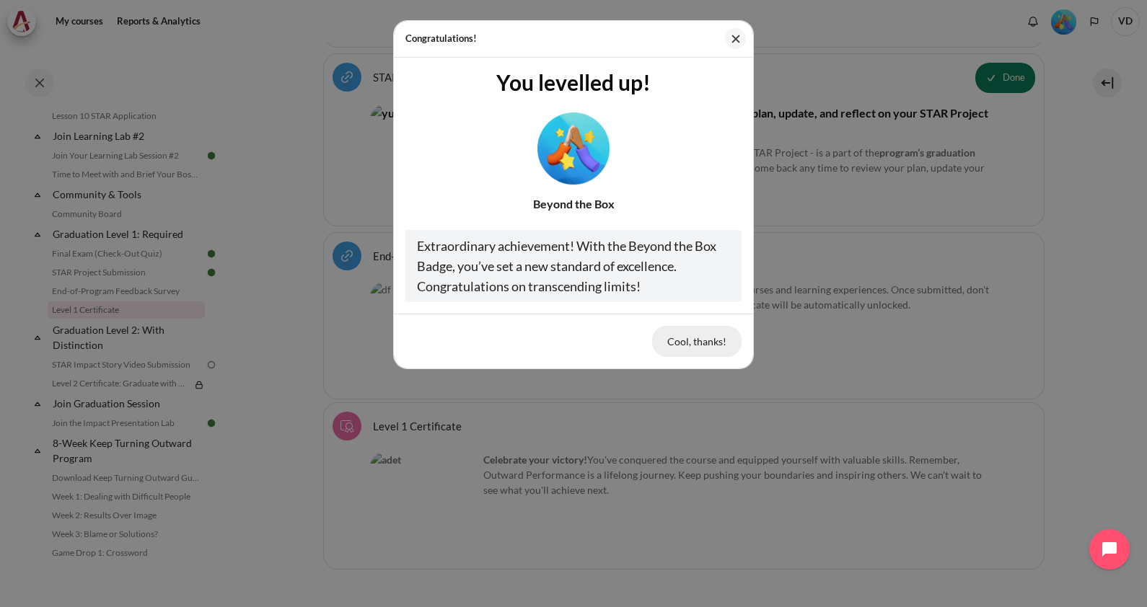
click at [703, 343] on button "Cool, thanks!" at bounding box center [696, 341] width 89 height 30
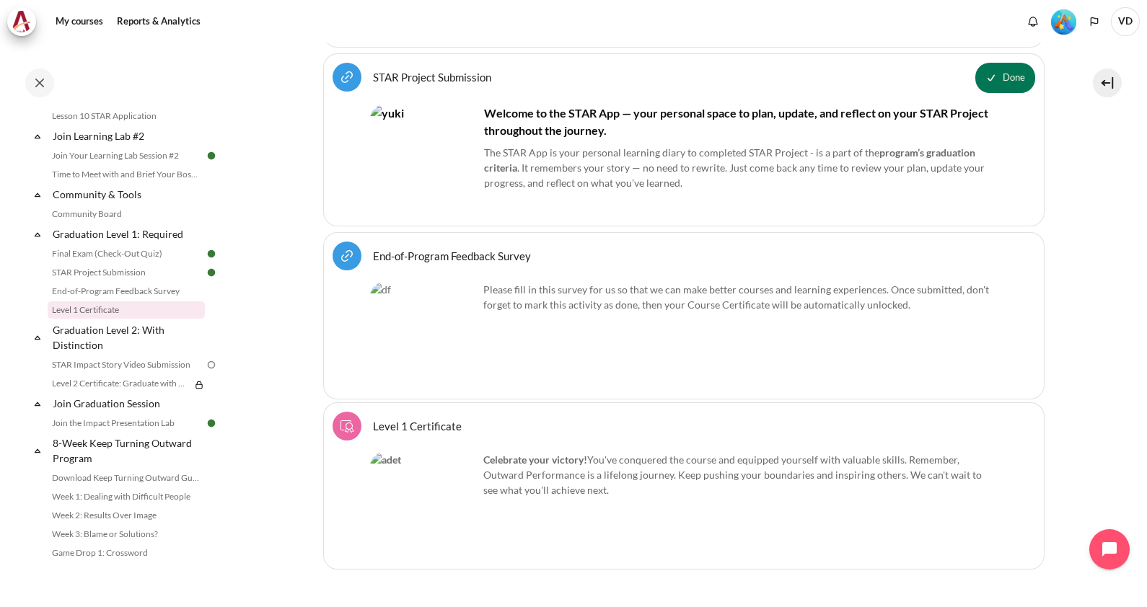
scroll to position [1604, 0]
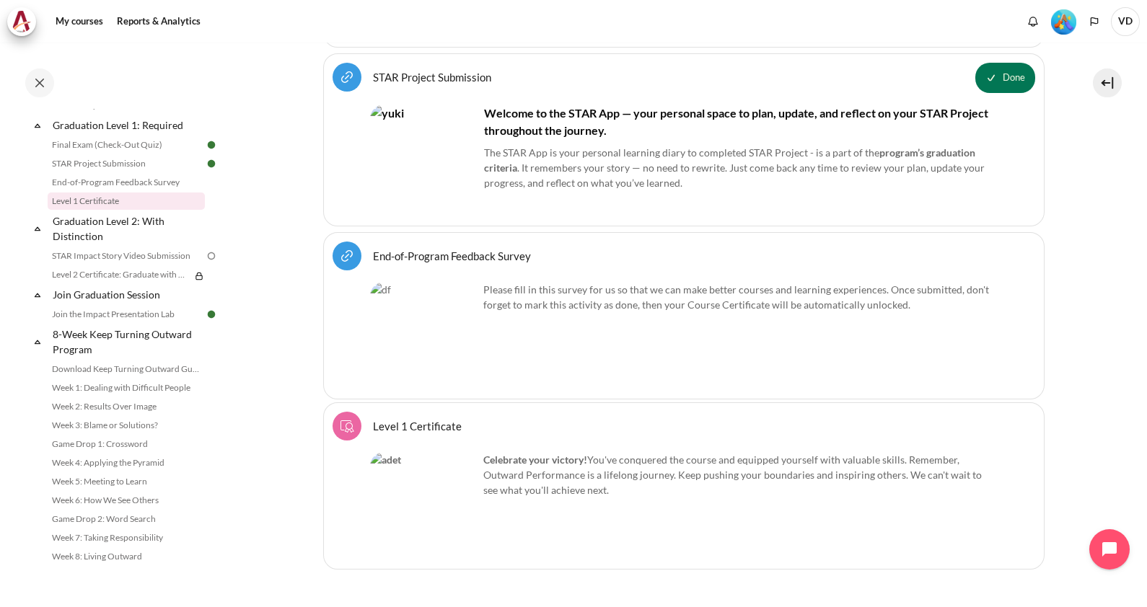
click at [685, 452] on div "Celebrate your victory! You've conquered the course and equipped yourself with …" at bounding box center [684, 474] width 628 height 45
click at [696, 483] on div "Celebrate your victory! You've conquered the course and equipped yourself with …" at bounding box center [684, 506] width 628 height 108
click at [136, 260] on link "STAR Impact Story Video Submission" at bounding box center [126, 255] width 157 height 17
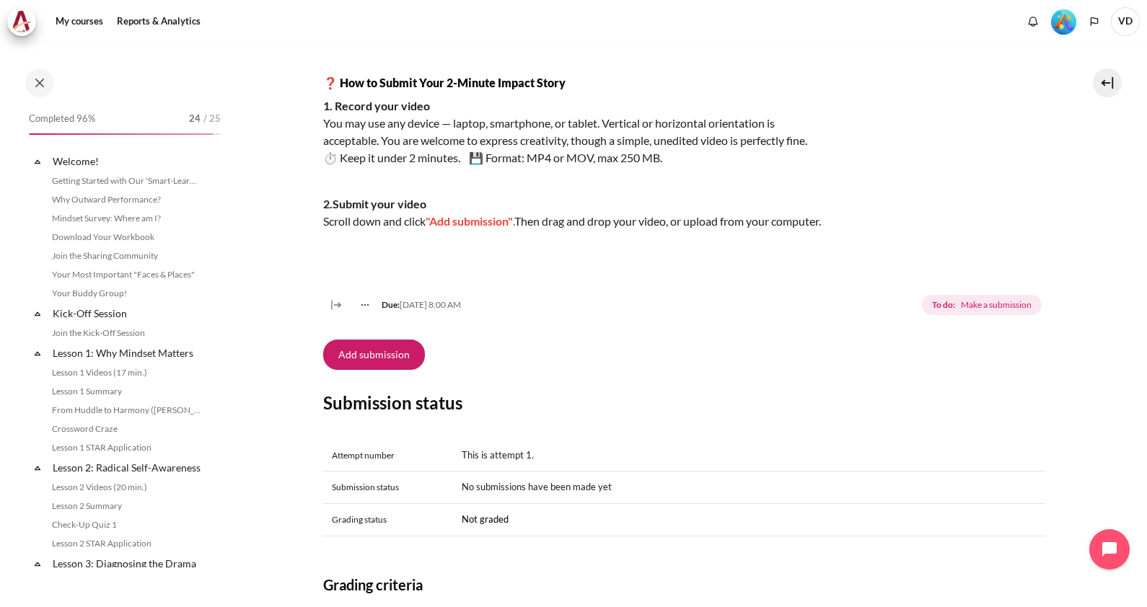
scroll to position [1523, 0]
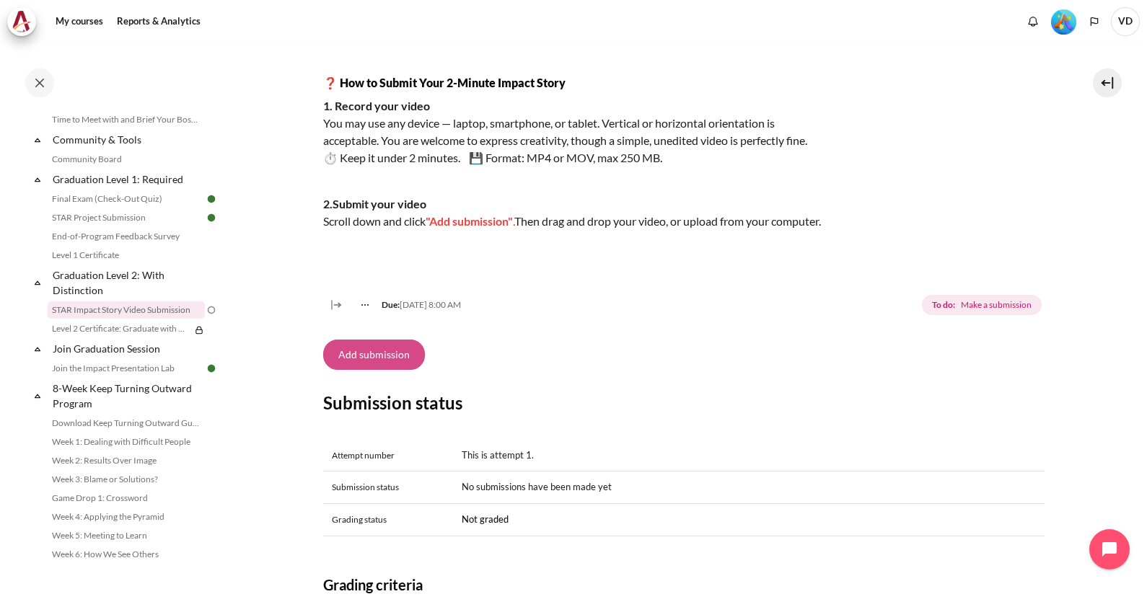
click at [369, 369] on button "Add submission" at bounding box center [374, 355] width 102 height 30
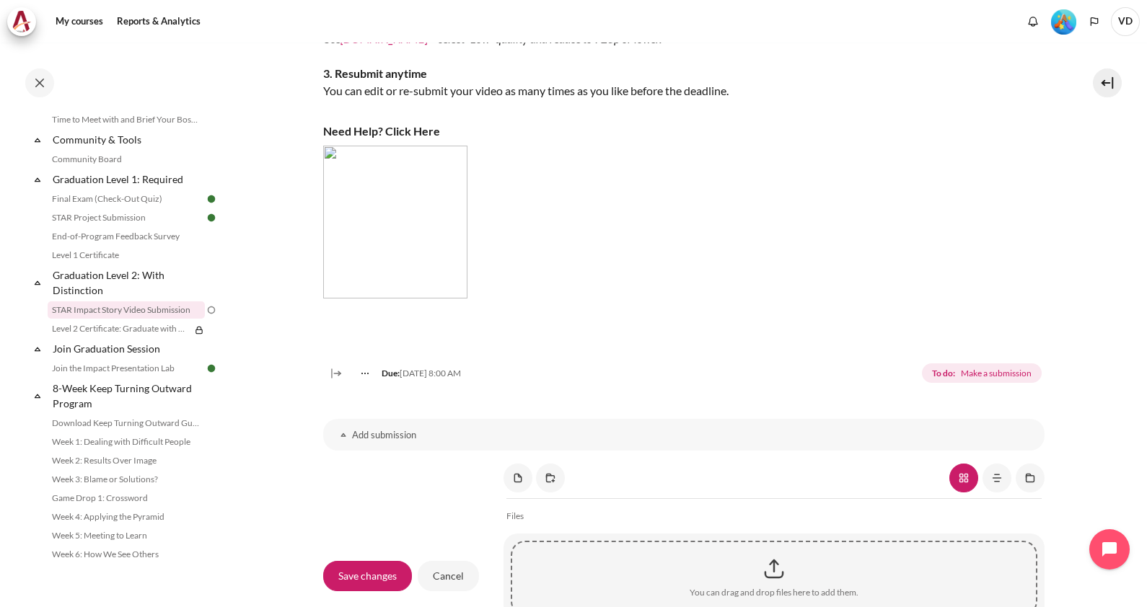
scroll to position [721, 0]
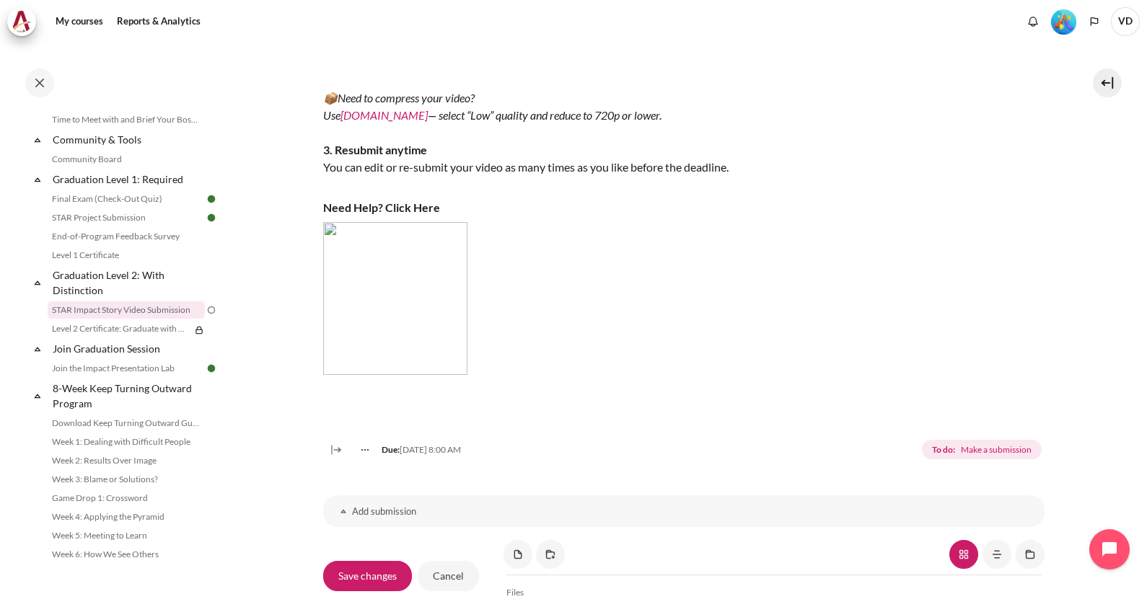
click at [328, 249] on img "Content" at bounding box center [395, 298] width 144 height 153
